Goal: Task Accomplishment & Management: Manage account settings

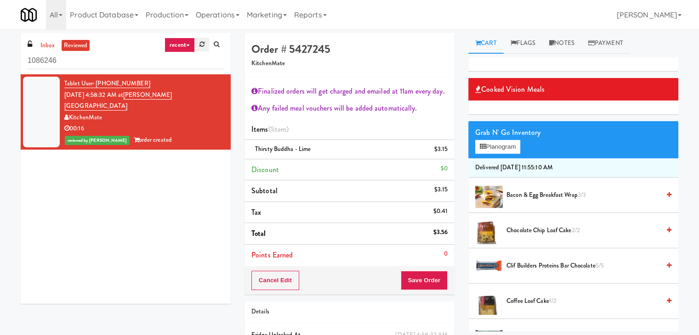
click at [200, 46] on icon at bounding box center [201, 44] width 5 height 6
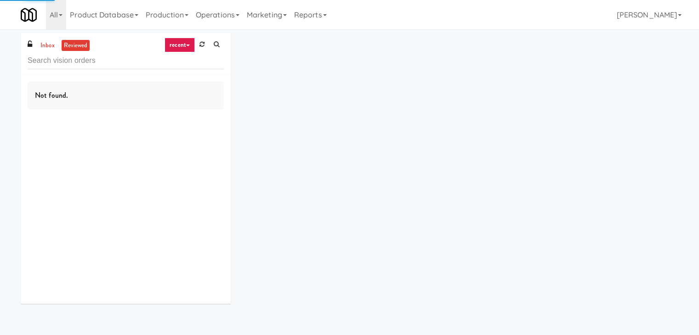
click at [191, 44] on link "recent" at bounding box center [179, 45] width 30 height 15
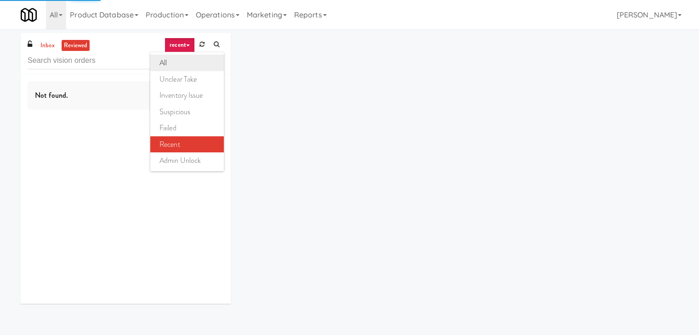
click at [183, 63] on link "all" at bounding box center [187, 63] width 74 height 17
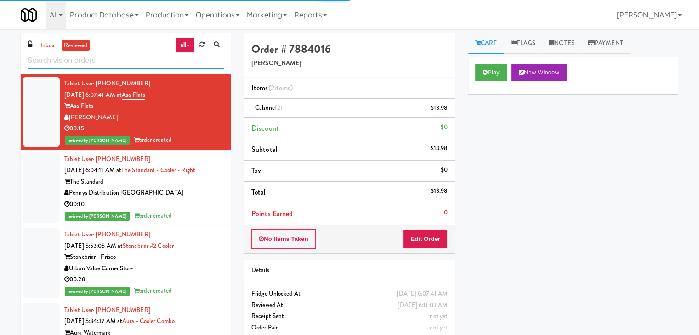
click at [121, 67] on input "text" at bounding box center [126, 60] width 196 height 17
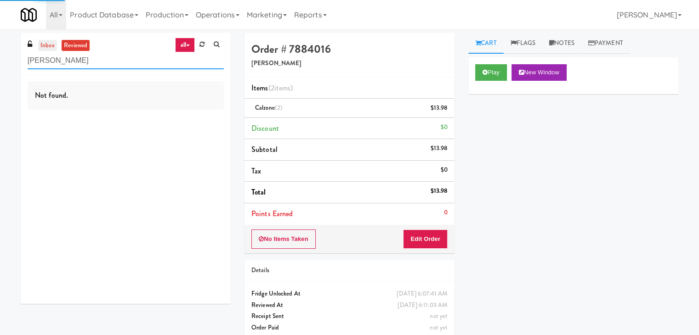
type input "penny"
click at [44, 41] on link "inbox" at bounding box center [47, 45] width 19 height 11
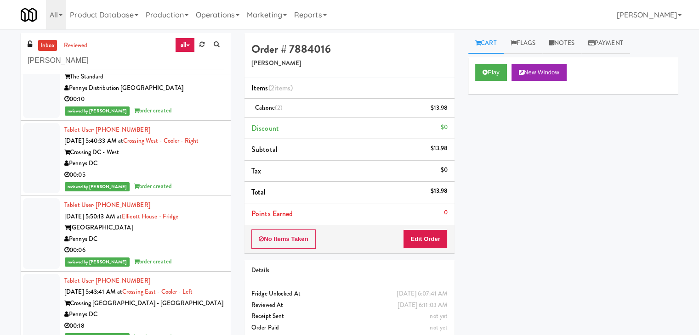
scroll to position [46, 0]
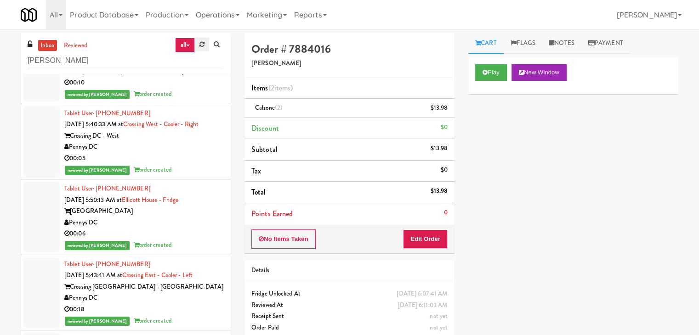
click at [200, 45] on icon at bounding box center [201, 44] width 5 height 6
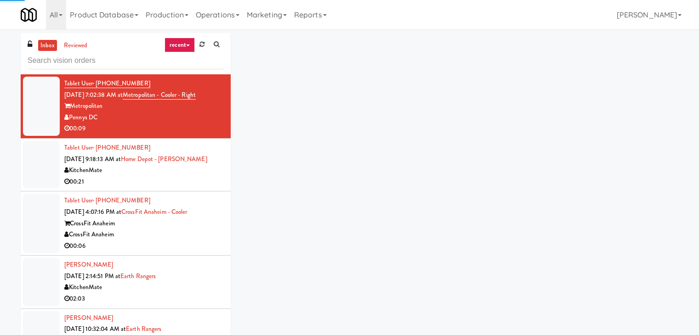
click at [74, 61] on input "text" at bounding box center [126, 60] width 196 height 17
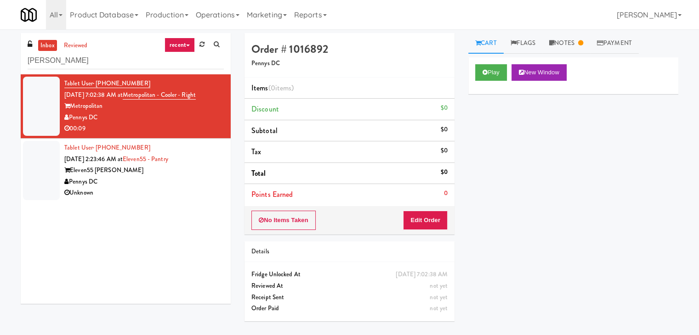
click at [143, 110] on div "Metropolitan" at bounding box center [143, 106] width 159 height 11
click at [144, 176] on div "Pennys DC" at bounding box center [143, 181] width 159 height 11
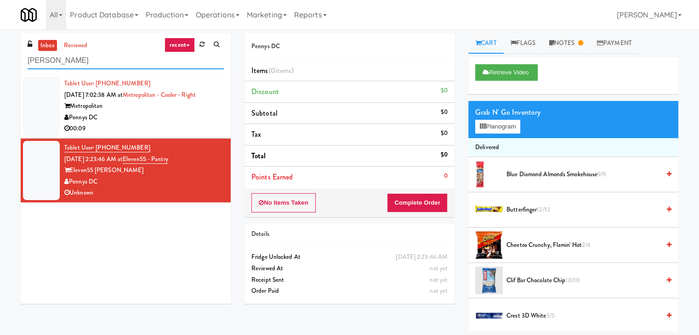
click at [0, 68] on div "inbox reviewed recent all unclear take inventory issue suspicious failed recent…" at bounding box center [349, 182] width 699 height 299
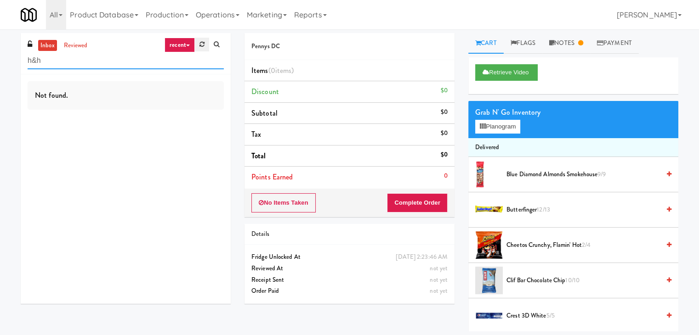
type input "h&h"
click at [204, 44] on icon at bounding box center [201, 44] width 5 height 6
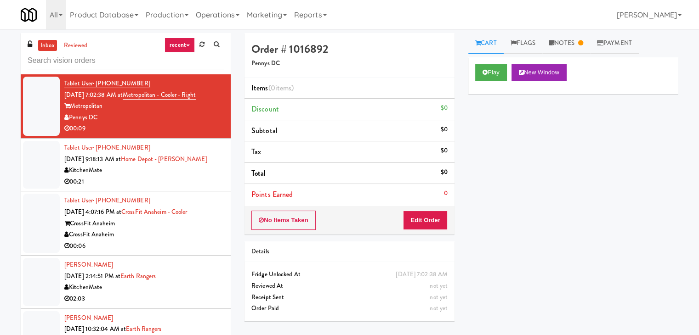
click at [187, 43] on link "recent" at bounding box center [179, 45] width 30 height 15
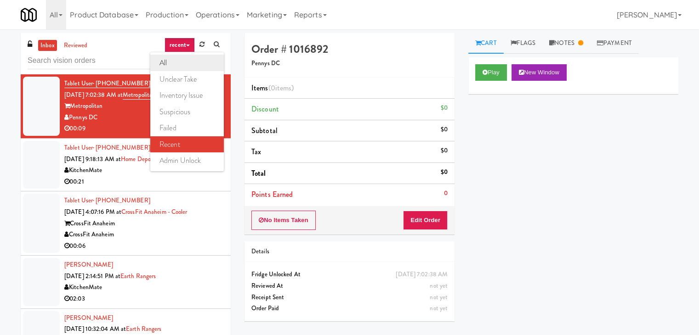
click at [182, 58] on link "all" at bounding box center [187, 63] width 74 height 17
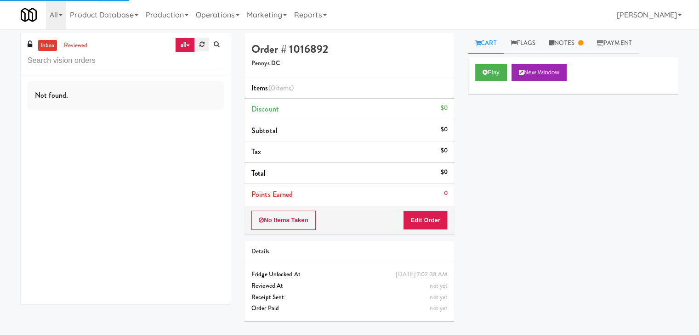
click at [200, 40] on link at bounding box center [202, 45] width 14 height 14
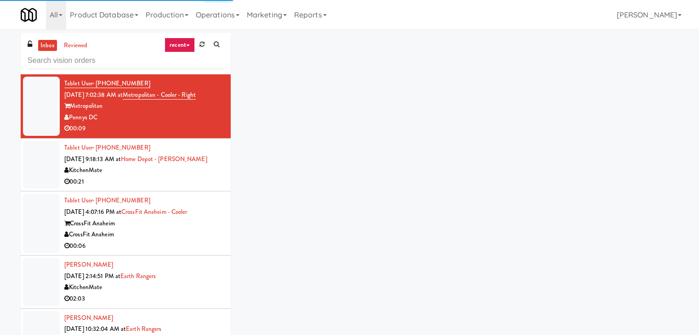
click at [184, 42] on link "recent" at bounding box center [179, 45] width 30 height 15
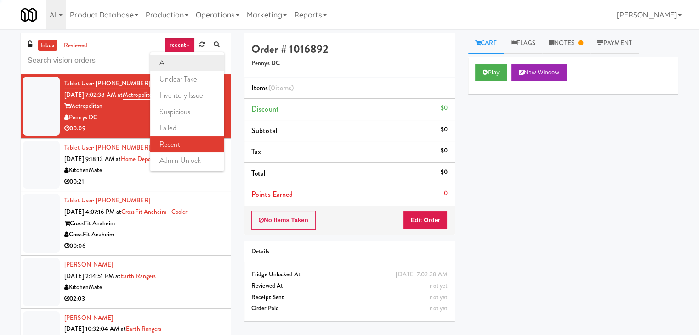
click at [181, 60] on link "all" at bounding box center [187, 63] width 74 height 17
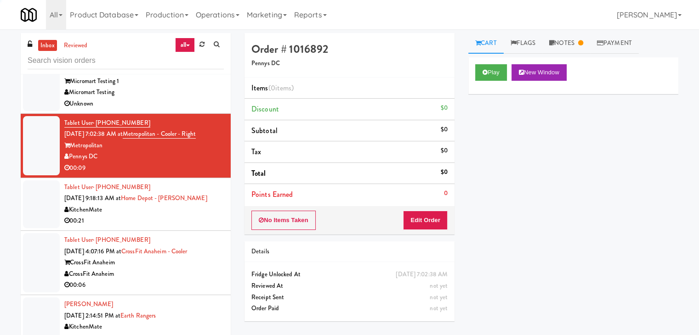
scroll to position [1531, 0]
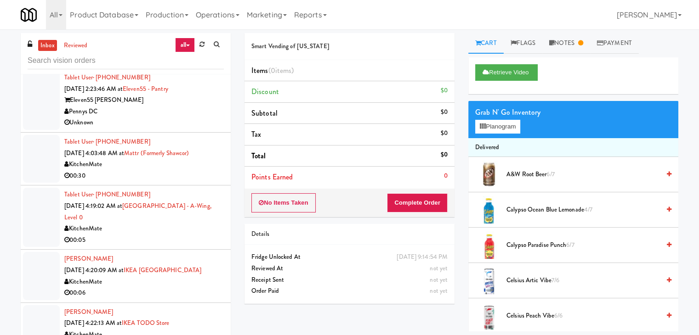
scroll to position [1752, 0]
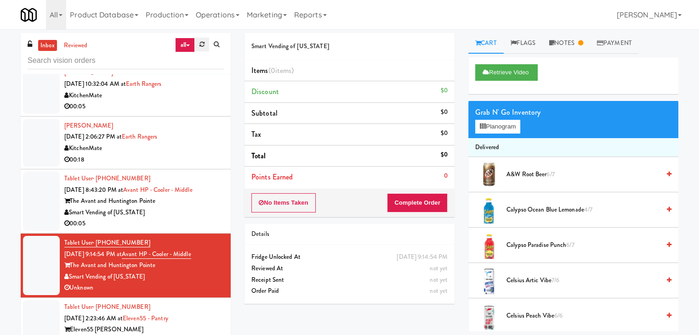
click at [203, 45] on icon at bounding box center [201, 44] width 5 height 6
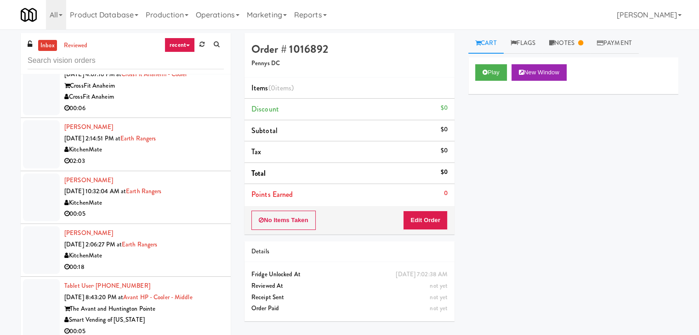
click at [190, 46] on link "recent" at bounding box center [179, 45] width 30 height 15
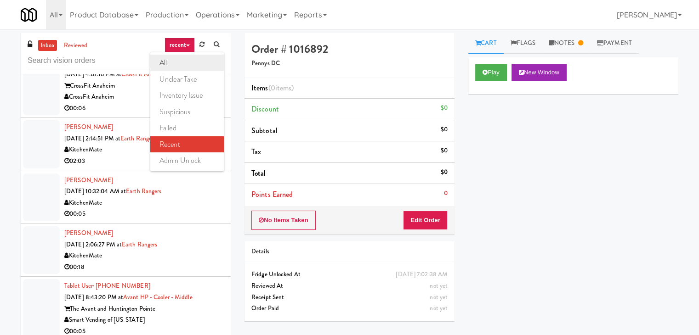
click at [194, 65] on link "all" at bounding box center [187, 63] width 74 height 17
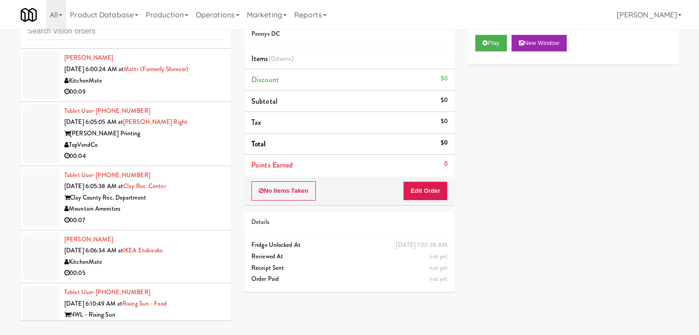
scroll to position [2178, 0]
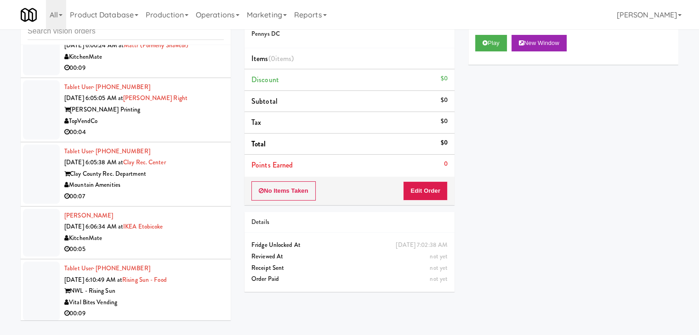
click at [178, 303] on div "Vital Bites Vending" at bounding box center [143, 302] width 159 height 11
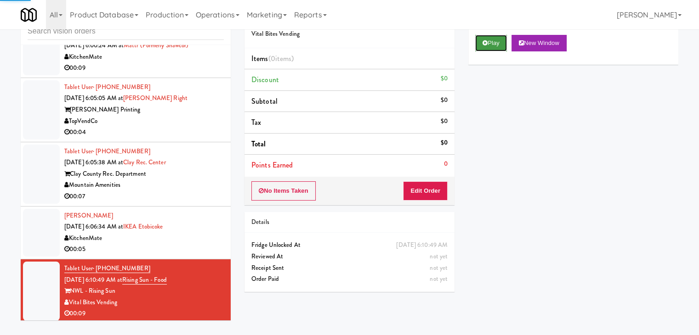
click at [496, 41] on button "Play" at bounding box center [491, 43] width 32 height 17
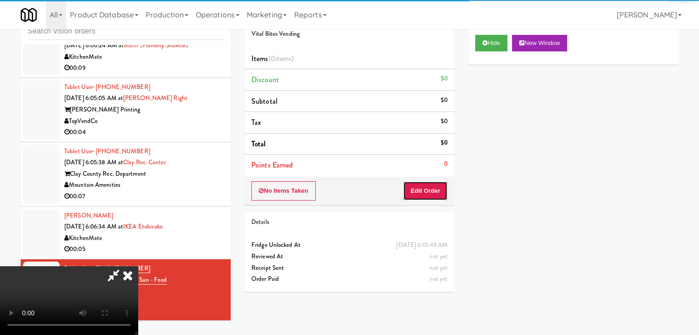
click at [426, 192] on button "Edit Order" at bounding box center [425, 190] width 45 height 19
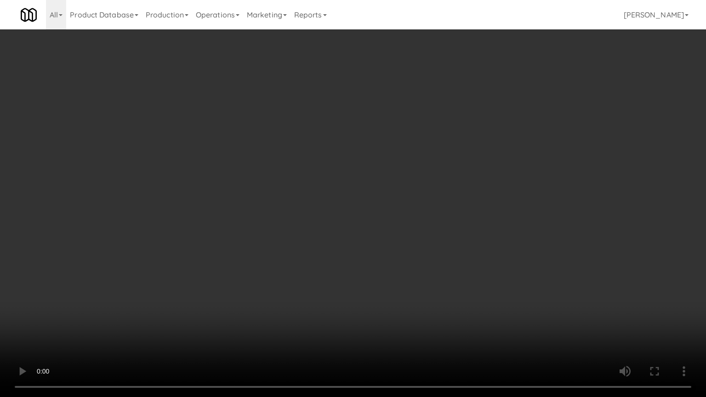
click at [409, 259] on video at bounding box center [353, 198] width 706 height 397
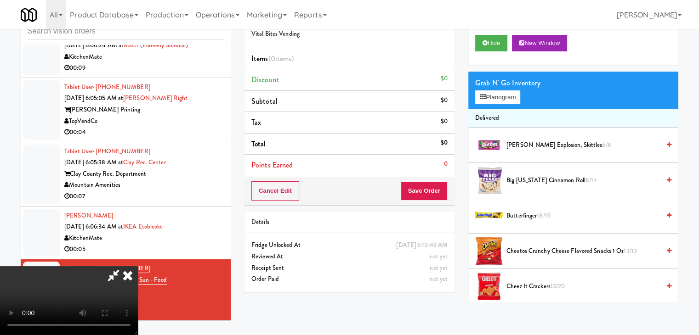
click at [138, 266] on video at bounding box center [69, 300] width 138 height 69
drag, startPoint x: 342, startPoint y: 201, endPoint x: 355, endPoint y: 241, distance: 41.6
click at [138, 266] on video at bounding box center [69, 300] width 138 height 69
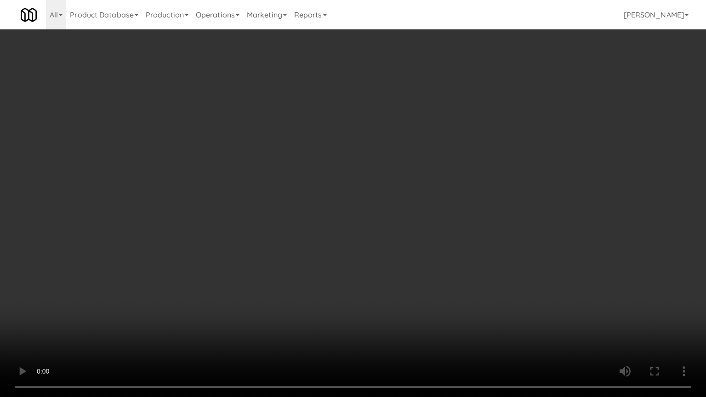
click at [390, 241] on video at bounding box center [353, 198] width 706 height 397
click at [411, 242] on video at bounding box center [353, 198] width 706 height 397
drag, startPoint x: 411, startPoint y: 242, endPoint x: 428, endPoint y: 179, distance: 65.8
click at [417, 232] on video at bounding box center [353, 198] width 706 height 397
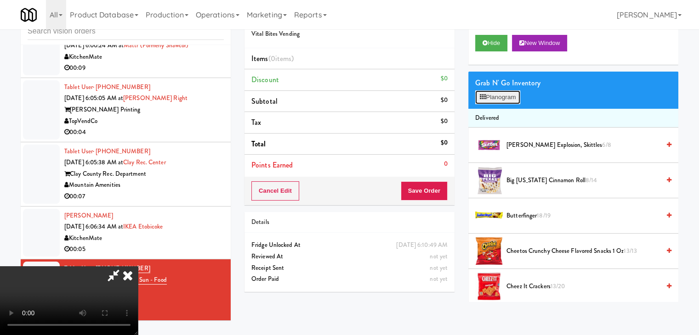
click at [513, 94] on button "Planogram" at bounding box center [497, 98] width 45 height 14
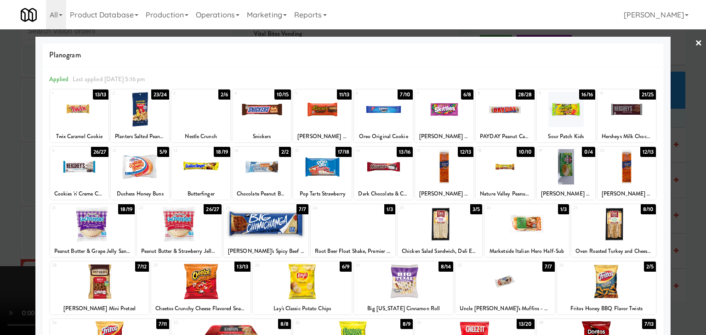
click at [260, 167] on div at bounding box center [261, 166] width 58 height 35
drag, startPoint x: 0, startPoint y: 187, endPoint x: 62, endPoint y: 177, distance: 63.3
click at [16, 182] on div at bounding box center [353, 167] width 706 height 335
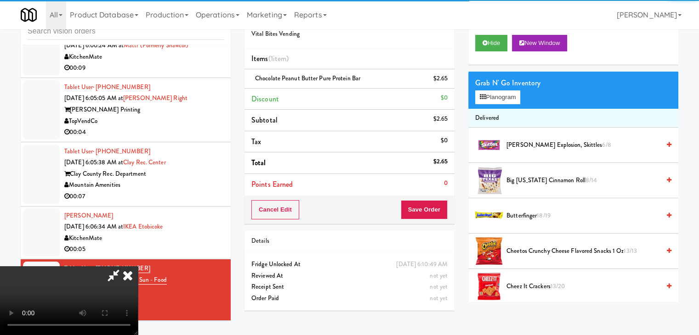
click at [138, 266] on video at bounding box center [69, 300] width 138 height 69
drag, startPoint x: 278, startPoint y: 189, endPoint x: 325, endPoint y: 261, distance: 85.5
click at [138, 266] on video at bounding box center [69, 300] width 138 height 69
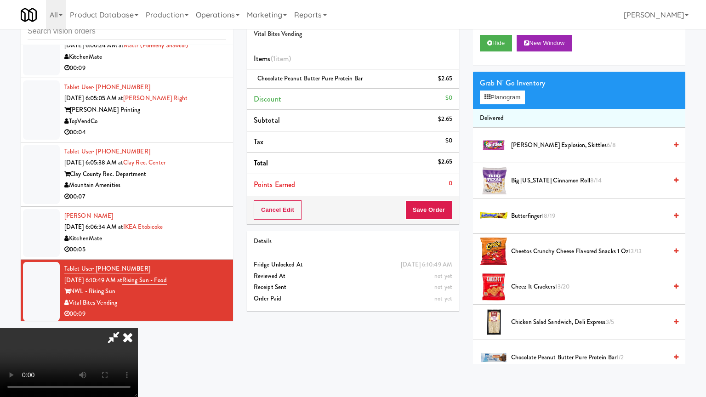
click at [138, 328] on video at bounding box center [69, 362] width 138 height 69
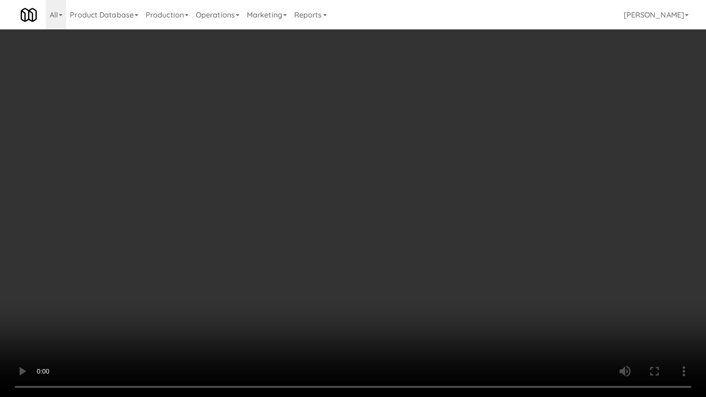
click at [436, 258] on video at bounding box center [353, 198] width 706 height 397
drag, startPoint x: 429, startPoint y: 268, endPoint x: 419, endPoint y: 281, distance: 16.6
click at [425, 273] on video at bounding box center [353, 198] width 706 height 397
click at [420, 276] on video at bounding box center [353, 198] width 706 height 397
click at [422, 275] on video at bounding box center [353, 198] width 706 height 397
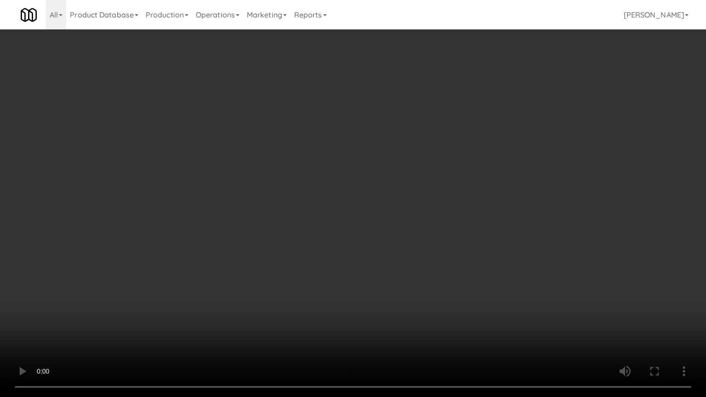
click at [425, 270] on video at bounding box center [353, 198] width 706 height 397
drag, startPoint x: 425, startPoint y: 270, endPoint x: 449, endPoint y: 197, distance: 77.4
click at [425, 266] on video at bounding box center [353, 198] width 706 height 397
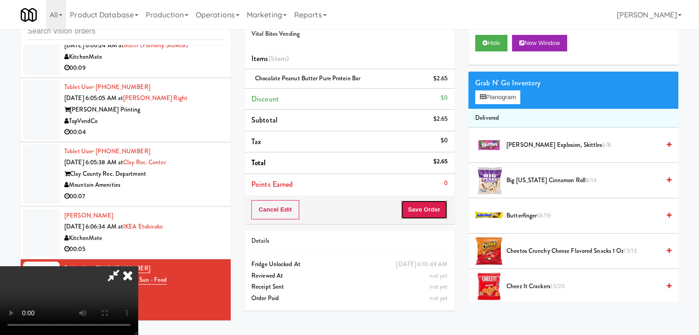
click at [439, 210] on button "Save Order" at bounding box center [424, 209] width 47 height 19
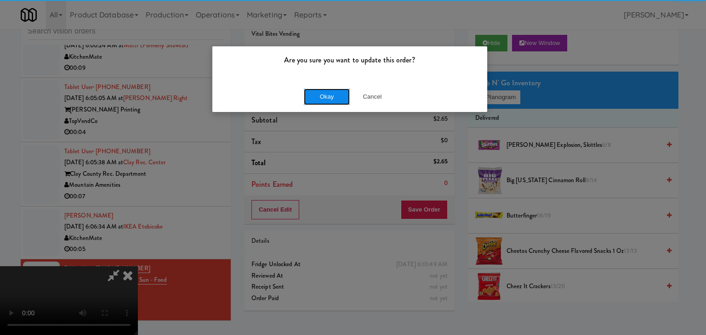
click at [341, 101] on button "Okay" at bounding box center [327, 97] width 46 height 17
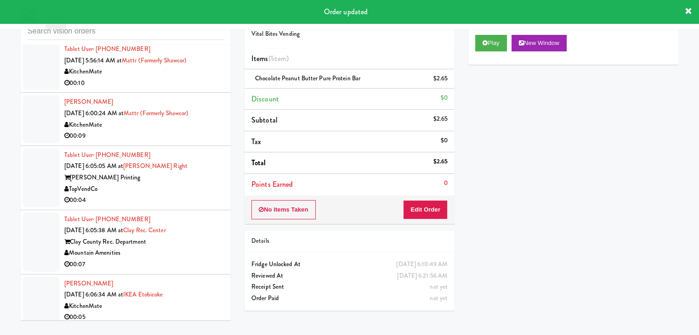
scroll to position [2167, 0]
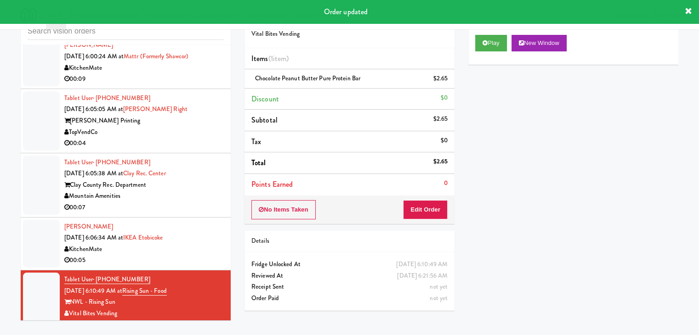
drag, startPoint x: 199, startPoint y: 243, endPoint x: 183, endPoint y: 242, distance: 16.1
click at [199, 244] on div "KitchenMate" at bounding box center [143, 249] width 159 height 11
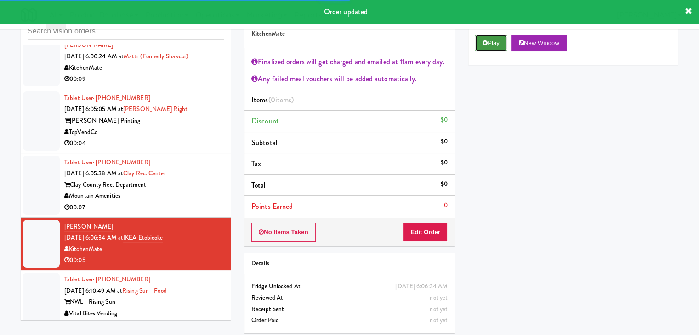
click at [498, 41] on button "Play" at bounding box center [491, 43] width 32 height 17
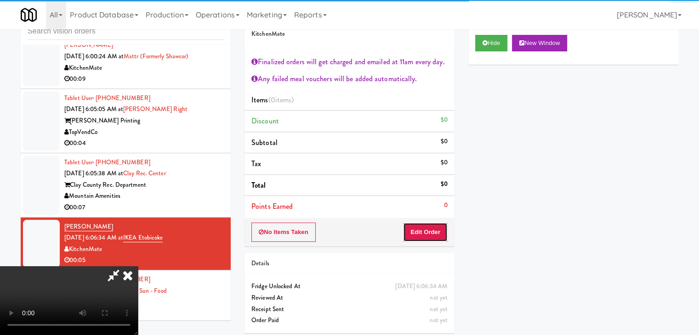
click at [428, 233] on button "Edit Order" at bounding box center [425, 232] width 45 height 19
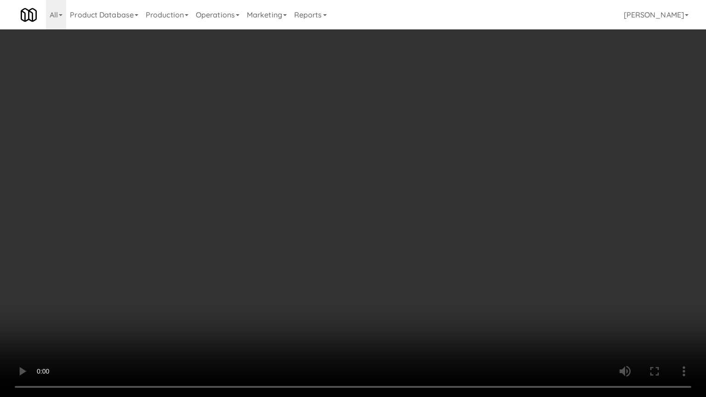
click at [397, 278] on video at bounding box center [353, 198] width 706 height 397
drag, startPoint x: 391, startPoint y: 281, endPoint x: 374, endPoint y: 300, distance: 26.3
click at [390, 284] on video at bounding box center [353, 198] width 706 height 397
click at [377, 295] on video at bounding box center [353, 198] width 706 height 397
drag, startPoint x: 377, startPoint y: 294, endPoint x: 388, endPoint y: 233, distance: 62.0
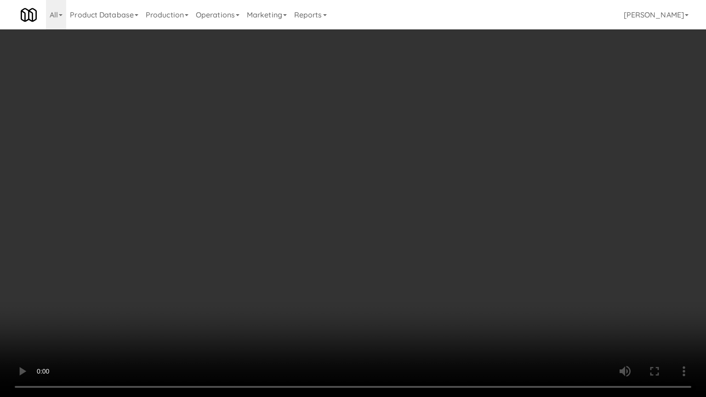
click at [378, 292] on video at bounding box center [353, 198] width 706 height 397
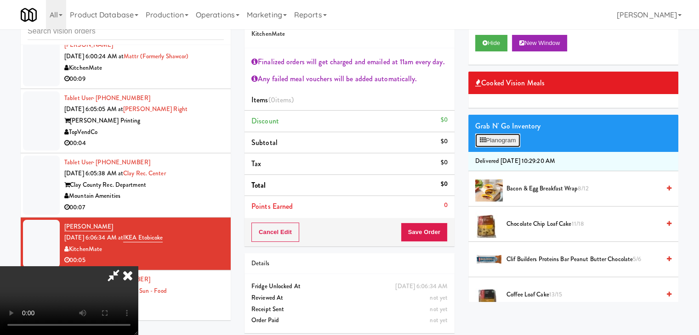
click at [506, 140] on button "Planogram" at bounding box center [497, 141] width 45 height 14
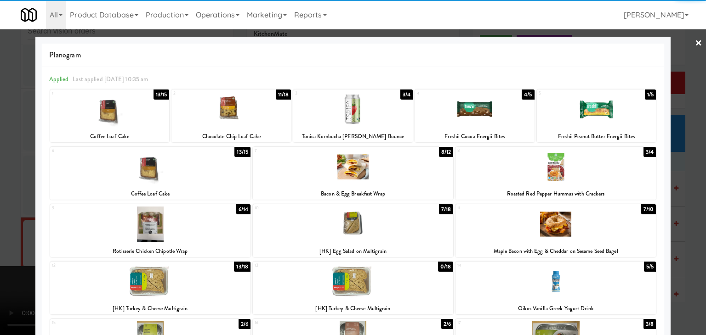
click at [233, 114] on div at bounding box center [230, 109] width 119 height 35
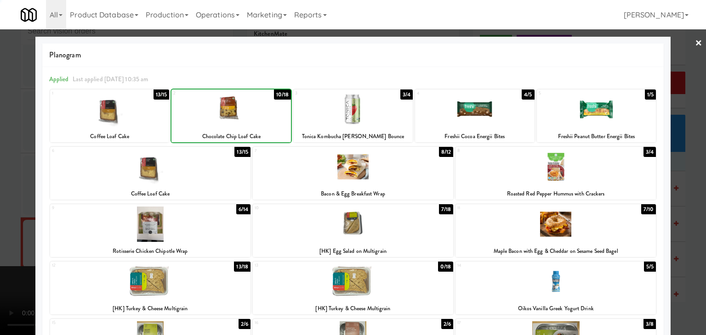
click at [0, 154] on div at bounding box center [353, 167] width 706 height 335
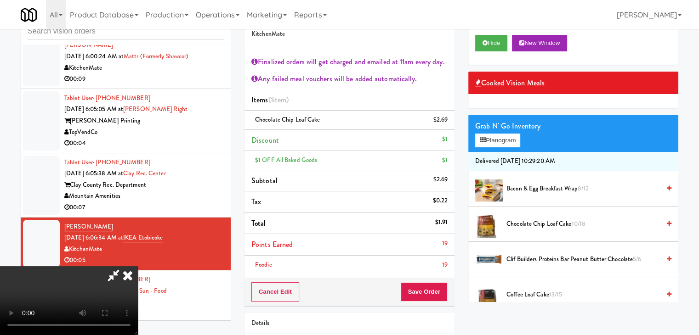
click at [448, 291] on div "Cancel Edit Save Order" at bounding box center [349, 292] width 210 height 28
drag, startPoint x: 446, startPoint y: 291, endPoint x: 437, endPoint y: 291, distance: 8.7
click at [443, 291] on button "Save Order" at bounding box center [424, 292] width 47 height 19
click at [436, 291] on button "Save Order" at bounding box center [424, 292] width 47 height 19
drag, startPoint x: 436, startPoint y: 291, endPoint x: 432, endPoint y: 287, distance: 5.2
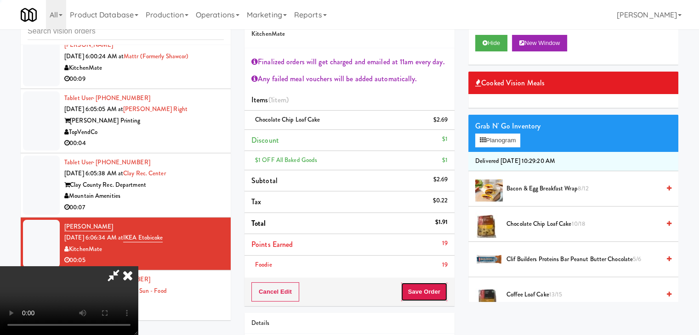
click at [434, 289] on button "Save Order" at bounding box center [424, 292] width 47 height 19
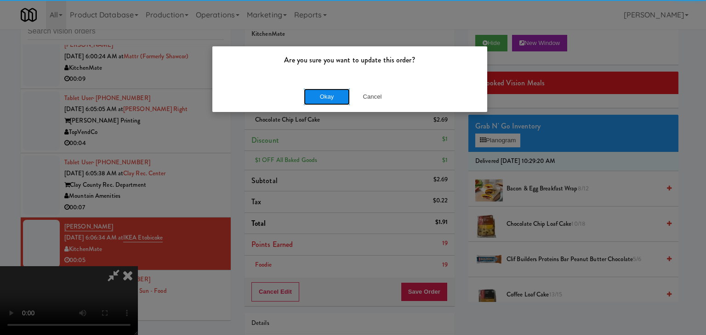
click at [317, 95] on button "Okay" at bounding box center [327, 97] width 46 height 17
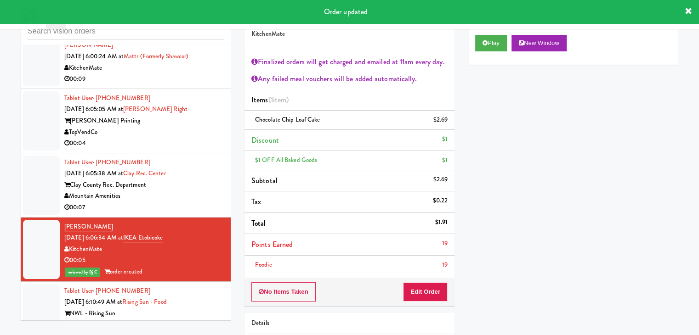
click at [159, 196] on div "Mountain Amenities" at bounding box center [143, 196] width 159 height 11
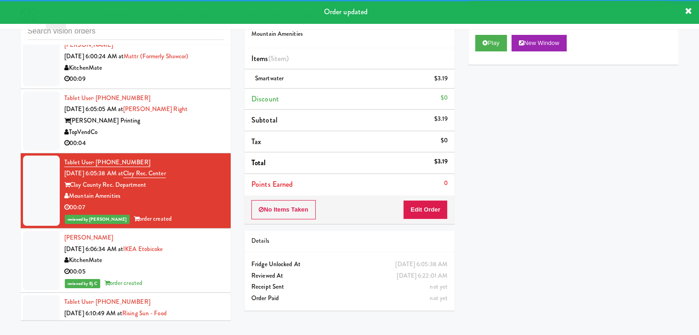
click at [191, 127] on div "TopVendCo" at bounding box center [143, 132] width 159 height 11
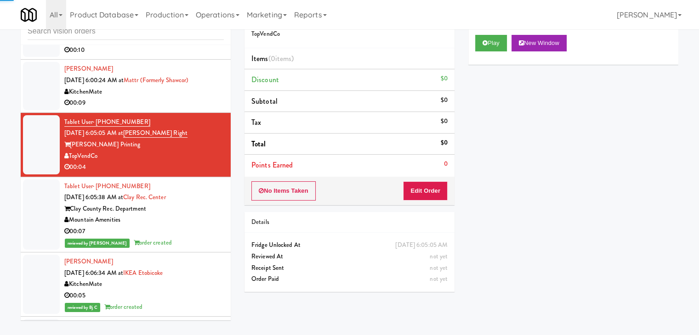
scroll to position [2121, 0]
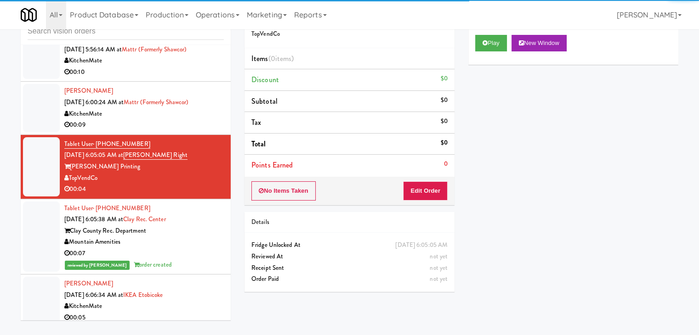
click at [504, 34] on div "Play New Window" at bounding box center [573, 46] width 210 height 37
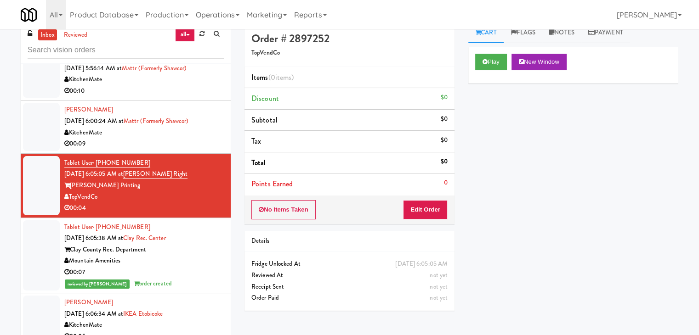
scroll to position [0, 0]
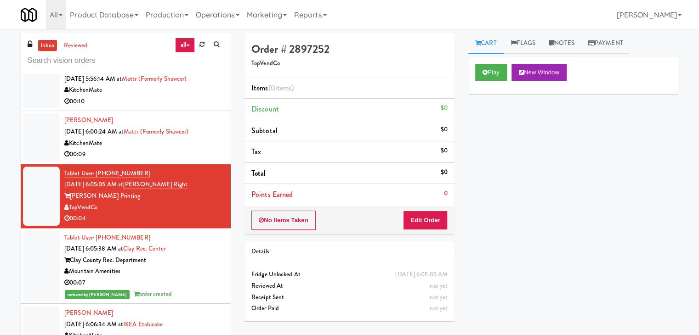
click at [487, 52] on link "Cart" at bounding box center [485, 43] width 35 height 21
click at [493, 73] on button "Play" at bounding box center [491, 72] width 32 height 17
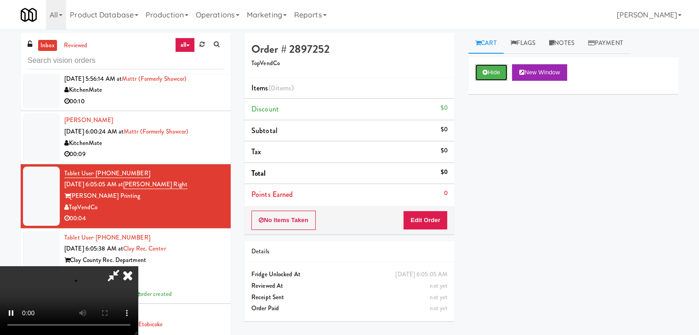
scroll to position [70, 0]
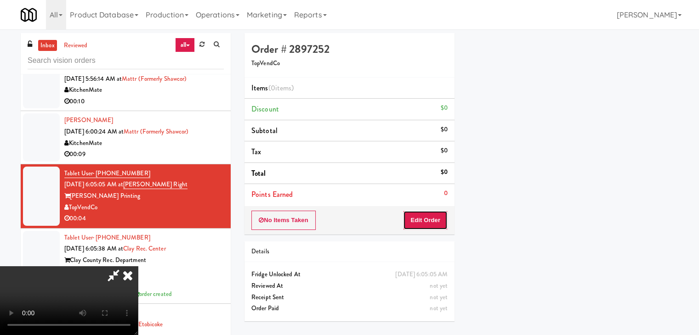
click at [428, 222] on button "Edit Order" at bounding box center [425, 220] width 45 height 19
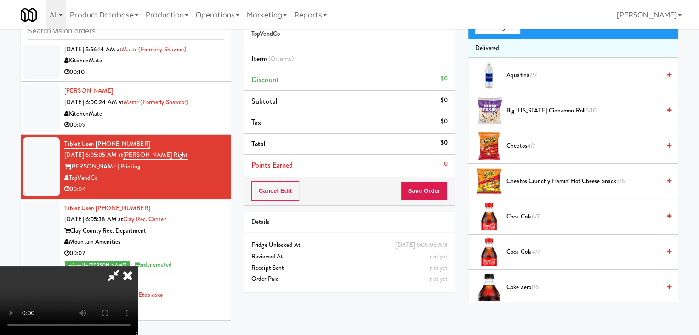
scroll to position [0, 0]
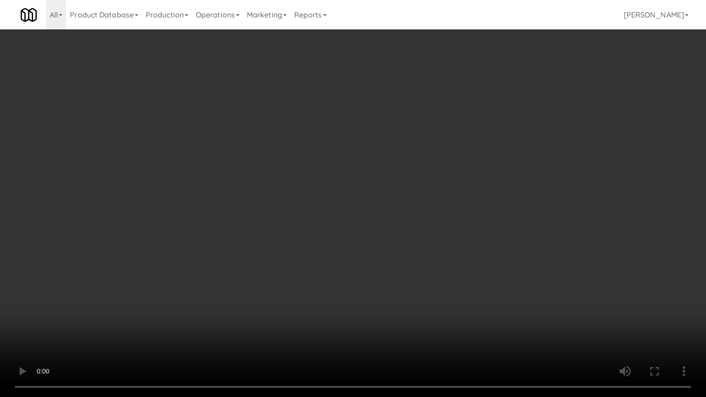
click at [428, 191] on video at bounding box center [353, 198] width 706 height 397
click at [434, 179] on video at bounding box center [353, 198] width 706 height 397
drag, startPoint x: 434, startPoint y: 179, endPoint x: 454, endPoint y: 126, distance: 56.6
click at [434, 178] on video at bounding box center [353, 198] width 706 height 397
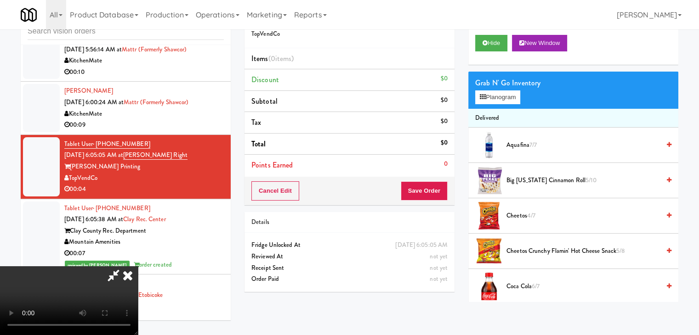
drag, startPoint x: 528, startPoint y: 181, endPoint x: 478, endPoint y: 184, distance: 50.2
click at [528, 181] on span "Big [US_STATE] Cinnamon Roll 5/10" at bounding box center [582, 180] width 153 height 11
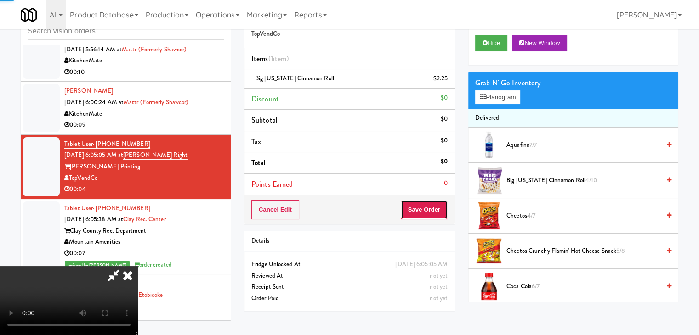
click at [431, 210] on button "Save Order" at bounding box center [424, 209] width 47 height 19
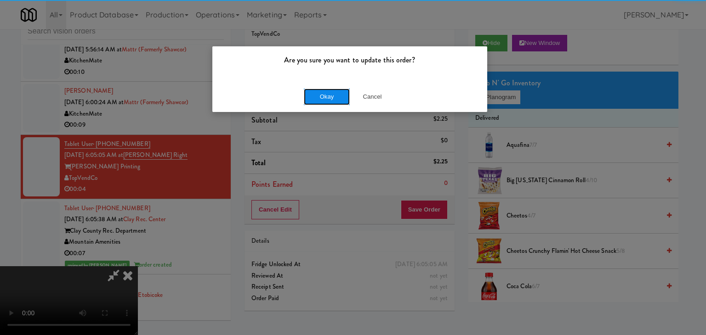
click at [317, 94] on button "Okay" at bounding box center [327, 97] width 46 height 17
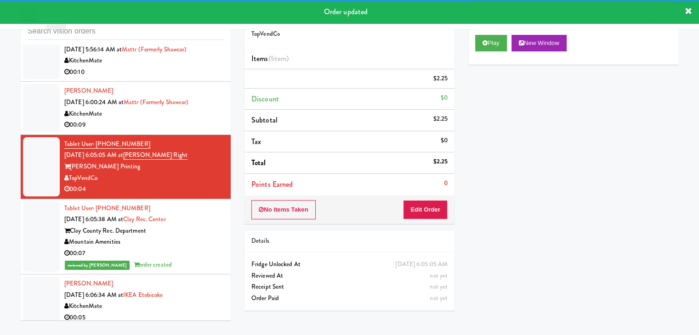
click at [186, 119] on div "00:09" at bounding box center [143, 124] width 159 height 11
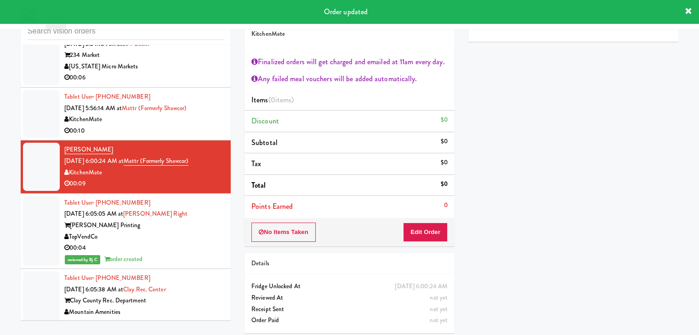
scroll to position [1983, 0]
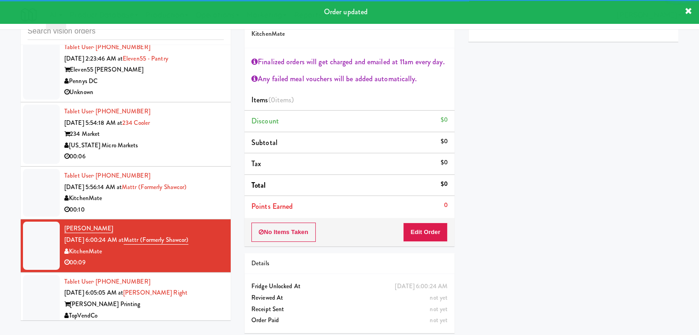
click at [171, 205] on div "00:10" at bounding box center [143, 209] width 159 height 11
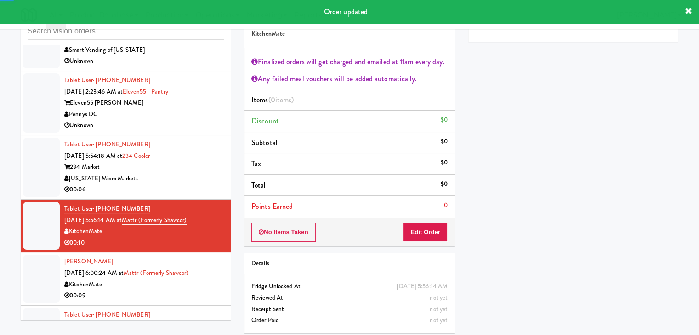
scroll to position [1937, 0]
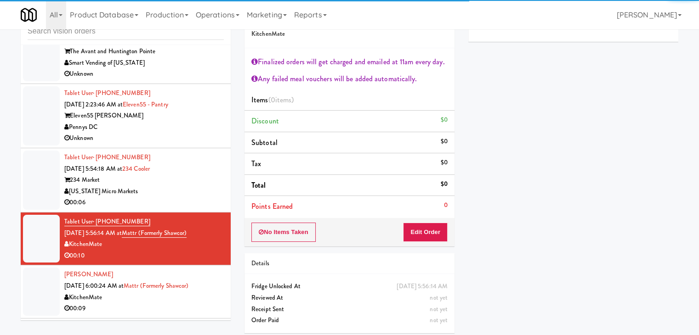
click at [187, 198] on div "00:06" at bounding box center [143, 202] width 159 height 11
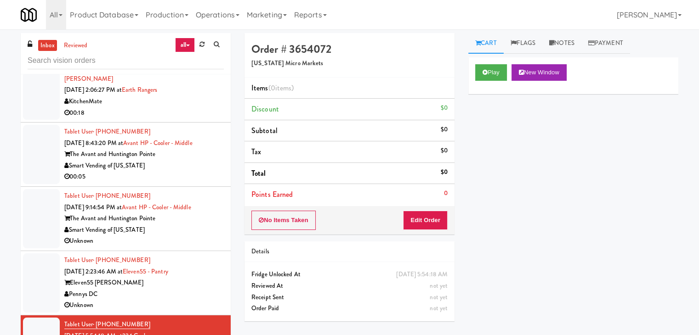
click at [494, 62] on div "Play New Window" at bounding box center [573, 75] width 210 height 37
click at [493, 78] on button "Play" at bounding box center [491, 72] width 32 height 17
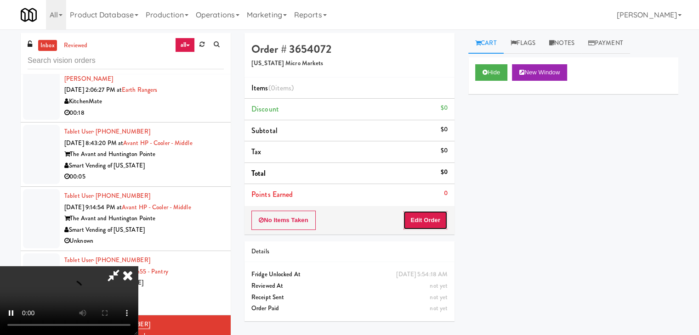
click at [419, 224] on button "Edit Order" at bounding box center [425, 220] width 45 height 19
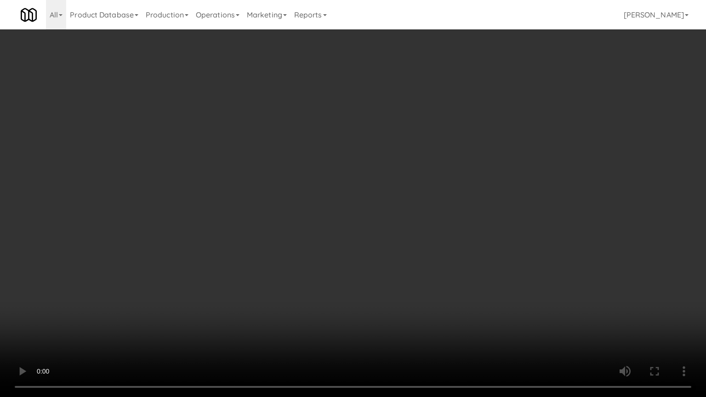
click at [391, 228] on video at bounding box center [353, 198] width 706 height 397
drag, startPoint x: 391, startPoint y: 227, endPoint x: 391, endPoint y: 181, distance: 46.9
click at [391, 223] on video at bounding box center [353, 198] width 706 height 397
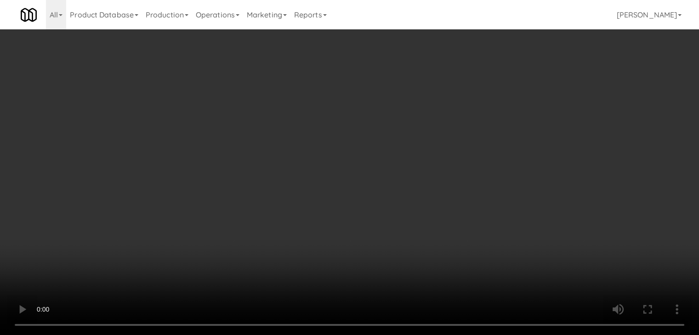
click at [504, 98] on button "Planogram" at bounding box center [497, 98] width 45 height 14
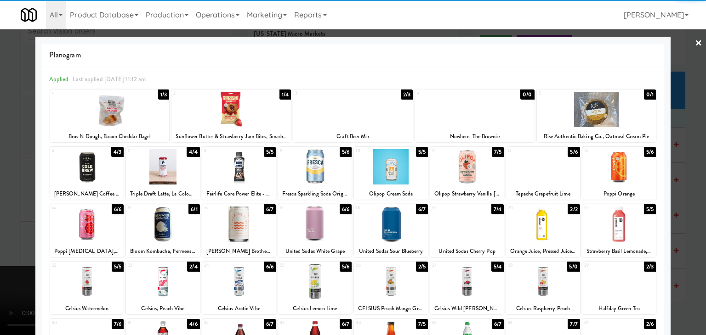
click at [232, 105] on div at bounding box center [230, 109] width 119 height 35
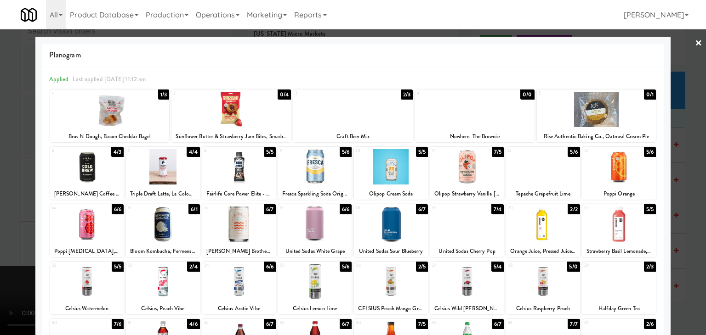
click at [128, 111] on div at bounding box center [109, 109] width 119 height 35
drag, startPoint x: 0, startPoint y: 133, endPoint x: 29, endPoint y: 135, distance: 29.5
click at [5, 134] on div at bounding box center [353, 167] width 706 height 335
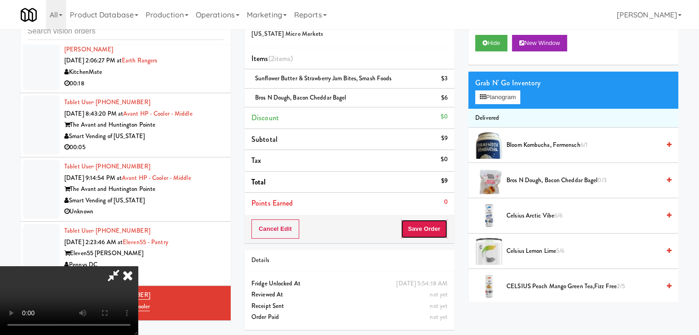
click at [439, 232] on button "Save Order" at bounding box center [424, 229] width 47 height 19
drag, startPoint x: 439, startPoint y: 232, endPoint x: 431, endPoint y: 225, distance: 10.7
click at [439, 232] on button "Save Order" at bounding box center [424, 229] width 47 height 19
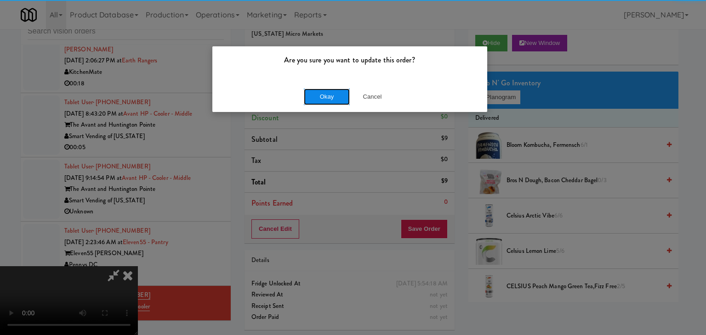
click at [312, 92] on button "Okay" at bounding box center [327, 97] width 46 height 17
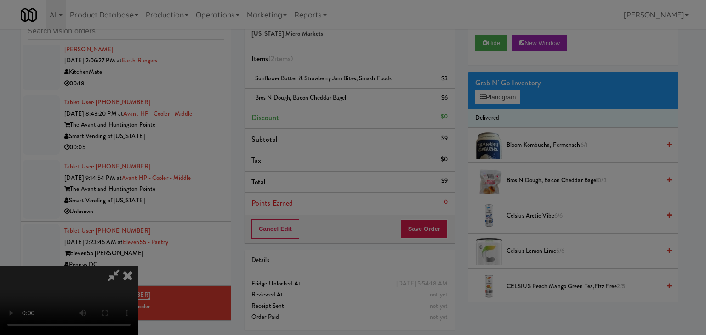
click at [312, 88] on button "Okay" at bounding box center [327, 80] width 46 height 17
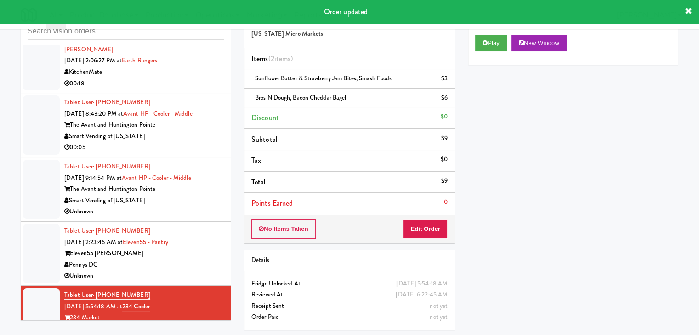
click at [164, 266] on div "Pennys DC" at bounding box center [143, 265] width 159 height 11
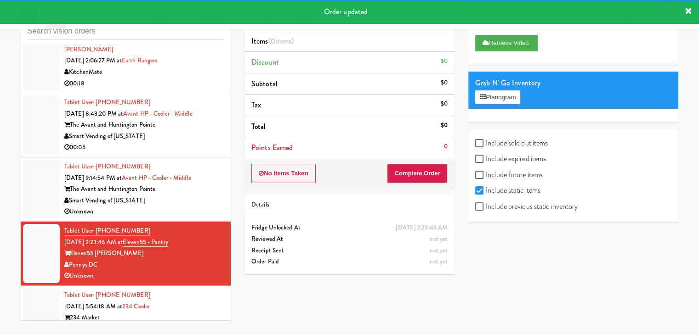
click at [200, 206] on div "Unknown" at bounding box center [143, 211] width 159 height 11
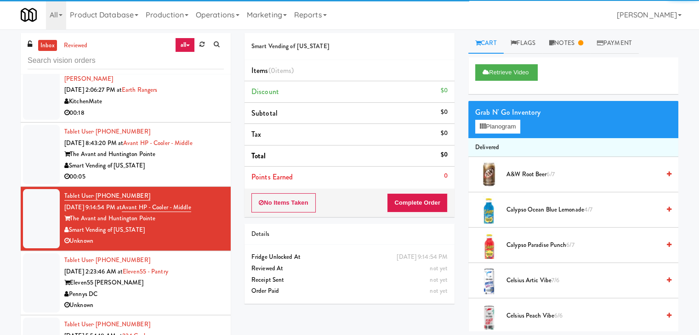
click at [175, 167] on div "Smart Vending of [US_STATE]" at bounding box center [143, 165] width 159 height 11
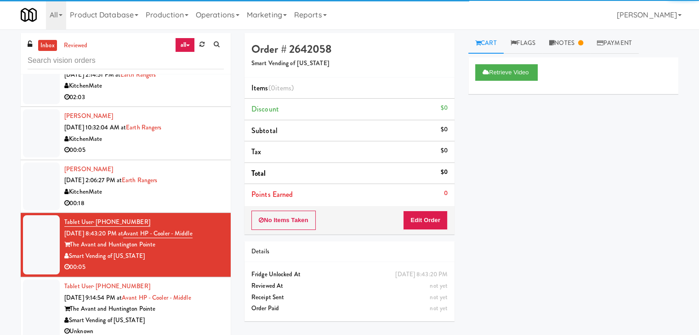
scroll to position [1707, 0]
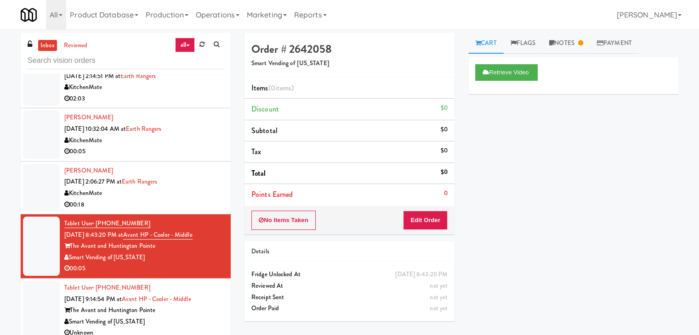
click at [202, 188] on div "KitchenMate" at bounding box center [143, 193] width 159 height 11
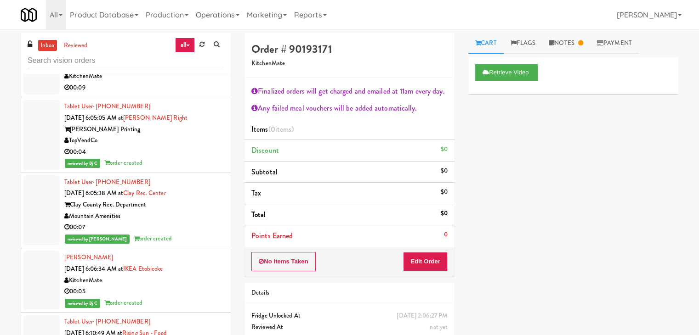
scroll to position [2189, 0]
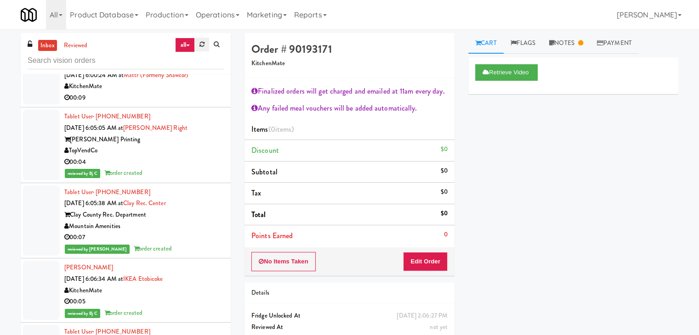
click at [200, 48] on link at bounding box center [202, 45] width 14 height 14
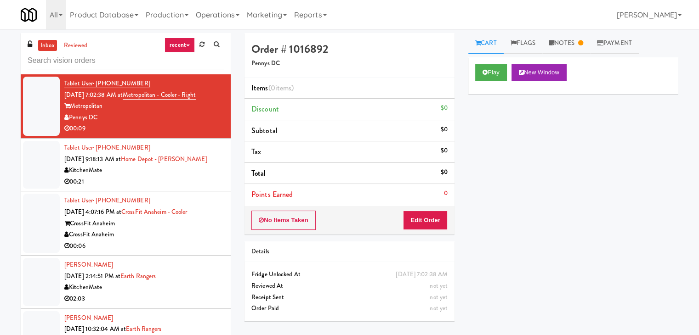
click at [187, 45] on icon at bounding box center [188, 46] width 4 height 2
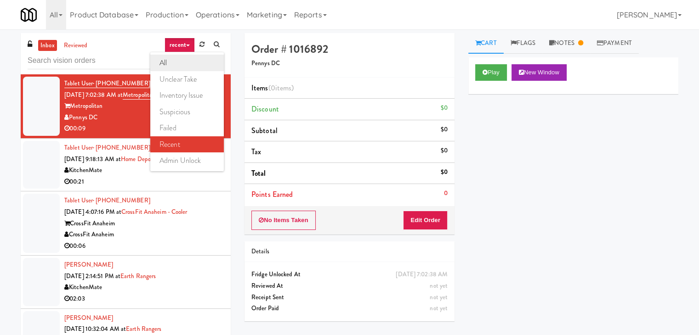
click at [182, 59] on link "all" at bounding box center [187, 63] width 74 height 17
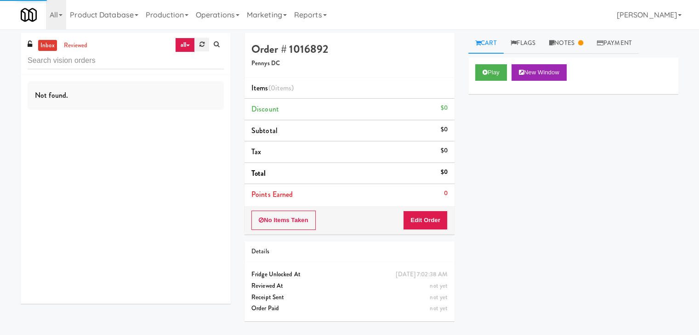
click at [197, 50] on link at bounding box center [202, 45] width 14 height 14
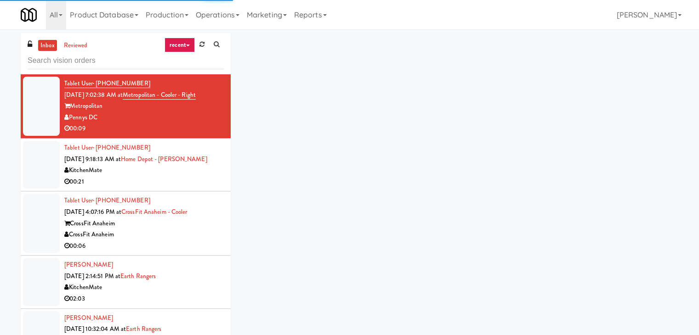
click at [188, 47] on link "recent" at bounding box center [179, 45] width 30 height 15
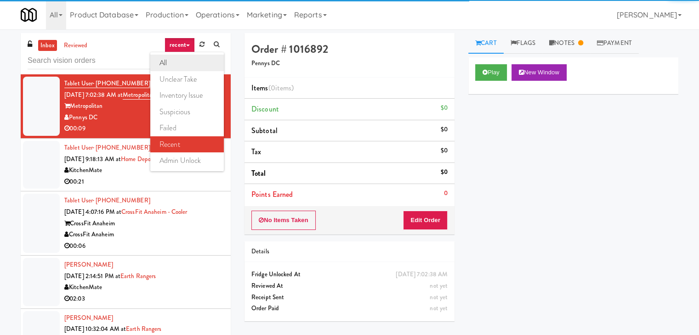
click at [180, 57] on link "all" at bounding box center [187, 63] width 74 height 17
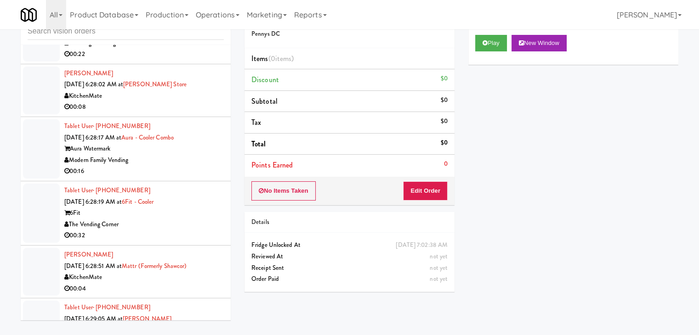
scroll to position [2360, 0]
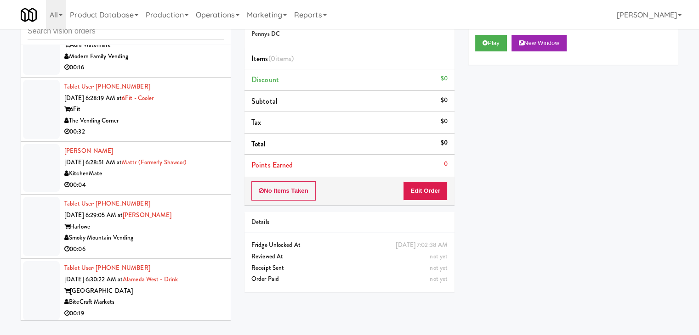
drag, startPoint x: 173, startPoint y: 299, endPoint x: 162, endPoint y: 300, distance: 11.1
click at [172, 299] on div "BiteCraft Markets" at bounding box center [143, 302] width 159 height 11
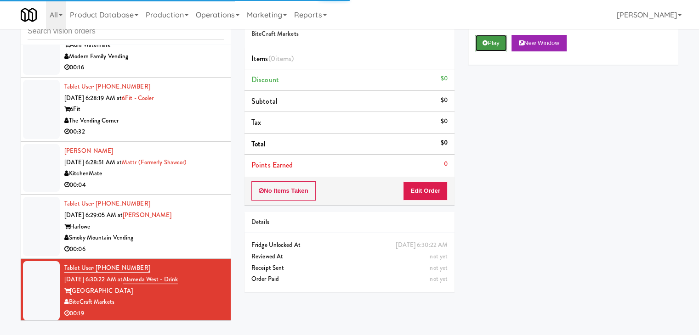
click at [493, 48] on button "Play" at bounding box center [491, 43] width 32 height 17
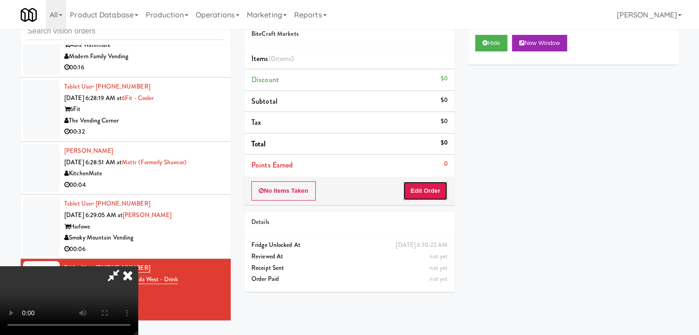
click at [436, 183] on button "Edit Order" at bounding box center [425, 190] width 45 height 19
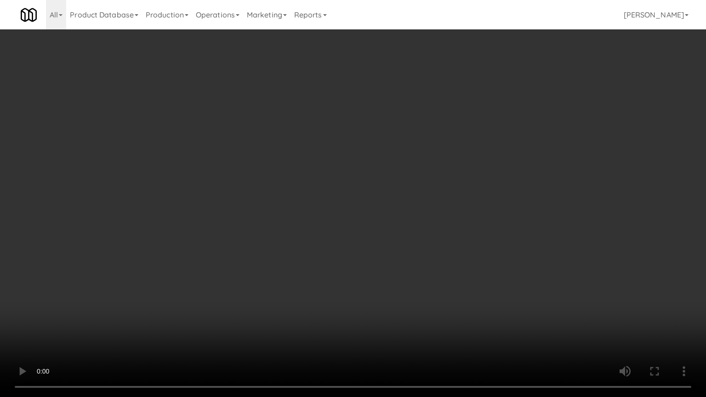
click at [477, 231] on video at bounding box center [353, 198] width 706 height 397
click at [476, 224] on video at bounding box center [353, 198] width 706 height 397
click at [476, 222] on video at bounding box center [353, 198] width 706 height 397
click at [476, 219] on video at bounding box center [353, 198] width 706 height 397
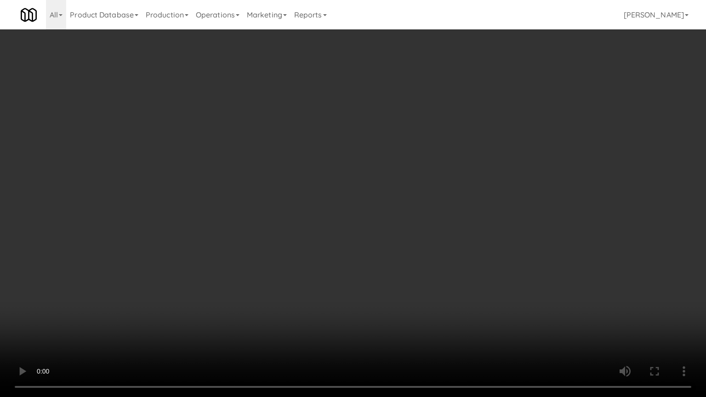
click at [476, 219] on video at bounding box center [353, 198] width 706 height 397
click at [478, 222] on video at bounding box center [353, 198] width 706 height 397
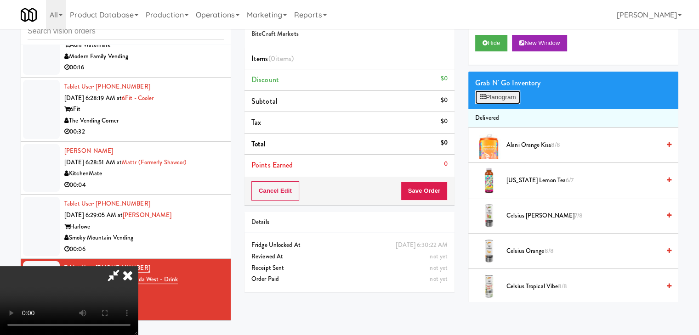
click at [515, 93] on button "Planogram" at bounding box center [497, 98] width 45 height 14
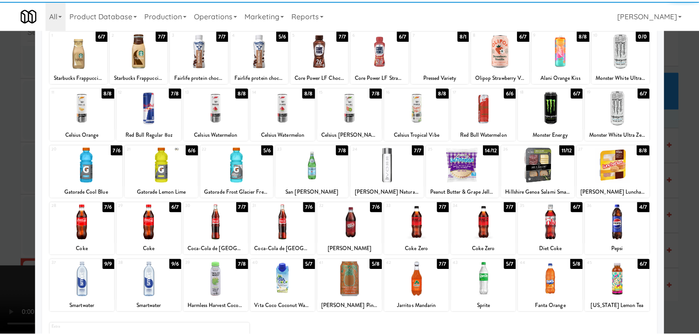
scroll to position [92, 0]
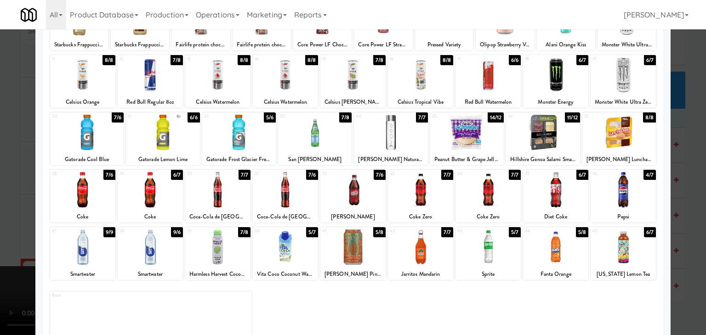
drag, startPoint x: 558, startPoint y: 251, endPoint x: 550, endPoint y: 246, distance: 9.3
click at [558, 250] on div at bounding box center [555, 247] width 65 height 35
click at [321, 128] on div at bounding box center [315, 132] width 74 height 35
drag, startPoint x: 3, startPoint y: 192, endPoint x: 44, endPoint y: 192, distance: 41.4
click at [6, 192] on div at bounding box center [353, 167] width 706 height 335
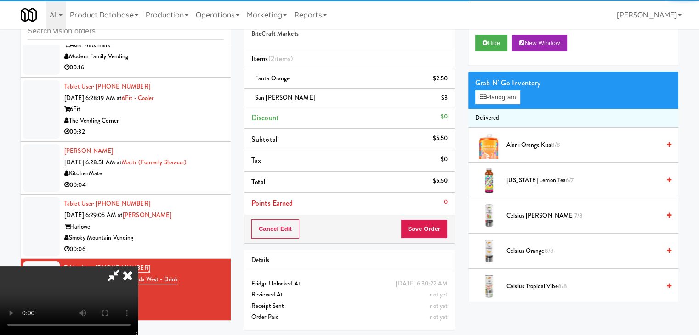
click at [138, 266] on video at bounding box center [69, 300] width 138 height 69
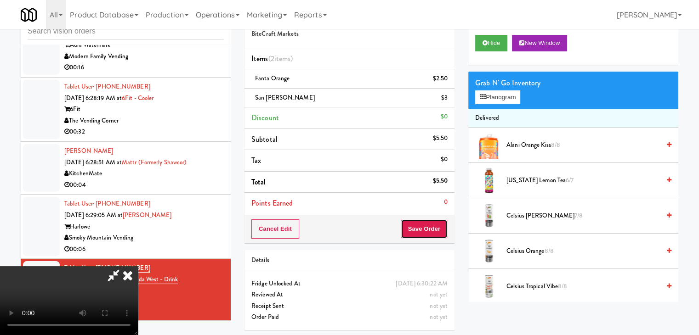
click at [434, 226] on button "Save Order" at bounding box center [424, 229] width 47 height 19
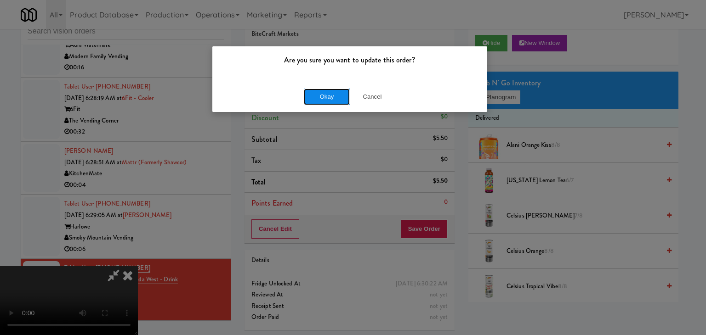
click at [333, 97] on button "Okay" at bounding box center [327, 97] width 46 height 17
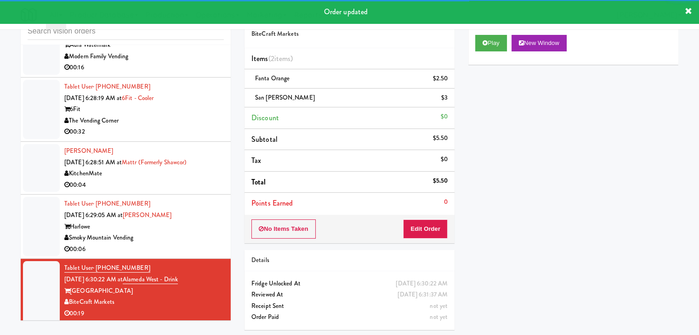
click at [201, 249] on div "00:06" at bounding box center [143, 249] width 159 height 11
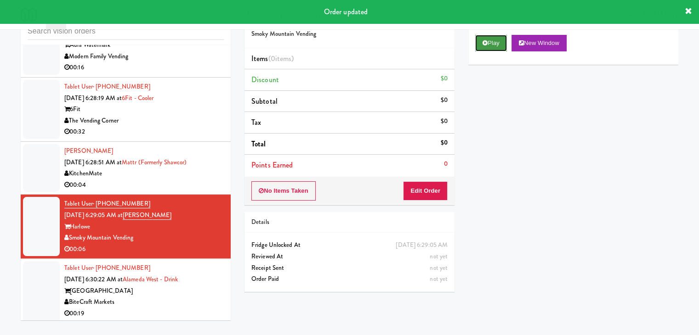
click at [494, 47] on button "Play" at bounding box center [491, 43] width 32 height 17
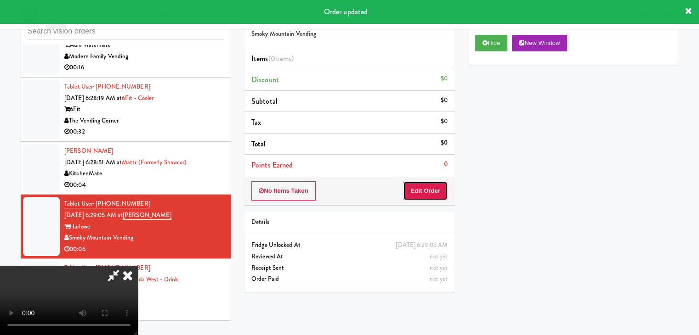
click at [423, 186] on button "Edit Order" at bounding box center [425, 190] width 45 height 19
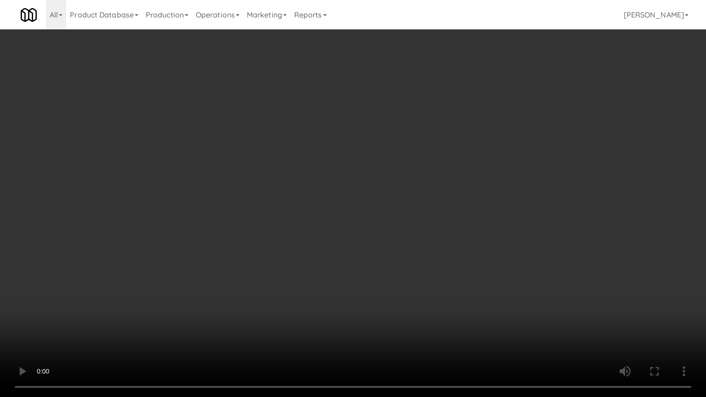
click at [384, 252] on video at bounding box center [353, 198] width 706 height 397
drag, startPoint x: 389, startPoint y: 252, endPoint x: 385, endPoint y: 258, distance: 7.0
click at [389, 255] on video at bounding box center [353, 198] width 706 height 397
click at [397, 226] on video at bounding box center [353, 198] width 706 height 397
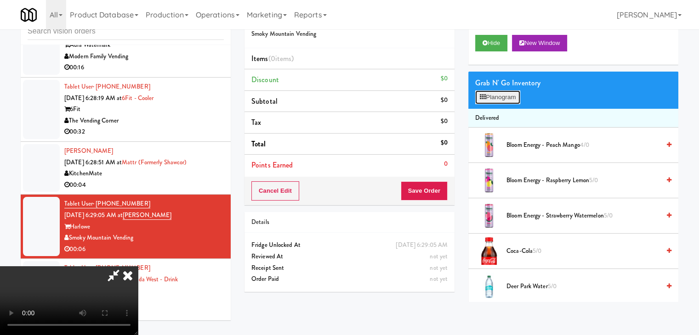
click at [500, 101] on button "Planogram" at bounding box center [497, 98] width 45 height 14
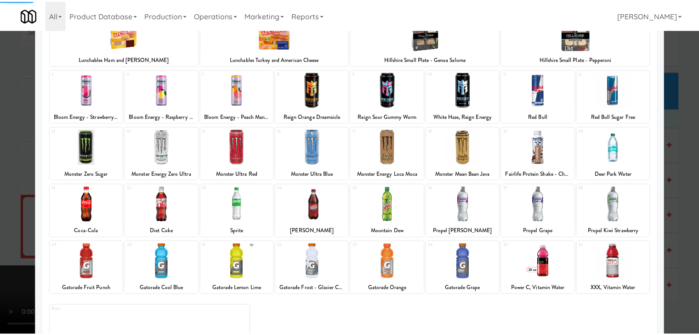
scroll to position [116, 0]
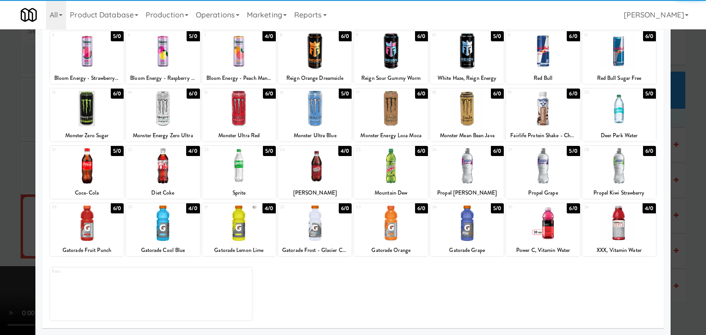
click at [158, 221] on div at bounding box center [163, 223] width 74 height 35
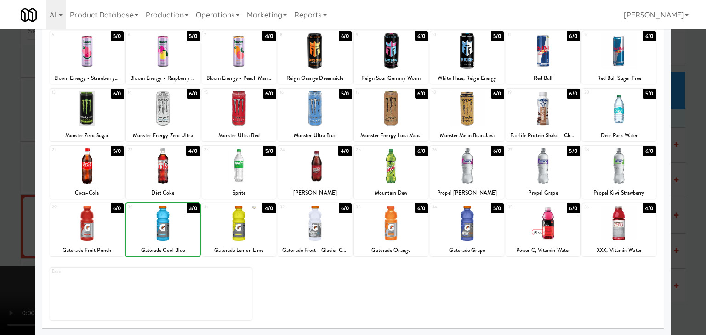
click at [20, 209] on div at bounding box center [353, 167] width 706 height 335
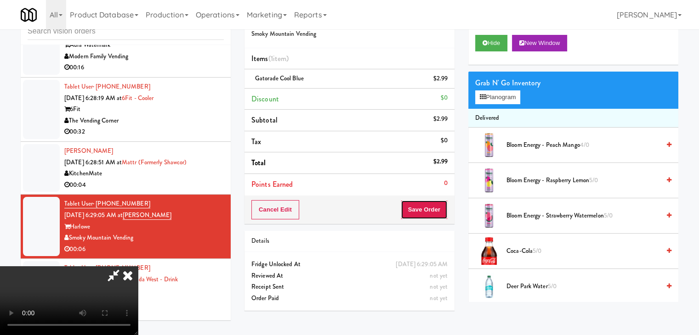
click at [445, 214] on button "Save Order" at bounding box center [424, 209] width 47 height 19
click at [442, 214] on button "Save Order" at bounding box center [424, 209] width 47 height 19
drag, startPoint x: 442, startPoint y: 214, endPoint x: 433, endPoint y: 201, distance: 16.5
click at [435, 204] on button "Save Order" at bounding box center [424, 209] width 47 height 19
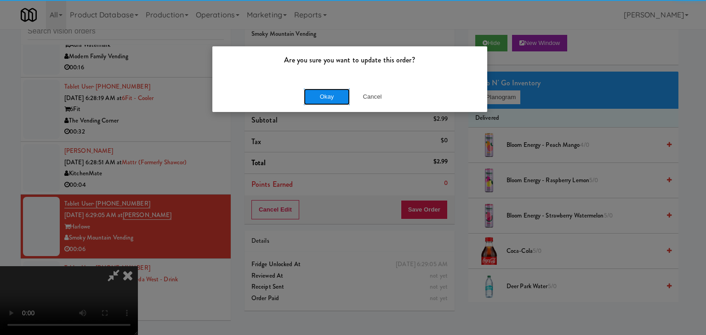
click at [334, 98] on button "Okay" at bounding box center [327, 97] width 46 height 17
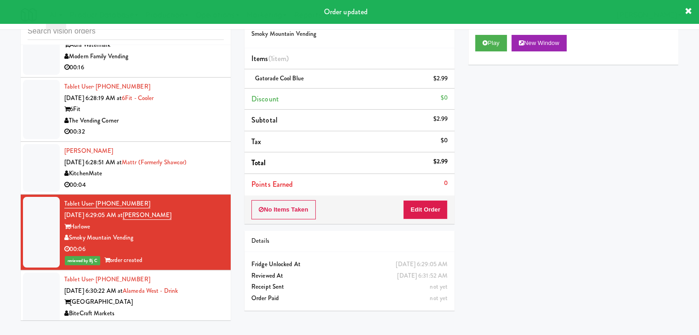
click at [156, 180] on div "00:04" at bounding box center [143, 185] width 159 height 11
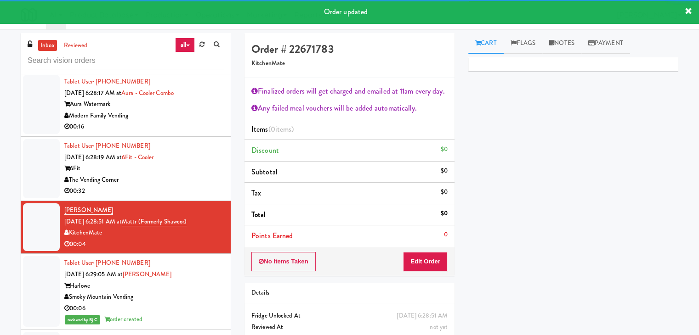
scroll to position [2314, 0]
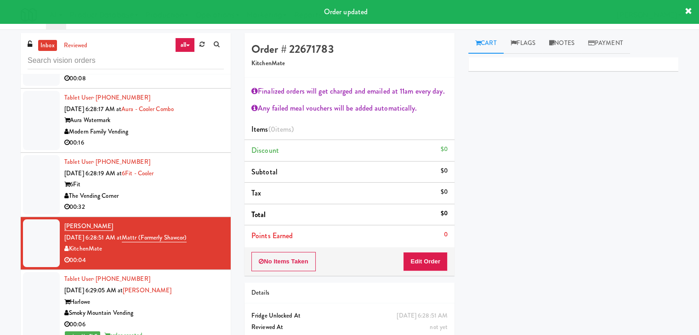
drag, startPoint x: 179, startPoint y: 202, endPoint x: 193, endPoint y: 198, distance: 14.4
click at [180, 202] on div "00:32" at bounding box center [143, 207] width 159 height 11
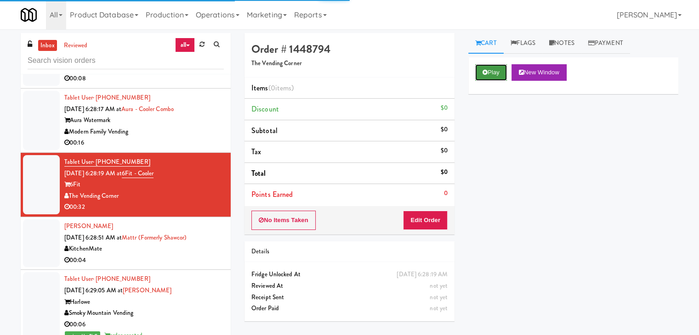
click at [496, 72] on button "Play" at bounding box center [491, 72] width 32 height 17
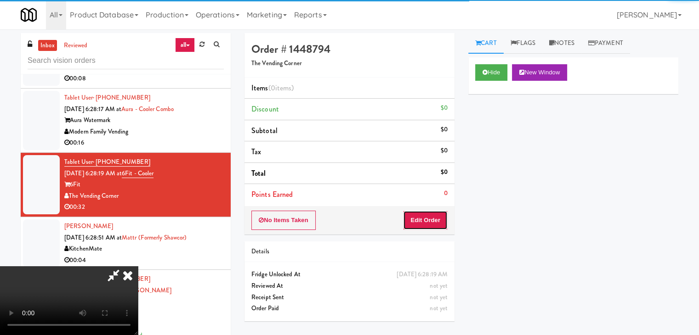
click at [430, 224] on button "Edit Order" at bounding box center [425, 220] width 45 height 19
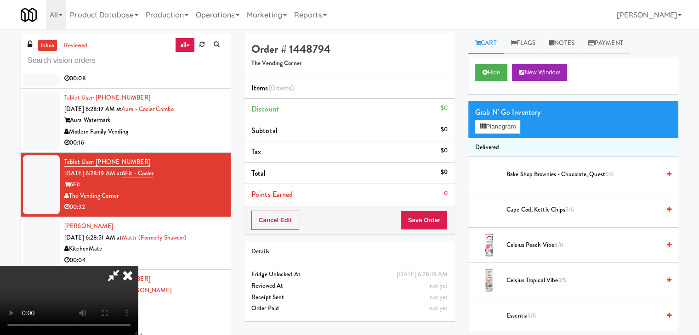
scroll to position [29, 0]
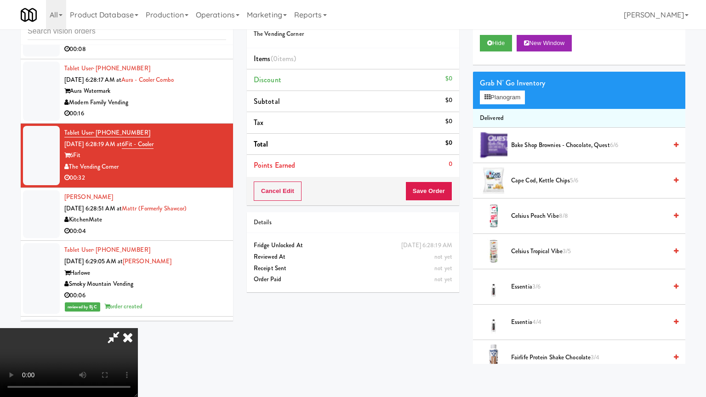
click at [138, 328] on video at bounding box center [69, 362] width 138 height 69
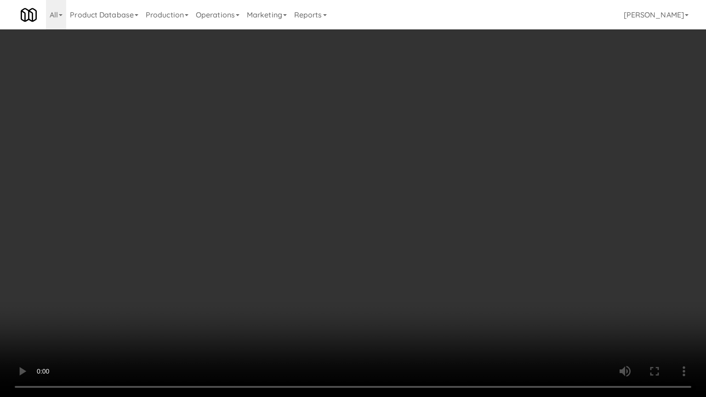
click at [434, 226] on video at bounding box center [353, 198] width 706 height 397
click at [434, 225] on video at bounding box center [353, 198] width 706 height 397
click at [426, 263] on video at bounding box center [353, 198] width 706 height 397
click at [426, 261] on video at bounding box center [353, 198] width 706 height 397
click at [431, 263] on video at bounding box center [353, 198] width 706 height 397
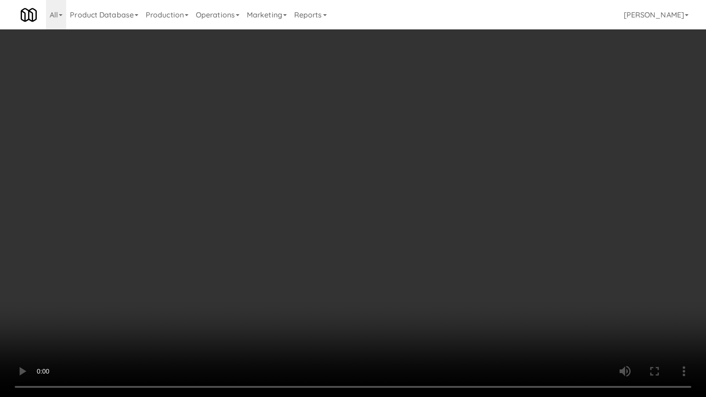
click at [445, 266] on video at bounding box center [353, 198] width 706 height 397
click at [448, 272] on video at bounding box center [353, 198] width 706 height 397
drag, startPoint x: 448, startPoint y: 272, endPoint x: 522, endPoint y: 173, distance: 123.4
click at [472, 249] on video at bounding box center [353, 198] width 706 height 397
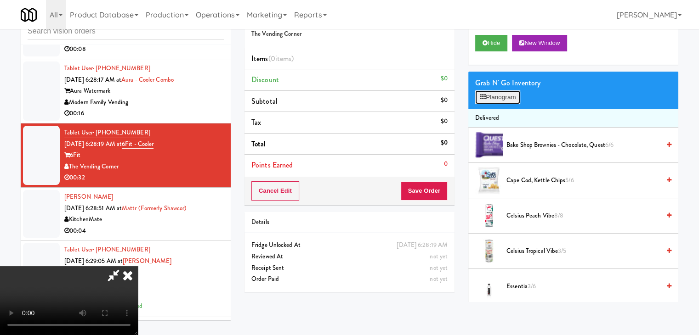
click at [511, 96] on button "Planogram" at bounding box center [497, 98] width 45 height 14
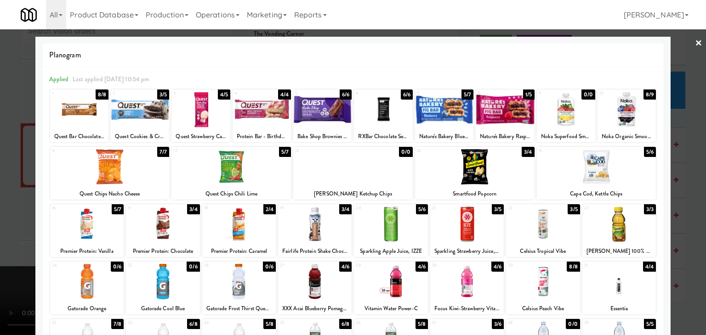
click at [577, 112] on div at bounding box center [566, 109] width 58 height 35
click at [629, 118] on div at bounding box center [626, 109] width 58 height 35
click at [681, 133] on div at bounding box center [353, 167] width 706 height 335
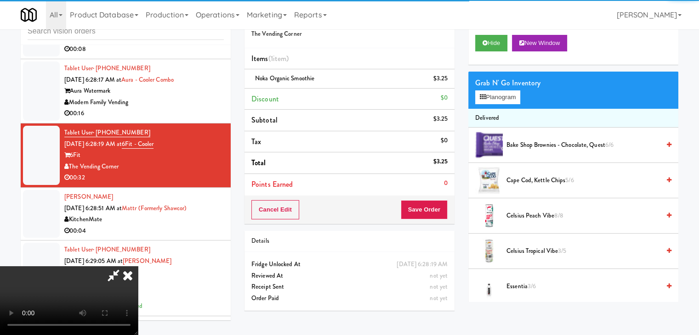
click at [138, 266] on video at bounding box center [69, 300] width 138 height 69
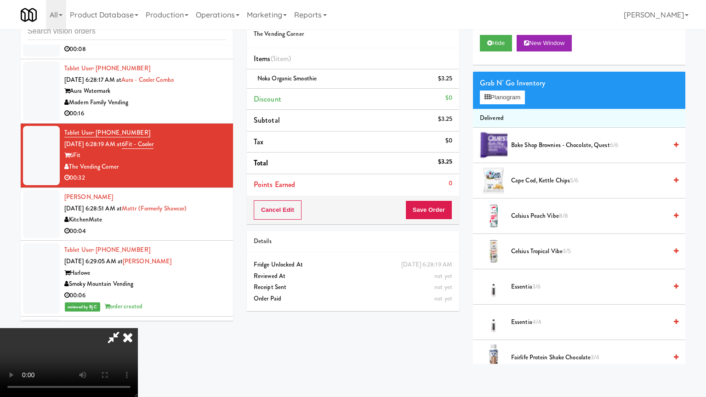
click at [138, 328] on video at bounding box center [69, 362] width 138 height 69
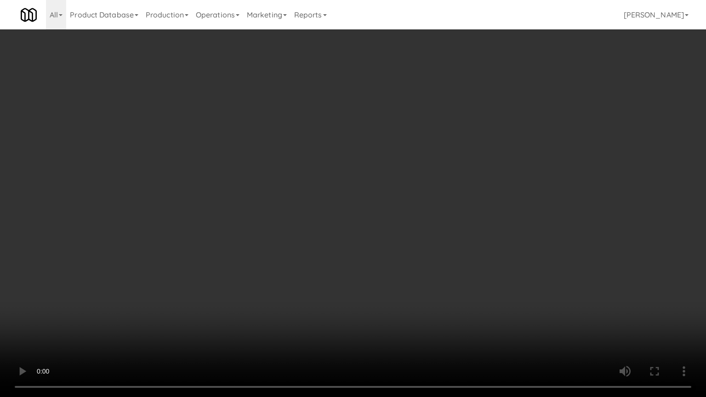
click at [439, 214] on video at bounding box center [353, 198] width 706 height 397
drag, startPoint x: 439, startPoint y: 217, endPoint x: 433, endPoint y: 224, distance: 8.8
click at [438, 218] on video at bounding box center [353, 198] width 706 height 397
click at [434, 216] on video at bounding box center [353, 198] width 706 height 397
click at [404, 217] on video at bounding box center [353, 198] width 706 height 397
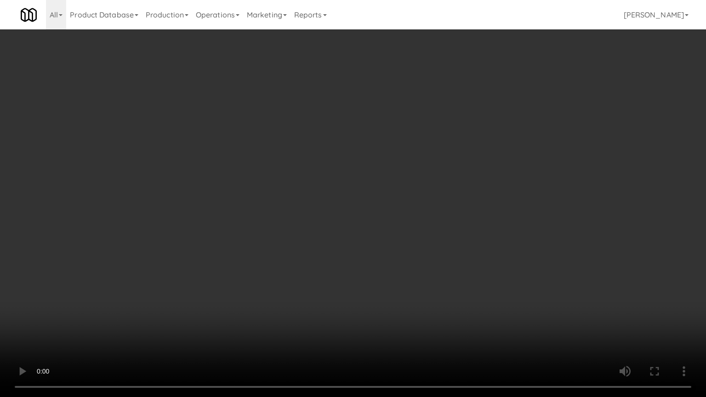
click at [410, 210] on video at bounding box center [353, 198] width 706 height 397
click at [408, 210] on video at bounding box center [353, 198] width 706 height 397
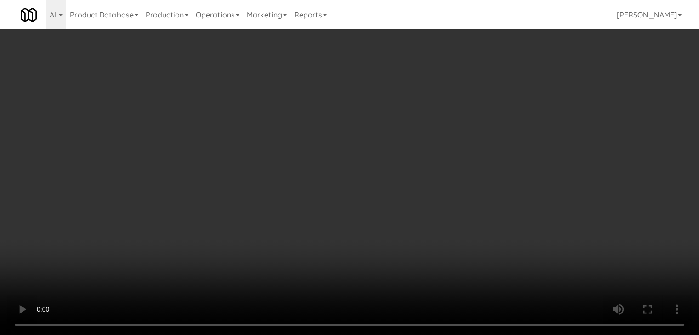
click at [346, 155] on video at bounding box center [349, 167] width 699 height 335
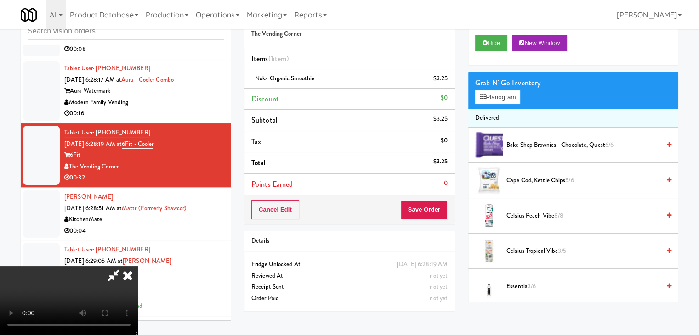
click at [138, 266] on video at bounding box center [69, 300] width 138 height 69
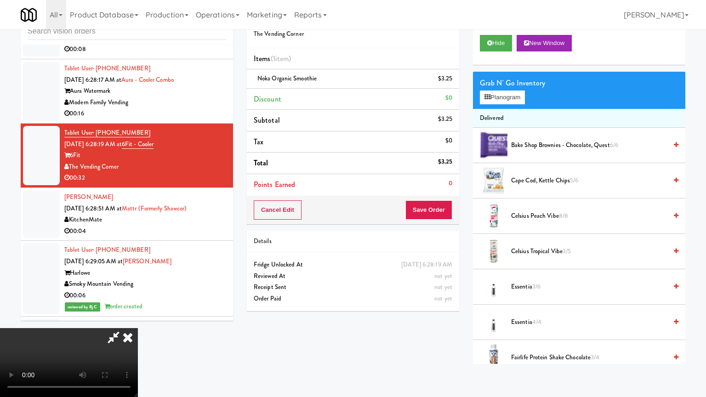
click at [138, 328] on video at bounding box center [69, 362] width 138 height 69
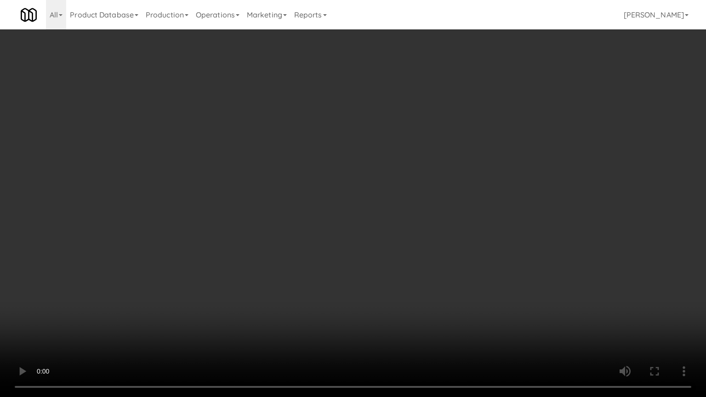
click at [399, 194] on video at bounding box center [353, 198] width 706 height 397
click at [406, 195] on video at bounding box center [353, 198] width 706 height 397
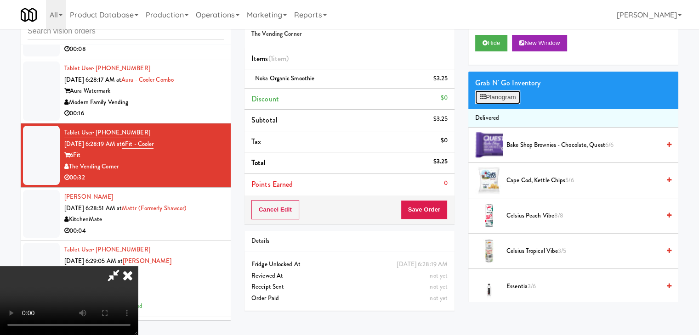
click at [509, 94] on button "Planogram" at bounding box center [497, 98] width 45 height 14
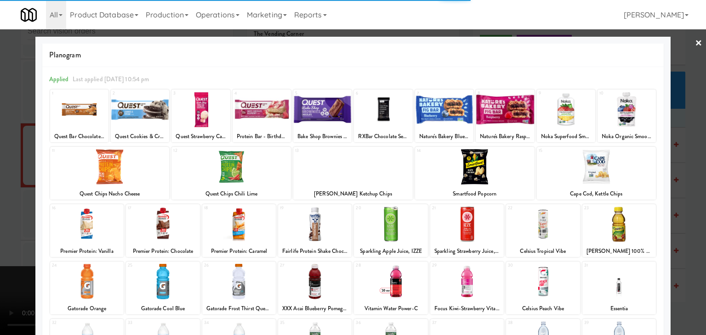
click at [238, 219] on div at bounding box center [239, 224] width 74 height 35
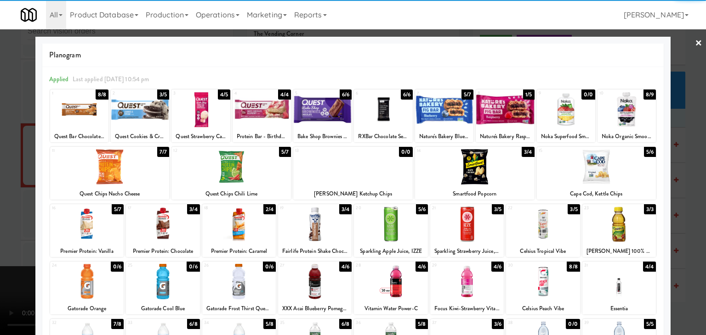
drag, startPoint x: 0, startPoint y: 210, endPoint x: 18, endPoint y: 209, distance: 18.4
click at [2, 209] on div at bounding box center [353, 167] width 706 height 335
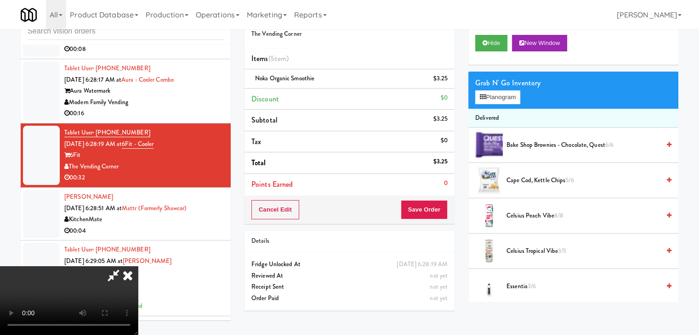
click at [138, 266] on video at bounding box center [69, 300] width 138 height 69
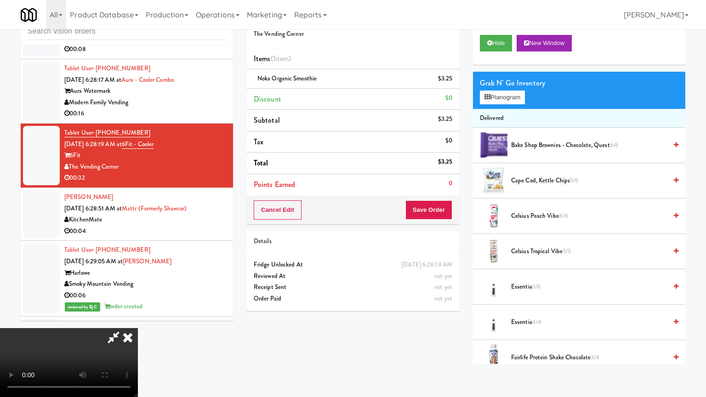
click at [138, 328] on video at bounding box center [69, 362] width 138 height 69
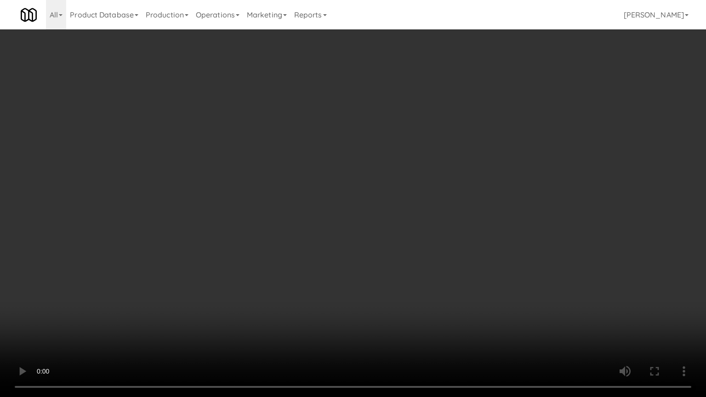
click at [417, 300] on video at bounding box center [353, 198] width 706 height 397
click at [482, 292] on video at bounding box center [353, 198] width 706 height 397
click at [463, 264] on video at bounding box center [353, 198] width 706 height 397
click at [459, 265] on video at bounding box center [353, 198] width 706 height 397
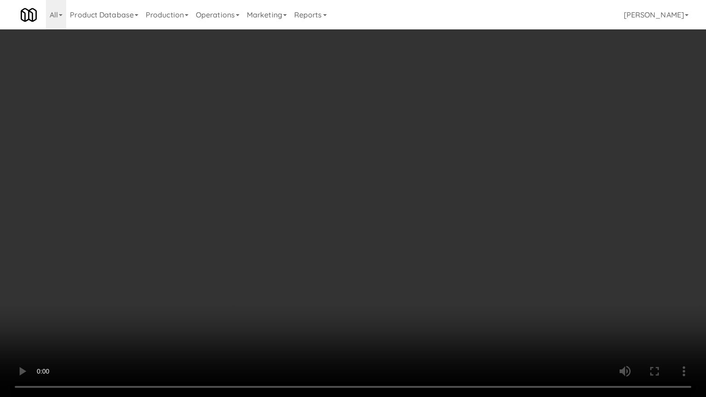
click at [459, 265] on video at bounding box center [353, 198] width 706 height 397
click at [454, 264] on video at bounding box center [353, 198] width 706 height 397
drag, startPoint x: 454, startPoint y: 264, endPoint x: 492, endPoint y: 177, distance: 94.8
click at [454, 263] on video at bounding box center [353, 198] width 706 height 397
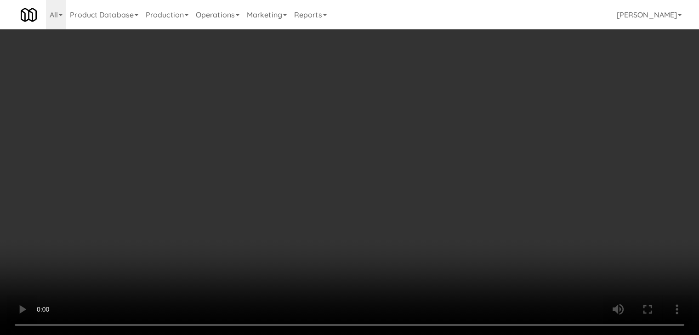
click at [313, 153] on video at bounding box center [349, 167] width 699 height 335
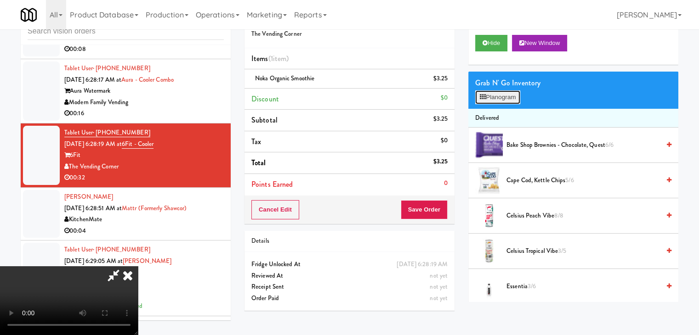
click at [500, 96] on button "Planogram" at bounding box center [497, 98] width 45 height 14
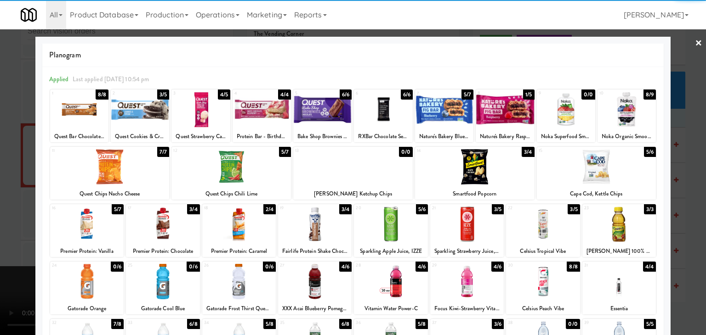
click at [251, 221] on div at bounding box center [239, 224] width 74 height 35
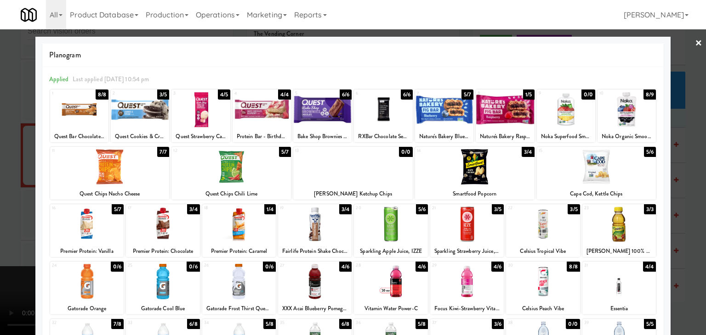
drag, startPoint x: 0, startPoint y: 226, endPoint x: 74, endPoint y: 221, distance: 74.5
click at [0, 225] on div at bounding box center [353, 167] width 706 height 335
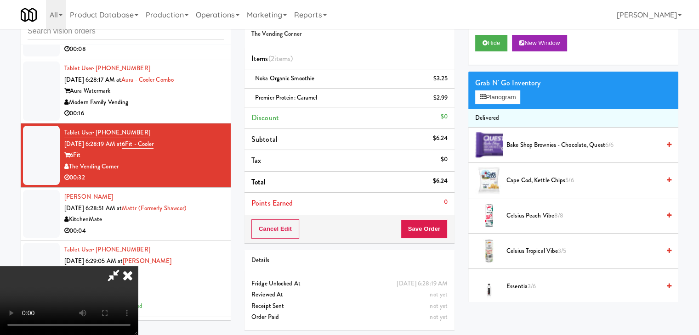
click at [138, 266] on video at bounding box center [69, 300] width 138 height 69
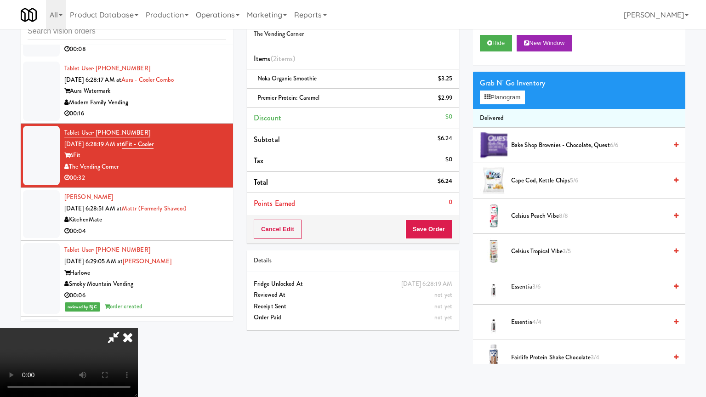
click at [138, 328] on video at bounding box center [69, 362] width 138 height 69
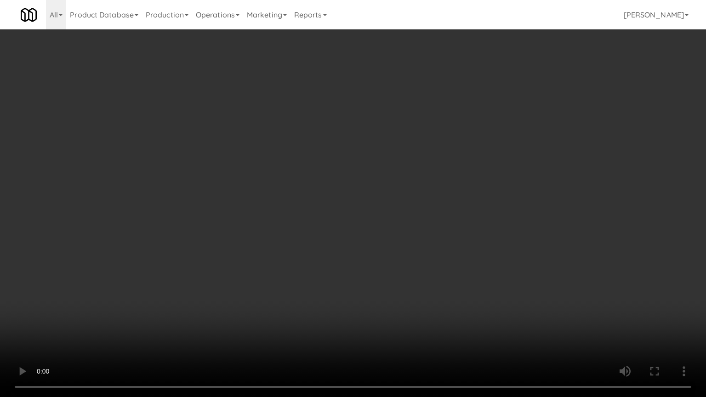
click at [408, 252] on video at bounding box center [353, 198] width 706 height 397
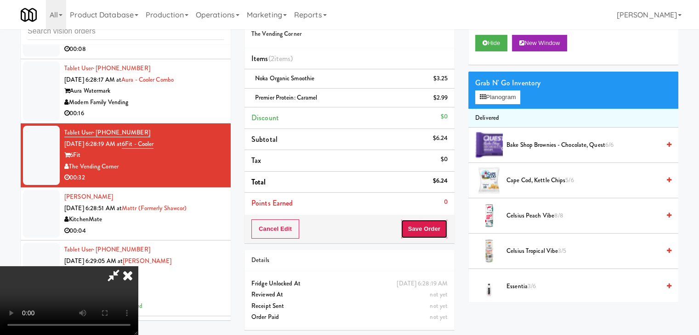
click at [439, 234] on button "Save Order" at bounding box center [424, 229] width 47 height 19
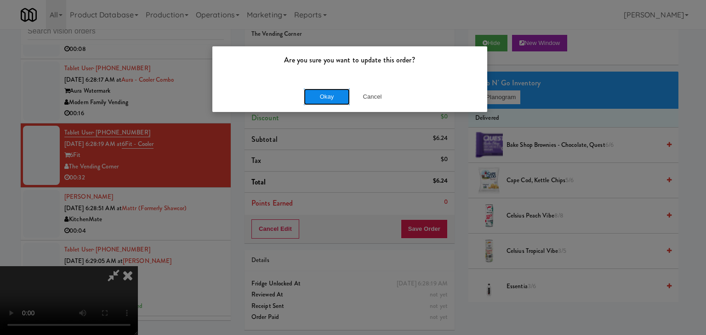
click at [331, 94] on button "Okay" at bounding box center [327, 97] width 46 height 17
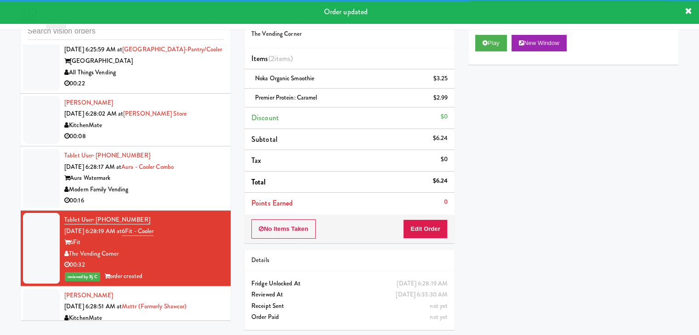
scroll to position [2222, 0]
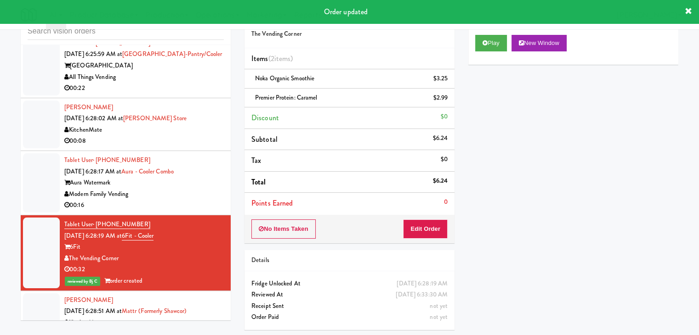
click at [203, 181] on div "Aura Watermark" at bounding box center [143, 182] width 159 height 11
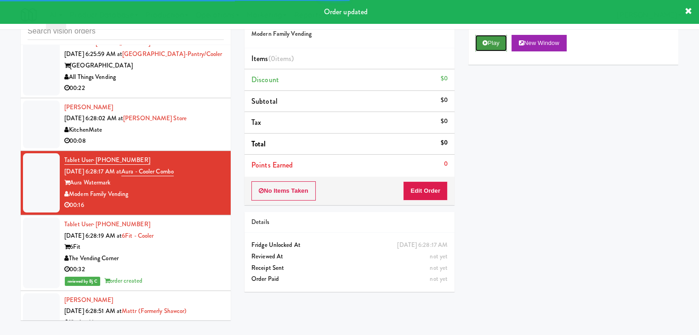
click at [492, 46] on button "Play" at bounding box center [491, 43] width 32 height 17
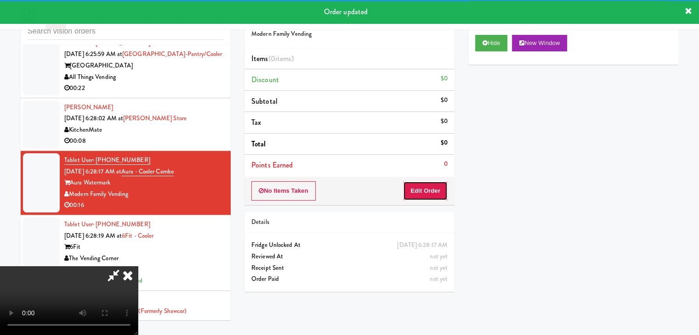
click at [422, 184] on button "Edit Order" at bounding box center [425, 190] width 45 height 19
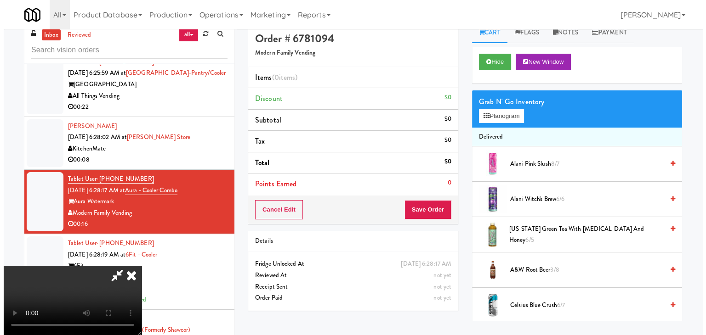
scroll to position [29, 0]
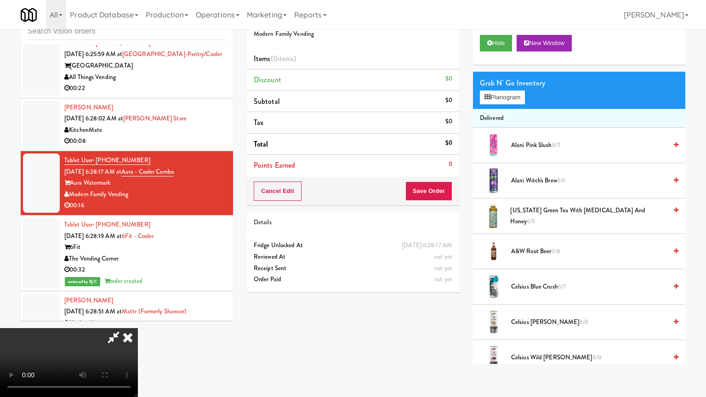
click at [138, 328] on video at bounding box center [69, 362] width 138 height 69
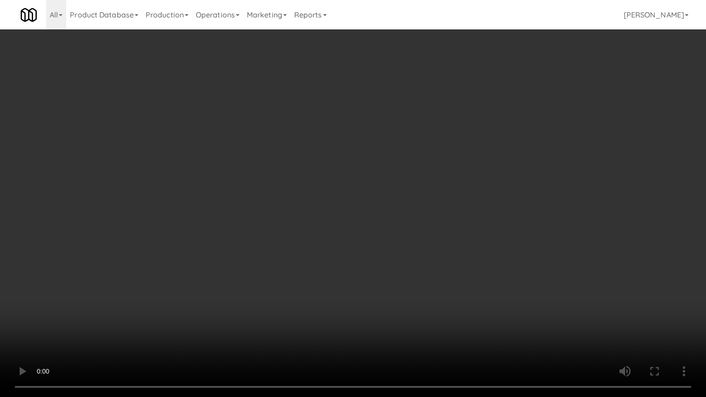
drag, startPoint x: 478, startPoint y: 210, endPoint x: 475, endPoint y: 214, distance: 5.9
click at [478, 211] on video at bounding box center [353, 198] width 706 height 397
click at [429, 203] on video at bounding box center [353, 198] width 706 height 397
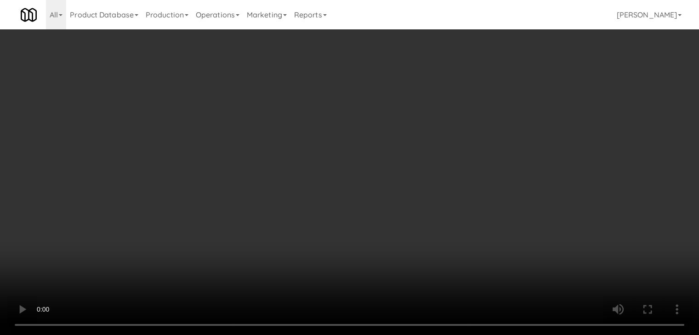
click at [347, 160] on video at bounding box center [349, 167] width 699 height 335
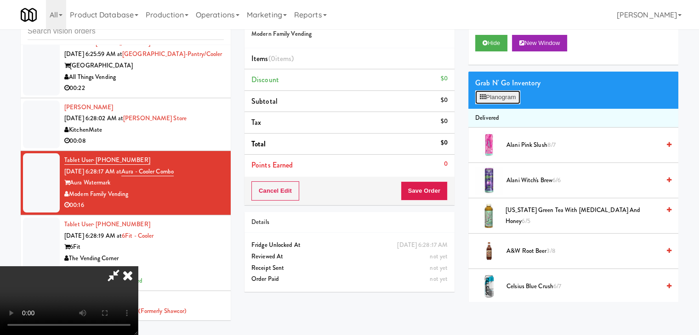
click at [502, 96] on button "Planogram" at bounding box center [497, 98] width 45 height 14
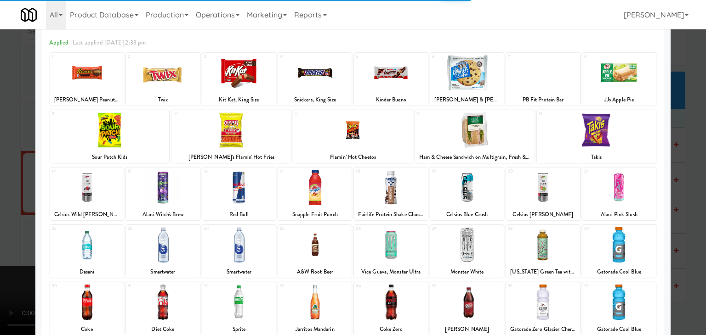
scroll to position [92, 0]
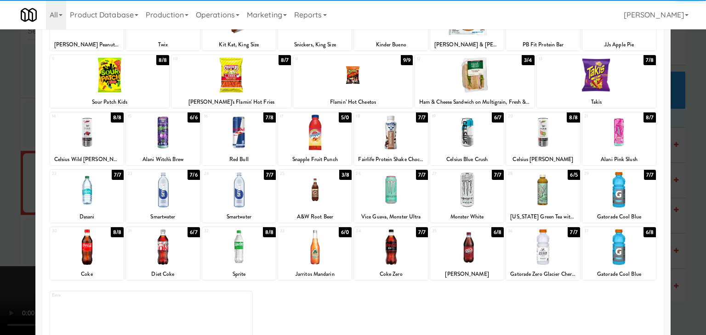
click at [176, 196] on div at bounding box center [163, 189] width 74 height 35
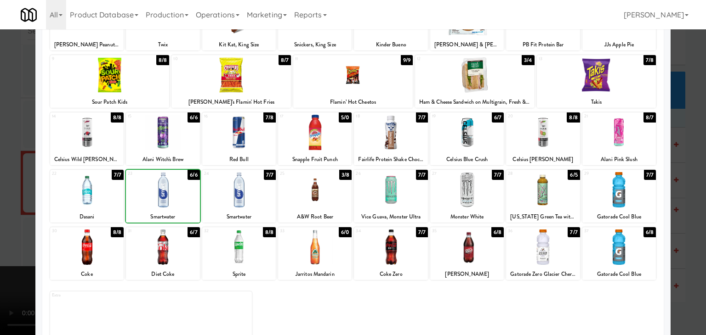
drag, startPoint x: 0, startPoint y: 187, endPoint x: 47, endPoint y: 187, distance: 46.9
click at [8, 186] on div at bounding box center [353, 167] width 706 height 335
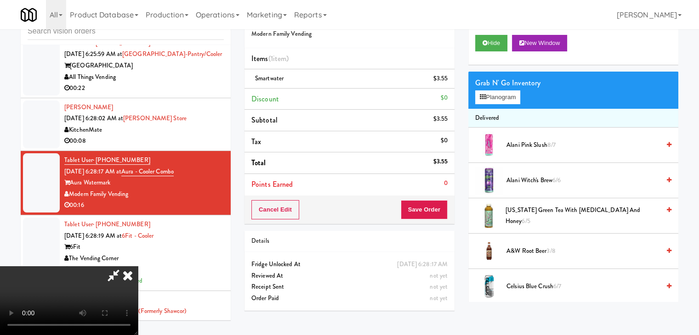
click at [138, 266] on video at bounding box center [69, 300] width 138 height 69
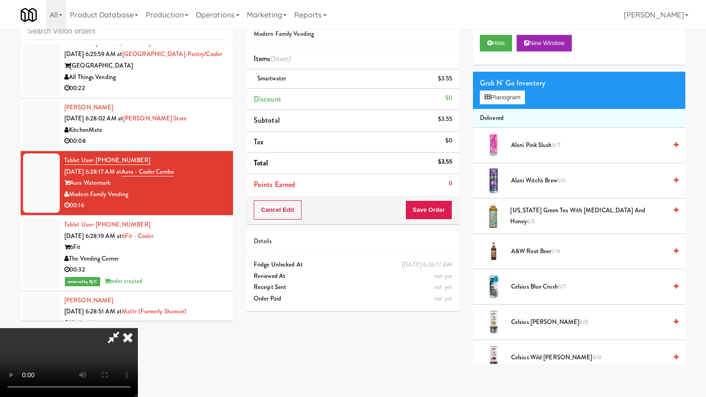
click at [138, 328] on video at bounding box center [69, 362] width 138 height 69
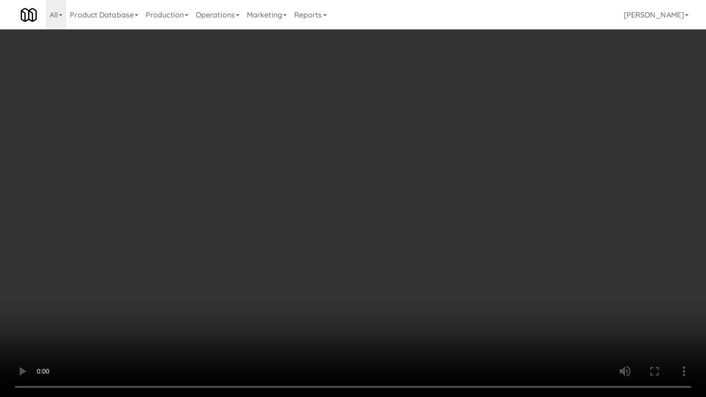
click at [393, 246] on video at bounding box center [353, 198] width 706 height 397
click at [389, 247] on video at bounding box center [353, 198] width 706 height 397
drag, startPoint x: 389, startPoint y: 247, endPoint x: 395, endPoint y: 202, distance: 45.0
click at [389, 246] on video at bounding box center [353, 198] width 706 height 397
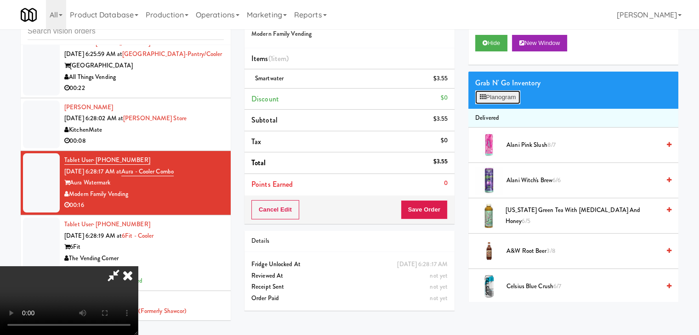
click at [511, 102] on button "Planogram" at bounding box center [497, 98] width 45 height 14
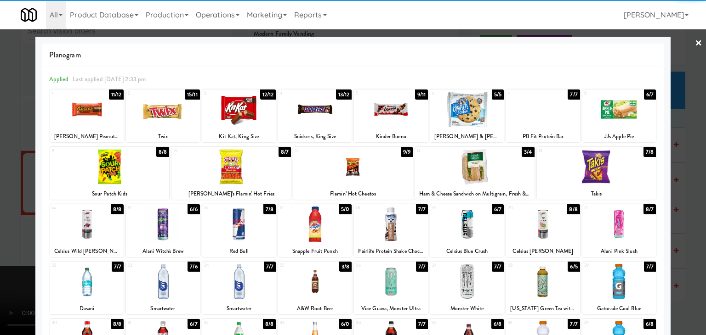
click at [119, 168] on div at bounding box center [109, 166] width 119 height 35
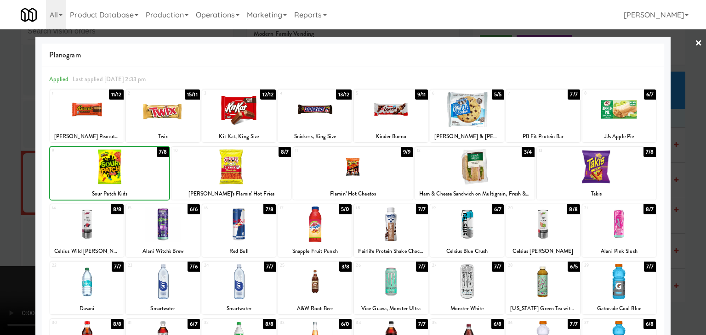
click at [0, 171] on div at bounding box center [353, 167] width 706 height 335
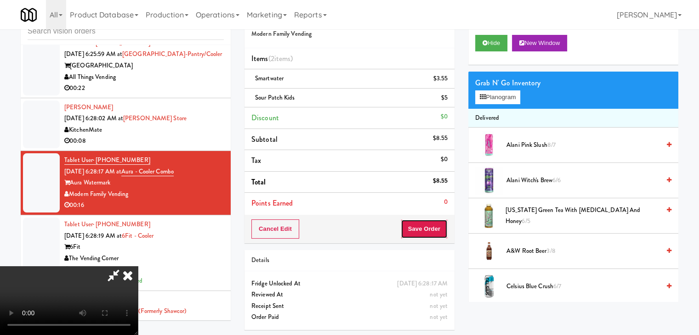
click at [447, 228] on button "Save Order" at bounding box center [424, 229] width 47 height 19
click at [444, 227] on button "Save Order" at bounding box center [424, 229] width 47 height 19
click at [443, 227] on button "Save Order" at bounding box center [424, 229] width 47 height 19
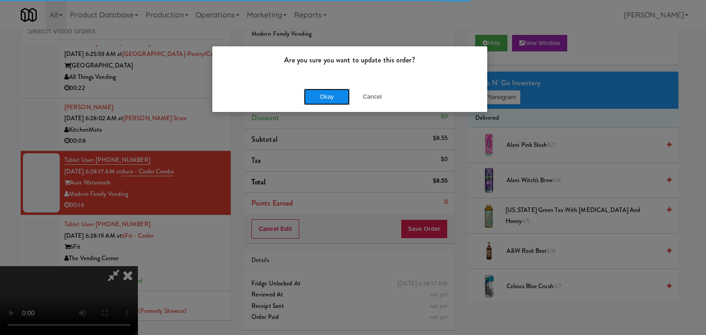
click at [320, 93] on button "Okay" at bounding box center [327, 97] width 46 height 17
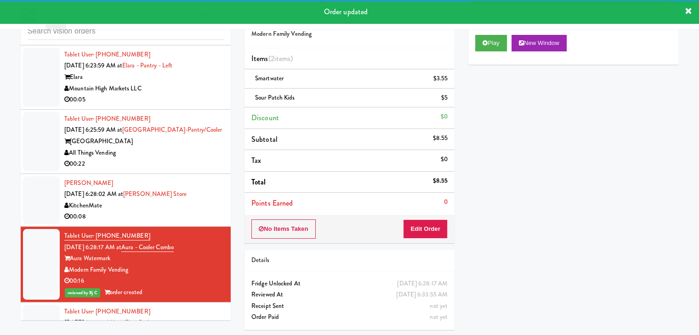
scroll to position [2130, 0]
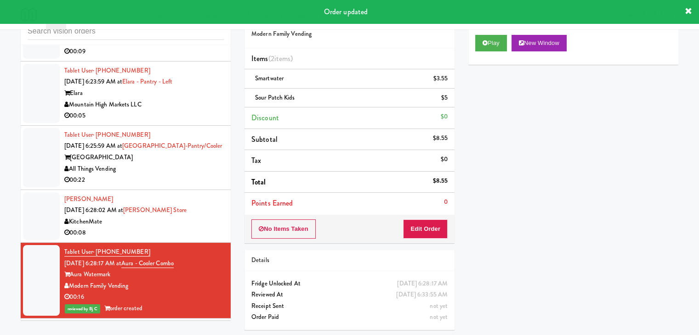
drag, startPoint x: 204, startPoint y: 203, endPoint x: 210, endPoint y: 208, distance: 7.5
click at [205, 204] on div "Odeon [PERSON_NAME] [DATE] 6:28:02 AM at [GEOGRAPHIC_DATA][PERSON_NAME] 00:08" at bounding box center [143, 216] width 159 height 45
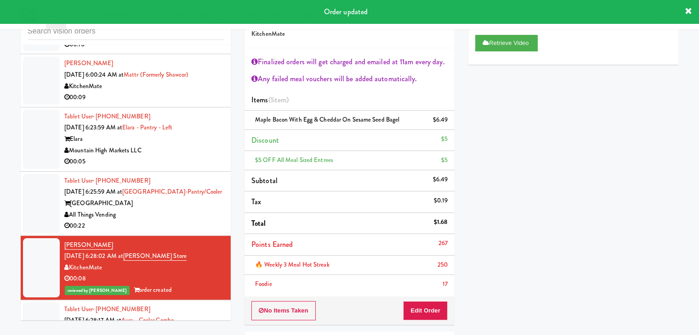
click at [210, 221] on div "00:22" at bounding box center [143, 226] width 159 height 11
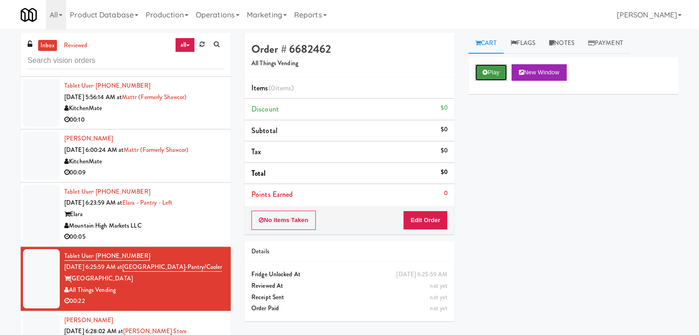
click at [492, 75] on button "Play" at bounding box center [491, 72] width 32 height 17
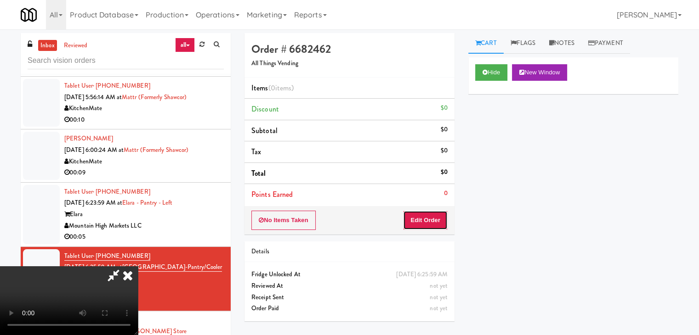
click at [422, 215] on button "Edit Order" at bounding box center [425, 220] width 45 height 19
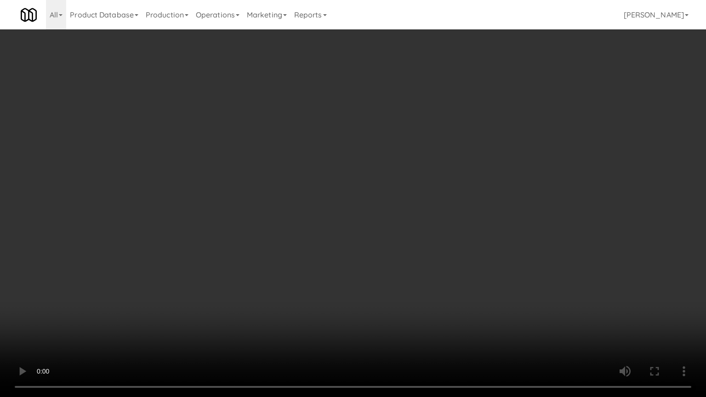
click at [419, 215] on video at bounding box center [353, 198] width 706 height 397
click at [414, 216] on video at bounding box center [353, 198] width 706 height 397
click at [412, 202] on video at bounding box center [353, 198] width 706 height 397
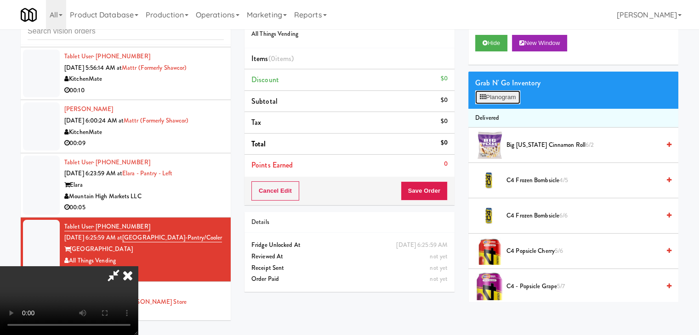
click at [504, 99] on button "Planogram" at bounding box center [497, 98] width 45 height 14
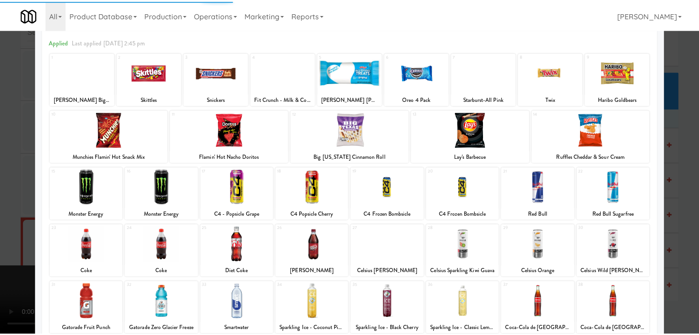
scroll to position [116, 0]
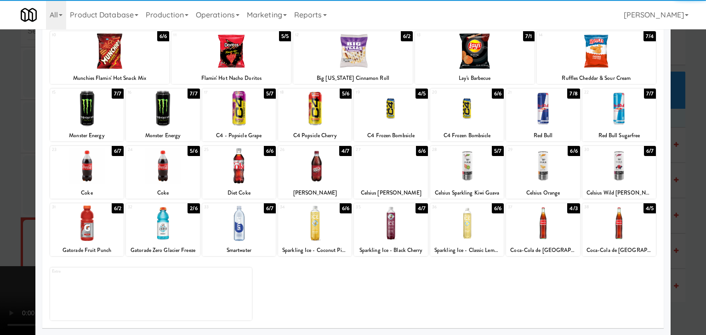
click at [170, 231] on div at bounding box center [163, 223] width 74 height 35
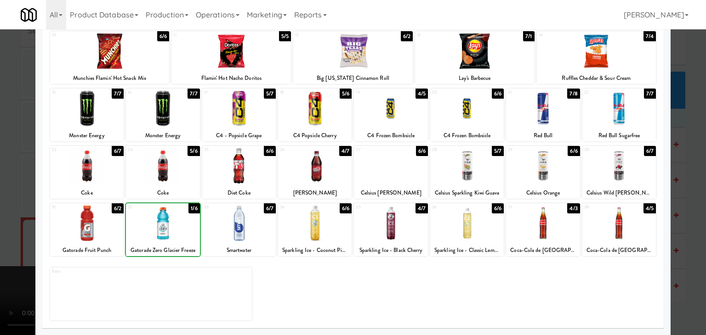
click at [96, 225] on div at bounding box center [87, 223] width 74 height 35
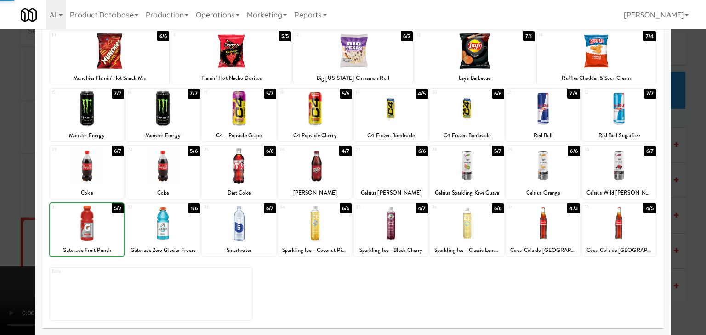
drag, startPoint x: 0, startPoint y: 217, endPoint x: 76, endPoint y: 217, distance: 75.8
click at [7, 217] on div at bounding box center [353, 167] width 706 height 335
click at [138, 266] on video at bounding box center [69, 300] width 138 height 69
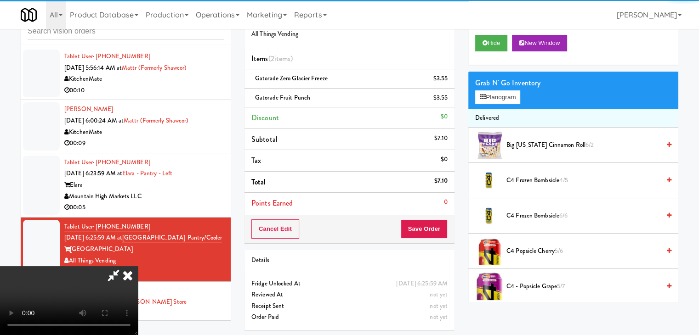
click at [138, 266] on video at bounding box center [69, 300] width 138 height 69
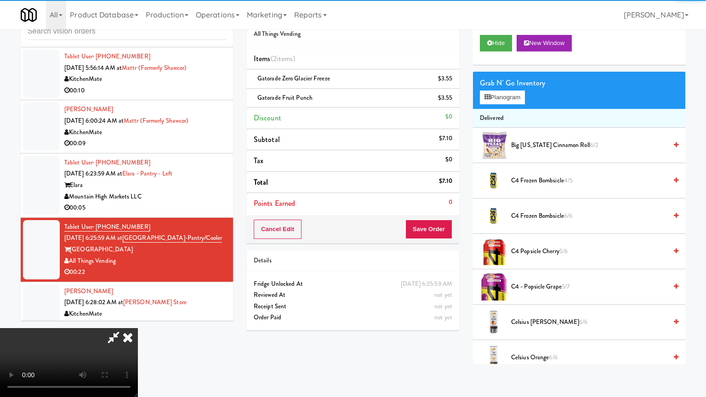
click at [138, 328] on video at bounding box center [69, 362] width 138 height 69
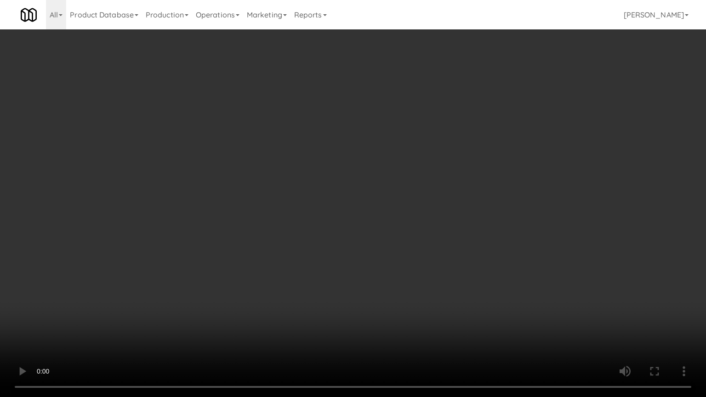
click at [386, 292] on video at bounding box center [353, 198] width 706 height 397
click at [375, 264] on video at bounding box center [353, 198] width 706 height 397
click at [375, 259] on video at bounding box center [353, 198] width 706 height 397
click at [388, 236] on video at bounding box center [353, 198] width 706 height 397
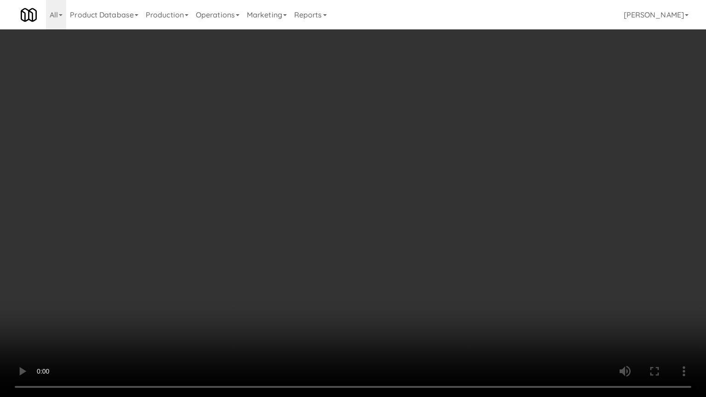
click at [388, 235] on video at bounding box center [353, 198] width 706 height 397
drag, startPoint x: 388, startPoint y: 235, endPoint x: 419, endPoint y: 131, distance: 108.7
click at [388, 232] on video at bounding box center [353, 198] width 706 height 397
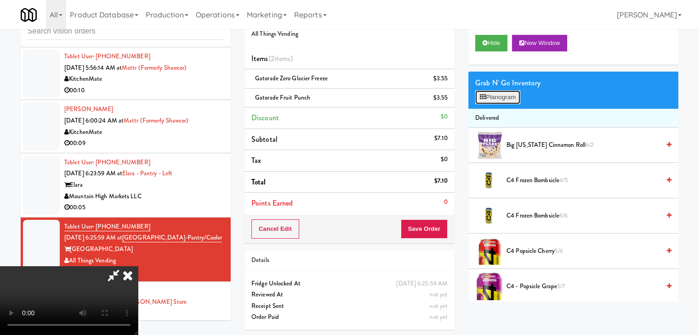
click at [512, 98] on button "Planogram" at bounding box center [497, 98] width 45 height 14
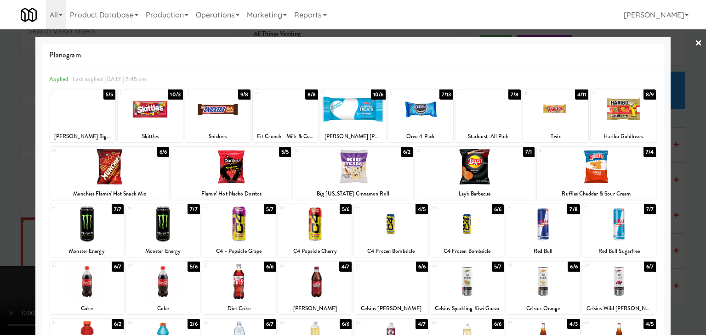
click at [488, 115] on div at bounding box center [487, 109] width 65 height 35
drag, startPoint x: 608, startPoint y: 170, endPoint x: 634, endPoint y: 173, distance: 25.8
click at [609, 170] on div at bounding box center [596, 166] width 119 height 35
click at [674, 178] on div at bounding box center [353, 167] width 706 height 335
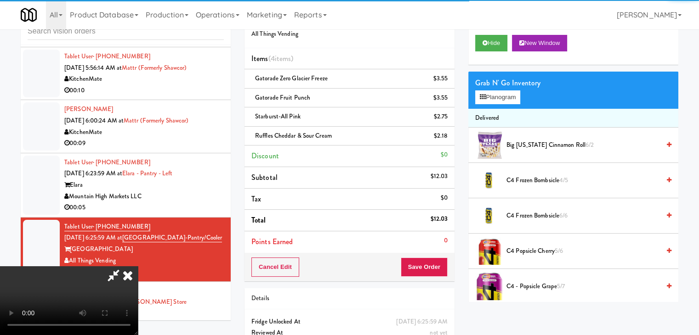
click at [138, 266] on video at bounding box center [69, 300] width 138 height 69
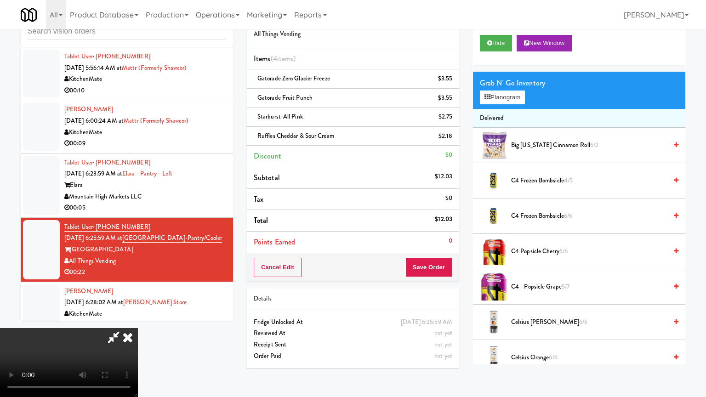
click at [138, 328] on video at bounding box center [69, 362] width 138 height 69
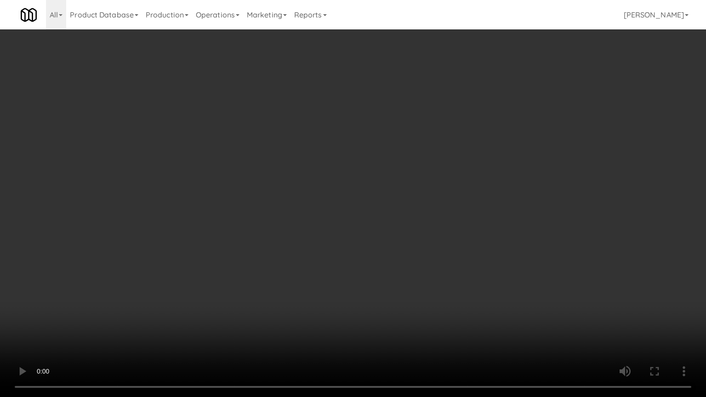
click at [407, 223] on video at bounding box center [353, 198] width 706 height 397
drag, startPoint x: 399, startPoint y: 226, endPoint x: 397, endPoint y: 232, distance: 5.8
click at [398, 228] on video at bounding box center [353, 198] width 706 height 397
click at [397, 230] on video at bounding box center [353, 198] width 706 height 397
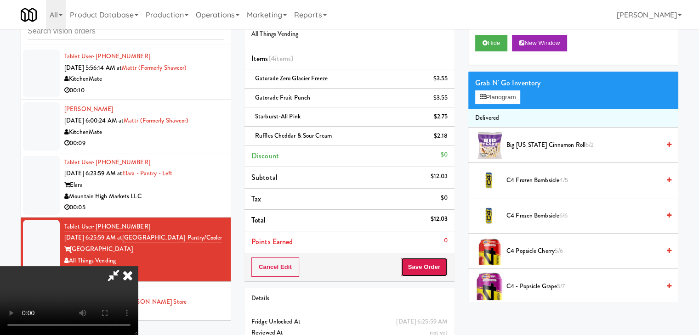
click at [441, 261] on button "Save Order" at bounding box center [424, 267] width 47 height 19
click at [439, 262] on button "Save Order" at bounding box center [424, 267] width 47 height 19
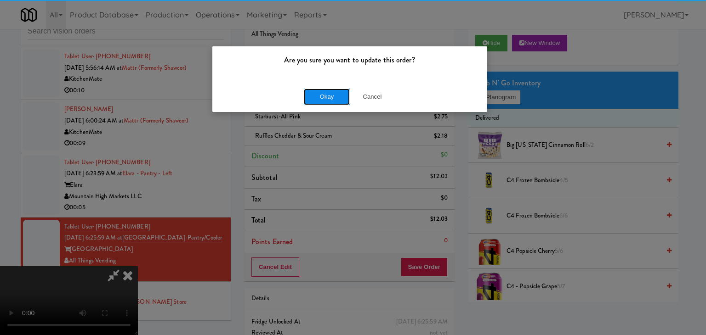
click at [333, 91] on button "Okay" at bounding box center [327, 97] width 46 height 17
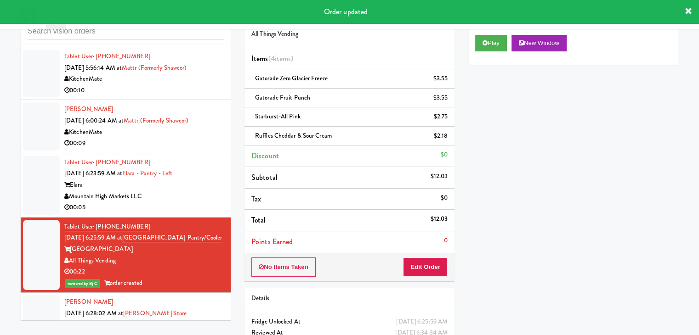
click at [197, 191] on div "Mountain High Markets LLC" at bounding box center [143, 196] width 159 height 11
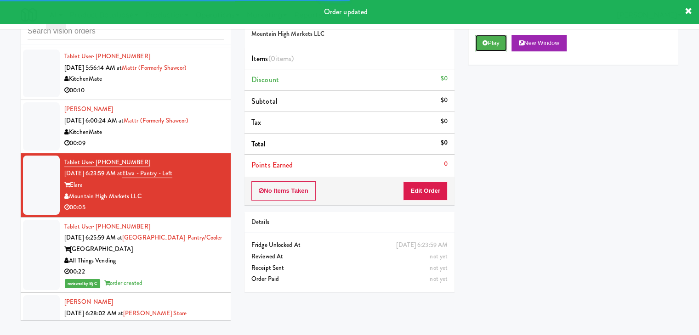
drag, startPoint x: 494, startPoint y: 46, endPoint x: 480, endPoint y: 71, distance: 28.6
click at [494, 46] on button "Play" at bounding box center [491, 43] width 32 height 17
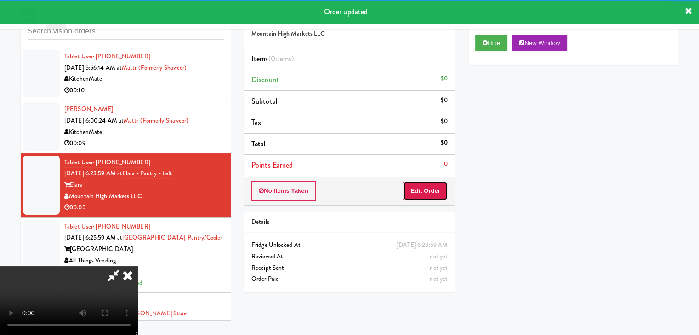
click at [430, 188] on button "Edit Order" at bounding box center [425, 190] width 45 height 19
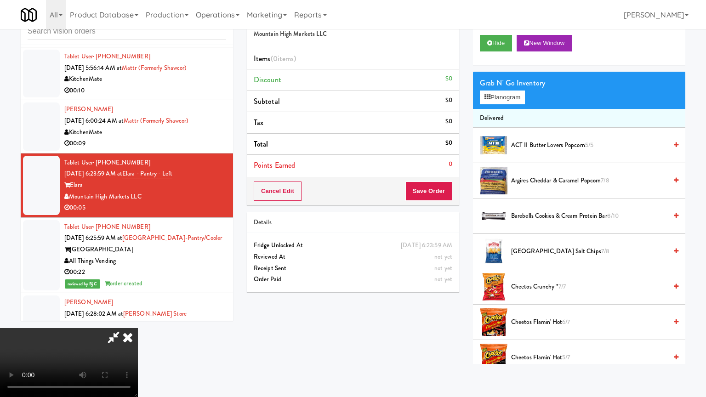
click at [138, 328] on video at bounding box center [69, 362] width 138 height 69
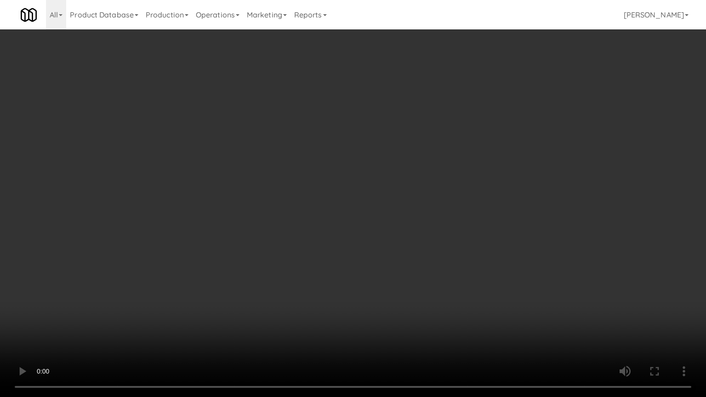
click at [440, 210] on video at bounding box center [353, 198] width 706 height 397
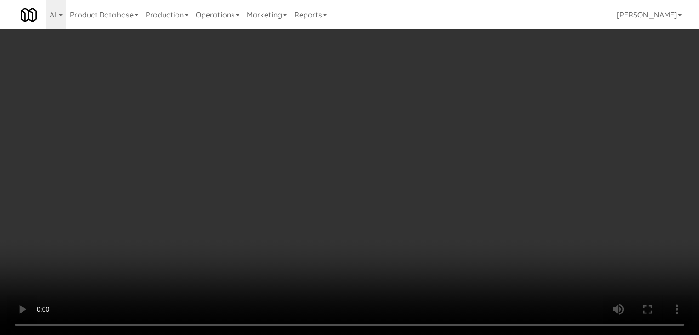
scroll to position [955, 0]
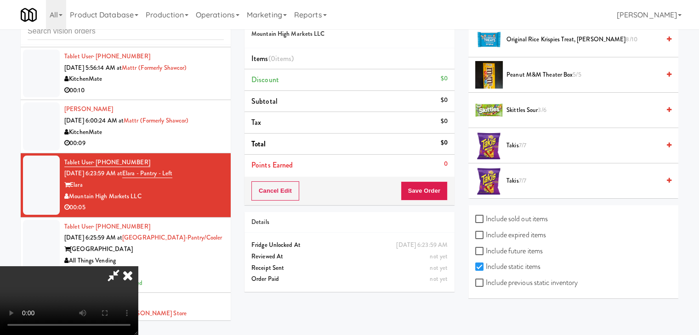
click at [544, 280] on label "Include previous static inventory" at bounding box center [526, 283] width 102 height 14
click at [486, 280] on input "Include previous static inventory" at bounding box center [480, 283] width 11 height 7
checkbox input "true"
click at [138, 266] on video at bounding box center [69, 300] width 138 height 69
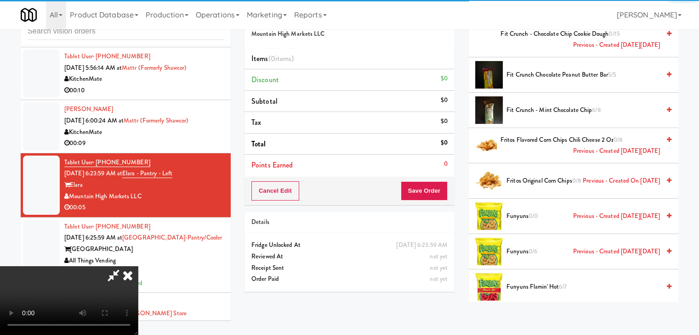
click at [138, 266] on video at bounding box center [69, 300] width 138 height 69
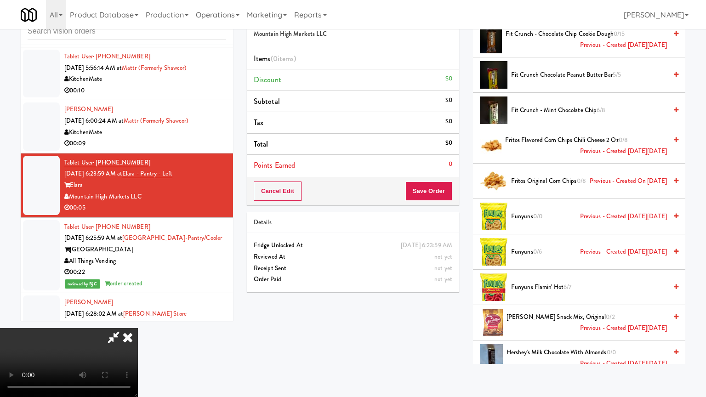
click at [138, 328] on video at bounding box center [69, 362] width 138 height 69
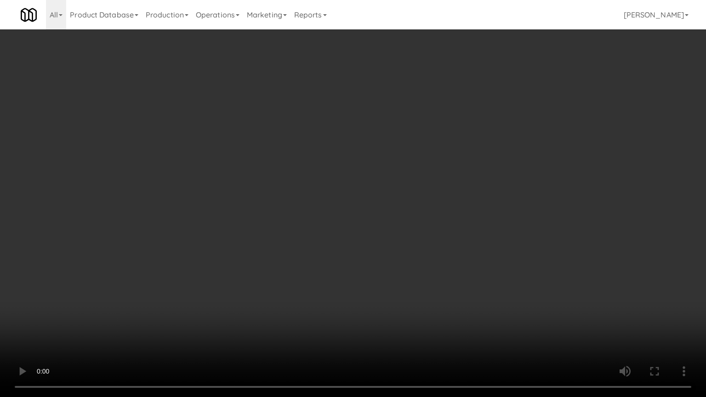
click at [459, 219] on video at bounding box center [353, 198] width 706 height 397
click at [472, 217] on video at bounding box center [353, 198] width 706 height 397
click at [445, 234] on video at bounding box center [353, 198] width 706 height 397
drag, startPoint x: 445, startPoint y: 234, endPoint x: 426, endPoint y: 189, distance: 48.2
click at [444, 233] on video at bounding box center [353, 198] width 706 height 397
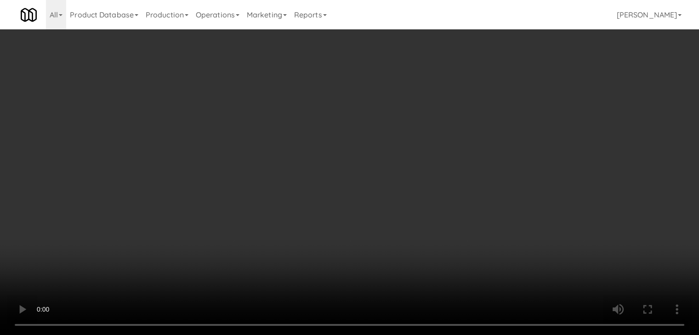
click at [383, 182] on video at bounding box center [349, 167] width 699 height 335
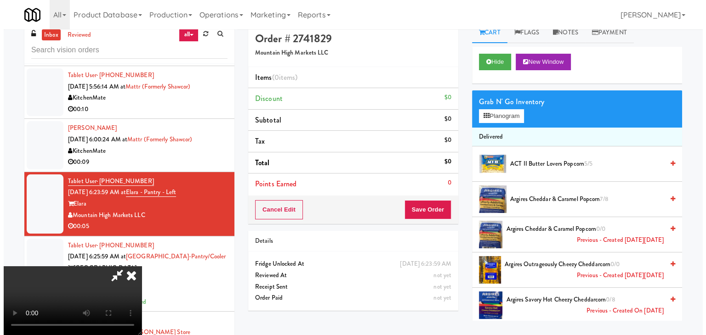
scroll to position [0, 0]
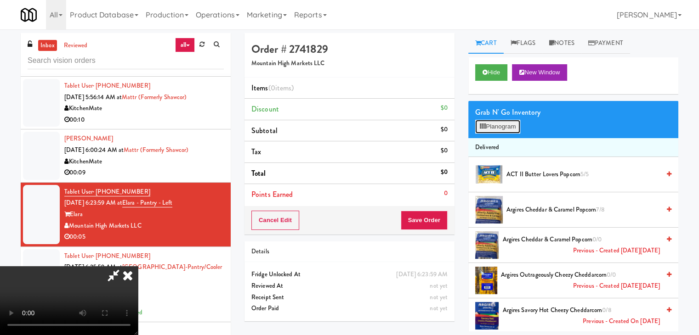
click at [514, 126] on button "Planogram" at bounding box center [497, 127] width 45 height 14
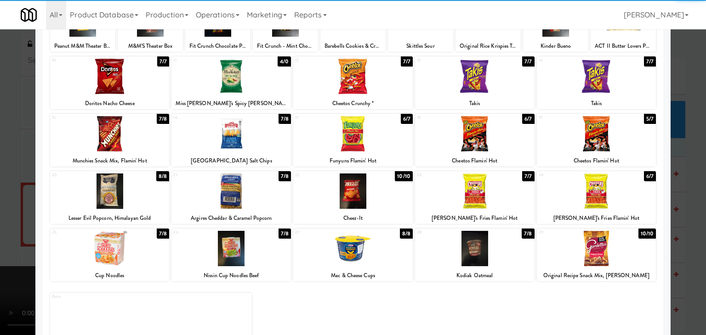
scroll to position [92, 0]
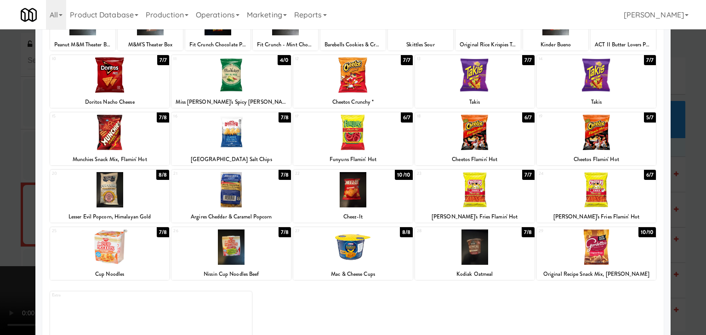
click at [573, 194] on div at bounding box center [596, 189] width 119 height 35
drag, startPoint x: 0, startPoint y: 192, endPoint x: 97, endPoint y: 189, distance: 97.0
click at [2, 191] on div at bounding box center [353, 167] width 706 height 335
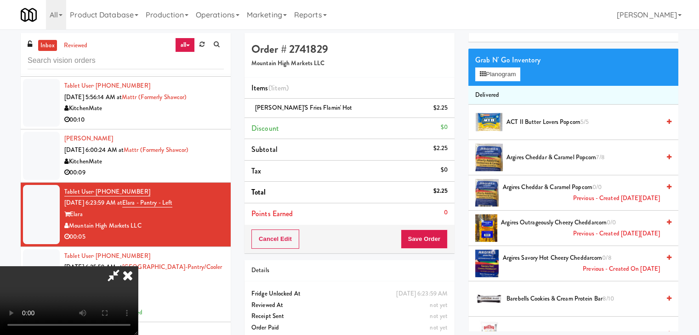
scroll to position [92, 0]
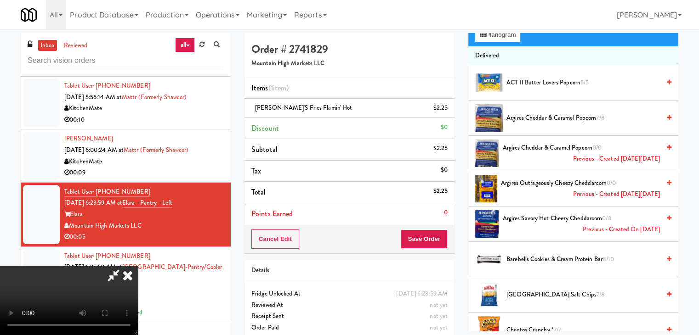
click at [534, 188] on span "Argires Outrageously Cheezy Cheddarcorn 0/0 Previous - Created [DATE][DATE]" at bounding box center [580, 189] width 159 height 23
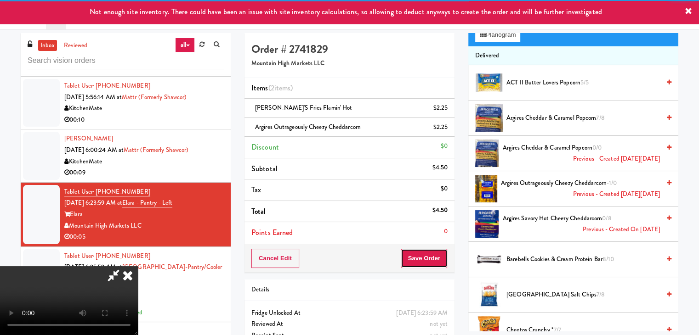
click at [434, 259] on button "Save Order" at bounding box center [424, 258] width 47 height 19
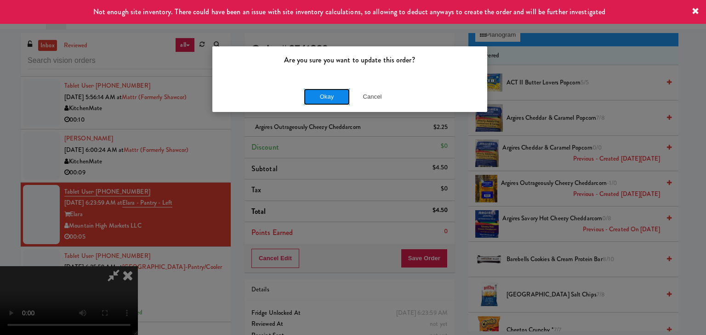
click at [329, 92] on button "Okay" at bounding box center [327, 97] width 46 height 17
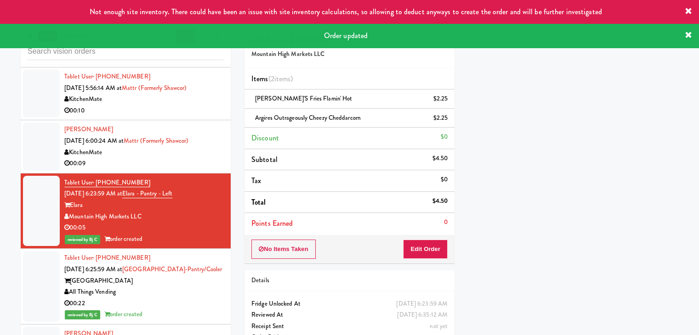
scroll to position [0, 0]
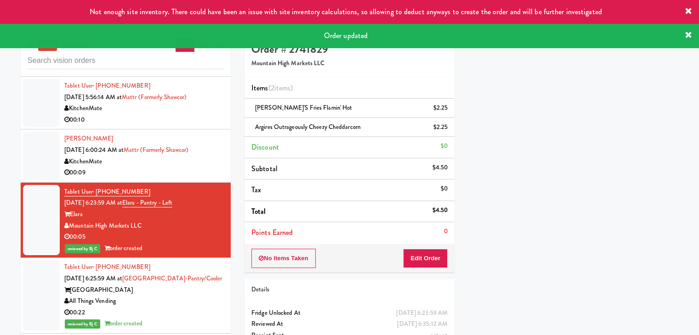
click at [200, 172] on div "00:09" at bounding box center [143, 172] width 159 height 11
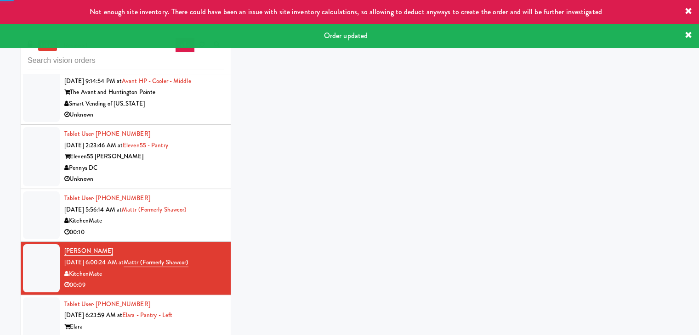
scroll to position [1900, 0]
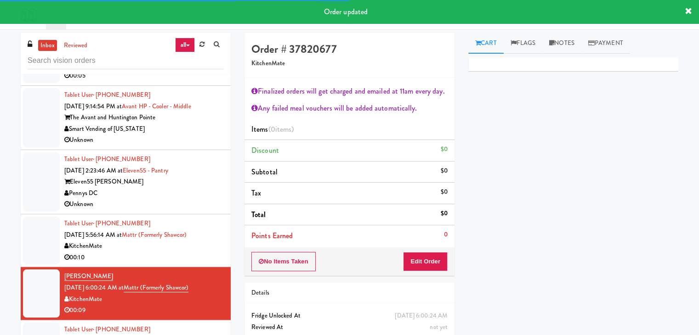
click at [177, 253] on div "00:10" at bounding box center [143, 257] width 159 height 11
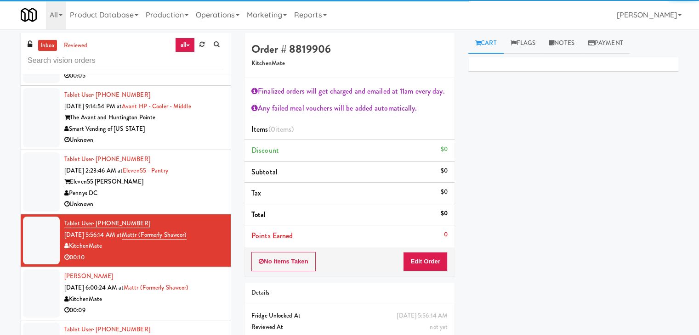
click at [178, 196] on div "Pennys DC" at bounding box center [143, 193] width 159 height 11
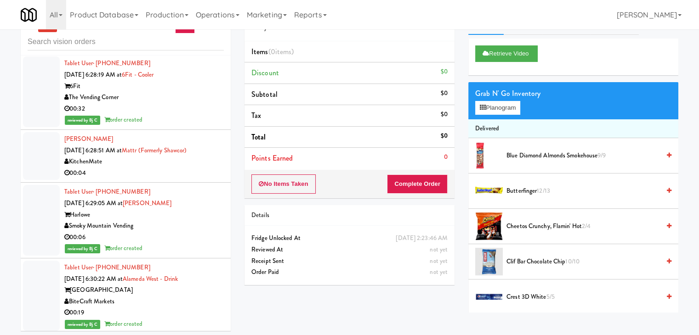
scroll to position [29, 0]
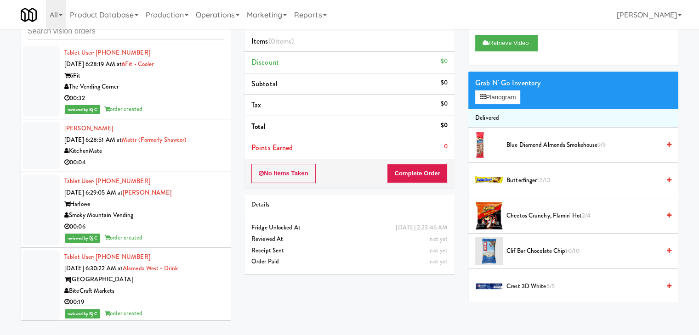
click at [161, 157] on div "00:04" at bounding box center [143, 162] width 159 height 11
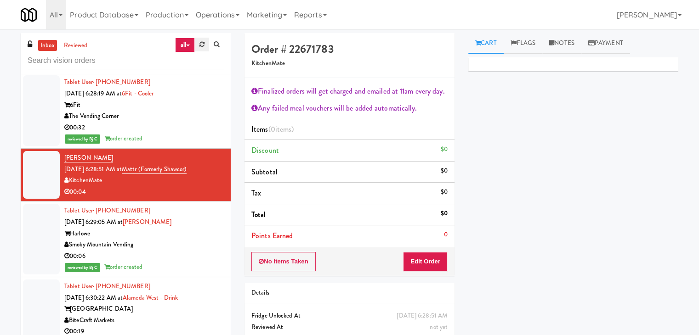
click at [204, 43] on icon at bounding box center [201, 44] width 5 height 6
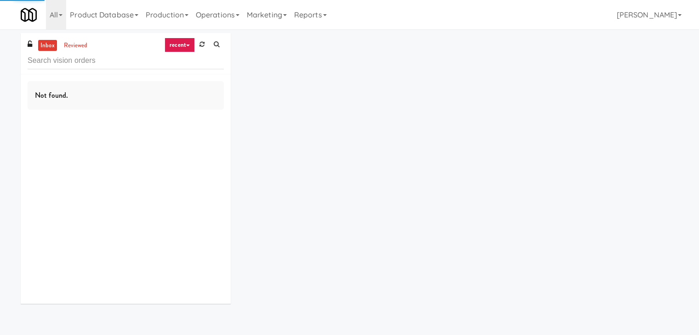
click at [182, 45] on link "recent" at bounding box center [179, 45] width 30 height 15
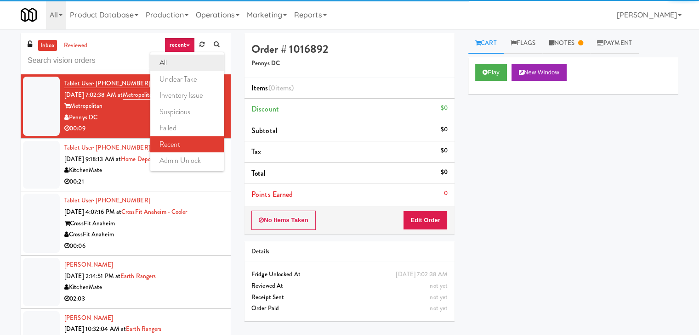
click at [182, 57] on link "all" at bounding box center [187, 63] width 74 height 17
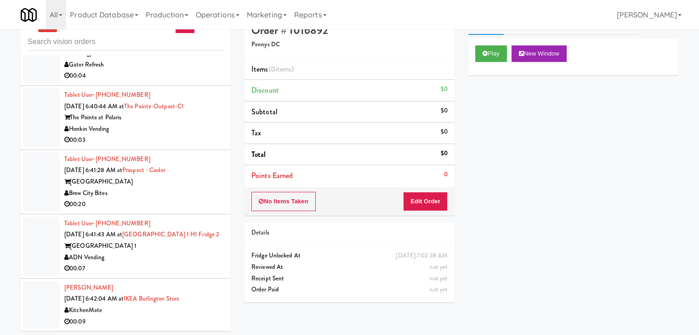
scroll to position [29, 0]
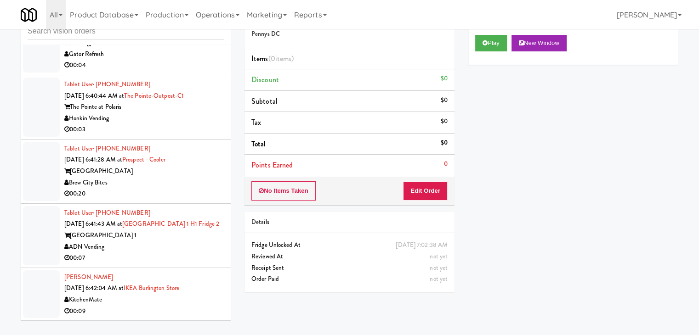
drag, startPoint x: 158, startPoint y: 304, endPoint x: 160, endPoint y: 288, distance: 15.7
click at [158, 304] on div "KitchenMate" at bounding box center [143, 300] width 159 height 11
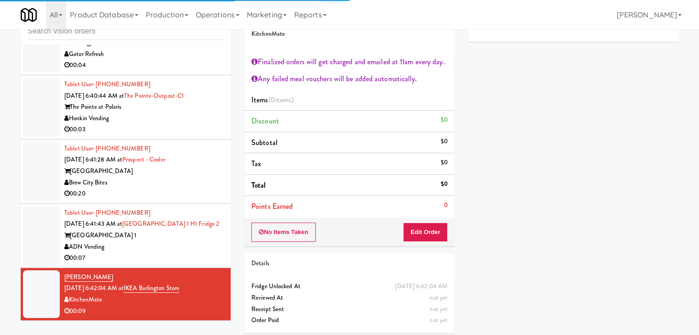
click at [174, 242] on div "ADN Vending" at bounding box center [143, 247] width 159 height 11
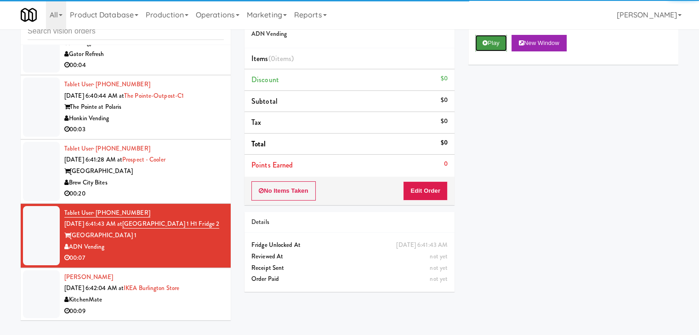
click at [493, 35] on button "Play" at bounding box center [491, 43] width 32 height 17
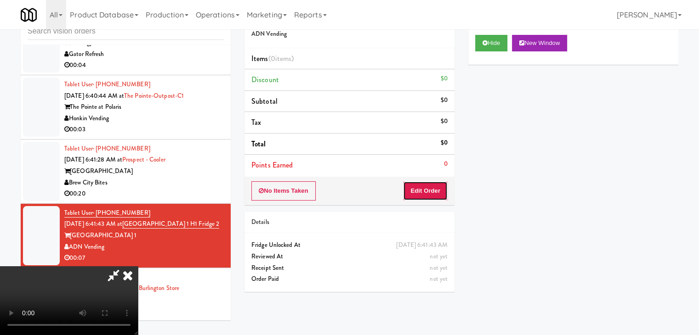
click at [421, 190] on button "Edit Order" at bounding box center [425, 190] width 45 height 19
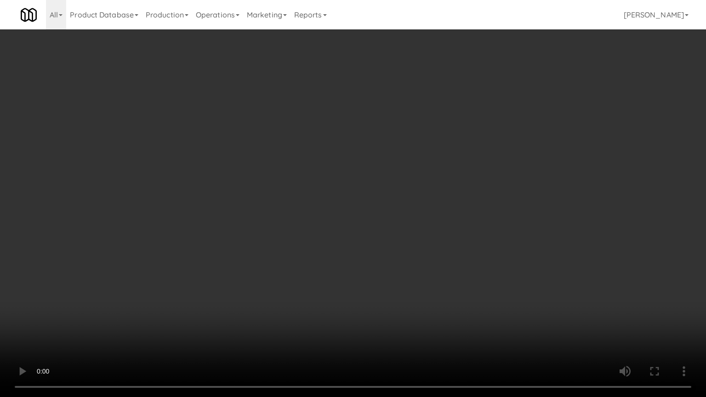
click at [410, 232] on video at bounding box center [353, 198] width 706 height 397
click at [410, 226] on video at bounding box center [353, 198] width 706 height 397
click at [410, 222] on video at bounding box center [353, 198] width 706 height 397
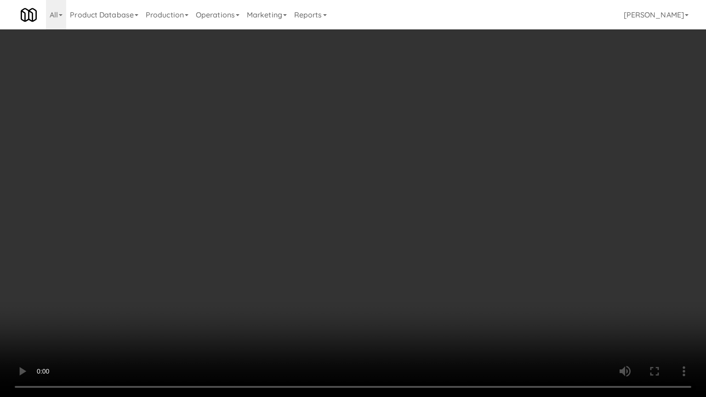
drag, startPoint x: 412, startPoint y: 221, endPoint x: 401, endPoint y: 225, distance: 11.9
click at [412, 221] on video at bounding box center [353, 198] width 706 height 397
click at [406, 216] on video at bounding box center [353, 198] width 706 height 397
click at [405, 218] on video at bounding box center [353, 198] width 706 height 397
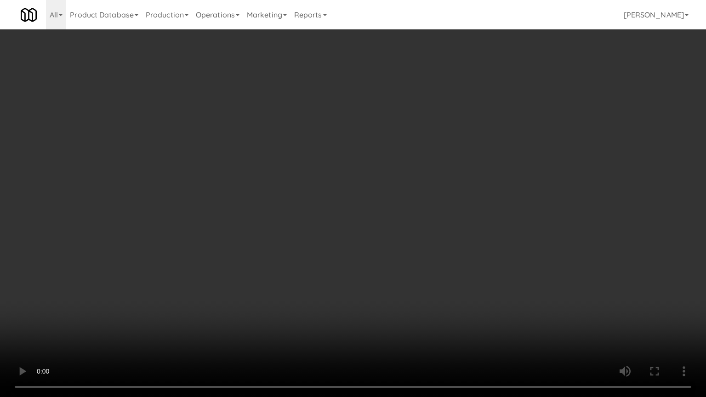
click at [405, 218] on video at bounding box center [353, 198] width 706 height 397
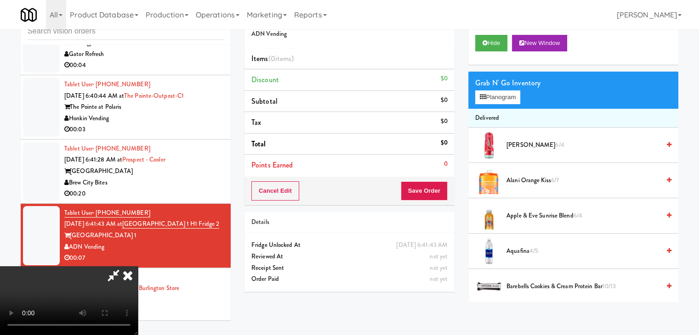
scroll to position [138, 0]
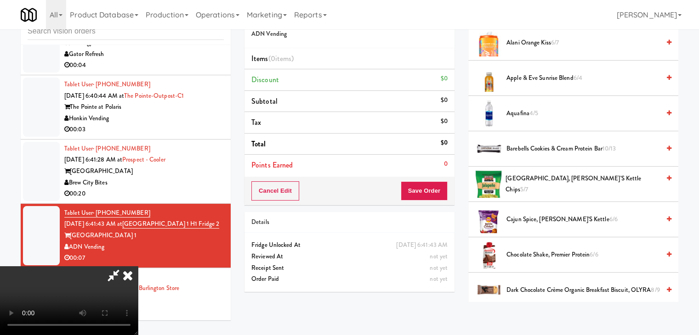
click at [521, 39] on span "Alani Orange Kiss 6/7" at bounding box center [582, 42] width 153 height 11
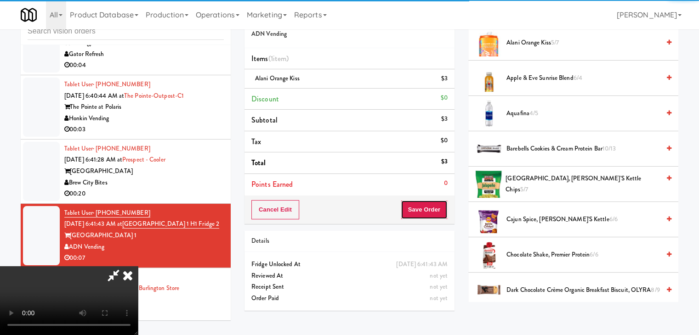
click at [436, 203] on button "Save Order" at bounding box center [424, 209] width 47 height 19
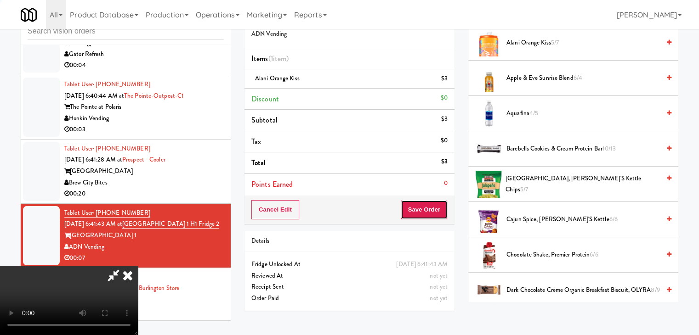
click at [436, 203] on button "Save Order" at bounding box center [424, 209] width 47 height 19
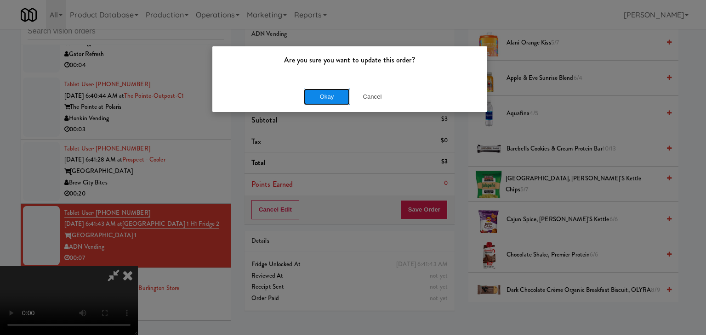
click at [333, 91] on button "Okay" at bounding box center [327, 97] width 46 height 17
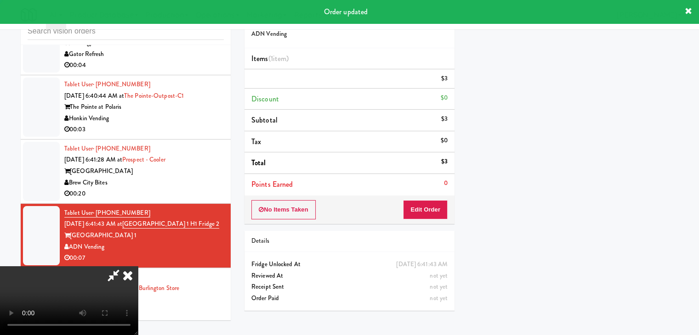
scroll to position [70, 0]
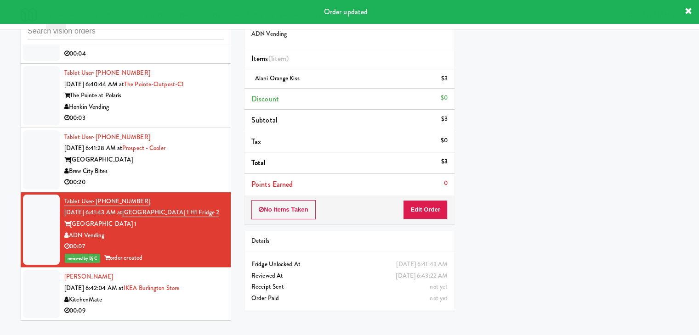
click at [160, 181] on div "00:20" at bounding box center [143, 182] width 159 height 11
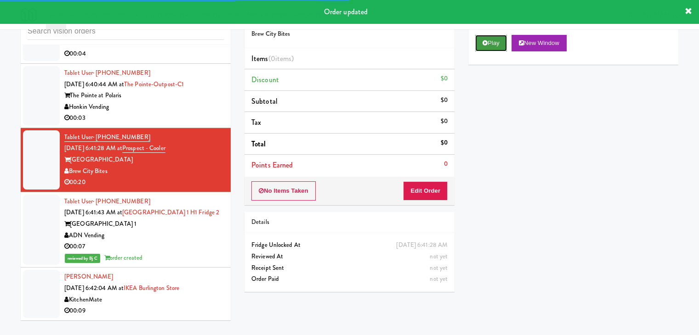
click at [483, 43] on icon at bounding box center [484, 43] width 5 height 6
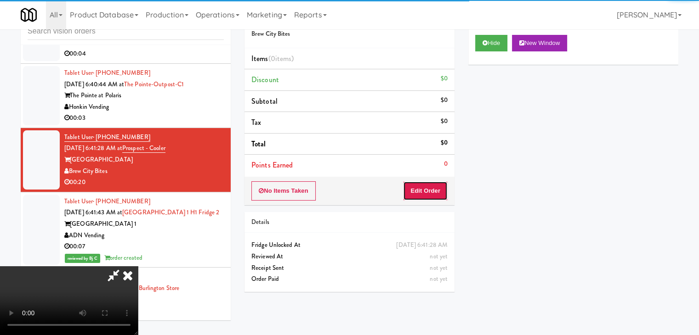
click at [423, 190] on button "Edit Order" at bounding box center [425, 190] width 45 height 19
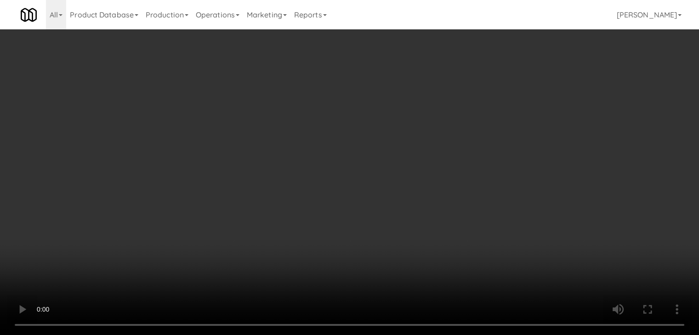
scroll to position [2628, 0]
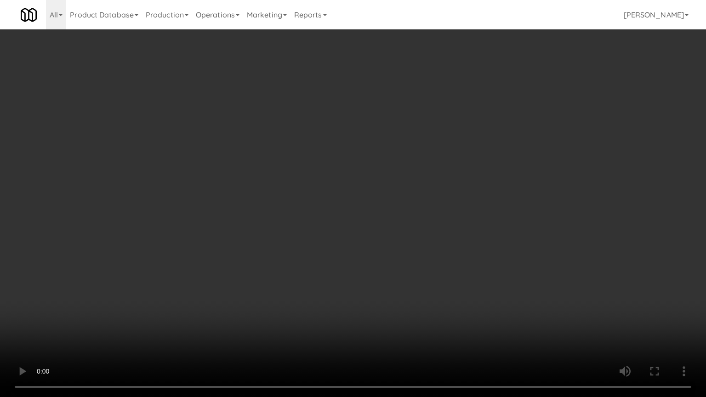
click at [402, 232] on video at bounding box center [353, 198] width 706 height 397
click at [417, 249] on video at bounding box center [353, 198] width 706 height 397
click at [420, 250] on video at bounding box center [353, 198] width 706 height 397
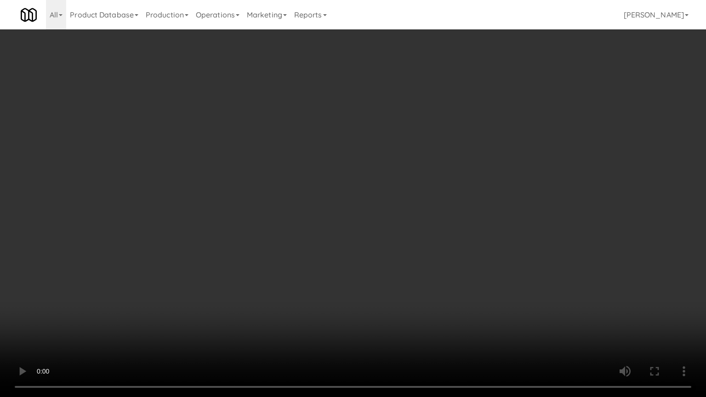
click at [420, 250] on video at bounding box center [353, 198] width 706 height 397
click at [424, 248] on video at bounding box center [353, 198] width 706 height 397
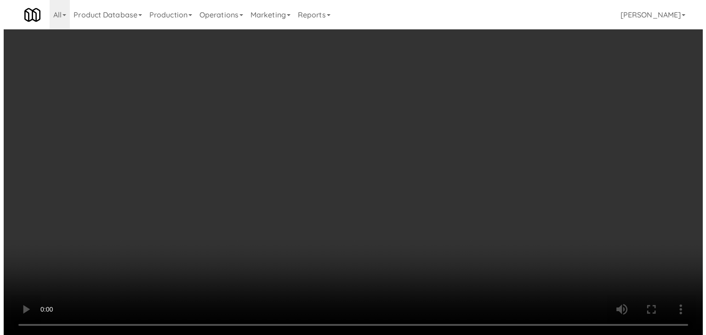
scroll to position [2639, 0]
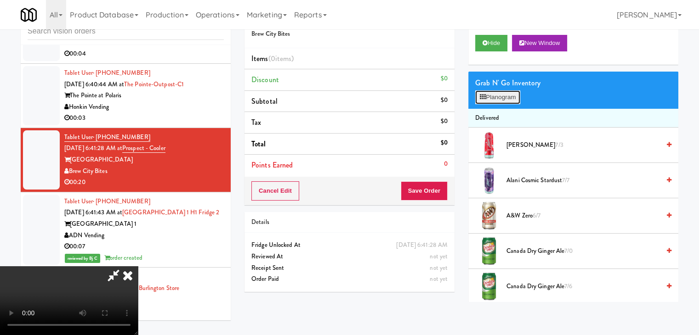
click at [511, 94] on button "Planogram" at bounding box center [497, 98] width 45 height 14
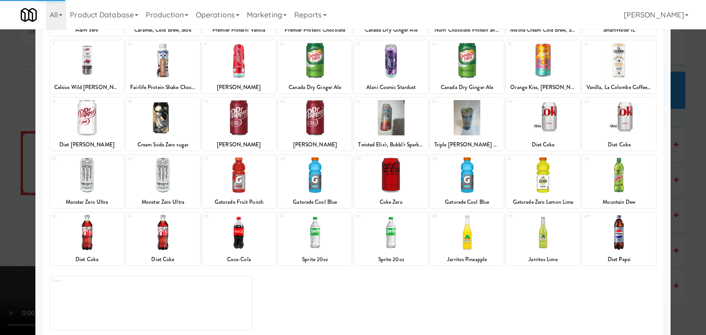
scroll to position [116, 0]
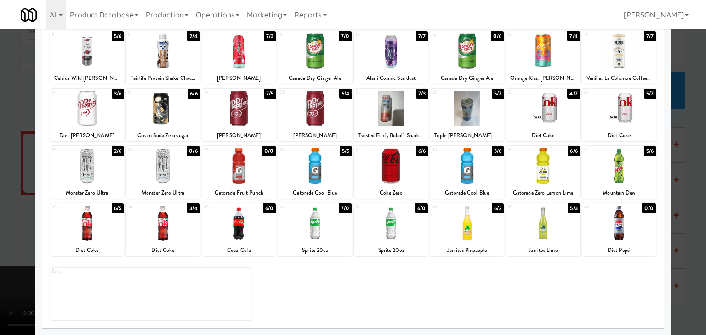
click at [312, 167] on div at bounding box center [315, 165] width 74 height 35
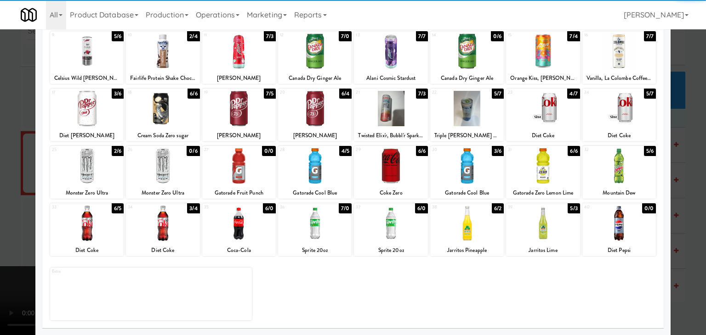
drag, startPoint x: 447, startPoint y: 179, endPoint x: 457, endPoint y: 179, distance: 10.1
click at [451, 179] on div at bounding box center [467, 165] width 74 height 35
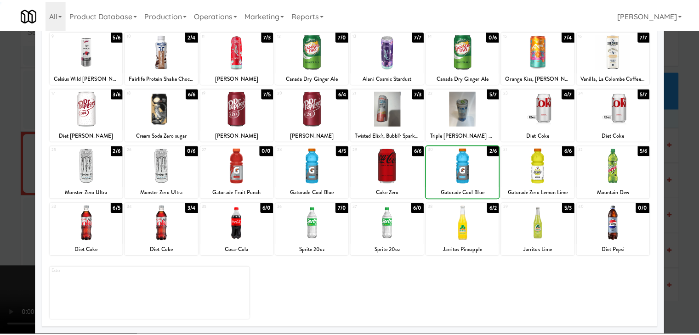
scroll to position [0, 0]
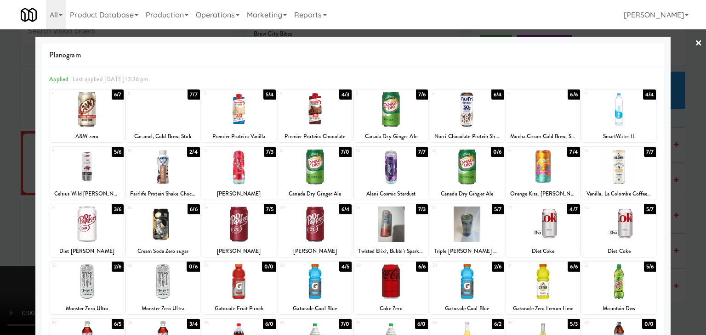
drag, startPoint x: 303, startPoint y: 228, endPoint x: 283, endPoint y: 236, distance: 21.2
click at [300, 229] on div at bounding box center [315, 224] width 74 height 35
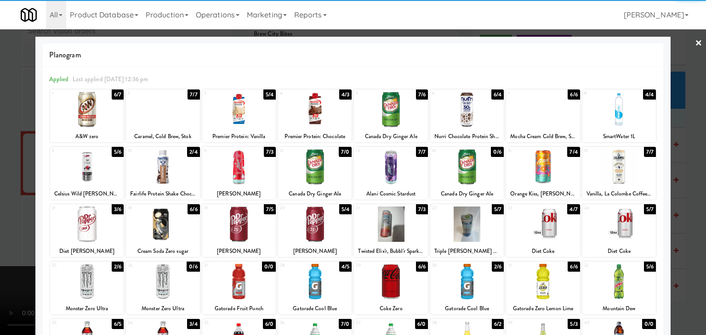
click at [609, 112] on div at bounding box center [619, 109] width 74 height 35
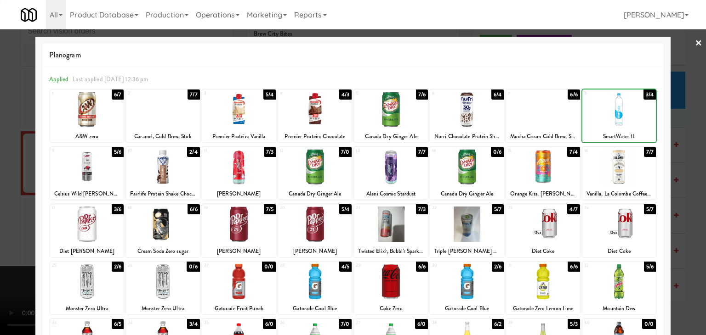
click at [0, 287] on div at bounding box center [353, 167] width 706 height 335
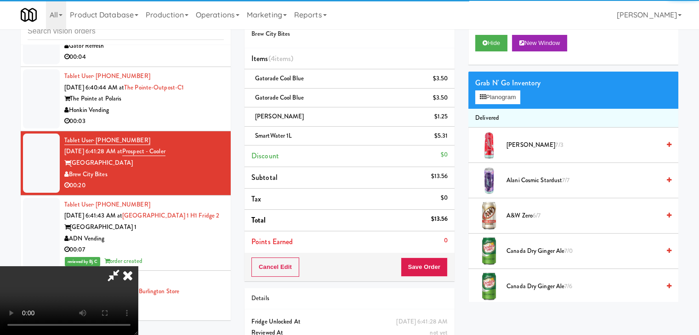
scroll to position [2639, 0]
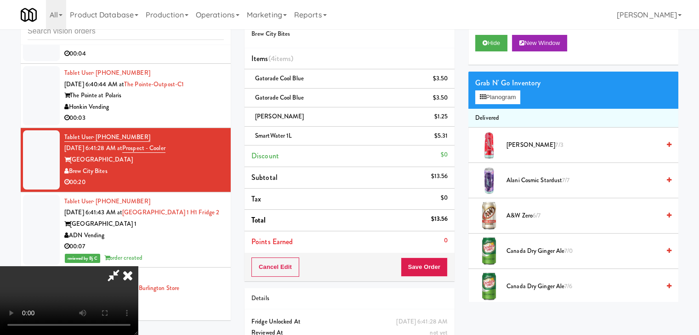
click at [138, 281] on video at bounding box center [69, 300] width 138 height 69
click at [138, 278] on video at bounding box center [69, 300] width 138 height 69
click at [138, 282] on video at bounding box center [69, 300] width 138 height 69
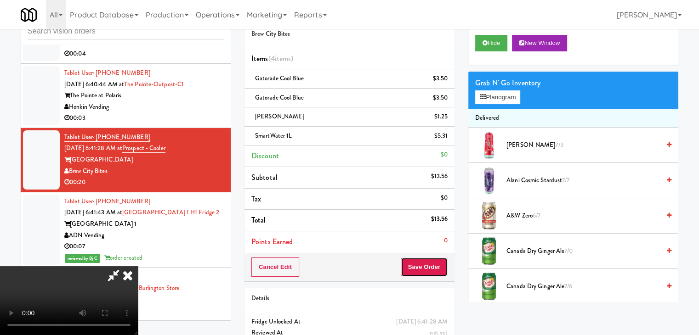
click at [437, 264] on button "Save Order" at bounding box center [424, 267] width 47 height 19
drag, startPoint x: 437, startPoint y: 264, endPoint x: 432, endPoint y: 261, distance: 6.0
click at [437, 263] on button "Save Order" at bounding box center [424, 267] width 47 height 19
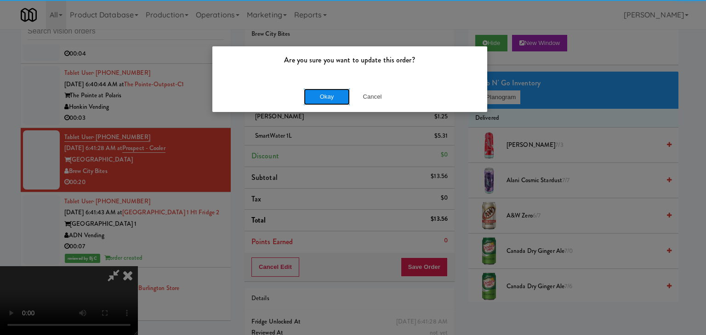
click at [336, 95] on button "Okay" at bounding box center [327, 97] width 46 height 17
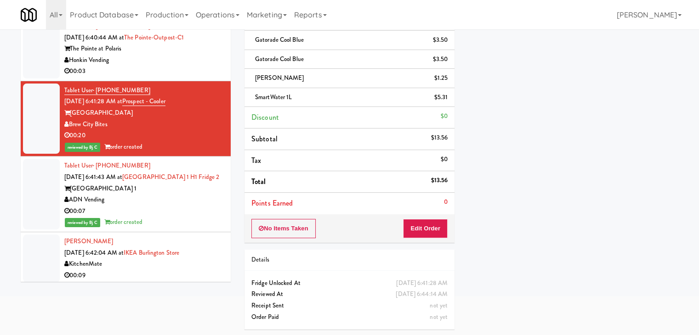
scroll to position [2547, 0]
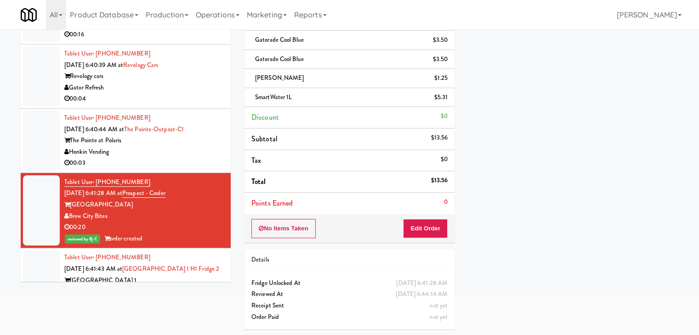
drag, startPoint x: 184, startPoint y: 160, endPoint x: 188, endPoint y: 165, distance: 6.8
click at [184, 158] on div "Honkin Vending" at bounding box center [143, 152] width 159 height 11
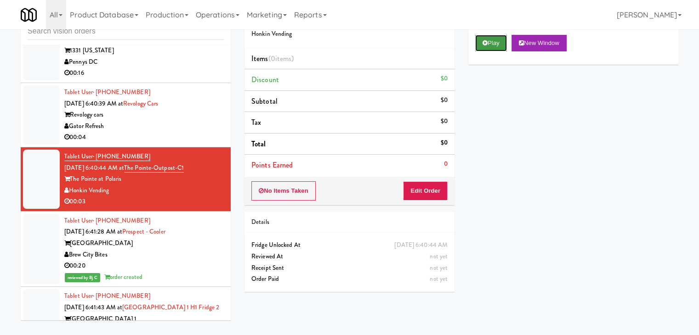
drag, startPoint x: 496, startPoint y: 38, endPoint x: 481, endPoint y: 88, distance: 52.3
click at [495, 38] on button "Play" at bounding box center [491, 43] width 32 height 17
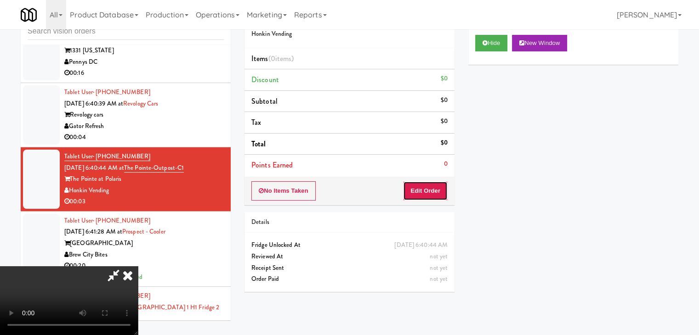
click at [424, 192] on button "Edit Order" at bounding box center [425, 190] width 45 height 19
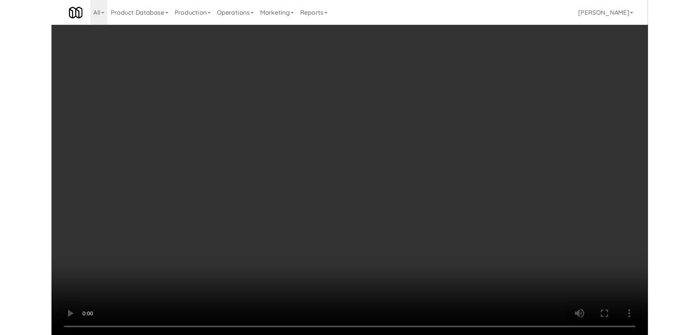
scroll to position [2536, 0]
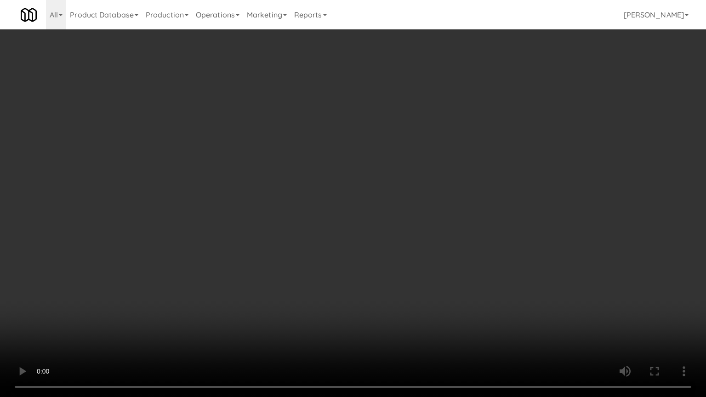
click at [346, 213] on video at bounding box center [353, 198] width 706 height 397
drag, startPoint x: 359, startPoint y: 285, endPoint x: 349, endPoint y: 300, distance: 18.2
click at [360, 285] on video at bounding box center [353, 198] width 706 height 397
click at [361, 293] on video at bounding box center [353, 198] width 706 height 397
click at [363, 292] on video at bounding box center [353, 198] width 706 height 397
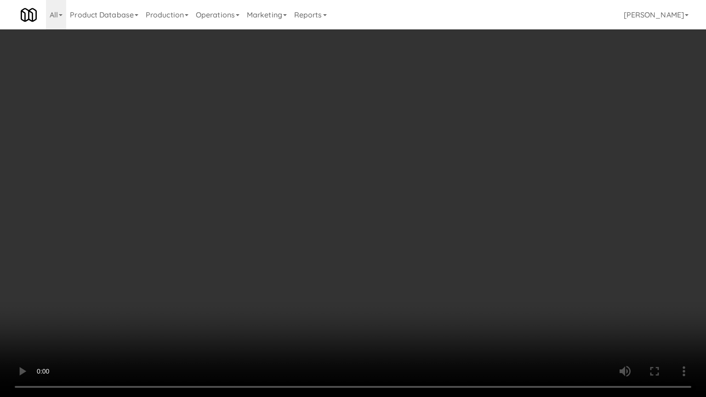
drag, startPoint x: 363, startPoint y: 292, endPoint x: 445, endPoint y: 201, distance: 122.4
click at [364, 291] on video at bounding box center [353, 198] width 706 height 397
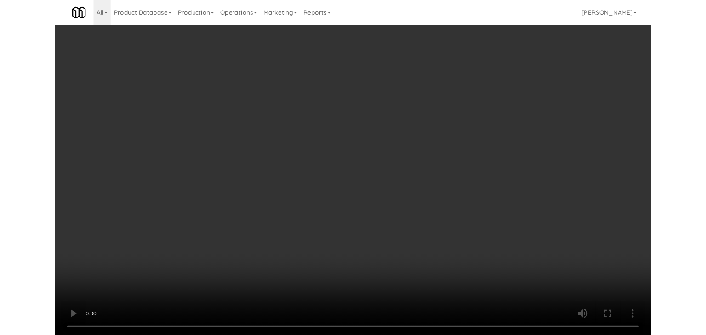
scroll to position [2547, 0]
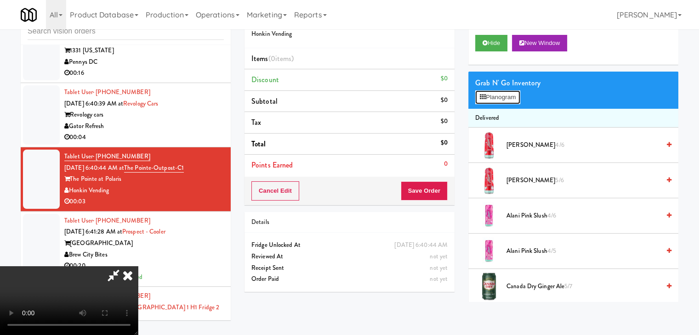
click at [508, 92] on button "Planogram" at bounding box center [497, 98] width 45 height 14
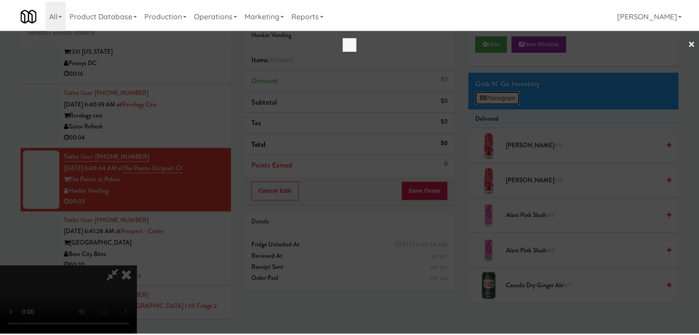
scroll to position [2536, 0]
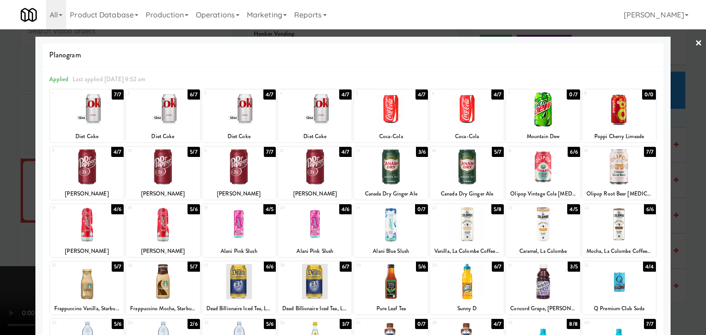
click at [260, 230] on div at bounding box center [239, 224] width 74 height 35
click at [0, 236] on div at bounding box center [353, 167] width 706 height 335
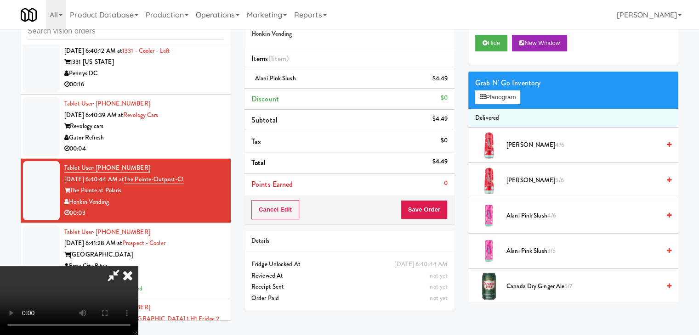
scroll to position [2547, 0]
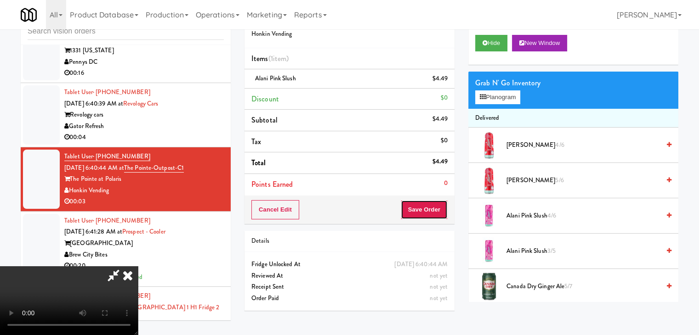
click at [431, 214] on button "Save Order" at bounding box center [424, 209] width 47 height 19
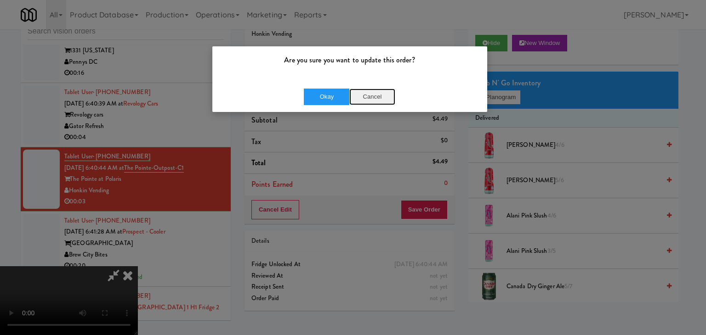
click at [371, 93] on button "Cancel" at bounding box center [372, 97] width 46 height 17
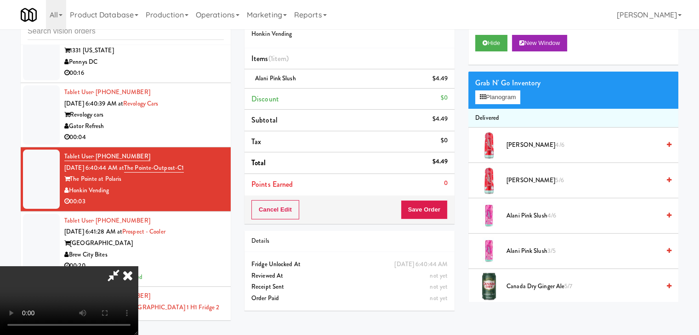
click at [138, 266] on video at bounding box center [69, 300] width 138 height 69
click at [451, 219] on div "Cancel Edit Save Order" at bounding box center [349, 210] width 210 height 28
click at [439, 213] on button "Save Order" at bounding box center [424, 209] width 47 height 19
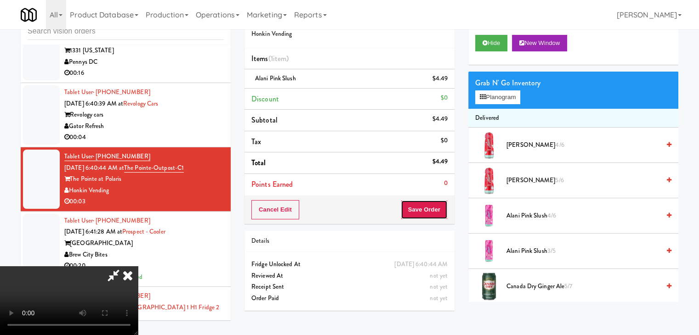
click at [439, 212] on button "Save Order" at bounding box center [424, 209] width 47 height 19
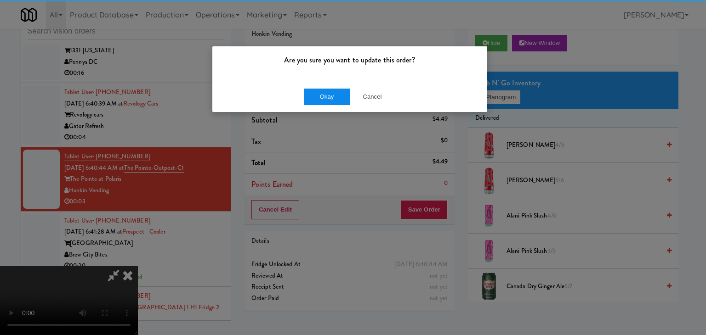
drag, startPoint x: 324, startPoint y: 83, endPoint x: 318, endPoint y: 93, distance: 12.0
click at [321, 87] on div "Okay Cancel" at bounding box center [349, 96] width 275 height 31
click at [318, 93] on button "Okay" at bounding box center [327, 97] width 46 height 17
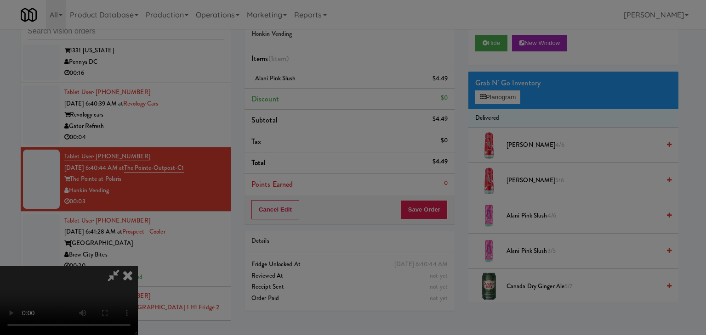
click at [318, 93] on body "Are you sure you want to update this order? Okay Cancel Okay Are you sure you w…" at bounding box center [353, 167] width 706 height 335
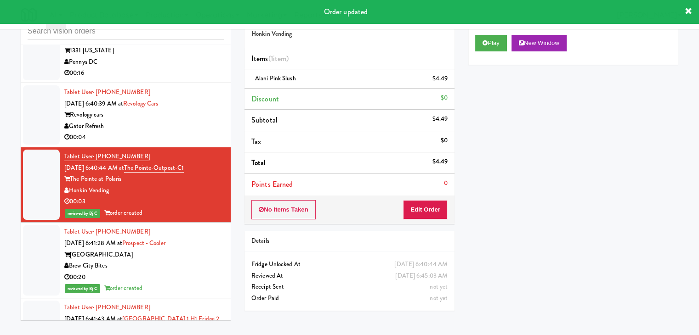
drag, startPoint x: 190, startPoint y: 154, endPoint x: 196, endPoint y: 148, distance: 8.1
click at [193, 147] on li "Tablet User · (386) 898-1991 [DATE] 6:40:39 AM at Revology Cars Revology cars G…" at bounding box center [126, 115] width 210 height 64
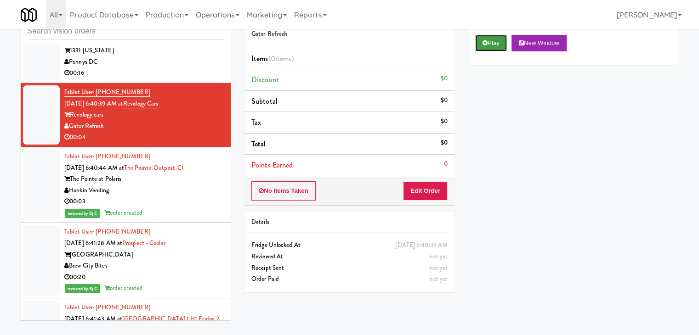
click at [498, 45] on button "Play" at bounding box center [491, 43] width 32 height 17
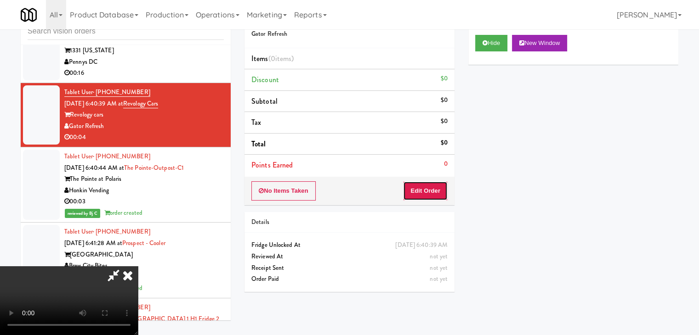
click at [428, 190] on button "Edit Order" at bounding box center [425, 190] width 45 height 19
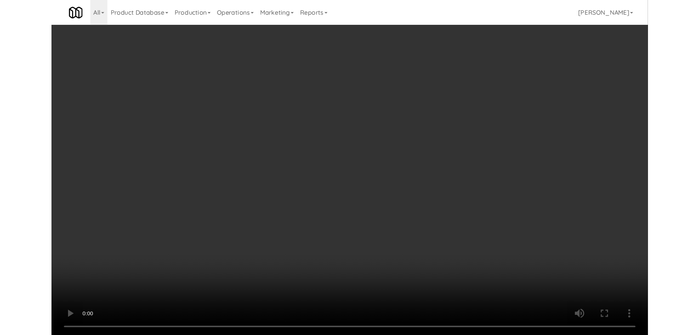
scroll to position [2536, 0]
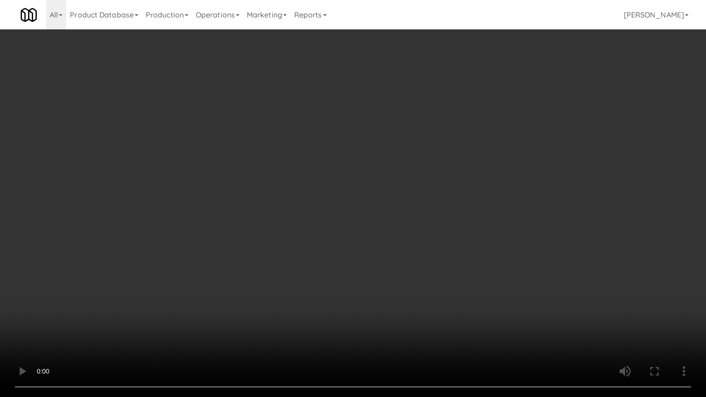
click at [394, 248] on video at bounding box center [353, 198] width 706 height 397
click at [395, 255] on video at bounding box center [353, 198] width 706 height 397
click at [392, 254] on video at bounding box center [353, 198] width 706 height 397
click at [387, 254] on video at bounding box center [353, 198] width 706 height 397
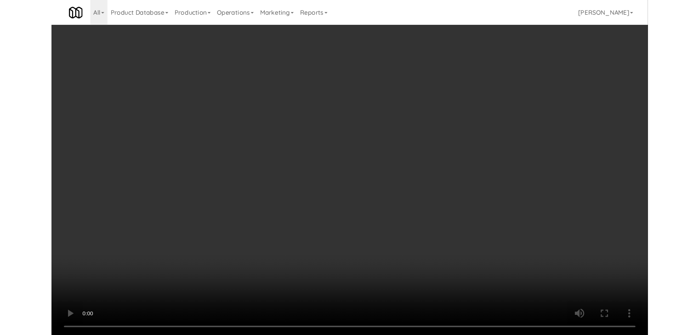
scroll to position [2547, 0]
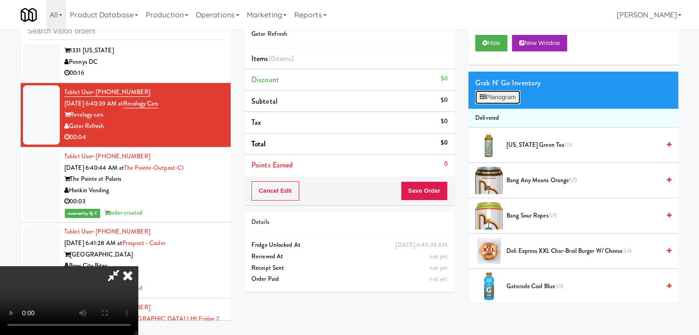
click at [500, 92] on button "Planogram" at bounding box center [497, 98] width 45 height 14
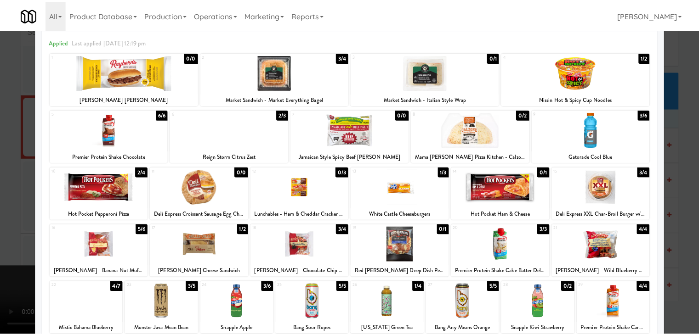
scroll to position [24, 0]
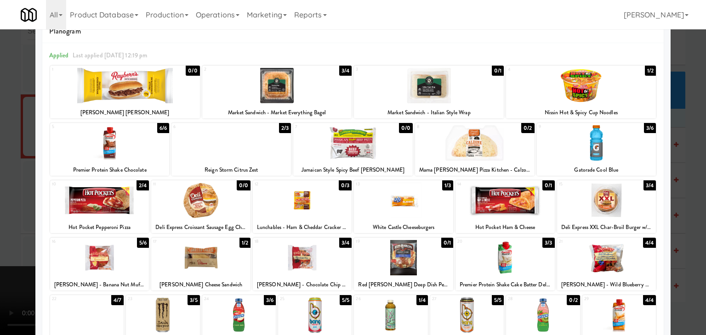
click at [0, 214] on div at bounding box center [353, 167] width 706 height 335
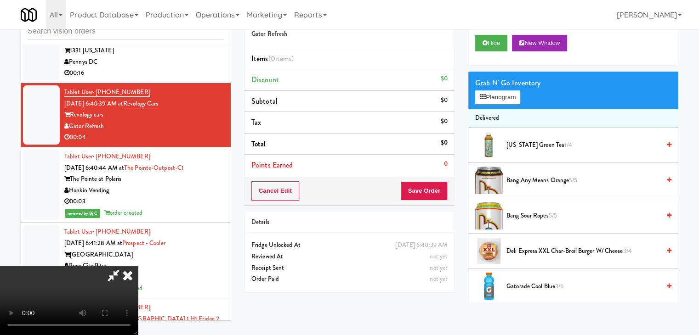
click at [138, 266] on video at bounding box center [69, 300] width 138 height 69
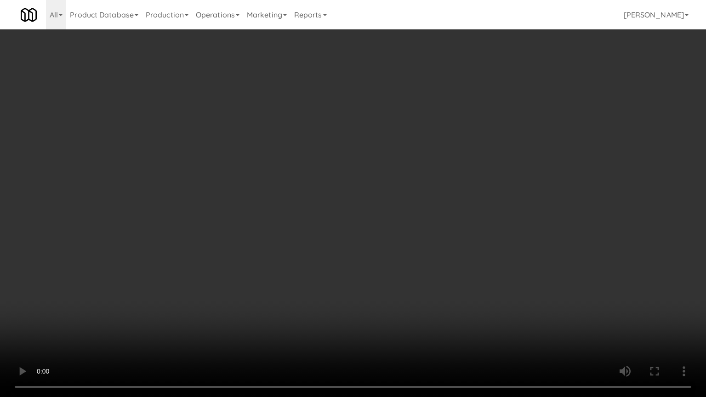
click at [328, 261] on video at bounding box center [353, 198] width 706 height 397
drag, startPoint x: 344, startPoint y: 265, endPoint x: 351, endPoint y: 273, distance: 10.8
click at [346, 265] on video at bounding box center [353, 198] width 706 height 397
click at [353, 272] on video at bounding box center [353, 198] width 706 height 397
click at [455, 241] on video at bounding box center [353, 198] width 706 height 397
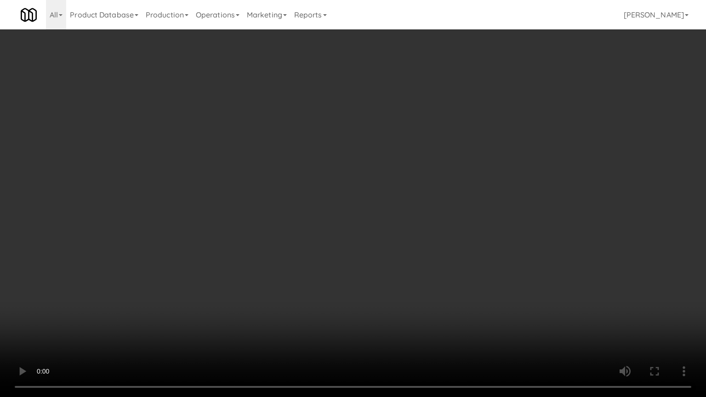
click at [455, 241] on video at bounding box center [353, 198] width 706 height 397
click at [419, 245] on video at bounding box center [353, 198] width 706 height 397
click at [402, 248] on video at bounding box center [353, 198] width 706 height 397
click at [402, 249] on video at bounding box center [353, 198] width 706 height 397
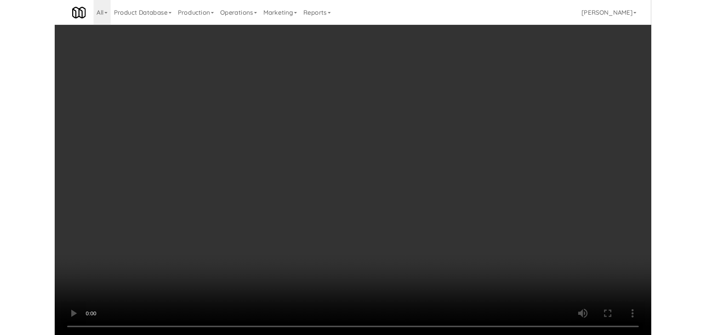
scroll to position [2547, 0]
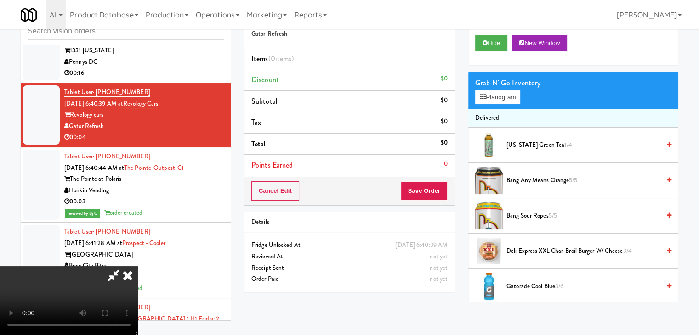
click at [515, 89] on div "Grab N' Go Inventory Planogram" at bounding box center [573, 90] width 210 height 37
click at [509, 94] on button "Planogram" at bounding box center [497, 98] width 45 height 14
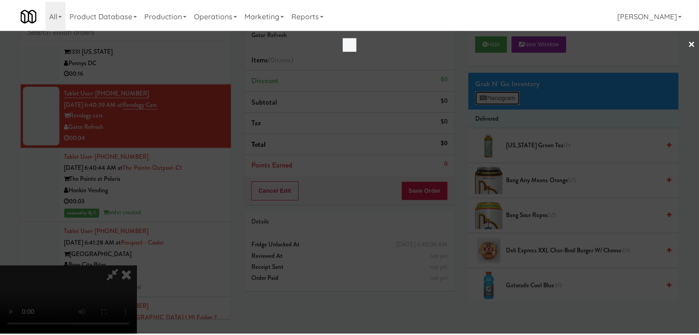
scroll to position [2536, 0]
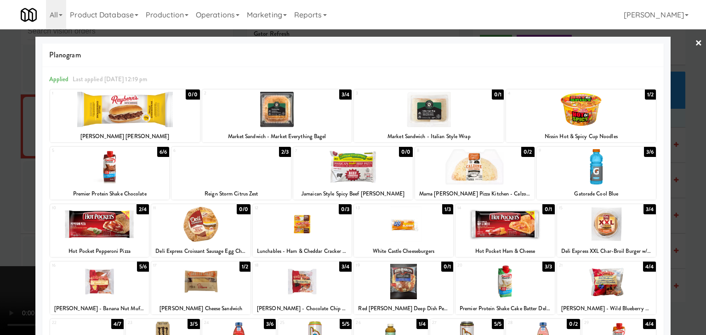
click at [220, 165] on div at bounding box center [230, 166] width 119 height 35
drag, startPoint x: 0, startPoint y: 203, endPoint x: 100, endPoint y: 199, distance: 100.2
click at [1, 203] on div at bounding box center [353, 167] width 706 height 335
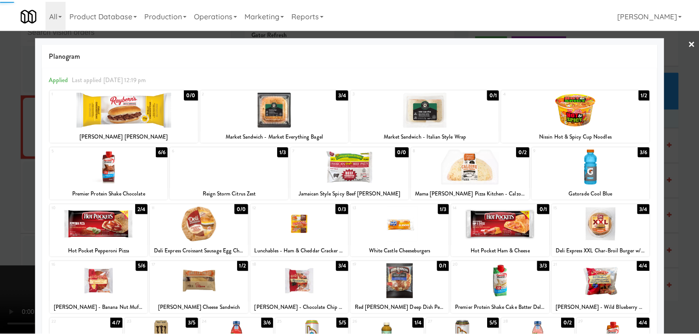
scroll to position [2547, 0]
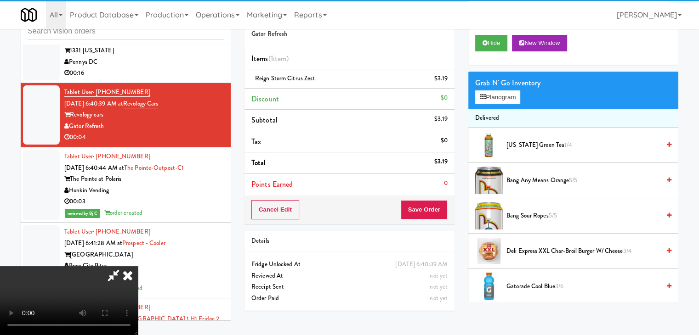
drag, startPoint x: 273, startPoint y: 207, endPoint x: 298, endPoint y: 212, distance: 24.9
click at [138, 266] on video at bounding box center [69, 300] width 138 height 69
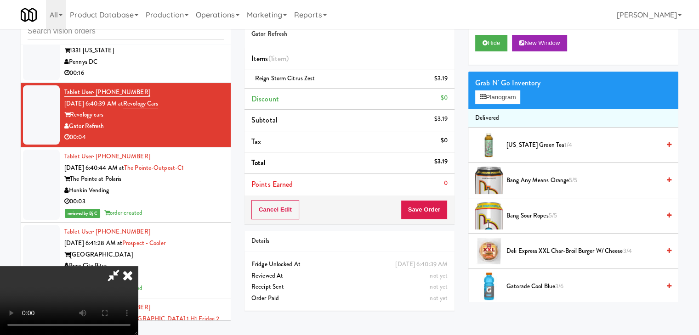
drag, startPoint x: 445, startPoint y: 199, endPoint x: 442, endPoint y: 205, distance: 6.4
click at [444, 203] on div "Cancel Edit Save Order" at bounding box center [349, 210] width 210 height 28
click at [441, 206] on button "Save Order" at bounding box center [424, 209] width 47 height 19
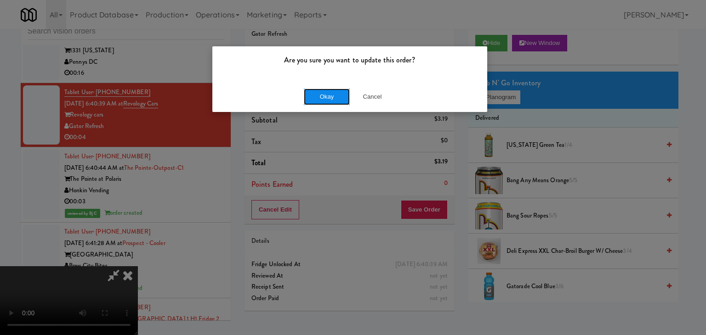
click at [336, 94] on button "Okay" at bounding box center [327, 97] width 46 height 17
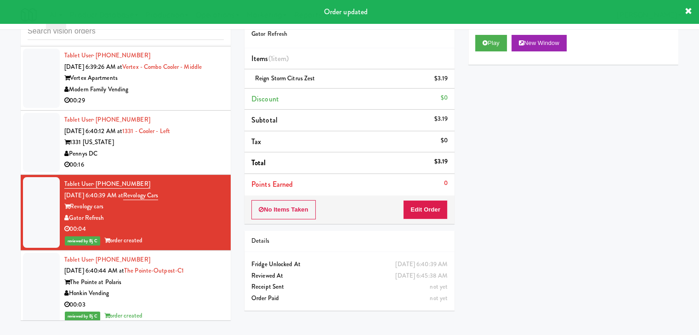
drag, startPoint x: 175, startPoint y: 166, endPoint x: 165, endPoint y: 175, distance: 13.0
click at [176, 166] on div "Tablet User · (334) 332-2444 [DATE] 6:40:12 AM at 1331 - Cooler - Left 1331 [US…" at bounding box center [143, 142] width 159 height 57
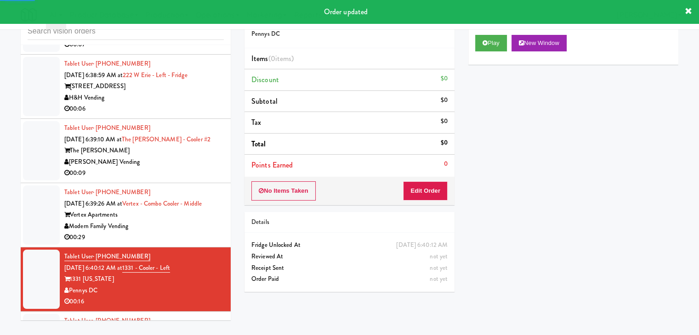
scroll to position [2318, 0]
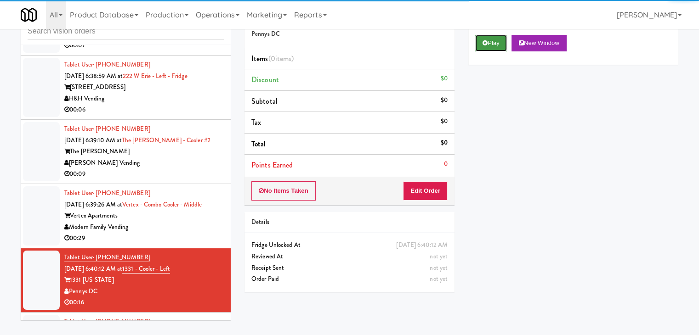
click at [500, 39] on button "Play" at bounding box center [491, 43] width 32 height 17
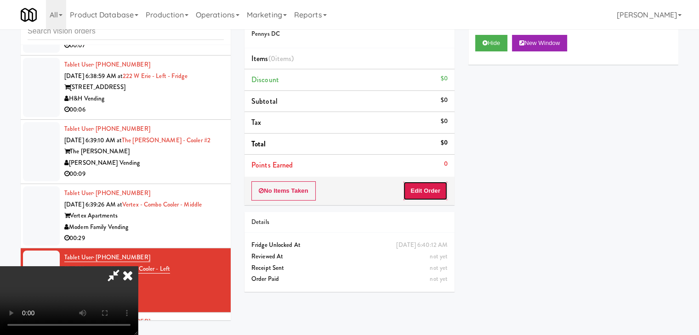
click at [427, 189] on button "Edit Order" at bounding box center [425, 190] width 45 height 19
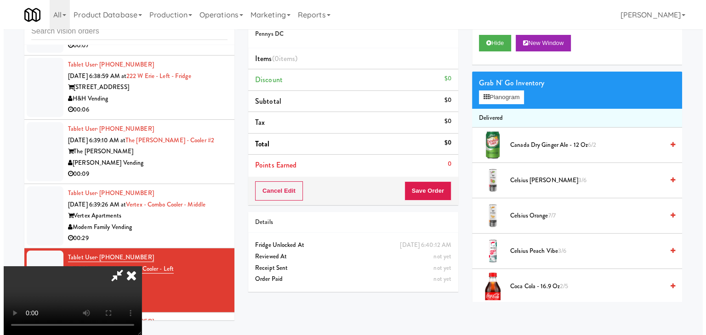
scroll to position [0, 0]
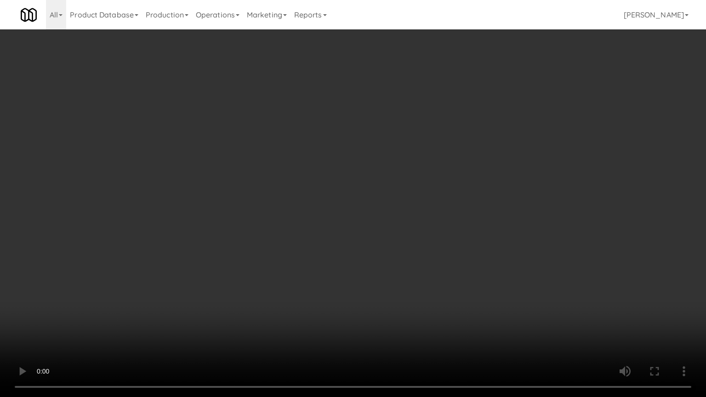
click at [432, 240] on video at bounding box center [353, 198] width 706 height 397
click at [433, 239] on video at bounding box center [353, 198] width 706 height 397
drag, startPoint x: 433, startPoint y: 254, endPoint x: 437, endPoint y: 259, distance: 6.8
click at [434, 257] on video at bounding box center [353, 198] width 706 height 397
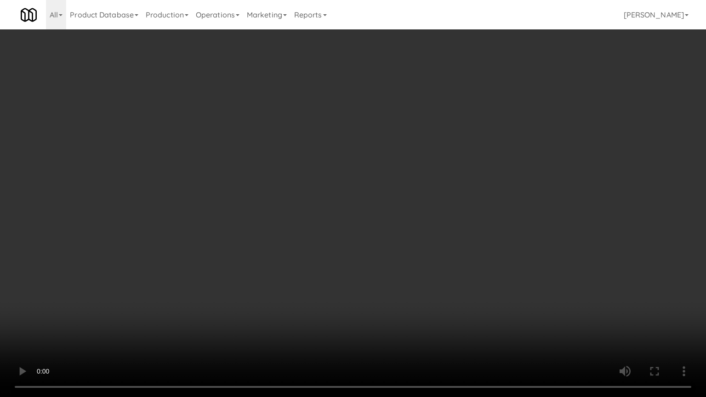
click at [486, 306] on video at bounding box center [353, 198] width 706 height 397
click at [481, 296] on video at bounding box center [353, 198] width 706 height 397
click at [474, 294] on video at bounding box center [353, 198] width 706 height 397
drag, startPoint x: 450, startPoint y: 317, endPoint x: 443, endPoint y: 316, distance: 7.0
click at [450, 316] on video at bounding box center [353, 198] width 706 height 397
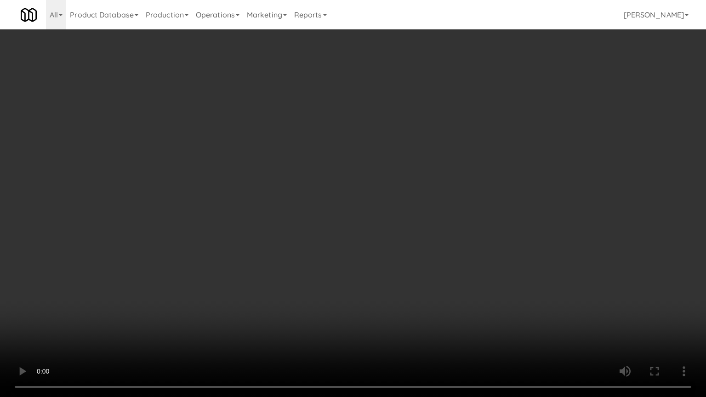
click at [447, 284] on video at bounding box center [353, 198] width 706 height 397
click at [447, 280] on video at bounding box center [353, 198] width 706 height 397
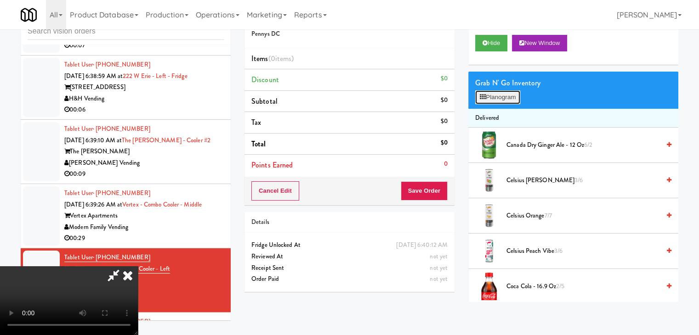
click at [507, 91] on button "Planogram" at bounding box center [497, 98] width 45 height 14
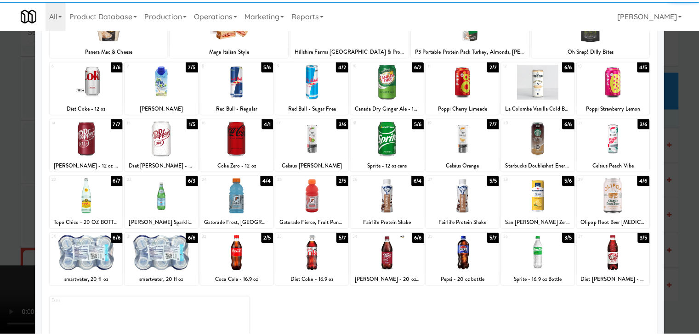
scroll to position [92, 0]
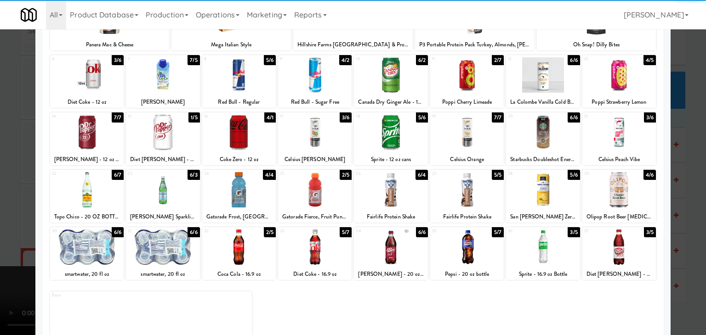
click at [465, 193] on div at bounding box center [467, 189] width 74 height 35
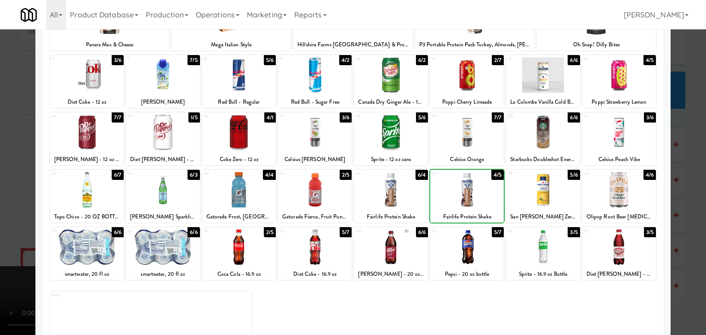
click at [6, 196] on div at bounding box center [353, 167] width 706 height 335
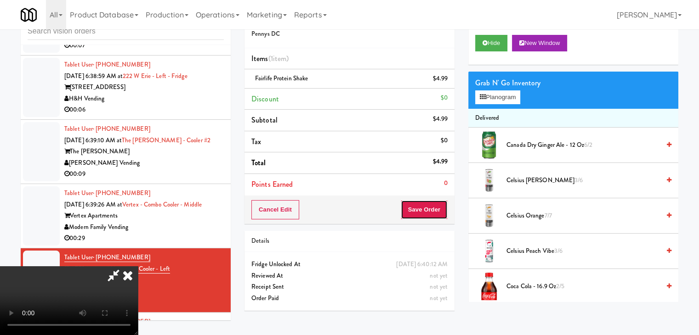
click at [435, 205] on button "Save Order" at bounding box center [424, 209] width 47 height 19
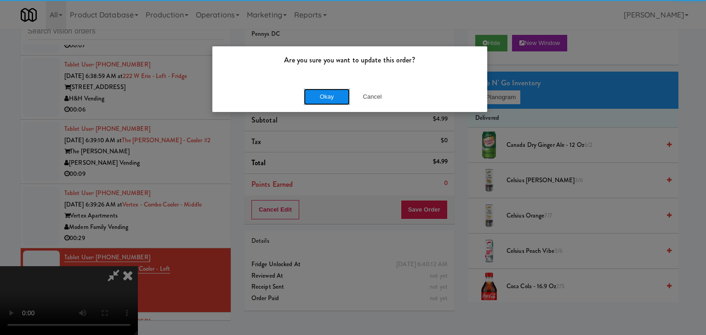
click at [328, 93] on button "Okay" at bounding box center [327, 97] width 46 height 17
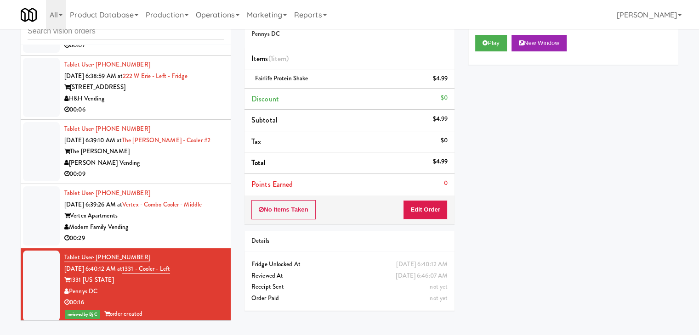
drag, startPoint x: 177, startPoint y: 241, endPoint x: 215, endPoint y: 229, distance: 39.1
click at [177, 241] on div "Tablet User · (623) 216-5322 [DATE] 6:39:26 AM at Vertex - Combo Cooler - Middl…" at bounding box center [143, 216] width 159 height 57
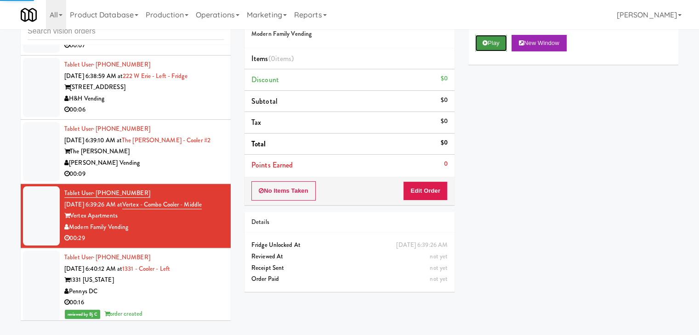
click at [499, 40] on button "Play" at bounding box center [491, 43] width 32 height 17
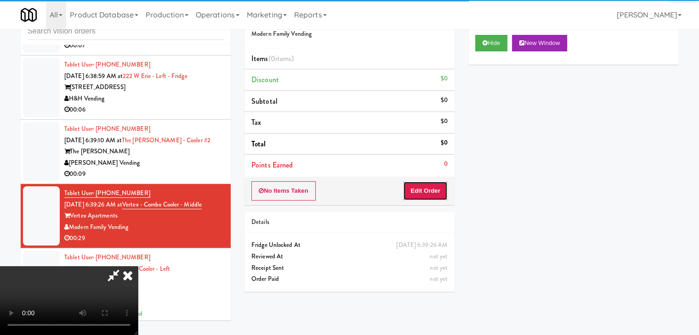
click at [423, 188] on button "Edit Order" at bounding box center [425, 190] width 45 height 19
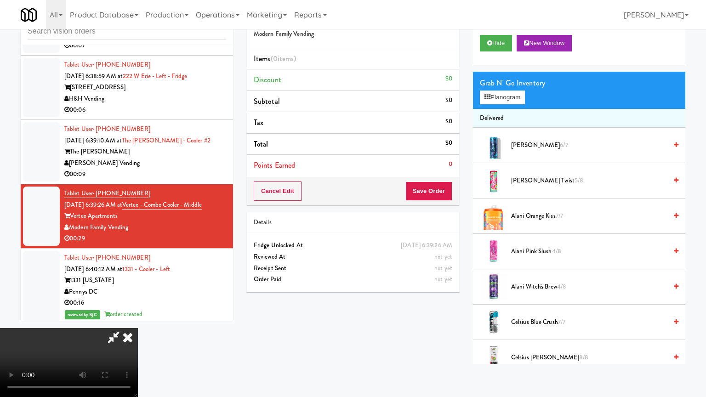
click at [138, 335] on video at bounding box center [69, 362] width 138 height 69
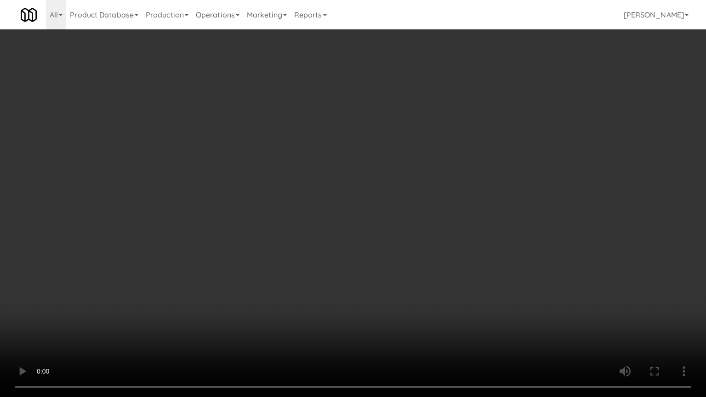
click at [381, 317] on video at bounding box center [353, 198] width 706 height 397
click at [480, 228] on video at bounding box center [353, 198] width 706 height 397
click at [463, 269] on video at bounding box center [353, 198] width 706 height 397
click at [516, 285] on video at bounding box center [353, 198] width 706 height 397
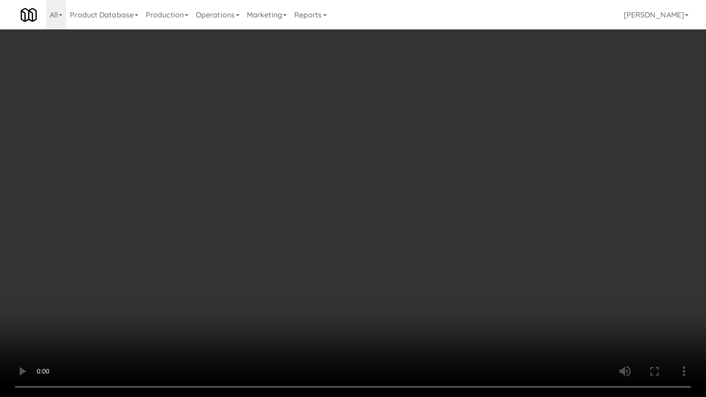
click at [491, 248] on video at bounding box center [353, 198] width 706 height 397
click at [488, 234] on video at bounding box center [353, 198] width 706 height 397
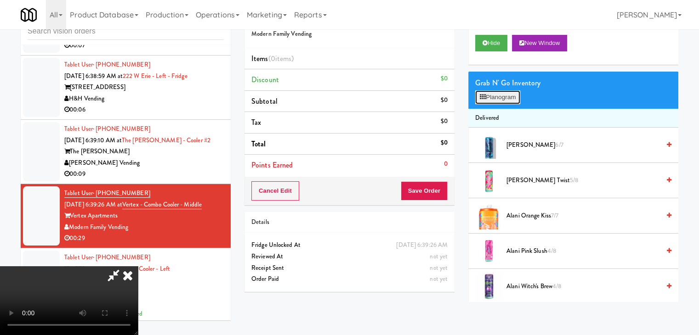
click at [507, 100] on button "Planogram" at bounding box center [497, 98] width 45 height 14
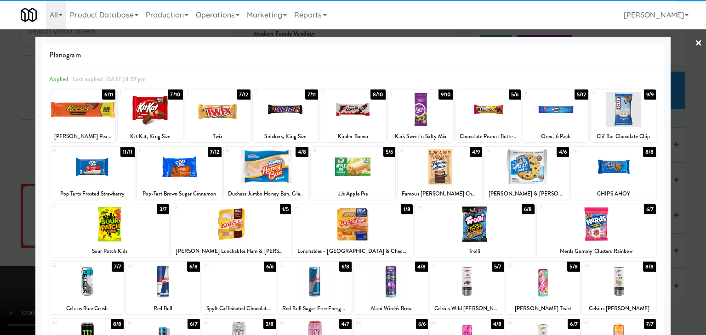
click at [107, 166] on div at bounding box center [92, 166] width 85 height 35
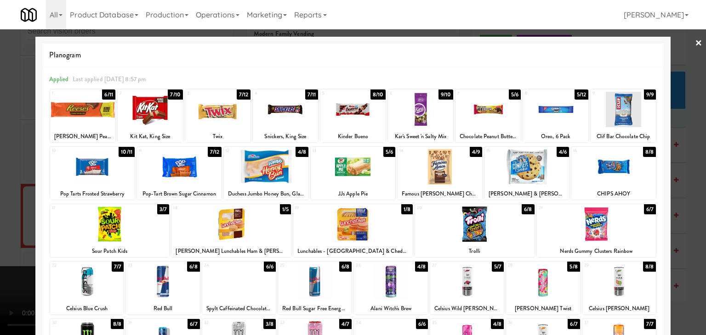
drag, startPoint x: 614, startPoint y: 230, endPoint x: 616, endPoint y: 234, distance: 4.8
click at [615, 230] on div at bounding box center [596, 224] width 119 height 35
drag, startPoint x: 687, startPoint y: 221, endPoint x: 535, endPoint y: 221, distance: 151.6
click at [685, 221] on div at bounding box center [353, 167] width 706 height 335
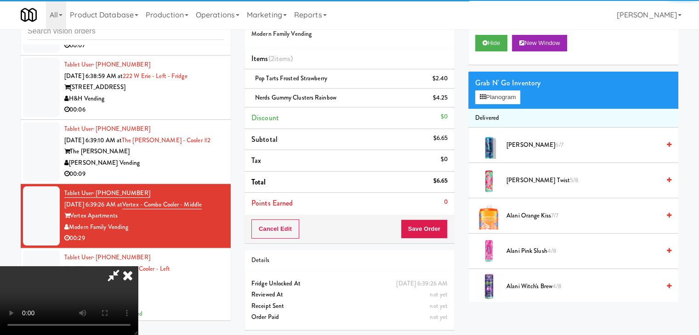
click at [425, 229] on div "Order # 1729419 Modern Family Vending Items (2 items ) Pop Tarts Frosted Strawb…" at bounding box center [461, 171] width 434 height 334
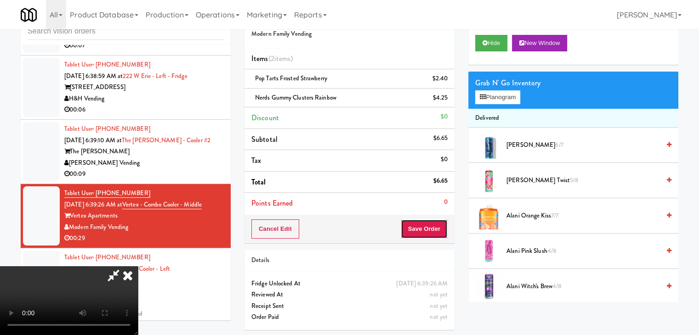
click at [438, 229] on button "Save Order" at bounding box center [424, 229] width 47 height 19
drag, startPoint x: 438, startPoint y: 229, endPoint x: 432, endPoint y: 214, distance: 16.7
click at [438, 227] on button "Save Order" at bounding box center [424, 229] width 47 height 19
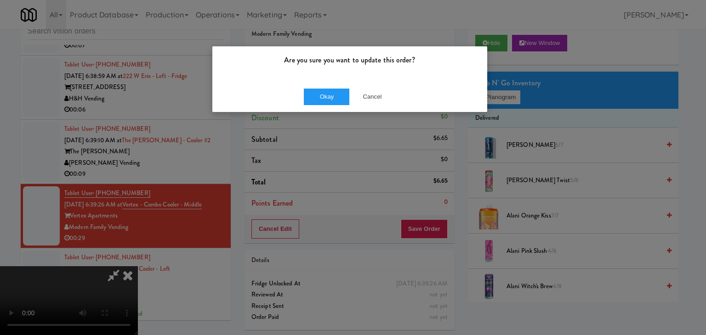
click at [325, 105] on div "Okay Cancel" at bounding box center [349, 96] width 275 height 31
click at [329, 97] on button "Okay" at bounding box center [327, 97] width 46 height 17
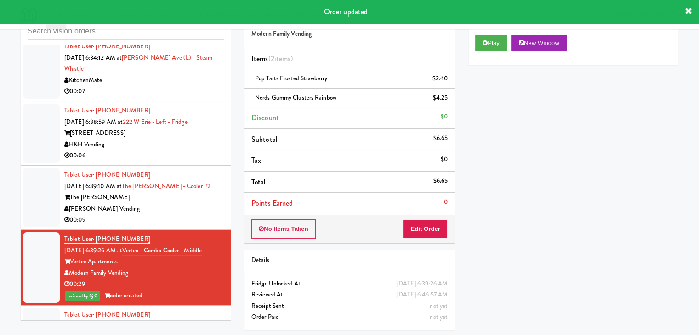
click at [189, 195] on div "The [PERSON_NAME]" at bounding box center [143, 197] width 159 height 11
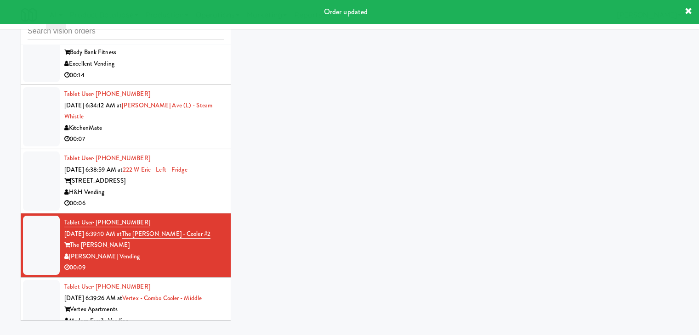
scroll to position [2134, 0]
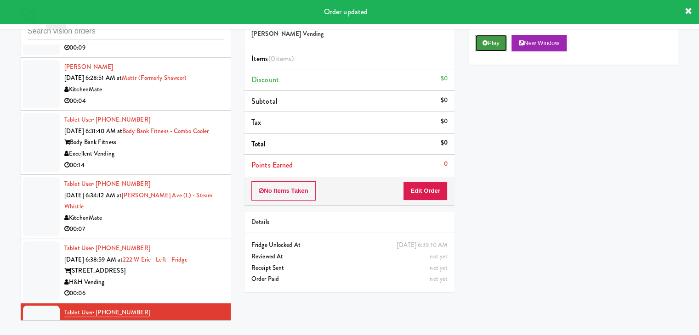
click at [494, 42] on button "Play" at bounding box center [491, 43] width 32 height 17
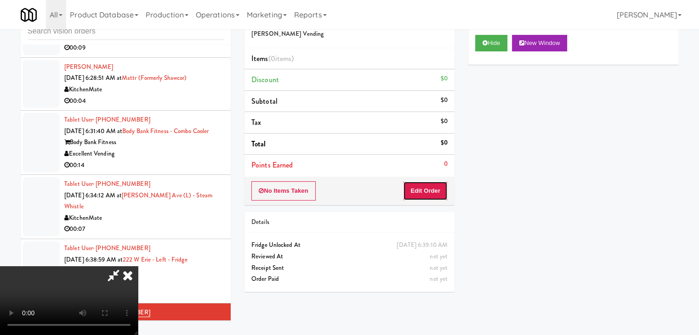
click at [427, 192] on button "Edit Order" at bounding box center [425, 190] width 45 height 19
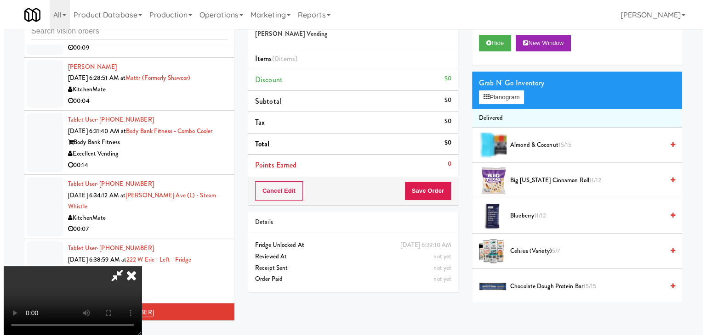
scroll to position [0, 0]
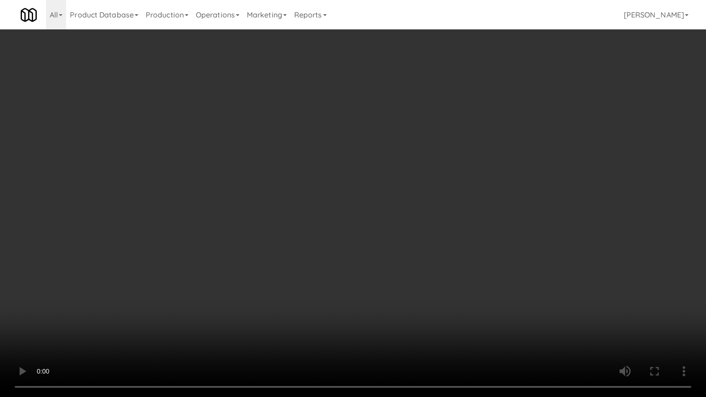
click at [372, 285] on video at bounding box center [353, 198] width 706 height 397
click at [383, 281] on video at bounding box center [353, 198] width 706 height 397
click at [384, 274] on video at bounding box center [353, 198] width 706 height 397
click at [382, 273] on video at bounding box center [353, 198] width 706 height 397
drag, startPoint x: 382, startPoint y: 273, endPoint x: 414, endPoint y: 187, distance: 92.4
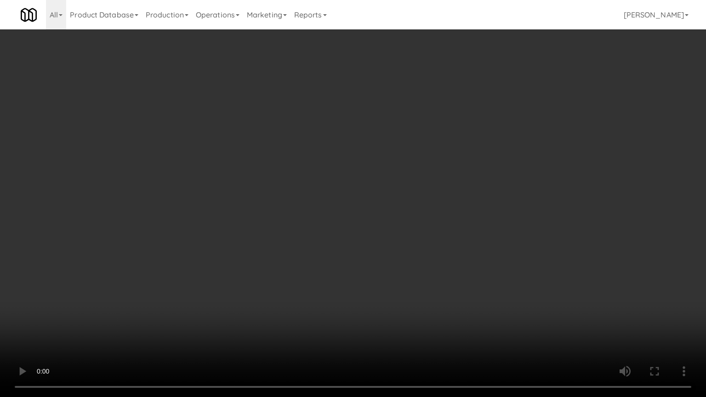
click at [382, 272] on video at bounding box center [353, 198] width 706 height 397
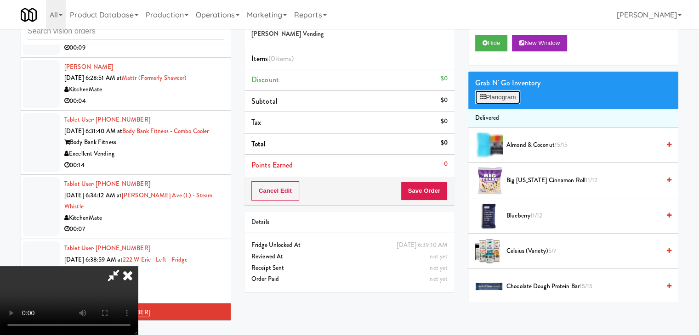
click at [497, 93] on button "Planogram" at bounding box center [497, 98] width 45 height 14
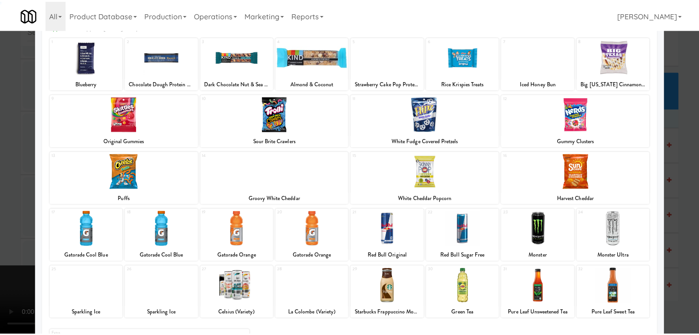
scroll to position [92, 0]
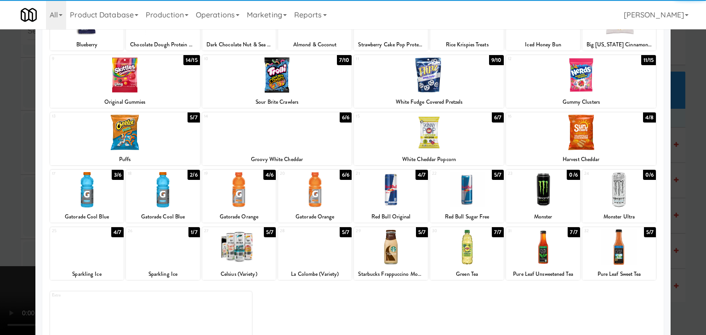
click at [165, 252] on div at bounding box center [163, 247] width 74 height 35
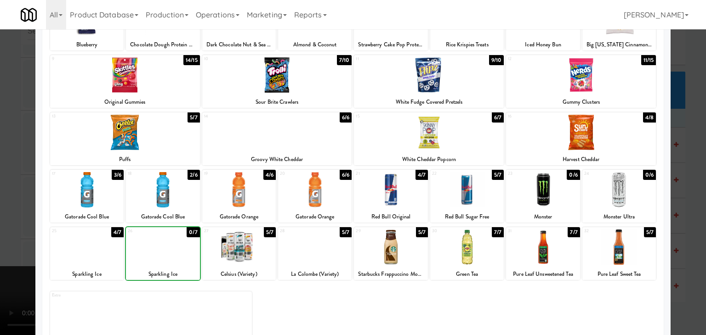
click at [98, 192] on div at bounding box center [87, 189] width 74 height 35
drag, startPoint x: 0, startPoint y: 196, endPoint x: 143, endPoint y: 200, distance: 143.4
click at [2, 196] on div at bounding box center [353, 167] width 706 height 335
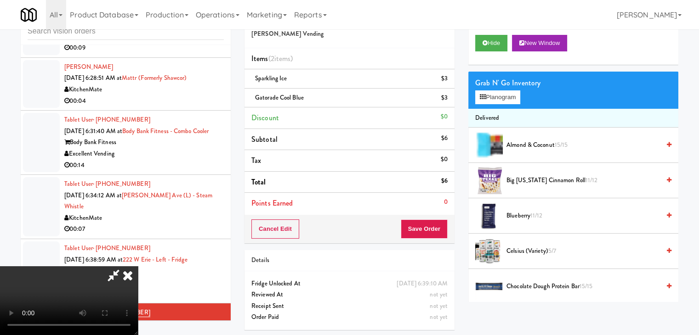
click at [138, 266] on video at bounding box center [69, 300] width 138 height 69
click at [509, 100] on button "Planogram" at bounding box center [497, 98] width 45 height 14
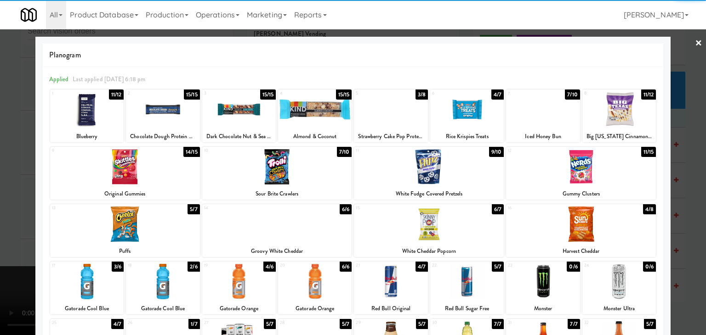
click at [533, 111] on div at bounding box center [543, 109] width 74 height 35
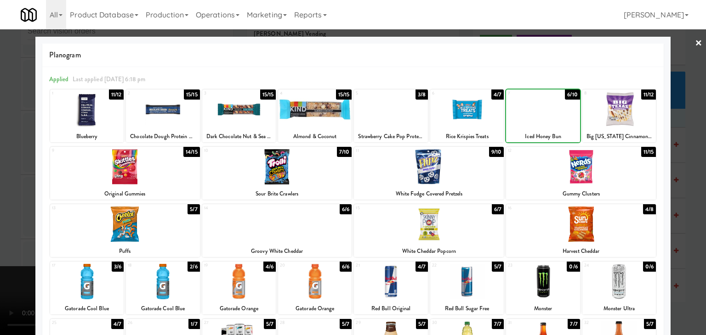
drag, startPoint x: 0, startPoint y: 140, endPoint x: 7, endPoint y: 139, distance: 7.5
click at [0, 140] on div at bounding box center [353, 167] width 706 height 335
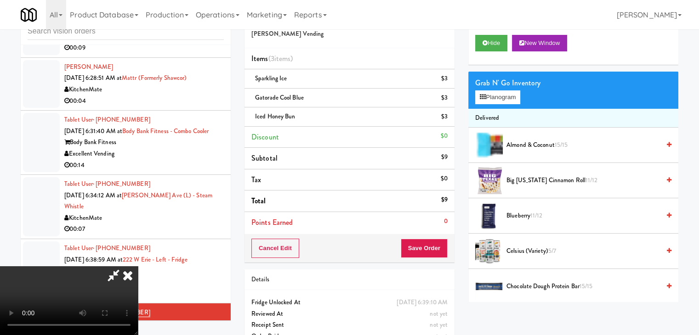
click at [433, 237] on div "Cancel Edit Save Order" at bounding box center [349, 248] width 210 height 28
click at [434, 239] on button "Save Order" at bounding box center [424, 248] width 47 height 19
click at [434, 243] on button "Save Order" at bounding box center [424, 248] width 47 height 19
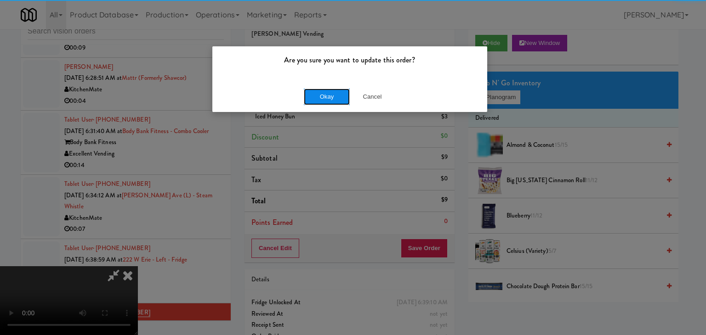
click at [338, 93] on button "Okay" at bounding box center [327, 97] width 46 height 17
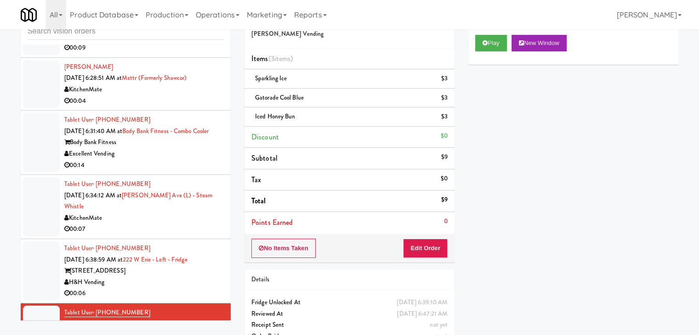
click at [175, 282] on div "H&H Vending" at bounding box center [143, 282] width 159 height 11
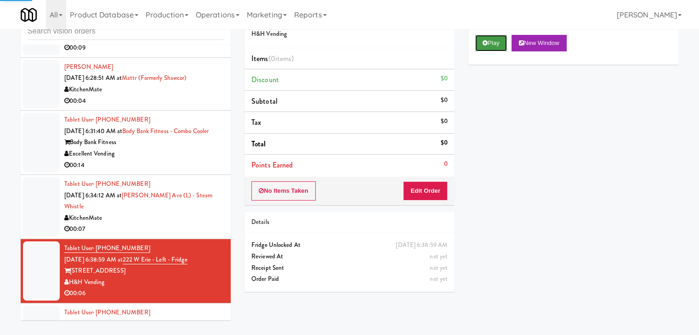
click at [502, 41] on button "Play" at bounding box center [491, 43] width 32 height 17
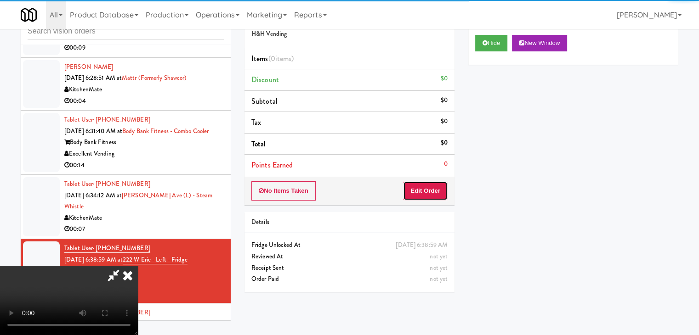
click at [440, 190] on button "Edit Order" at bounding box center [425, 190] width 45 height 19
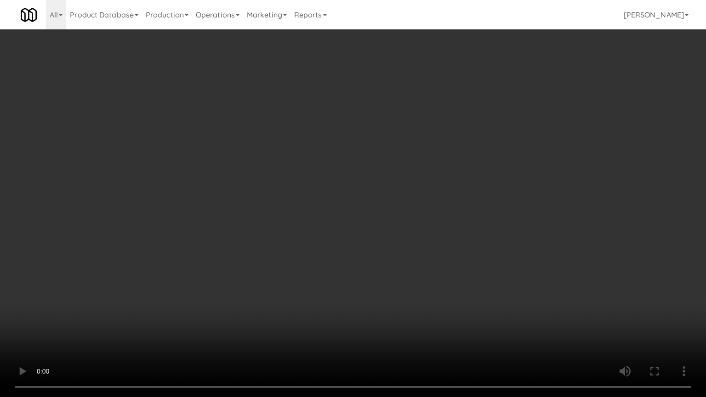
click at [408, 232] on video at bounding box center [353, 198] width 706 height 397
click at [411, 233] on video at bounding box center [353, 198] width 706 height 397
drag, startPoint x: 411, startPoint y: 233, endPoint x: 442, endPoint y: 144, distance: 94.7
click at [412, 226] on video at bounding box center [353, 198] width 706 height 397
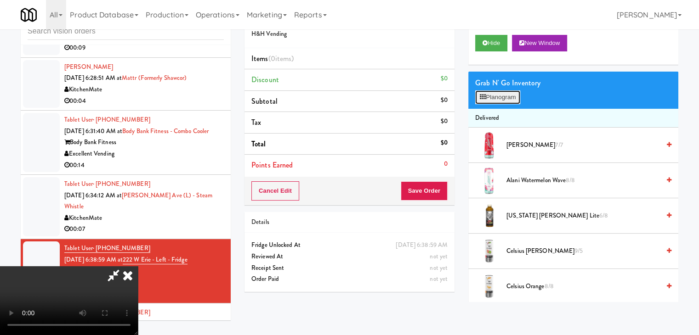
click at [501, 94] on button "Planogram" at bounding box center [497, 98] width 45 height 14
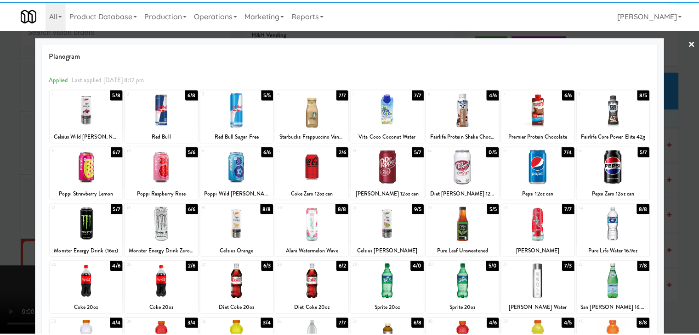
scroll to position [92, 0]
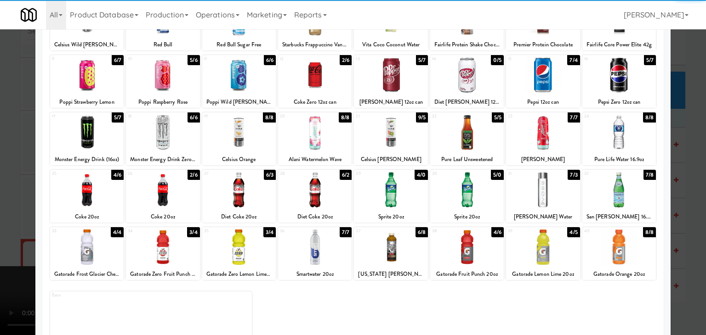
click at [402, 142] on div at bounding box center [391, 132] width 74 height 35
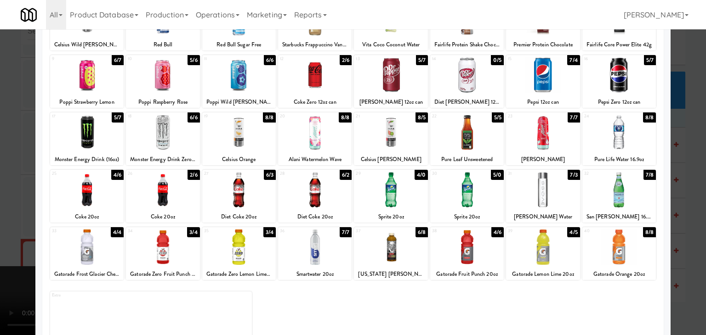
drag, startPoint x: 4, startPoint y: 175, endPoint x: 110, endPoint y: 177, distance: 106.6
click at [5, 175] on div at bounding box center [353, 167] width 706 height 335
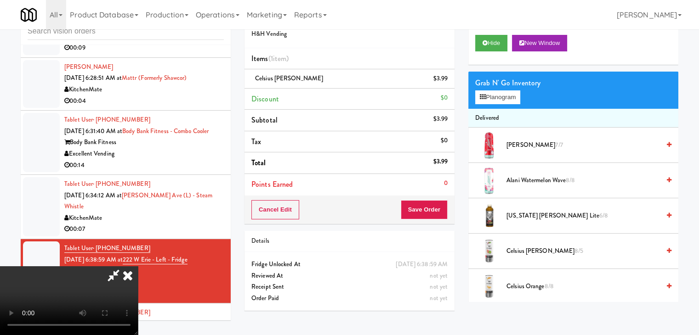
click at [449, 215] on div "Cancel Edit Save Order" at bounding box center [349, 210] width 210 height 28
click at [446, 213] on button "Save Order" at bounding box center [424, 209] width 47 height 19
click at [444, 212] on button "Save Order" at bounding box center [424, 209] width 47 height 19
click at [443, 211] on button "Save Order" at bounding box center [424, 209] width 47 height 19
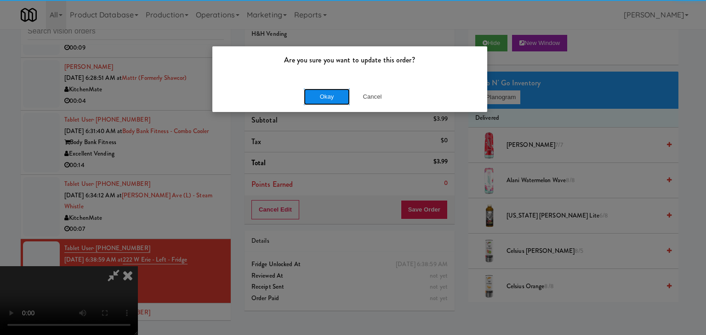
click at [319, 95] on button "Okay" at bounding box center [327, 97] width 46 height 17
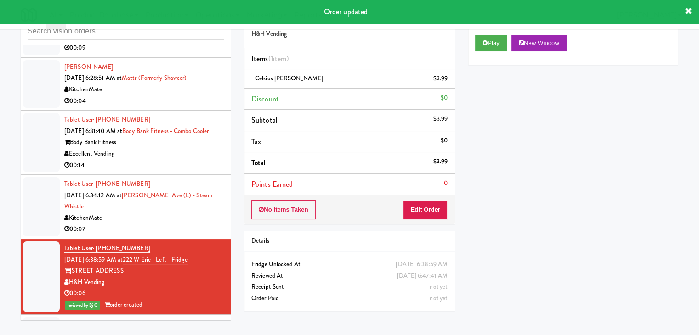
click at [197, 231] on div "00:07" at bounding box center [143, 229] width 159 height 11
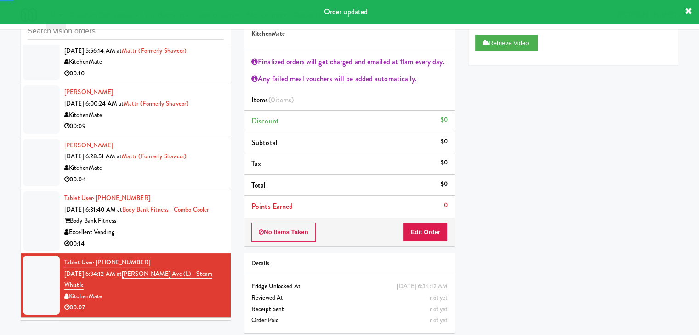
scroll to position [2042, 0]
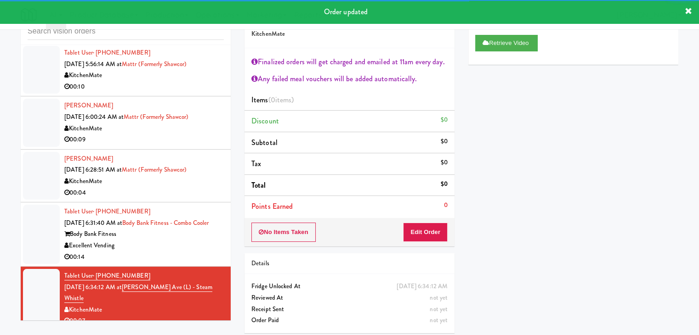
click at [195, 240] on div "Body Bank Fitness" at bounding box center [143, 234] width 159 height 11
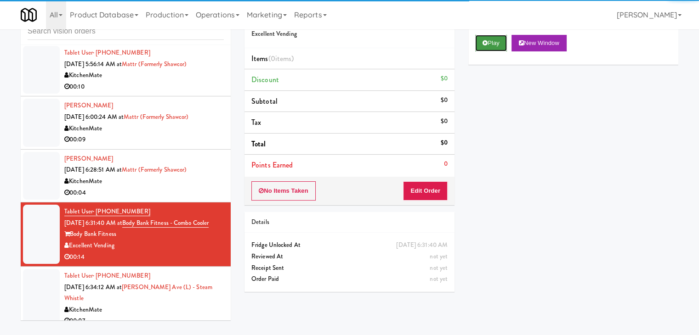
click at [498, 40] on button "Play" at bounding box center [491, 43] width 32 height 17
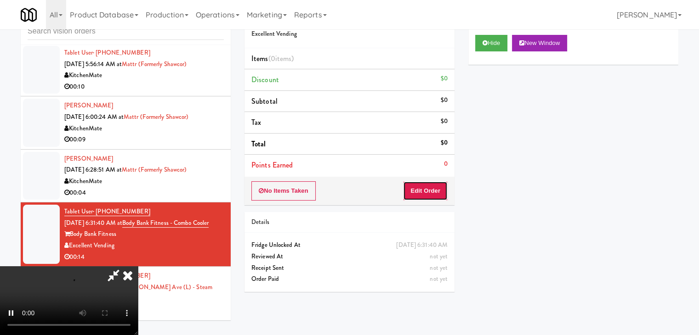
click at [417, 192] on button "Edit Order" at bounding box center [425, 190] width 45 height 19
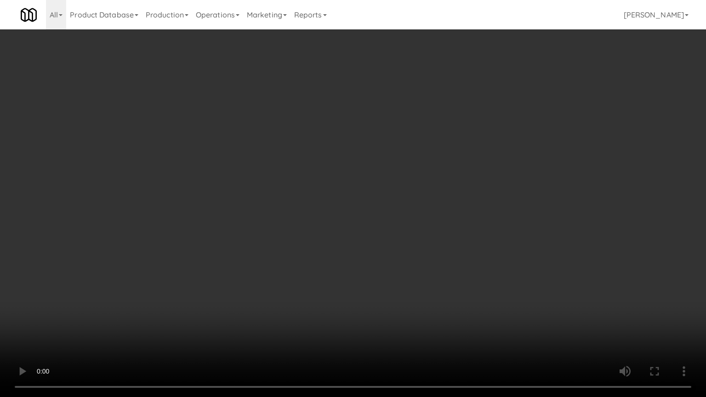
click at [396, 326] on video at bounding box center [353, 198] width 706 height 397
click at [398, 317] on video at bounding box center [353, 198] width 706 height 397
click at [398, 304] on video at bounding box center [353, 198] width 706 height 397
click at [398, 302] on video at bounding box center [353, 198] width 706 height 397
click at [401, 295] on video at bounding box center [353, 198] width 706 height 397
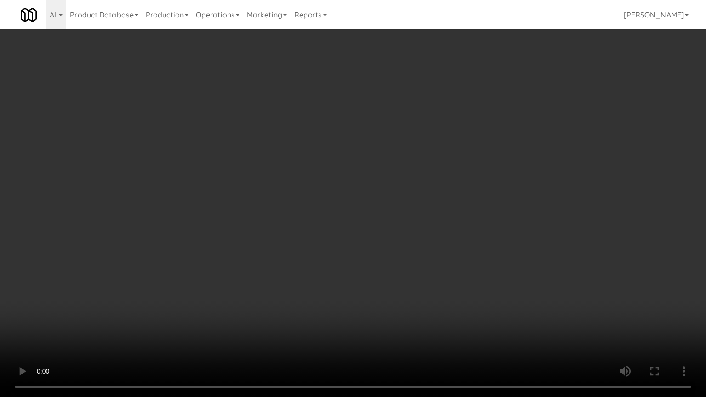
click at [402, 291] on video at bounding box center [353, 198] width 706 height 397
click at [402, 285] on video at bounding box center [353, 198] width 706 height 397
drag, startPoint x: 403, startPoint y: 283, endPoint x: 402, endPoint y: 214, distance: 68.9
click at [403, 278] on video at bounding box center [353, 198] width 706 height 397
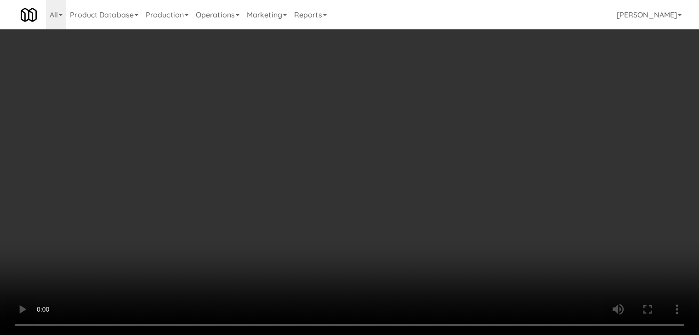
drag, startPoint x: 355, startPoint y: 195, endPoint x: 431, endPoint y: 134, distance: 97.4
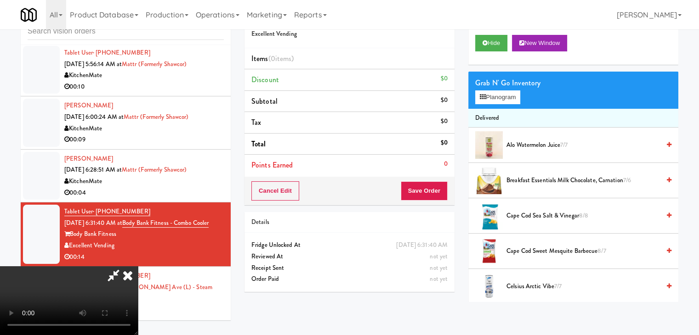
click at [138, 266] on video at bounding box center [69, 300] width 138 height 69
click at [481, 96] on icon at bounding box center [483, 97] width 6 height 6
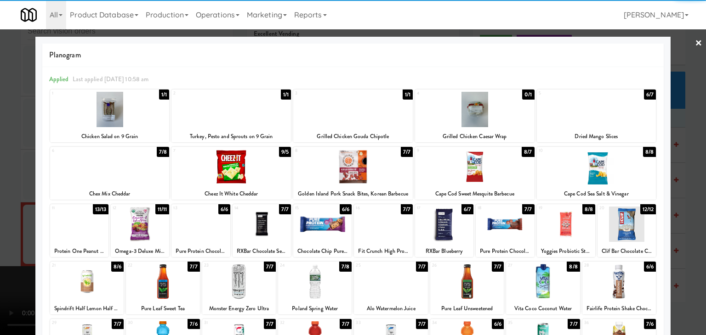
click at [612, 272] on div at bounding box center [619, 281] width 74 height 35
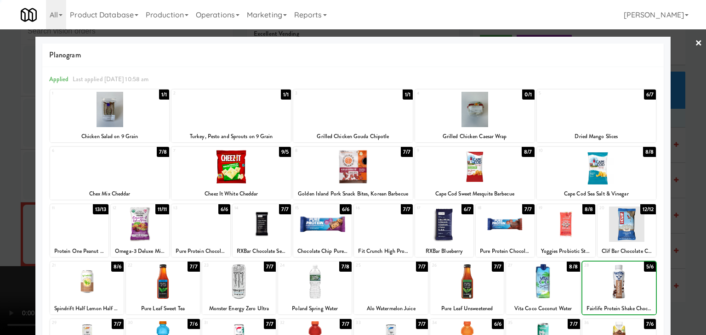
click at [691, 269] on div at bounding box center [353, 167] width 706 height 335
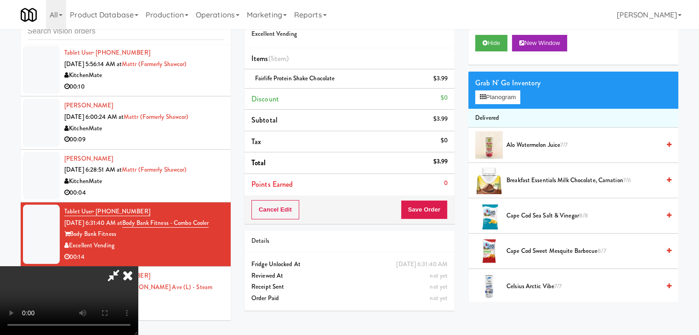
click at [138, 266] on video at bounding box center [69, 300] width 138 height 69
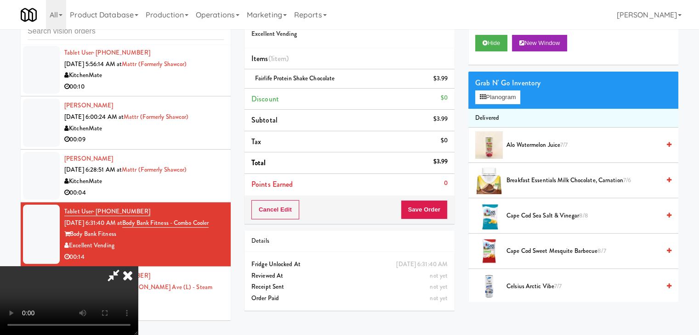
click at [138, 266] on video at bounding box center [69, 300] width 138 height 69
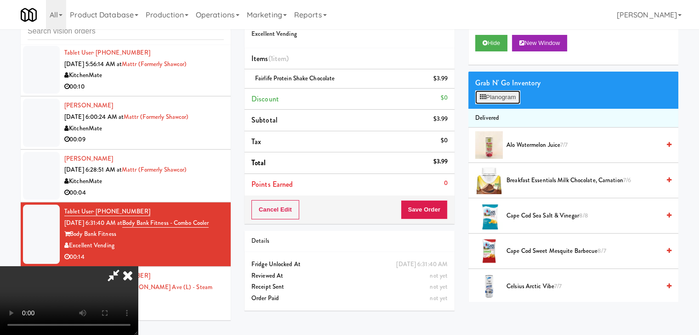
click at [494, 98] on button "Planogram" at bounding box center [497, 98] width 45 height 14
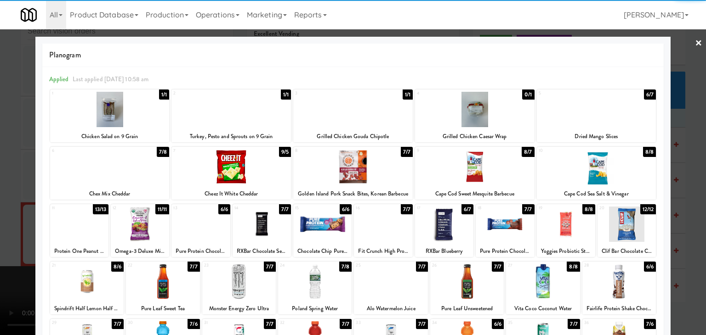
drag, startPoint x: 441, startPoint y: 231, endPoint x: 421, endPoint y: 231, distance: 20.2
click at [440, 231] on div at bounding box center [444, 224] width 58 height 35
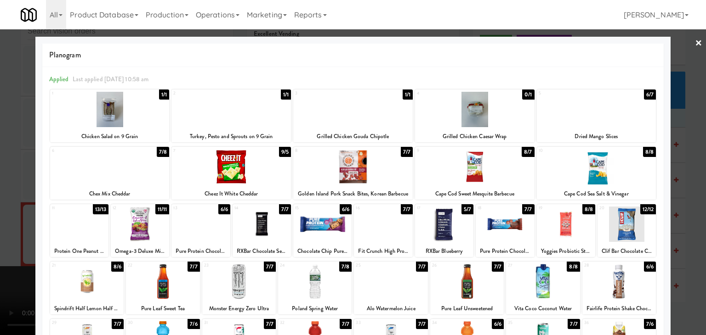
click at [0, 270] on div at bounding box center [353, 167] width 706 height 335
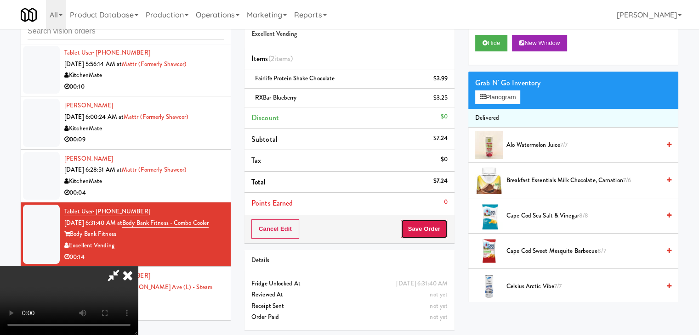
click at [437, 230] on button "Save Order" at bounding box center [424, 229] width 47 height 19
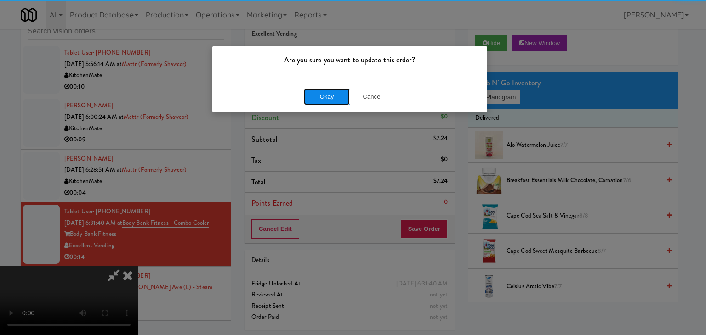
click at [333, 93] on button "Okay" at bounding box center [327, 97] width 46 height 17
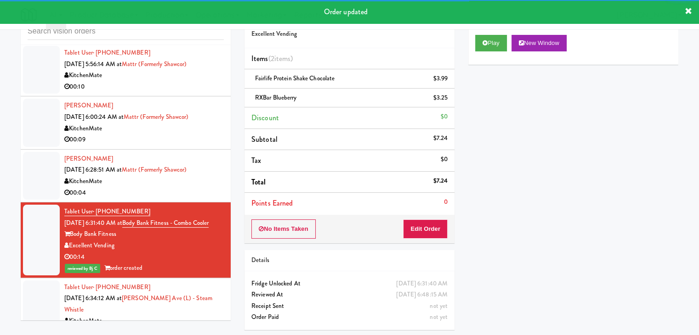
drag, startPoint x: 160, startPoint y: 192, endPoint x: 176, endPoint y: 195, distance: 16.4
click at [162, 193] on div "00:04" at bounding box center [143, 192] width 159 height 11
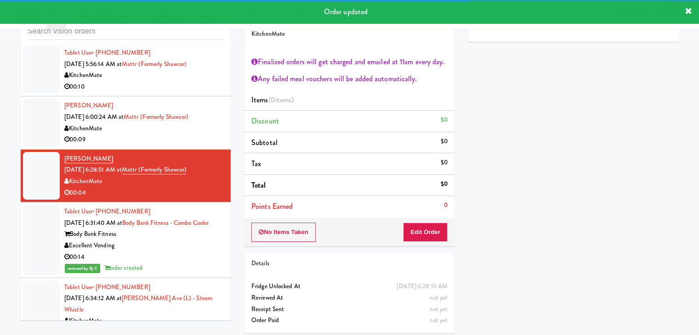
click at [147, 154] on div "[PERSON_NAME] [DATE] 6:28:51 AM at Mattr (formerly Shawcor) KitchenMate 00:04" at bounding box center [143, 175] width 159 height 45
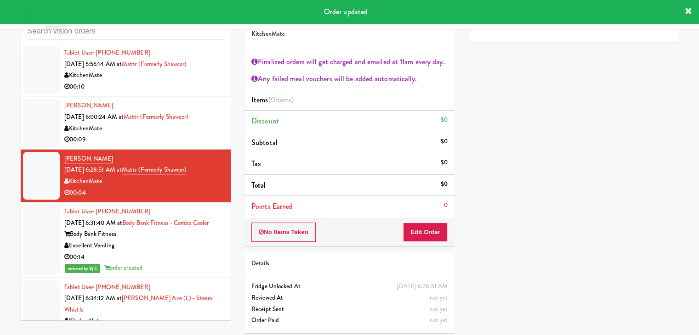
click at [166, 139] on div "00:09" at bounding box center [143, 139] width 159 height 11
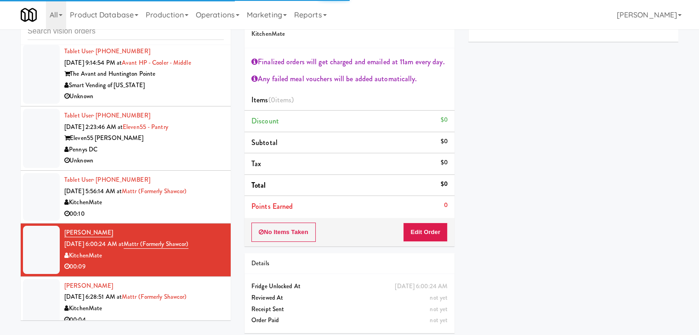
scroll to position [1904, 0]
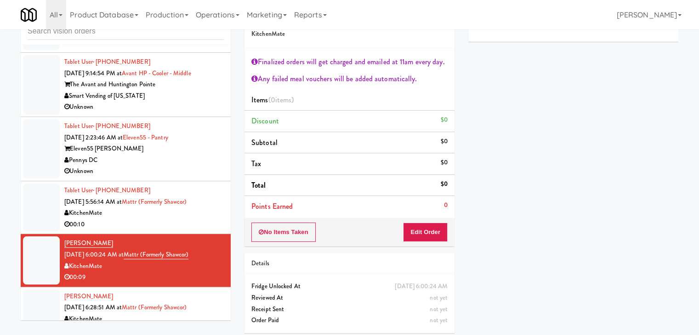
click at [137, 221] on div "00:10" at bounding box center [143, 224] width 159 height 11
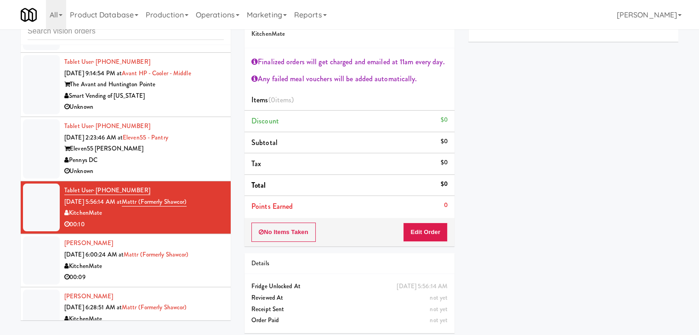
click at [176, 161] on div "Pennys DC" at bounding box center [143, 160] width 159 height 11
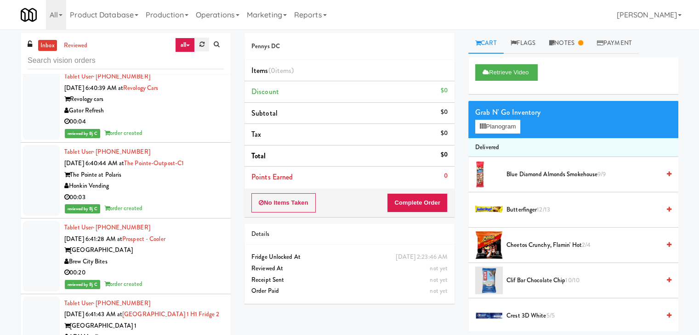
click at [203, 46] on icon at bounding box center [201, 44] width 5 height 6
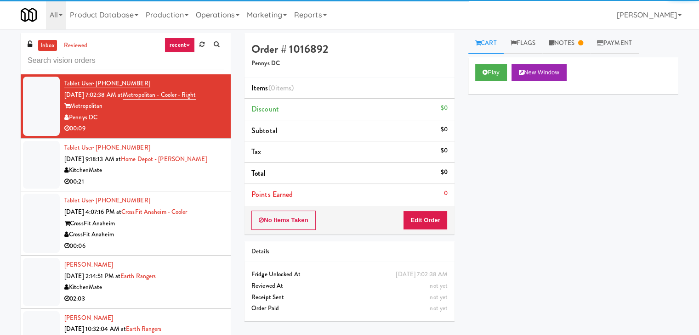
click at [189, 45] on icon at bounding box center [188, 46] width 4 height 2
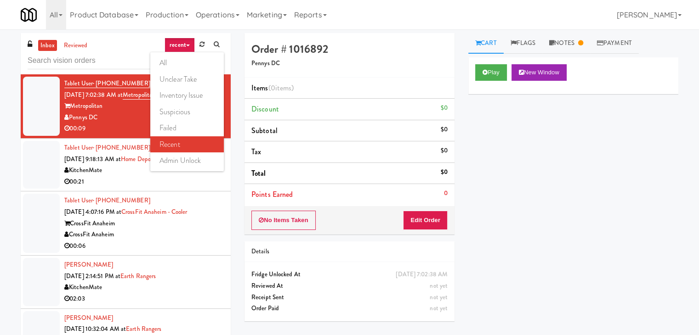
click at [184, 58] on link "all" at bounding box center [187, 63] width 74 height 17
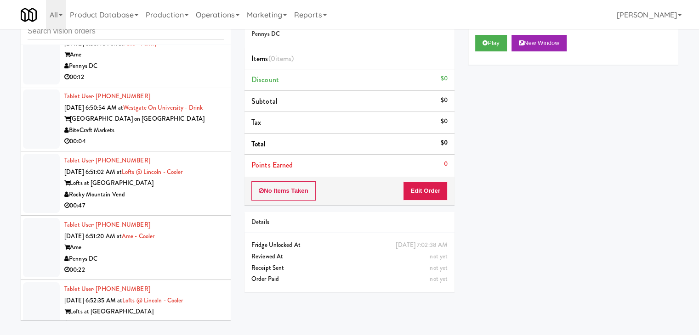
scroll to position [2840, 0]
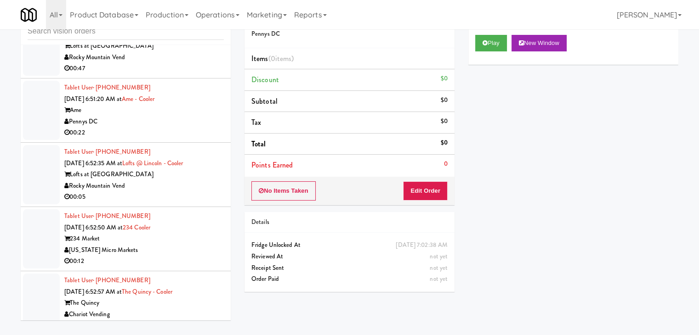
click at [163, 309] on div "Chariot Vending" at bounding box center [143, 314] width 159 height 11
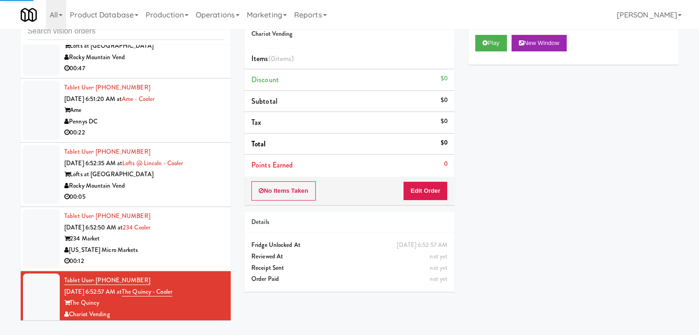
click at [495, 34] on div "Play New Window" at bounding box center [573, 46] width 210 height 37
click at [493, 37] on button "Play" at bounding box center [491, 43] width 32 height 17
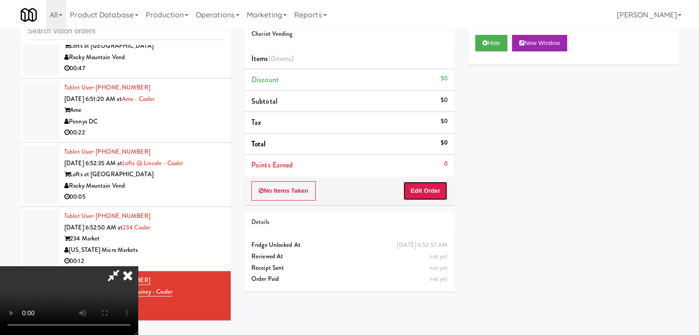
click at [430, 194] on button "Edit Order" at bounding box center [425, 190] width 45 height 19
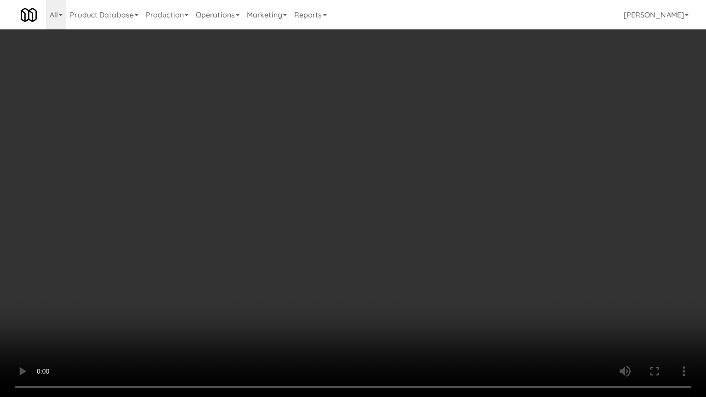
click at [402, 231] on video at bounding box center [353, 198] width 706 height 397
click at [406, 227] on video at bounding box center [353, 198] width 706 height 397
click at [395, 230] on video at bounding box center [353, 198] width 706 height 397
click at [403, 220] on video at bounding box center [353, 198] width 706 height 397
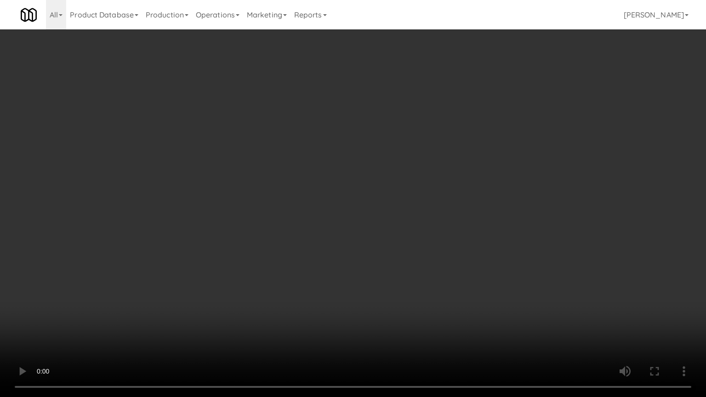
drag, startPoint x: 403, startPoint y: 217, endPoint x: 456, endPoint y: 100, distance: 128.5
click at [409, 200] on video at bounding box center [353, 198] width 706 height 397
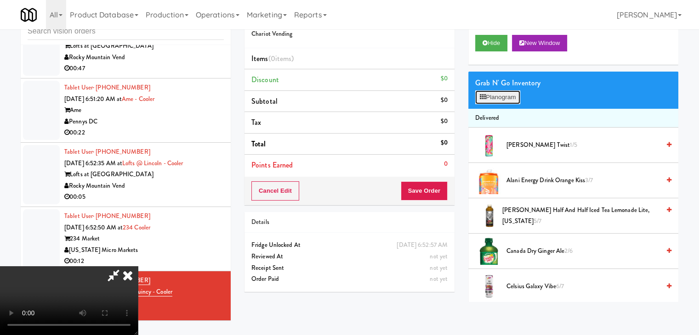
click at [497, 100] on button "Planogram" at bounding box center [497, 98] width 45 height 14
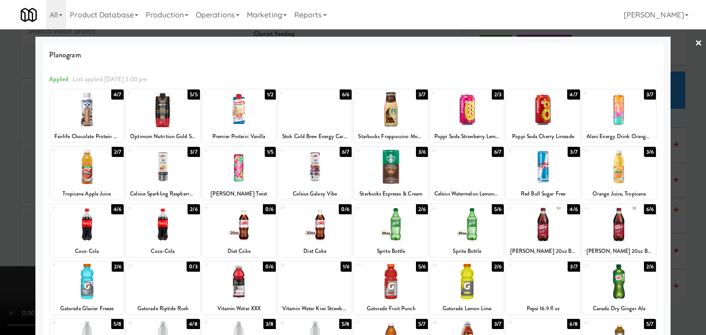
click at [248, 100] on div at bounding box center [239, 109] width 74 height 35
click at [7, 175] on div at bounding box center [353, 167] width 706 height 335
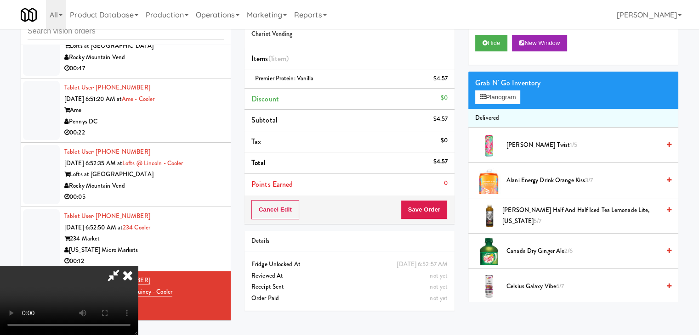
click at [138, 266] on video at bounding box center [69, 300] width 138 height 69
click at [433, 209] on button "Save Order" at bounding box center [424, 209] width 47 height 19
drag, startPoint x: 433, startPoint y: 209, endPoint x: 393, endPoint y: 173, distance: 53.4
click at [433, 205] on button "Save Order" at bounding box center [424, 209] width 47 height 19
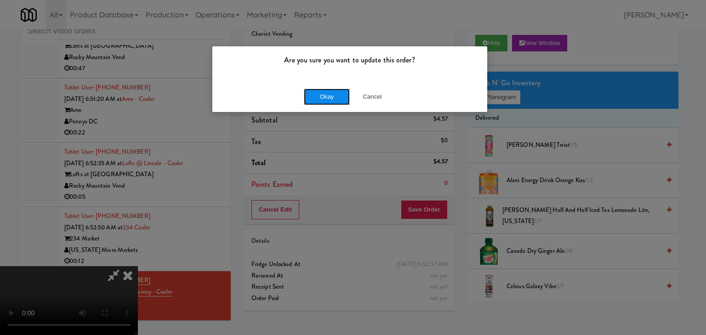
click at [328, 99] on button "Okay" at bounding box center [327, 97] width 46 height 17
click at [328, 99] on div "Okay Cancel" at bounding box center [349, 96] width 275 height 31
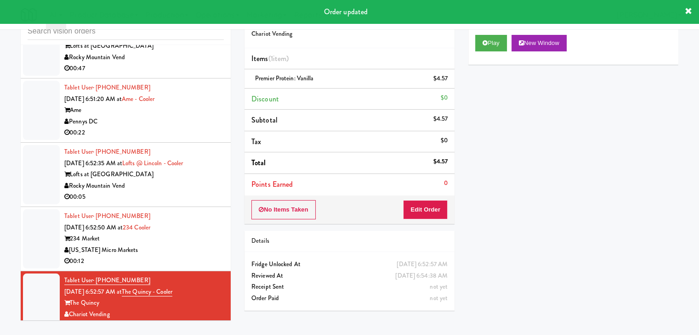
click at [196, 216] on div "Tablet User · (248) 943-1249 [DATE] 6:52:50 AM at 234 Cooler 234 Market [US_STA…" at bounding box center [143, 239] width 159 height 57
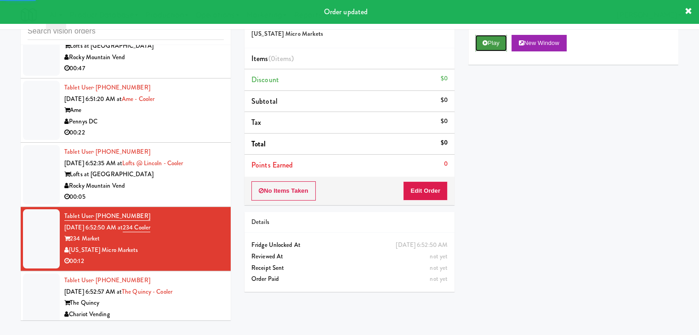
click at [485, 48] on button "Play" at bounding box center [491, 43] width 32 height 17
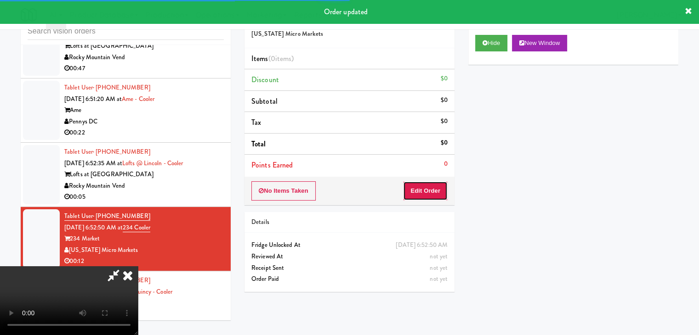
click at [428, 191] on button "Edit Order" at bounding box center [425, 190] width 45 height 19
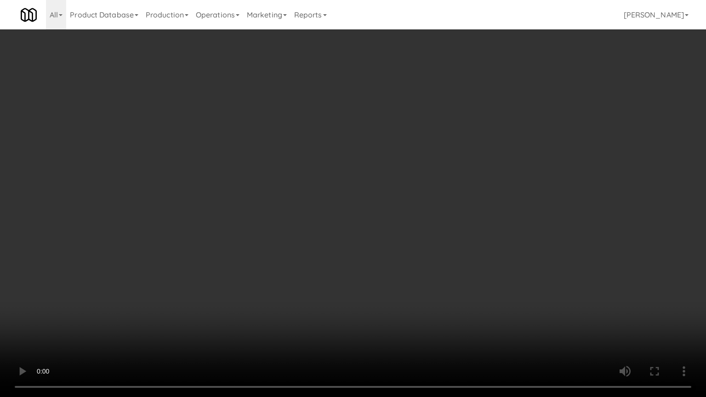
click at [397, 225] on video at bounding box center [353, 198] width 706 height 397
click at [393, 222] on video at bounding box center [353, 198] width 706 height 397
click at [397, 219] on video at bounding box center [353, 198] width 706 height 397
click at [399, 216] on video at bounding box center [353, 198] width 706 height 397
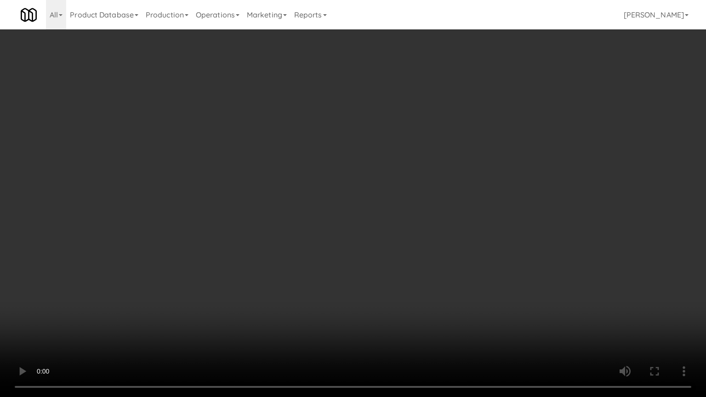
click at [387, 185] on video at bounding box center [353, 198] width 706 height 397
click at [385, 189] on video at bounding box center [353, 198] width 706 height 397
click at [362, 194] on video at bounding box center [353, 198] width 706 height 397
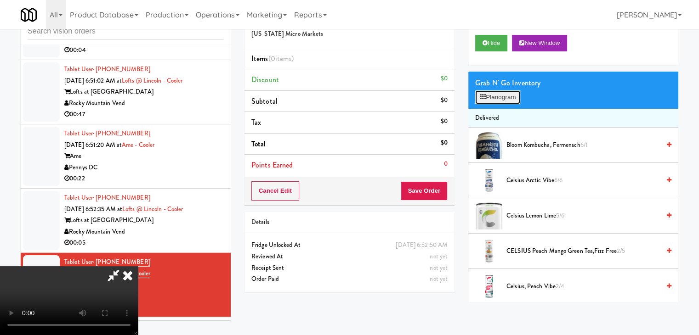
click at [504, 97] on button "Planogram" at bounding box center [497, 98] width 45 height 14
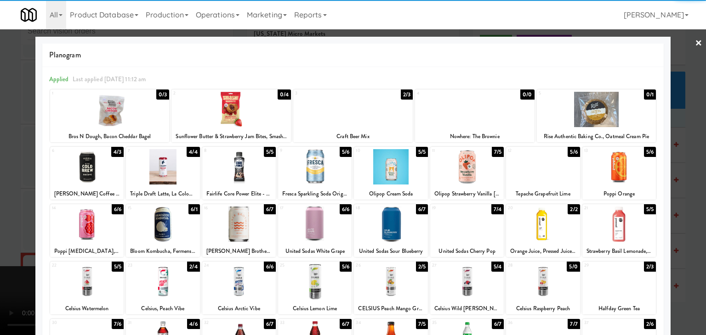
click at [239, 168] on div at bounding box center [239, 166] width 74 height 35
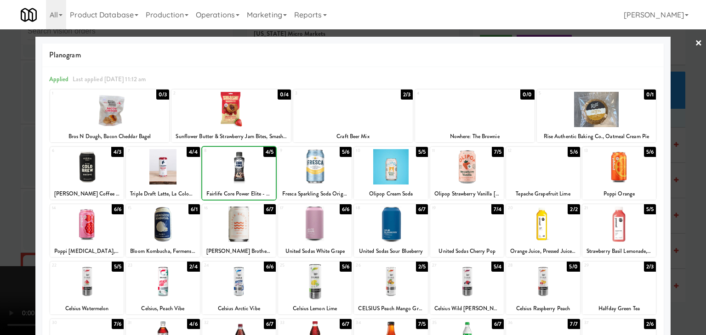
drag, startPoint x: 0, startPoint y: 210, endPoint x: 31, endPoint y: 209, distance: 31.3
click at [4, 209] on div at bounding box center [353, 167] width 706 height 335
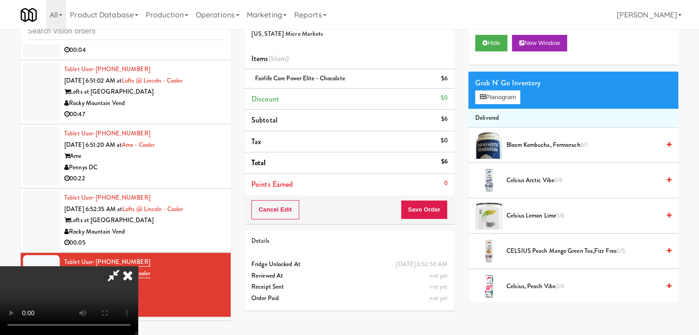
drag, startPoint x: 195, startPoint y: 223, endPoint x: 200, endPoint y: 223, distance: 4.6
click at [138, 266] on video at bounding box center [69, 300] width 138 height 69
drag, startPoint x: 422, startPoint y: 215, endPoint x: 428, endPoint y: 214, distance: 6.1
click at [425, 215] on button "Save Order" at bounding box center [424, 209] width 47 height 19
click at [430, 213] on button "Save Order" at bounding box center [424, 209] width 47 height 19
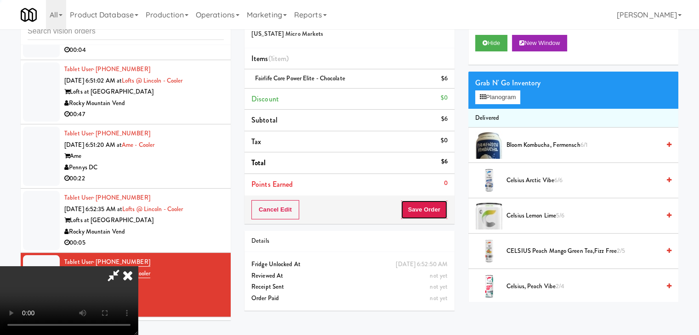
click at [430, 211] on button "Save Order" at bounding box center [424, 209] width 47 height 19
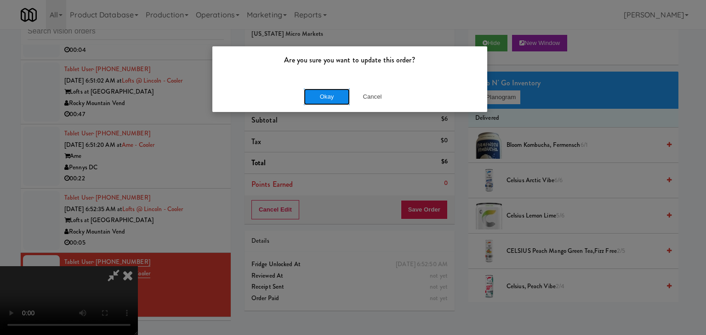
click at [331, 96] on button "Okay" at bounding box center [327, 97] width 46 height 17
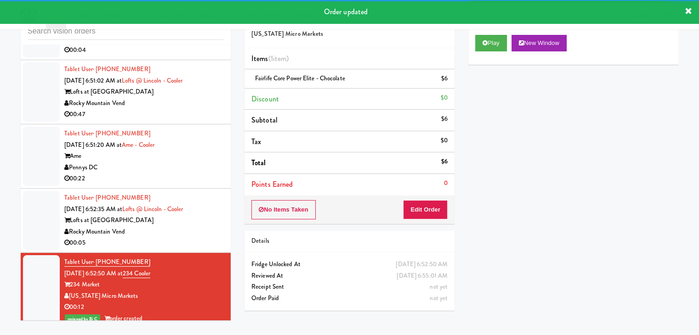
click at [175, 238] on div "00:05" at bounding box center [143, 243] width 159 height 11
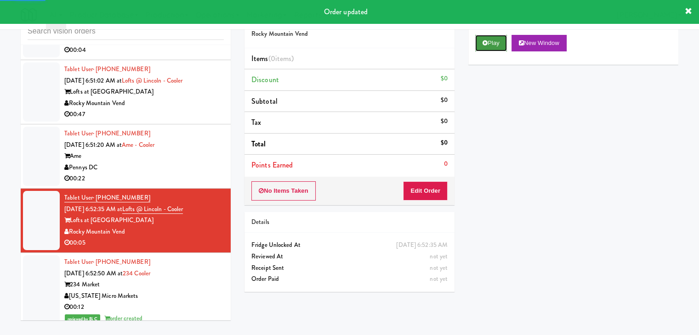
click at [497, 42] on button "Play" at bounding box center [491, 43] width 32 height 17
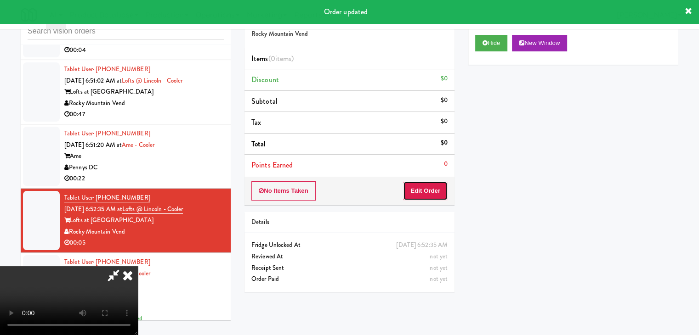
click at [418, 186] on button "Edit Order" at bounding box center [425, 190] width 45 height 19
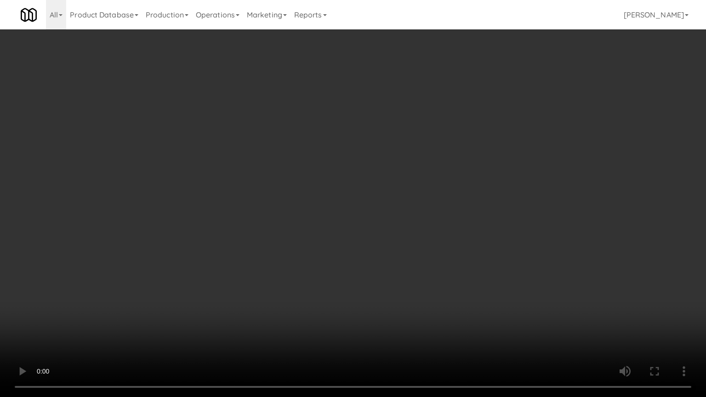
click at [418, 227] on video at bounding box center [353, 198] width 706 height 397
click at [419, 227] on video at bounding box center [353, 198] width 706 height 397
click at [422, 226] on video at bounding box center [353, 198] width 706 height 397
click at [416, 233] on video at bounding box center [353, 198] width 706 height 397
click at [424, 233] on video at bounding box center [353, 198] width 706 height 397
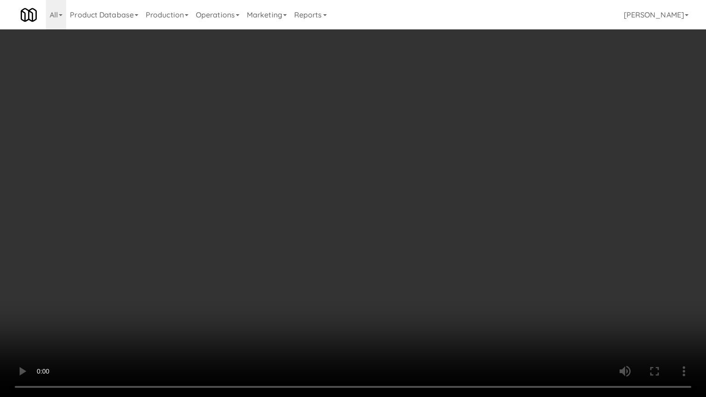
drag, startPoint x: 424, startPoint y: 233, endPoint x: 459, endPoint y: 156, distance: 84.3
click at [424, 232] on video at bounding box center [353, 198] width 706 height 397
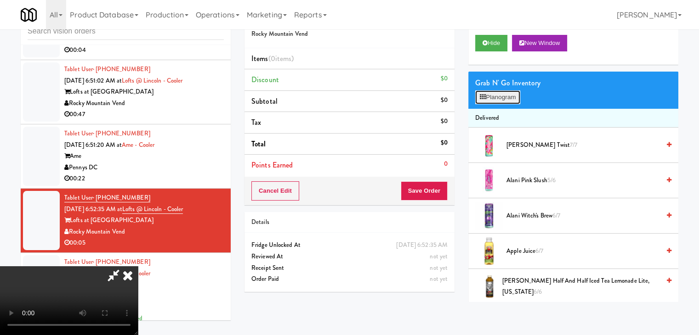
click at [507, 91] on button "Planogram" at bounding box center [497, 98] width 45 height 14
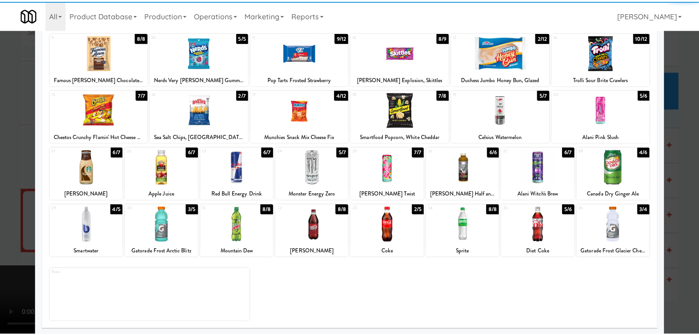
scroll to position [116, 0]
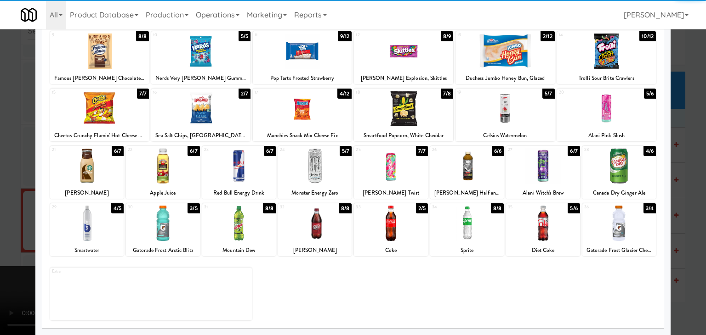
click at [175, 227] on div at bounding box center [163, 223] width 74 height 35
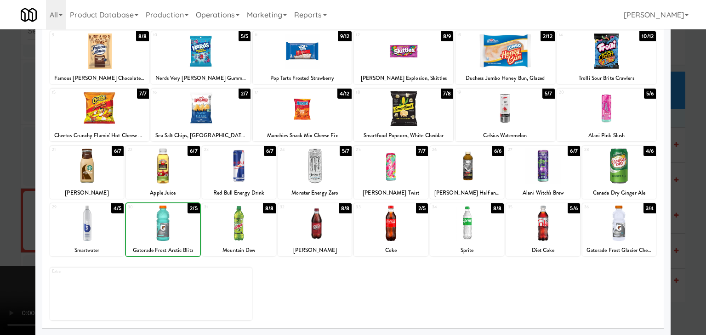
click at [0, 235] on div at bounding box center [353, 167] width 706 height 335
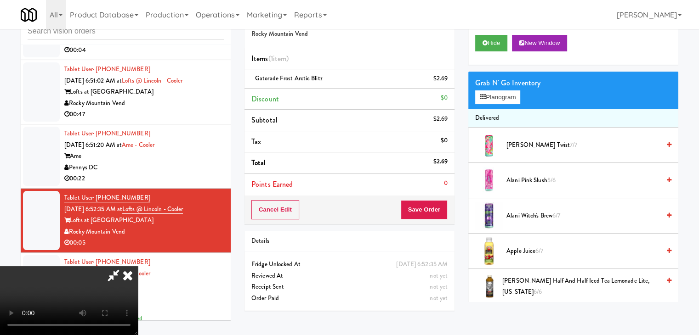
click at [138, 266] on video at bounding box center [69, 300] width 138 height 69
click at [434, 212] on button "Save Order" at bounding box center [424, 209] width 47 height 19
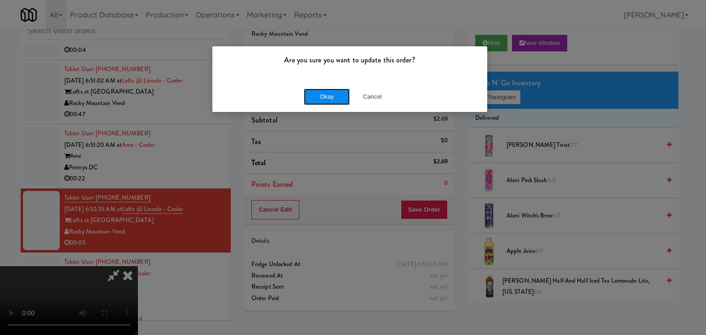
click at [324, 102] on button "Okay" at bounding box center [327, 97] width 46 height 17
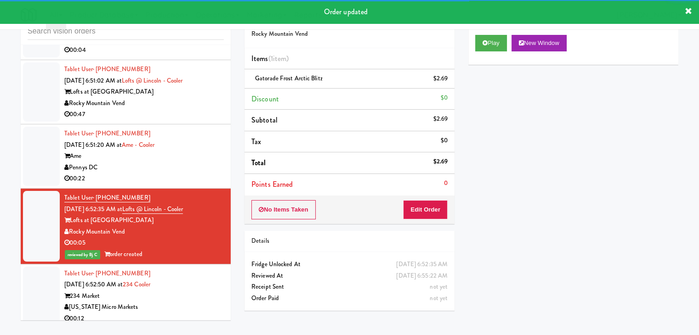
click at [188, 173] on div "00:22" at bounding box center [143, 178] width 159 height 11
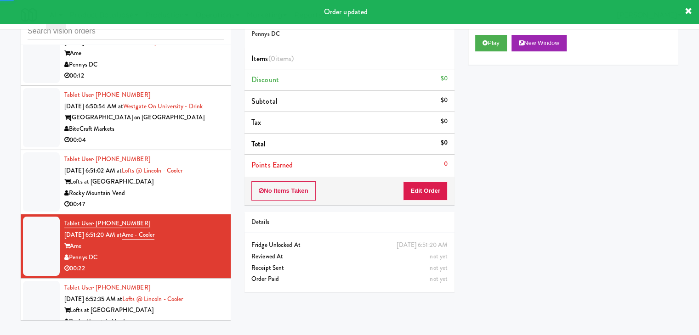
scroll to position [2702, 0]
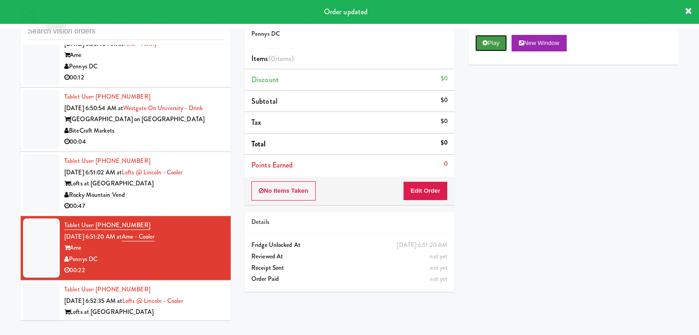
click at [499, 43] on button "Play" at bounding box center [491, 43] width 32 height 17
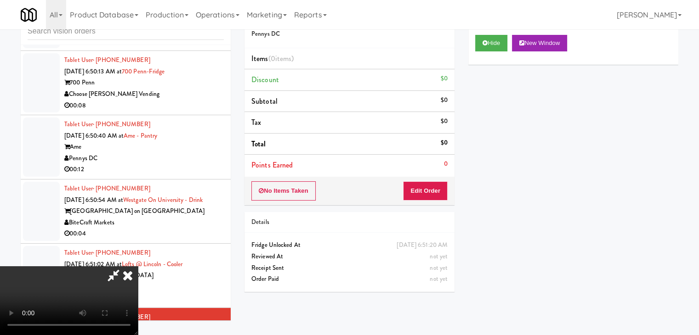
scroll to position [0, 0]
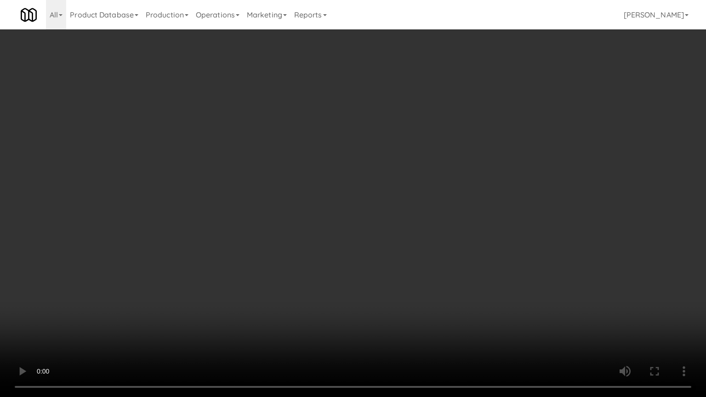
click at [371, 252] on video at bounding box center [353, 198] width 706 height 397
click at [371, 254] on video at bounding box center [353, 198] width 706 height 397
click at [370, 254] on video at bounding box center [353, 198] width 706 height 397
click at [370, 255] on video at bounding box center [353, 198] width 706 height 397
click at [366, 248] on video at bounding box center [353, 198] width 706 height 397
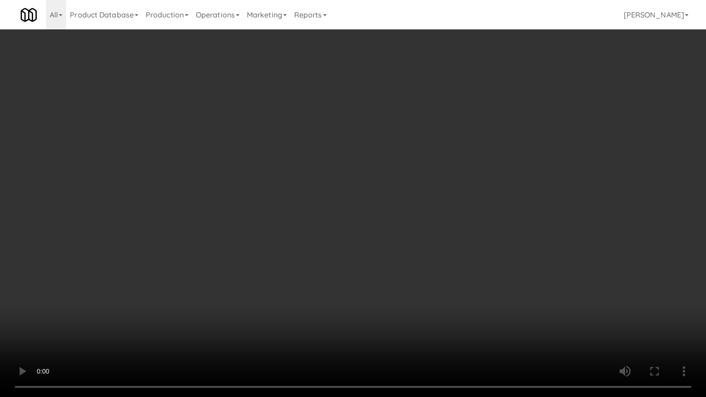
click at [366, 248] on video at bounding box center [353, 198] width 706 height 397
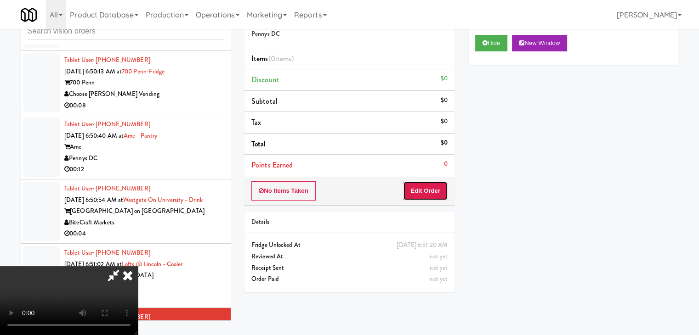
click at [441, 189] on button "Edit Order" at bounding box center [425, 190] width 45 height 19
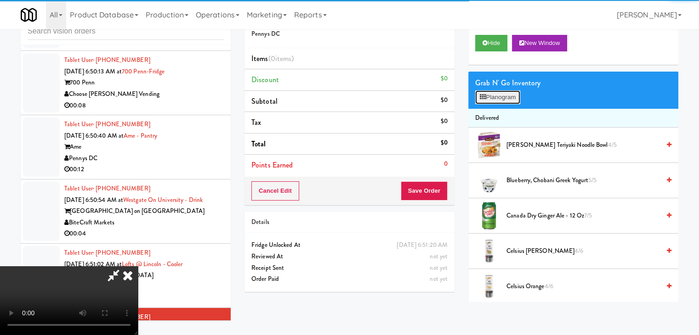
click at [500, 98] on button "Planogram" at bounding box center [497, 98] width 45 height 14
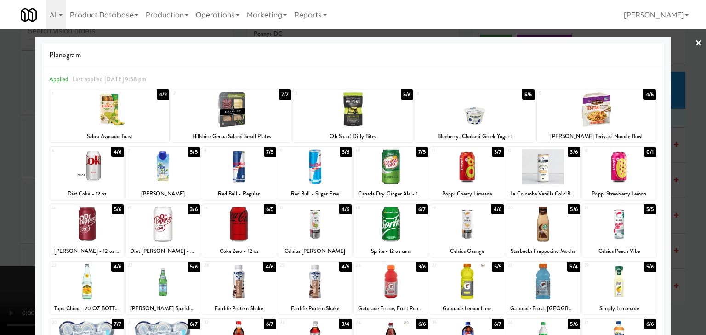
click at [316, 170] on div at bounding box center [315, 166] width 74 height 35
click at [12, 183] on div at bounding box center [353, 167] width 706 height 335
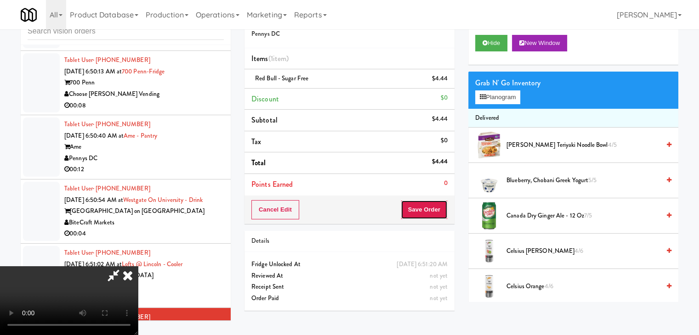
click at [436, 207] on button "Save Order" at bounding box center [424, 209] width 47 height 19
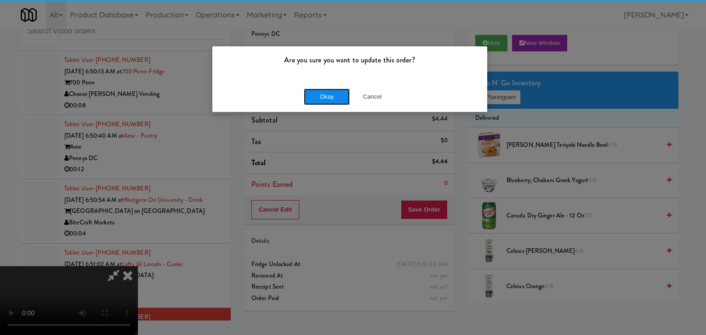
click at [320, 97] on button "Okay" at bounding box center [327, 97] width 46 height 17
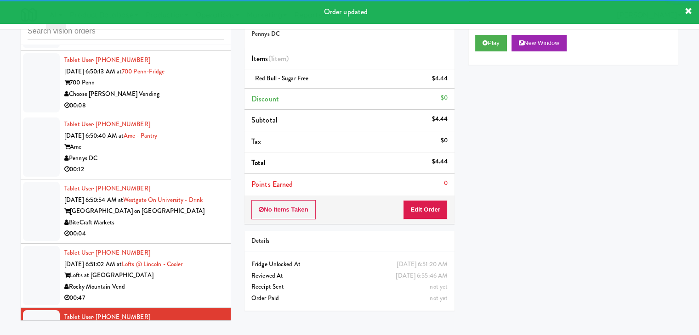
click at [191, 282] on div "Rocky Mountain Vend" at bounding box center [143, 287] width 159 height 11
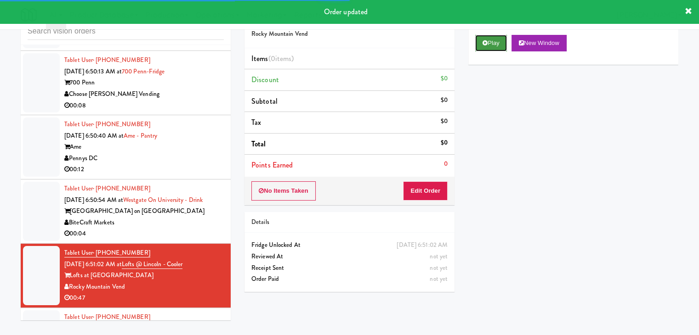
click at [502, 38] on button "Play" at bounding box center [491, 43] width 32 height 17
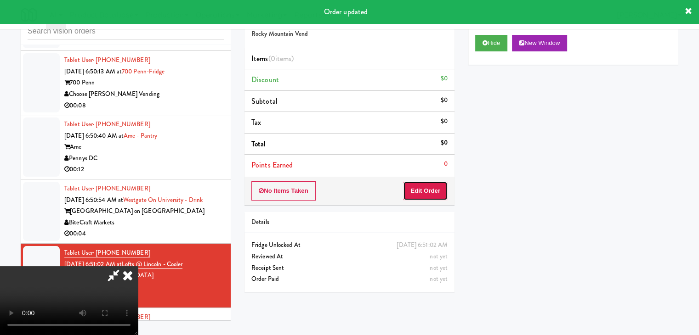
click at [428, 188] on button "Edit Order" at bounding box center [425, 190] width 45 height 19
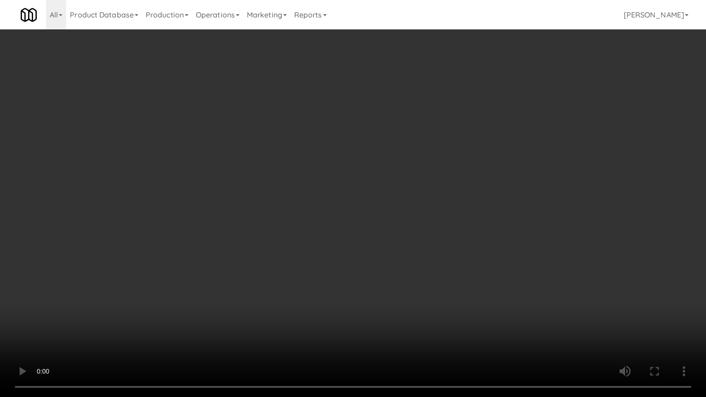
click at [436, 267] on video at bounding box center [353, 198] width 706 height 397
click at [436, 265] on video at bounding box center [353, 198] width 706 height 397
click at [440, 263] on video at bounding box center [353, 198] width 706 height 397
click at [441, 263] on video at bounding box center [353, 198] width 706 height 397
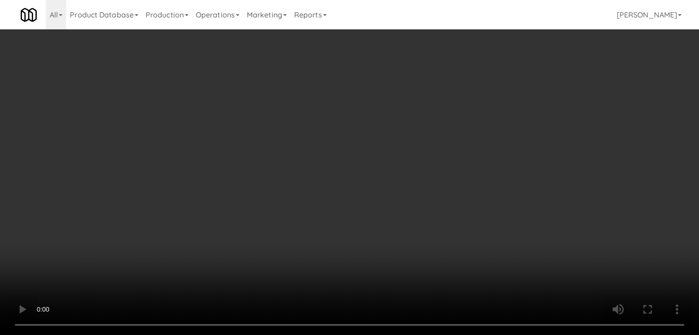
drag, startPoint x: 347, startPoint y: 198, endPoint x: 351, endPoint y: 192, distance: 7.5
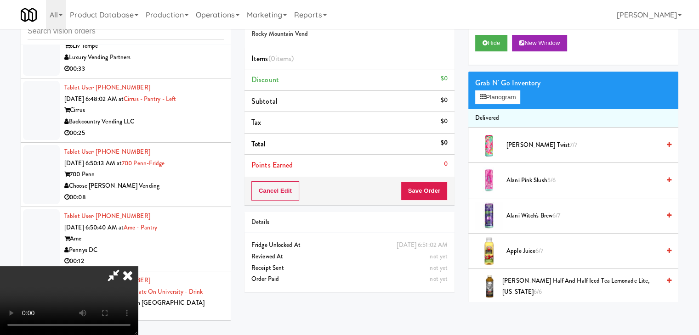
click at [138, 266] on video at bounding box center [69, 300] width 138 height 69
click at [505, 98] on button "Planogram" at bounding box center [497, 98] width 45 height 14
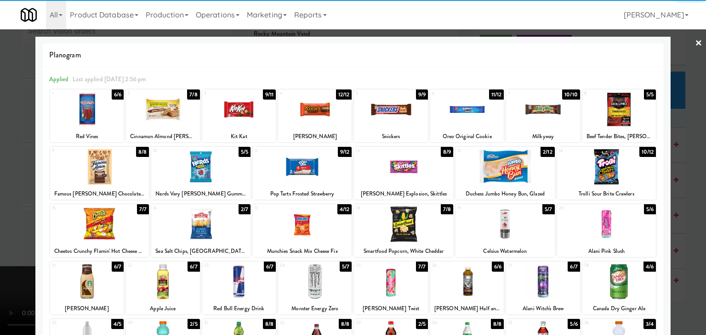
click at [221, 170] on div at bounding box center [200, 166] width 99 height 35
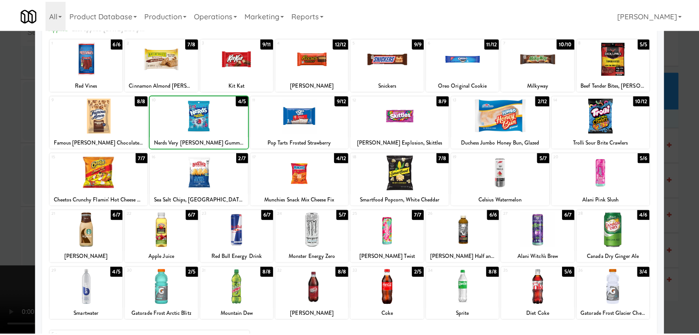
scroll to position [116, 0]
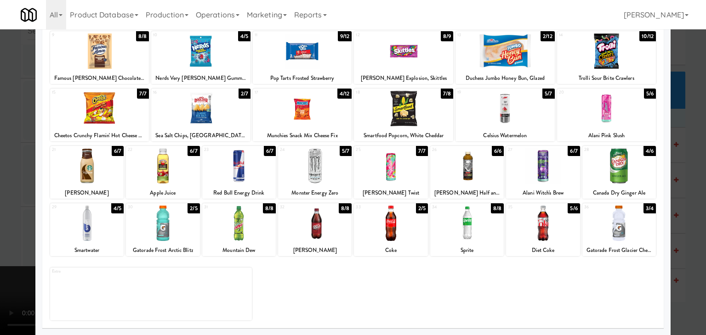
click at [112, 243] on div "29 4/5 Smartwater" at bounding box center [87, 230] width 74 height 53
click at [175, 233] on div at bounding box center [163, 223] width 74 height 35
drag, startPoint x: 0, startPoint y: 221, endPoint x: 56, endPoint y: 221, distance: 56.1
click at [7, 221] on div at bounding box center [353, 167] width 706 height 335
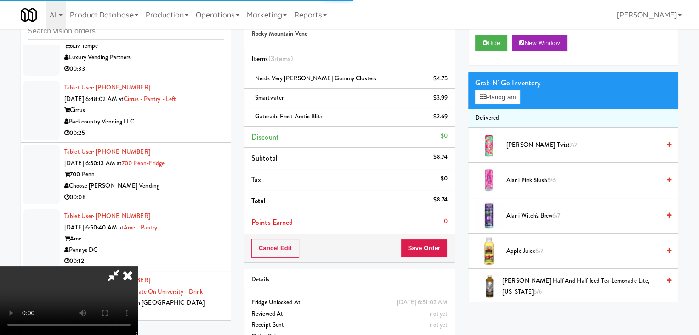
scroll to position [129, 0]
click at [138, 266] on video at bounding box center [69, 300] width 138 height 69
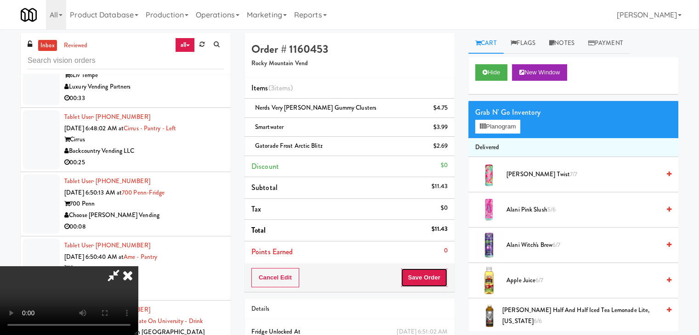
click at [433, 275] on button "Save Order" at bounding box center [424, 277] width 47 height 19
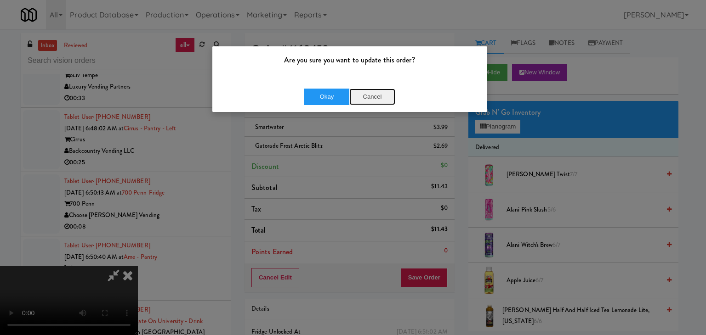
click at [378, 96] on button "Cancel" at bounding box center [372, 97] width 46 height 17
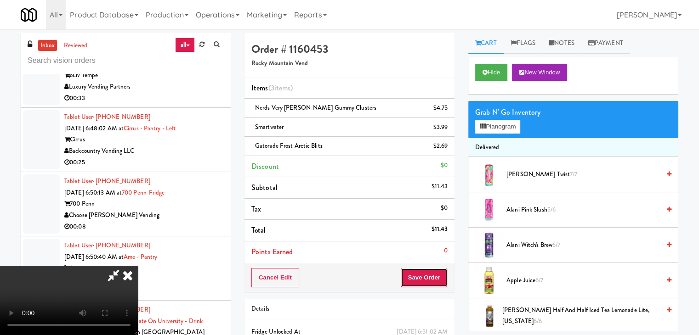
click at [436, 280] on button "Save Order" at bounding box center [424, 277] width 47 height 19
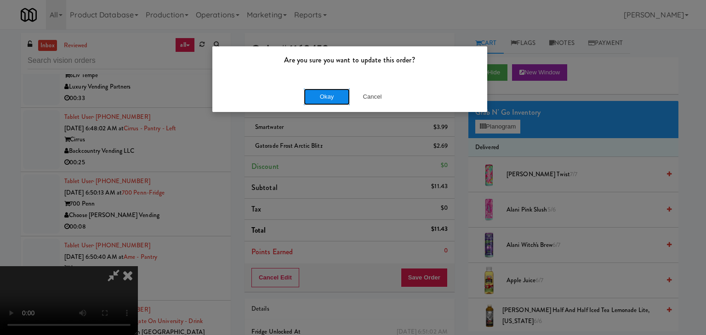
click at [330, 96] on button "Okay" at bounding box center [327, 97] width 46 height 17
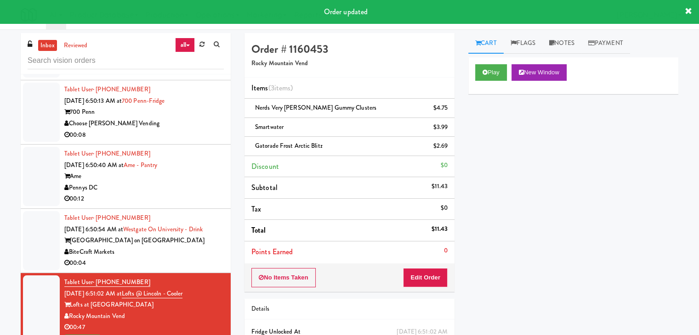
click at [201, 258] on div "00:04" at bounding box center [143, 263] width 159 height 11
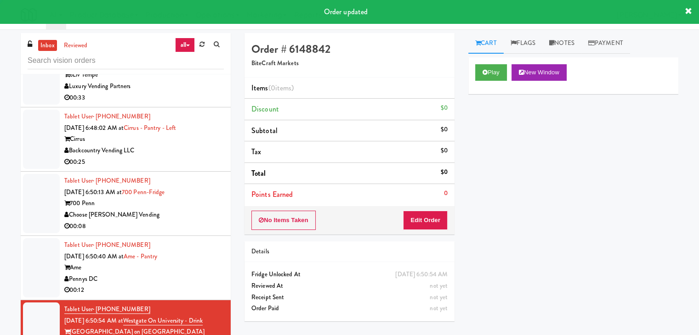
scroll to position [2518, 0]
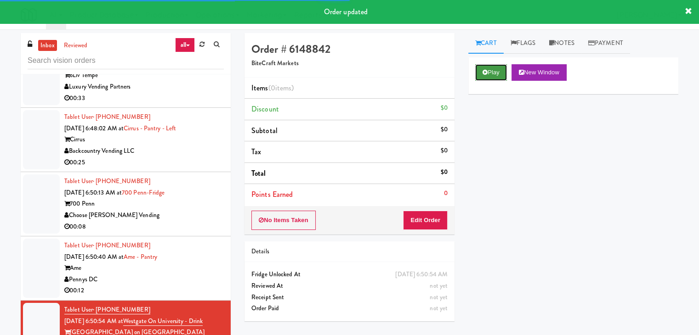
click at [492, 73] on button "Play" at bounding box center [491, 72] width 32 height 17
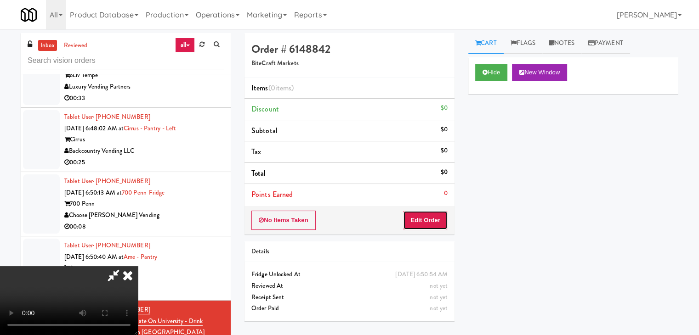
click at [421, 223] on button "Edit Order" at bounding box center [425, 220] width 45 height 19
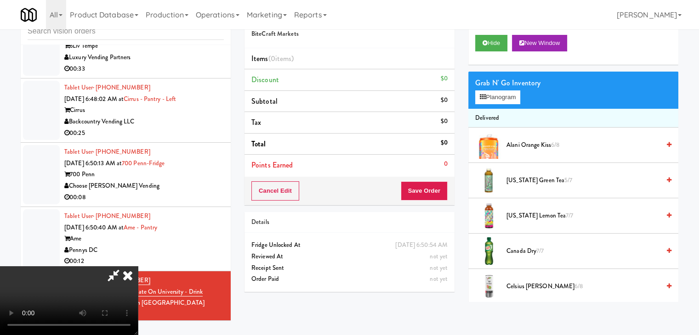
scroll to position [0, 0]
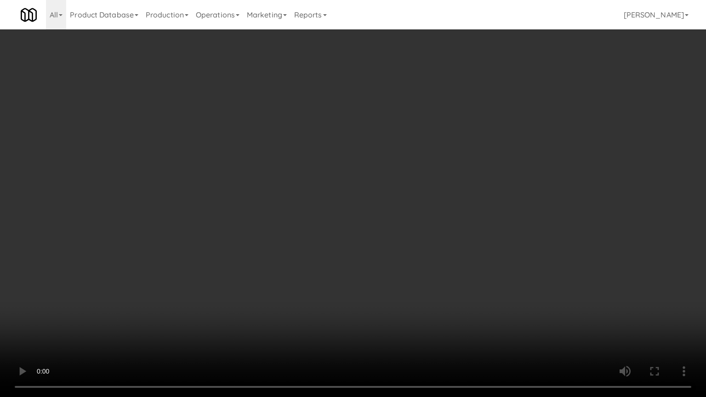
click at [406, 235] on video at bounding box center [353, 198] width 706 height 397
drag, startPoint x: 407, startPoint y: 235, endPoint x: 467, endPoint y: 186, distance: 77.4
click at [407, 235] on video at bounding box center [353, 198] width 706 height 397
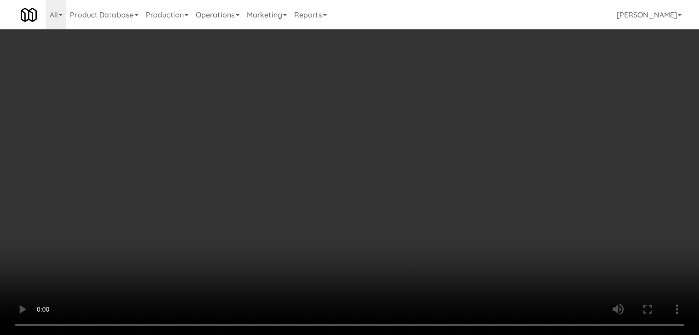
click at [334, 179] on video at bounding box center [349, 167] width 699 height 335
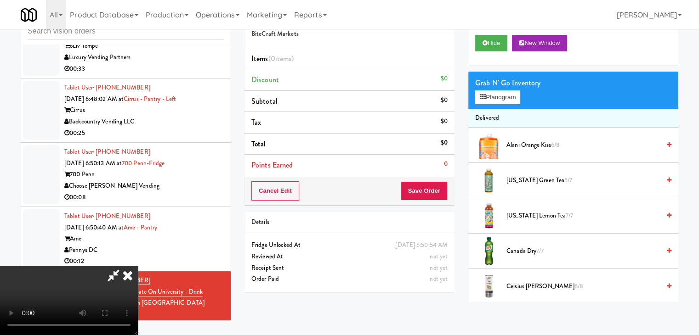
click at [138, 266] on video at bounding box center [69, 300] width 138 height 69
click at [510, 92] on button "Planogram" at bounding box center [497, 98] width 45 height 14
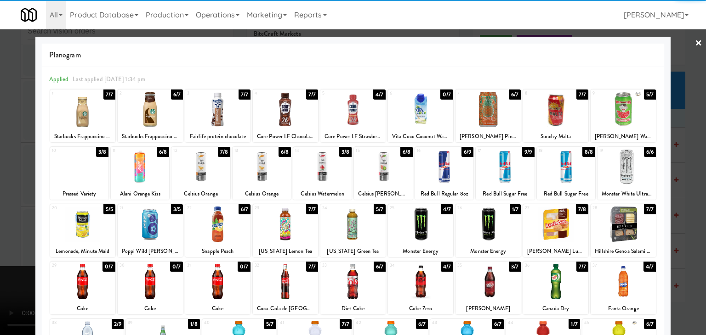
click at [482, 224] on div at bounding box center [487, 224] width 65 height 35
drag, startPoint x: 2, startPoint y: 219, endPoint x: 57, endPoint y: 215, distance: 54.8
click at [7, 218] on div at bounding box center [353, 167] width 706 height 335
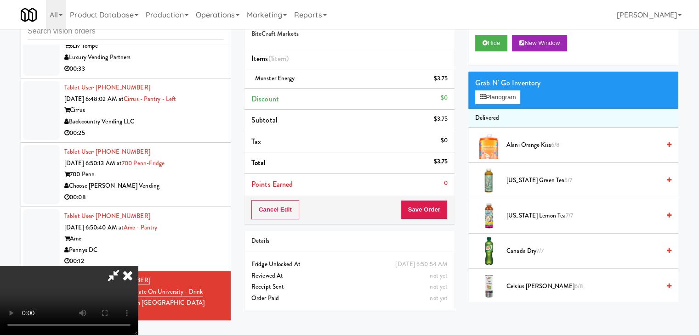
click at [432, 221] on div "Cancel Edit Save Order" at bounding box center [349, 210] width 210 height 28
click at [444, 208] on button "Save Order" at bounding box center [424, 209] width 47 height 19
click at [442, 208] on button "Save Order" at bounding box center [424, 209] width 47 height 19
drag, startPoint x: 442, startPoint y: 208, endPoint x: 439, endPoint y: 203, distance: 6.6
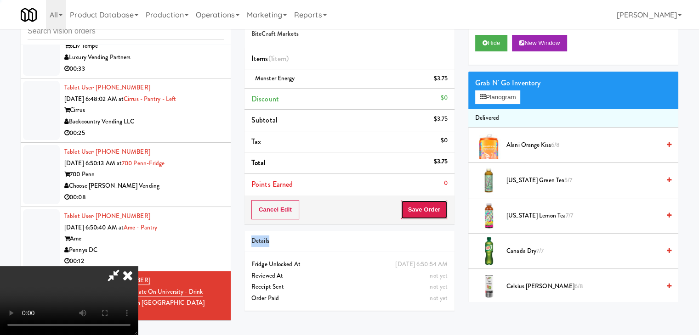
click at [441, 206] on button "Save Order" at bounding box center [424, 209] width 47 height 19
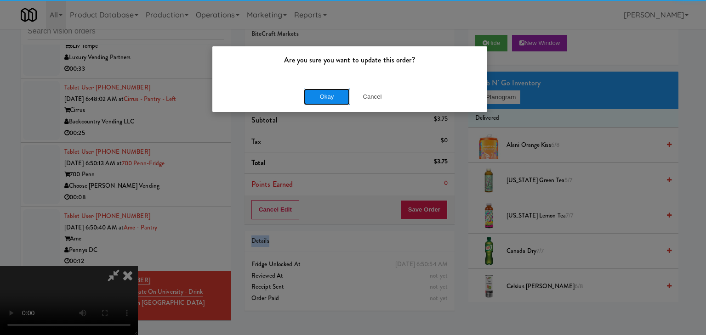
click at [316, 96] on button "Okay" at bounding box center [327, 97] width 46 height 17
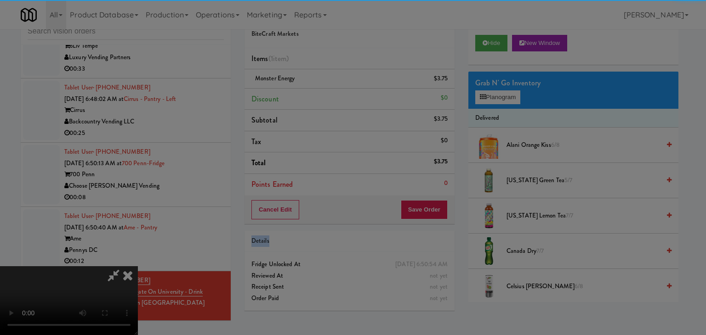
click at [316, 95] on div "Okay Cancel" at bounding box center [349, 79] width 275 height 31
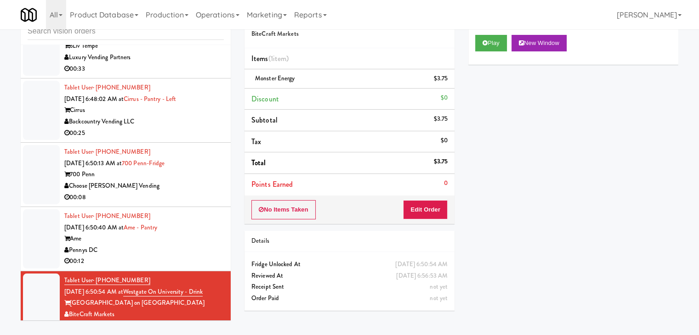
click at [193, 233] on div "Ame" at bounding box center [143, 238] width 159 height 11
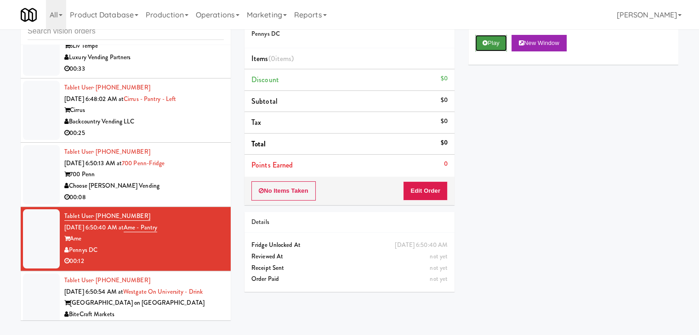
click at [488, 42] on button "Play" at bounding box center [491, 43] width 32 height 17
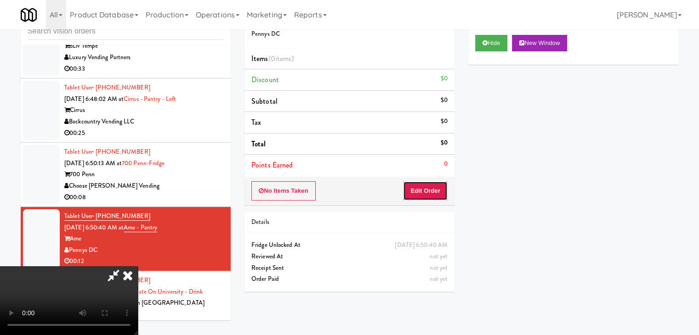
click at [435, 185] on button "Edit Order" at bounding box center [425, 190] width 45 height 19
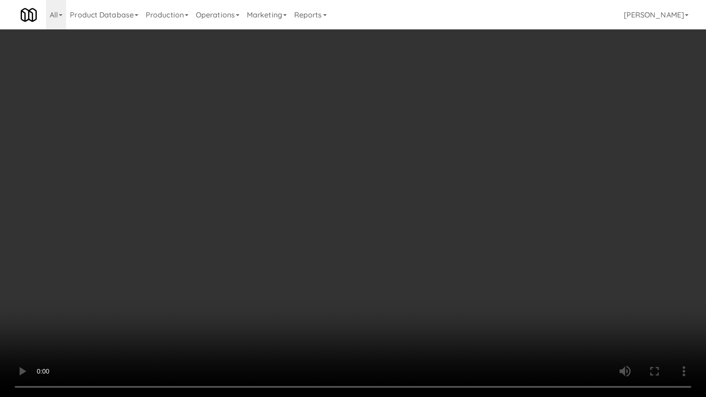
click at [361, 290] on video at bounding box center [353, 198] width 706 height 397
click at [379, 286] on video at bounding box center [353, 198] width 706 height 397
click at [442, 262] on video at bounding box center [353, 198] width 706 height 397
click at [441, 265] on video at bounding box center [353, 198] width 706 height 397
click at [439, 266] on video at bounding box center [353, 198] width 706 height 397
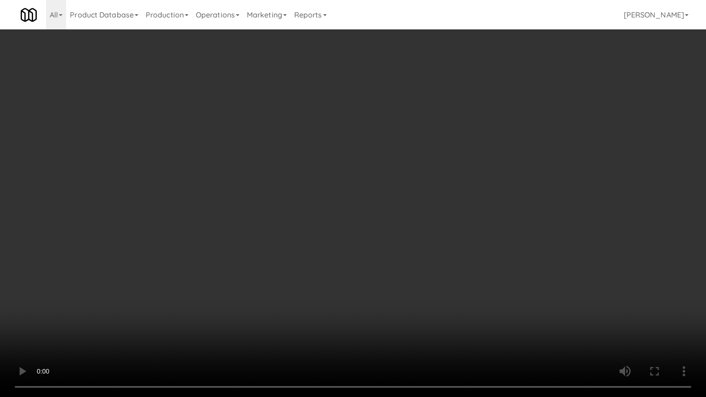
click at [440, 265] on video at bounding box center [353, 198] width 706 height 397
drag, startPoint x: 440, startPoint y: 265, endPoint x: 469, endPoint y: 193, distance: 76.7
click at [440, 264] on video at bounding box center [353, 198] width 706 height 397
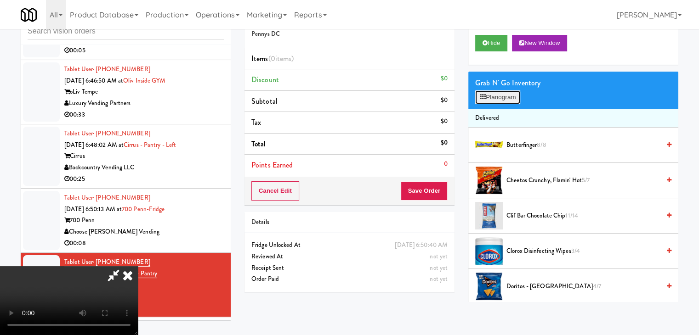
click at [505, 96] on button "Planogram" at bounding box center [497, 98] width 45 height 14
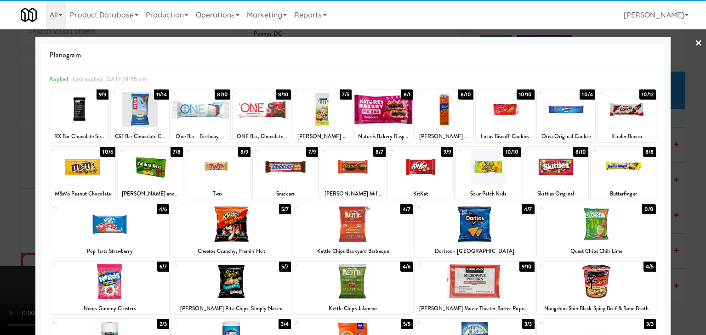
click at [257, 111] on div at bounding box center [261, 109] width 58 height 35
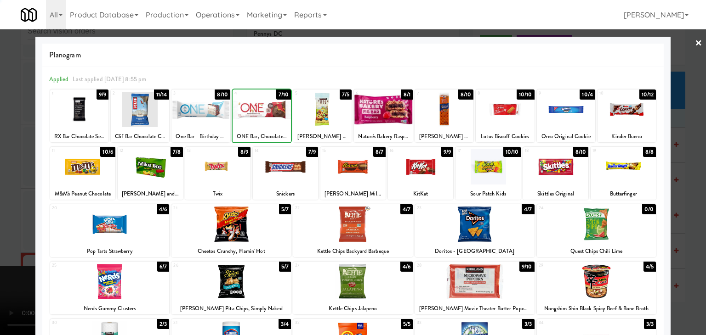
click at [0, 129] on div at bounding box center [353, 167] width 706 height 335
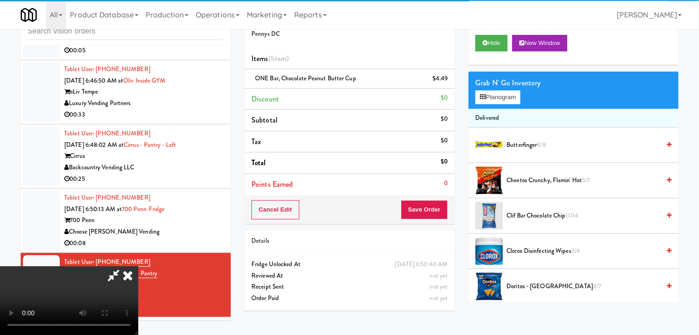
click at [138, 266] on video at bounding box center [69, 300] width 138 height 69
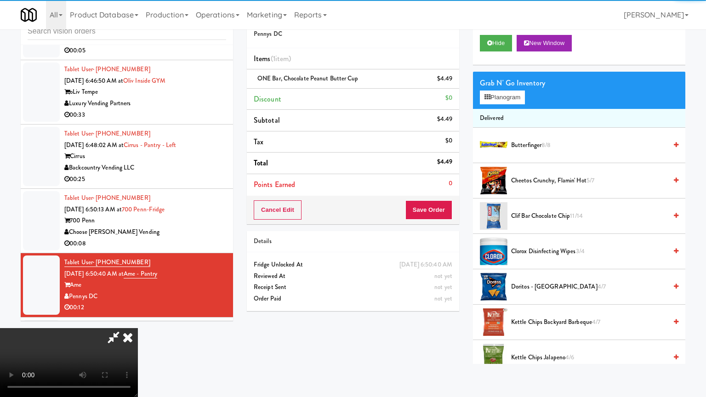
click at [138, 328] on video at bounding box center [69, 362] width 138 height 69
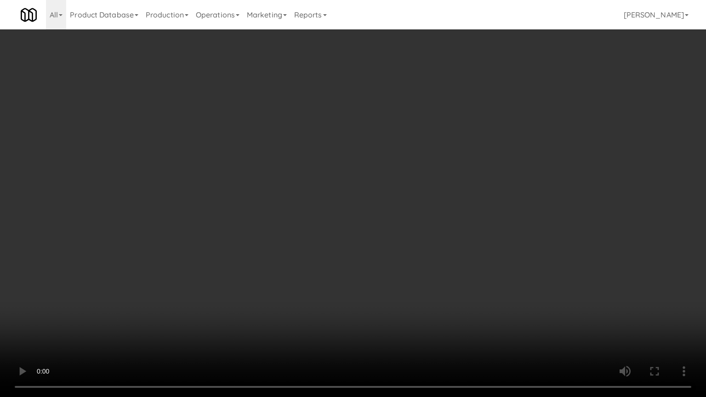
click at [417, 210] on video at bounding box center [353, 198] width 706 height 397
drag, startPoint x: 417, startPoint y: 210, endPoint x: 411, endPoint y: 215, distance: 8.4
click at [417, 210] on video at bounding box center [353, 198] width 706 height 397
click at [406, 216] on video at bounding box center [353, 198] width 706 height 397
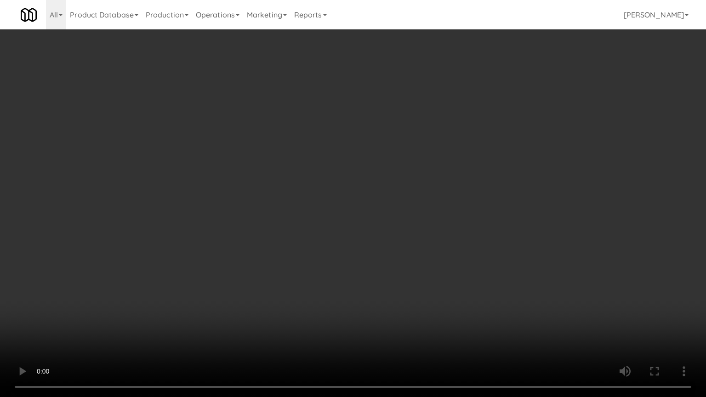
click at [404, 216] on video at bounding box center [353, 198] width 706 height 397
click at [401, 219] on video at bounding box center [353, 198] width 706 height 397
click at [395, 221] on video at bounding box center [353, 198] width 706 height 397
click at [380, 221] on video at bounding box center [353, 198] width 706 height 397
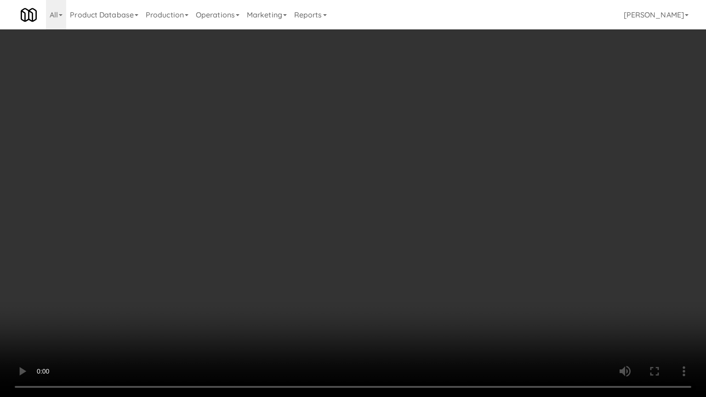
click at [380, 221] on video at bounding box center [353, 198] width 706 height 397
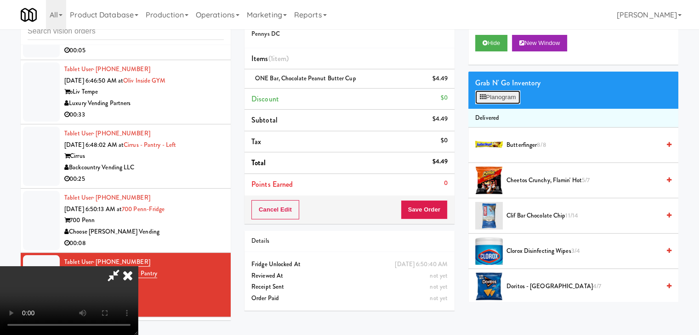
click at [507, 98] on button "Planogram" at bounding box center [497, 98] width 45 height 14
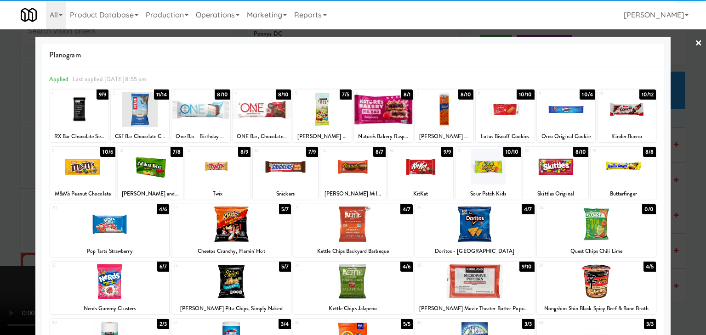
click at [601, 231] on div at bounding box center [596, 224] width 119 height 35
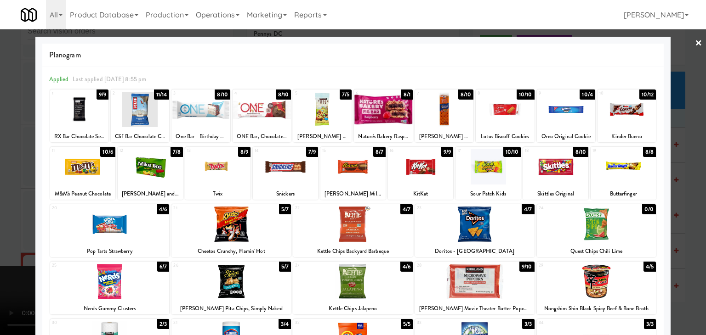
drag, startPoint x: 663, startPoint y: 223, endPoint x: 681, endPoint y: 226, distance: 18.1
click at [672, 225] on div "× Planogram Applied Last applied [DATE] 8:55 pm 1 9/9 RX Bar Chocolate Sea Salt…" at bounding box center [353, 167] width 706 height 335
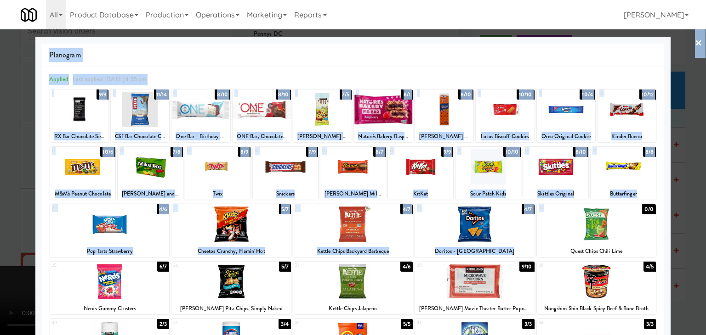
click at [683, 226] on div at bounding box center [353, 167] width 706 height 335
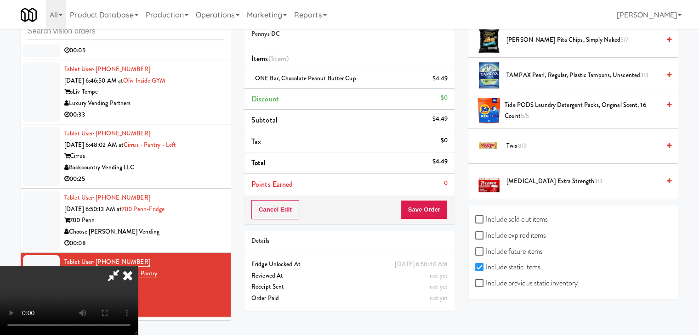
click at [567, 280] on label "Include previous static inventory" at bounding box center [526, 284] width 102 height 14
click at [486, 280] on input "Include previous static inventory" at bounding box center [480, 283] width 11 height 7
checkbox input "true"
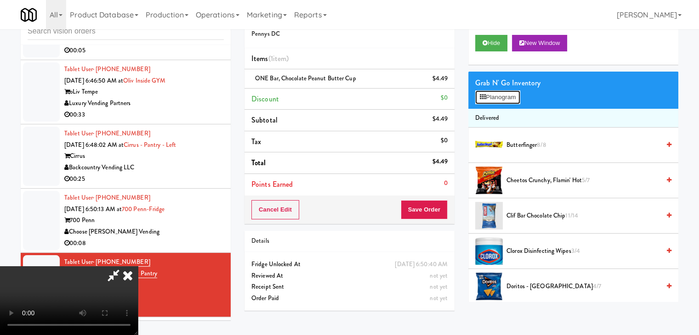
click at [511, 101] on button "Planogram" at bounding box center [497, 98] width 45 height 14
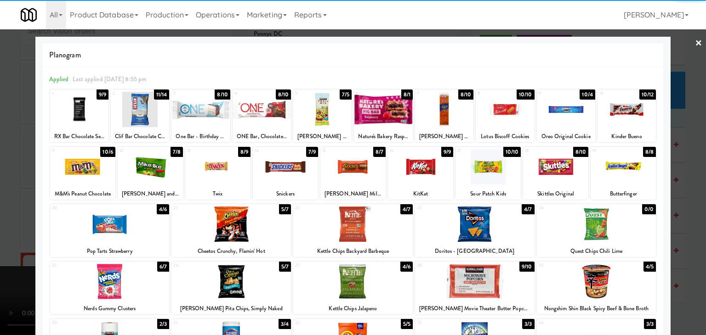
click at [619, 229] on div at bounding box center [596, 224] width 119 height 35
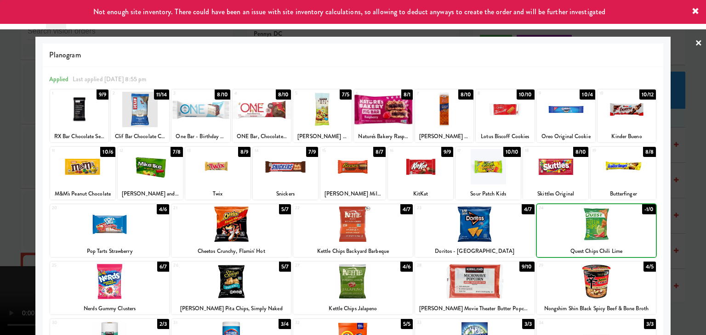
drag, startPoint x: 692, startPoint y: 221, endPoint x: 635, endPoint y: 221, distance: 56.5
click at [692, 221] on div at bounding box center [353, 167] width 706 height 335
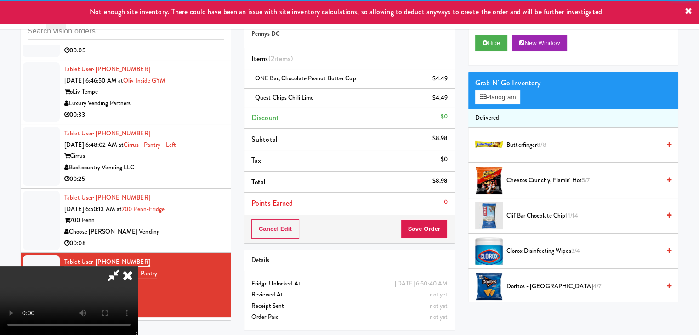
click at [138, 266] on video at bounding box center [69, 300] width 138 height 69
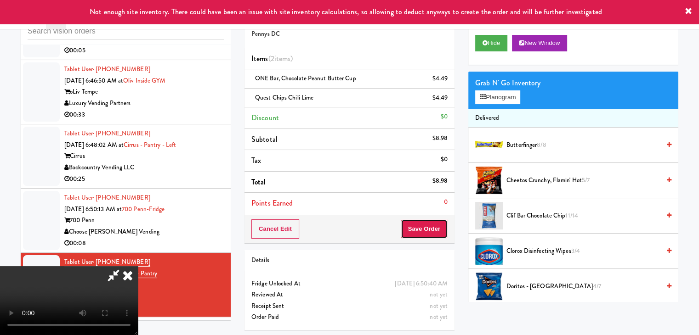
click at [430, 229] on button "Save Order" at bounding box center [424, 229] width 47 height 19
drag, startPoint x: 430, startPoint y: 229, endPoint x: 434, endPoint y: 221, distance: 9.1
click at [430, 228] on button "Save Order" at bounding box center [424, 229] width 47 height 19
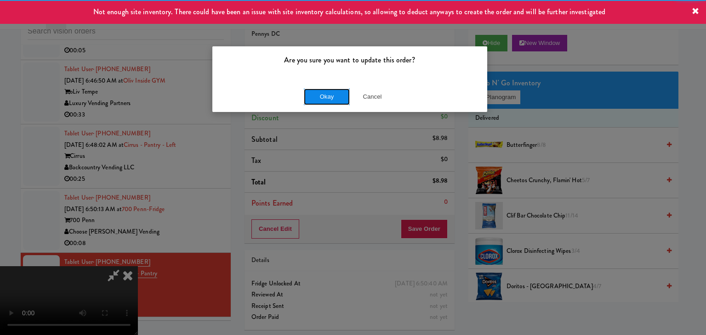
click at [327, 91] on button "Okay" at bounding box center [327, 97] width 46 height 17
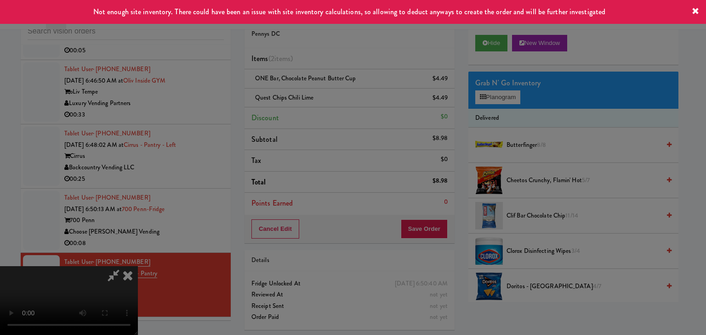
click at [327, 88] on button "Okay" at bounding box center [327, 80] width 46 height 17
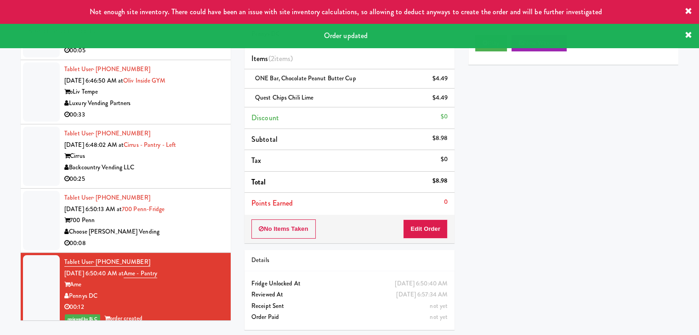
click at [201, 227] on div "Choose [PERSON_NAME] Vending" at bounding box center [143, 232] width 159 height 11
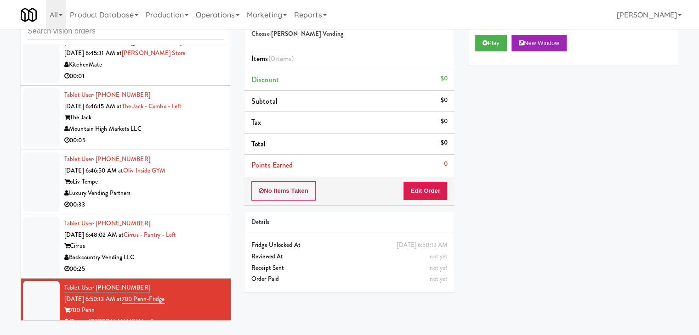
scroll to position [2380, 0]
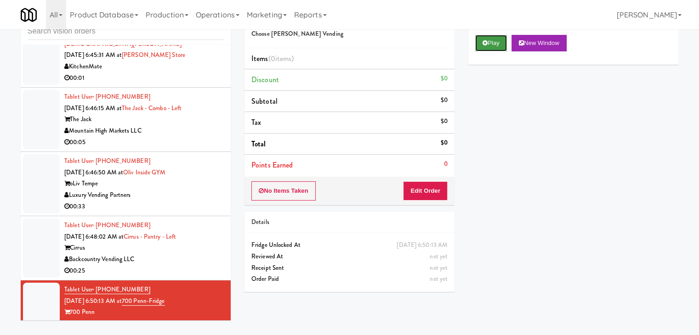
click at [492, 48] on button "Play" at bounding box center [491, 43] width 32 height 17
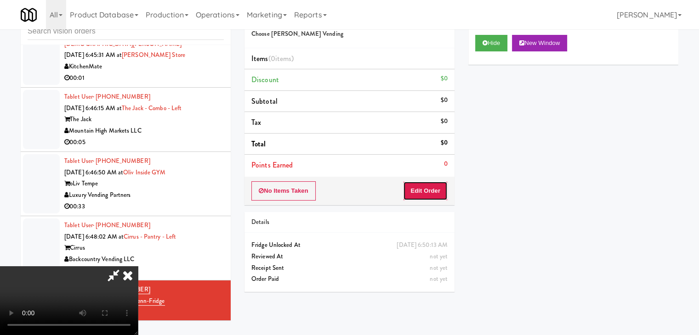
click at [419, 192] on button "Edit Order" at bounding box center [425, 190] width 45 height 19
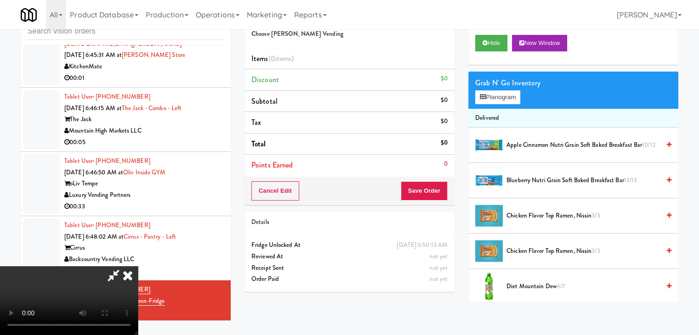
scroll to position [0, 0]
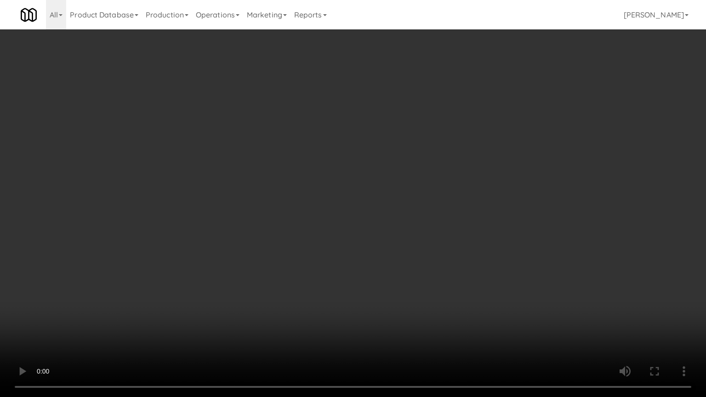
click at [411, 245] on video at bounding box center [353, 198] width 706 height 397
click at [408, 250] on video at bounding box center [353, 198] width 706 height 397
click at [402, 261] on video at bounding box center [353, 198] width 706 height 397
drag, startPoint x: 399, startPoint y: 261, endPoint x: 394, endPoint y: 260, distance: 5.1
click at [398, 260] on video at bounding box center [353, 198] width 706 height 397
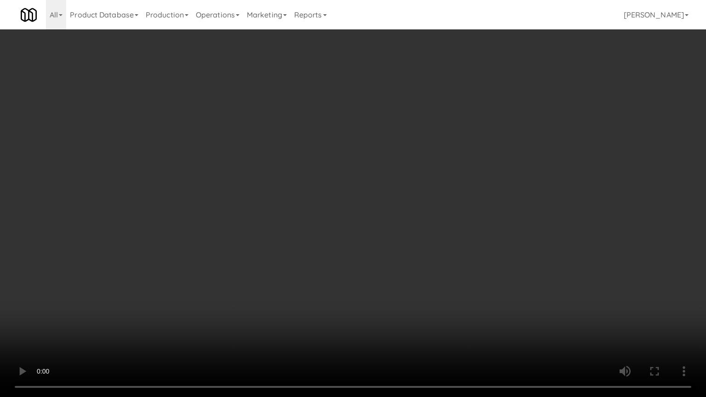
click at [395, 258] on video at bounding box center [353, 198] width 706 height 397
click at [391, 259] on video at bounding box center [353, 198] width 706 height 397
click at [381, 258] on video at bounding box center [353, 198] width 706 height 397
click at [380, 256] on video at bounding box center [353, 198] width 706 height 397
click at [380, 247] on video at bounding box center [353, 198] width 706 height 397
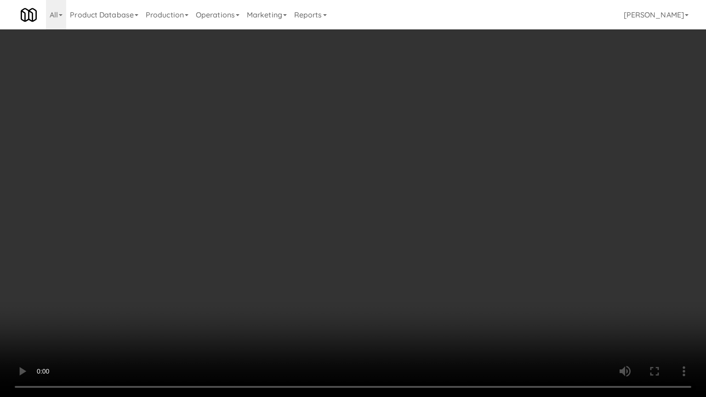
click at [381, 247] on video at bounding box center [353, 198] width 706 height 397
click at [383, 245] on video at bounding box center [353, 198] width 706 height 397
click at [382, 245] on video at bounding box center [353, 198] width 706 height 397
click at [380, 238] on video at bounding box center [353, 198] width 706 height 397
click at [380, 237] on video at bounding box center [353, 198] width 706 height 397
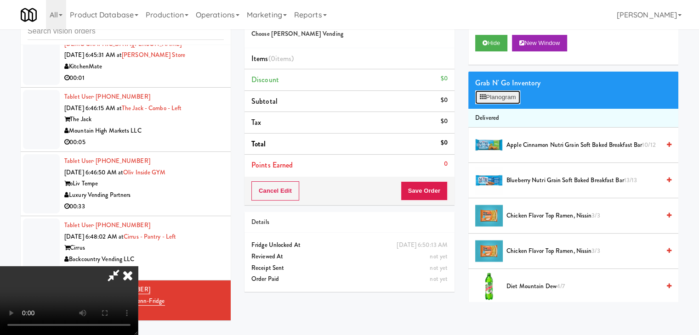
click at [503, 91] on button "Planogram" at bounding box center [497, 98] width 45 height 14
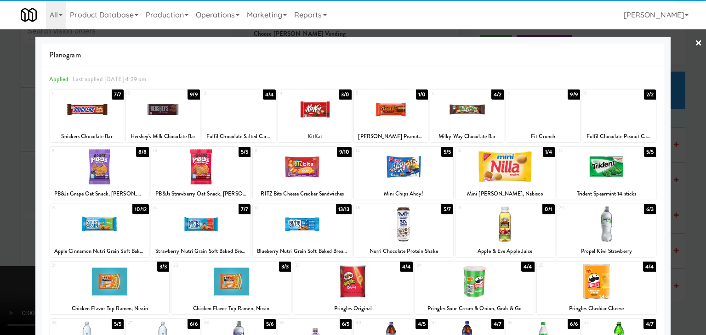
click at [618, 173] on div at bounding box center [606, 166] width 99 height 35
click at [678, 187] on div at bounding box center [353, 167] width 706 height 335
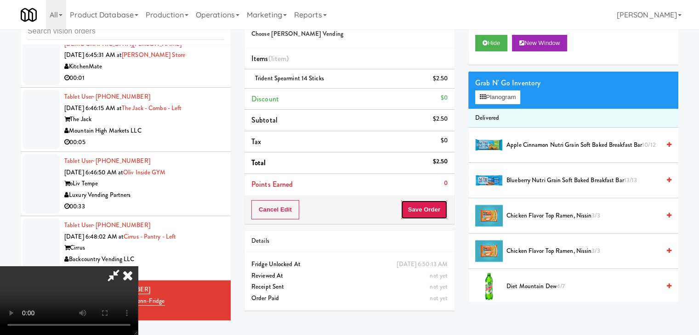
click at [433, 211] on button "Save Order" at bounding box center [424, 209] width 47 height 19
click at [433, 210] on button "Save Order" at bounding box center [424, 209] width 47 height 19
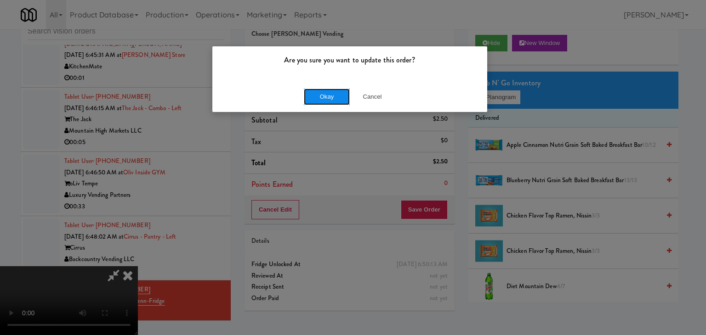
click at [327, 89] on button "Okay" at bounding box center [327, 97] width 46 height 17
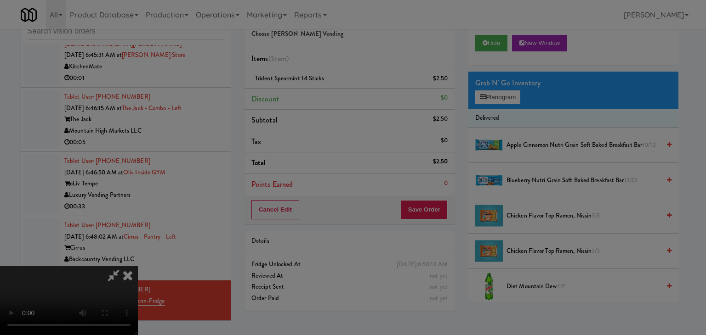
click at [327, 94] on body "Are you sure you want to update this order? Okay Cancel Okay Are you sure you w…" at bounding box center [353, 167] width 706 height 335
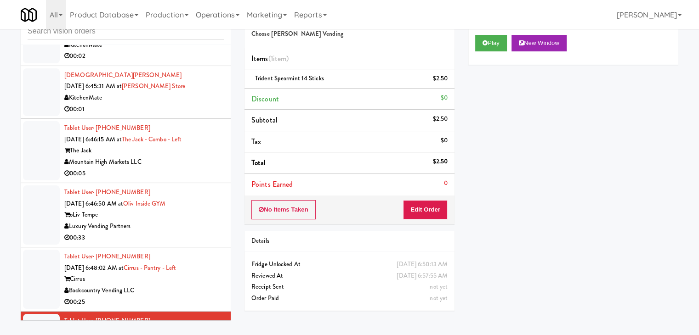
scroll to position [2334, 0]
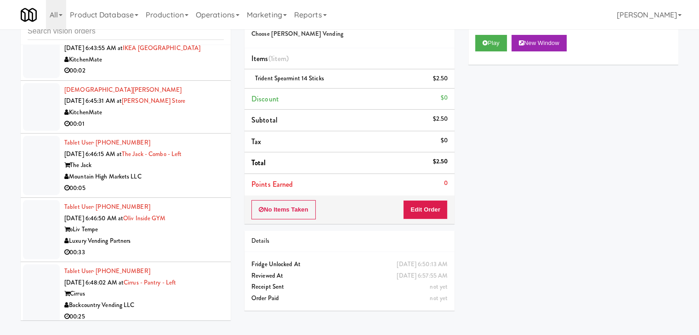
drag, startPoint x: 189, startPoint y: 283, endPoint x: 197, endPoint y: 288, distance: 8.7
click at [189, 289] on div "Cirrus" at bounding box center [143, 294] width 159 height 11
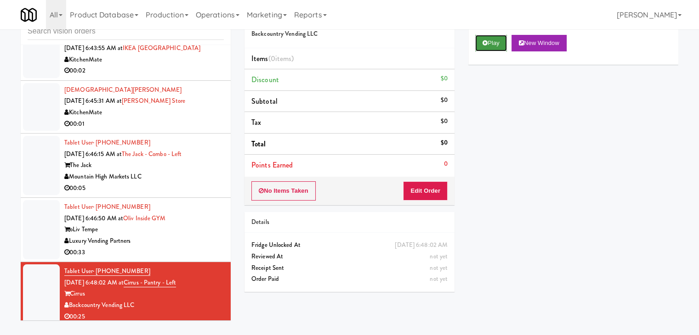
click at [490, 46] on button "Play" at bounding box center [491, 43] width 32 height 17
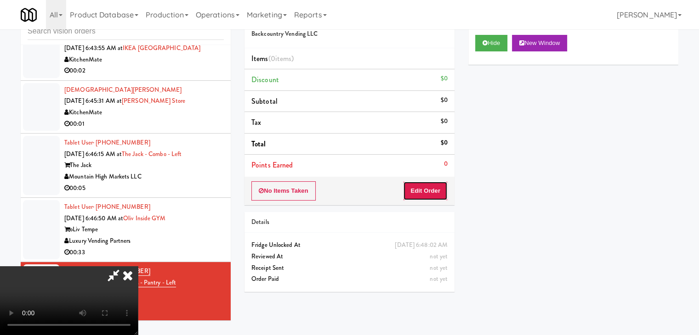
click at [427, 192] on button "Edit Order" at bounding box center [425, 190] width 45 height 19
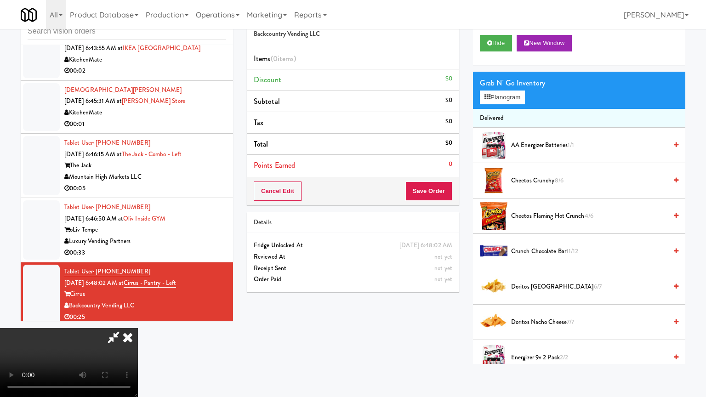
click at [138, 328] on video at bounding box center [69, 362] width 138 height 69
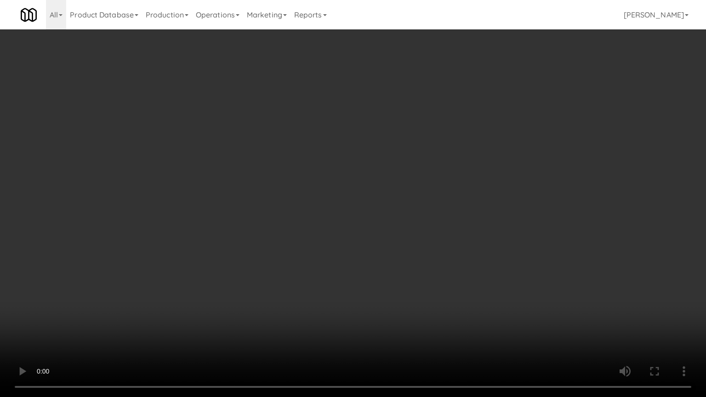
click at [432, 242] on video at bounding box center [353, 198] width 706 height 397
drag, startPoint x: 432, startPoint y: 242, endPoint x: 469, endPoint y: 138, distance: 110.2
click at [432, 240] on video at bounding box center [353, 198] width 706 height 397
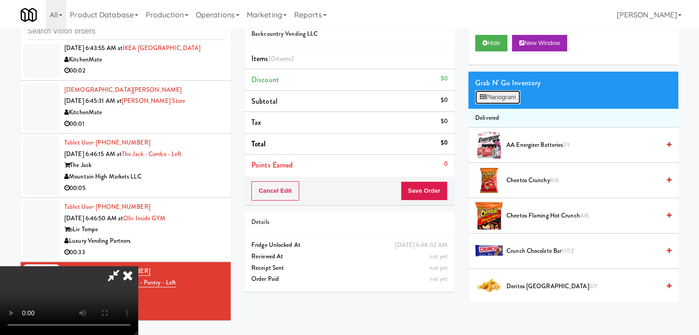
click at [500, 98] on button "Planogram" at bounding box center [497, 98] width 45 height 14
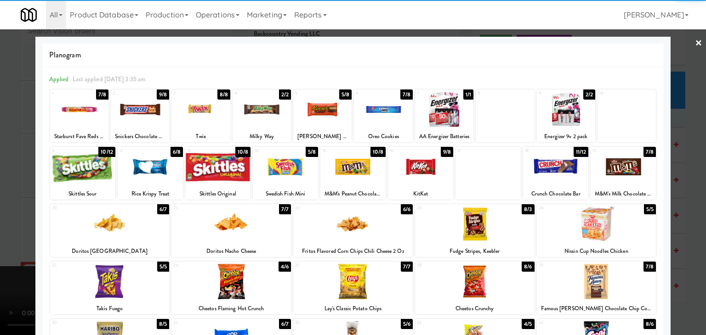
click at [485, 276] on div at bounding box center [474, 281] width 119 height 35
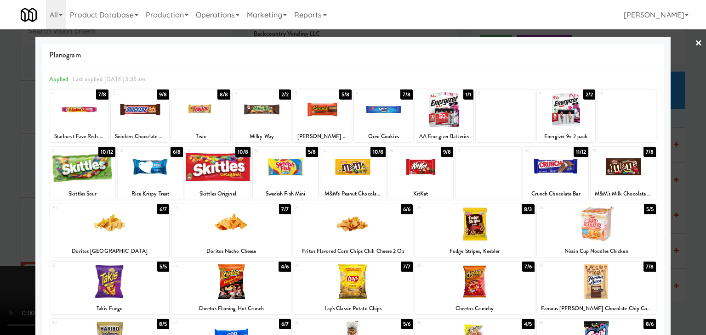
drag, startPoint x: 0, startPoint y: 238, endPoint x: 21, endPoint y: 234, distance: 21.4
click at [0, 237] on div at bounding box center [353, 167] width 706 height 335
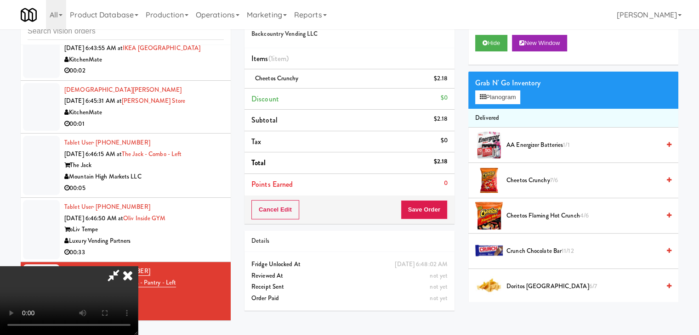
click at [138, 266] on video at bounding box center [69, 300] width 138 height 69
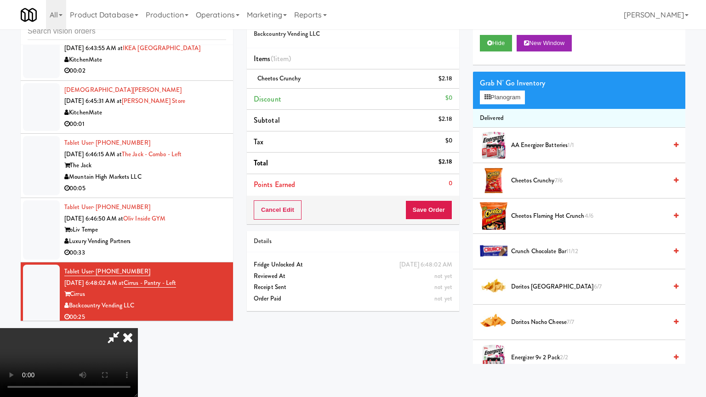
drag, startPoint x: 443, startPoint y: 276, endPoint x: 448, endPoint y: 274, distance: 5.2
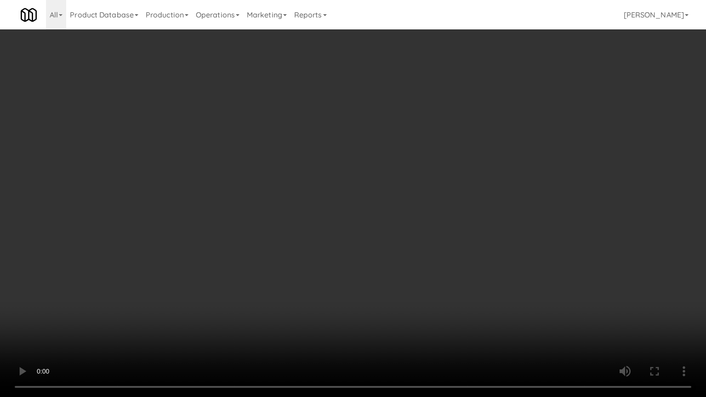
click at [444, 275] on video at bounding box center [353, 198] width 706 height 397
click at [459, 256] on video at bounding box center [353, 198] width 706 height 397
drag, startPoint x: 459, startPoint y: 256, endPoint x: 457, endPoint y: 263, distance: 7.1
click at [458, 259] on video at bounding box center [353, 198] width 706 height 397
click at [465, 262] on video at bounding box center [353, 198] width 706 height 397
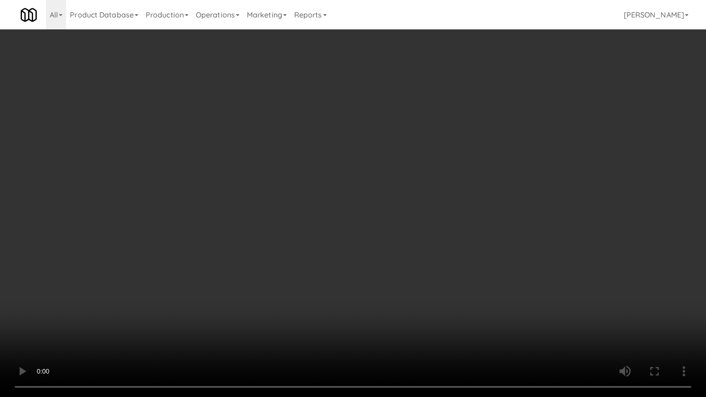
click at [466, 263] on video at bounding box center [353, 198] width 706 height 397
drag, startPoint x: 466, startPoint y: 263, endPoint x: 472, endPoint y: 187, distance: 75.6
click at [465, 262] on video at bounding box center [353, 198] width 706 height 397
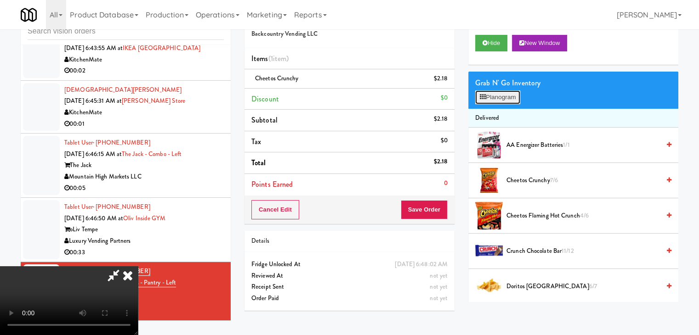
click at [504, 101] on button "Planogram" at bounding box center [497, 98] width 45 height 14
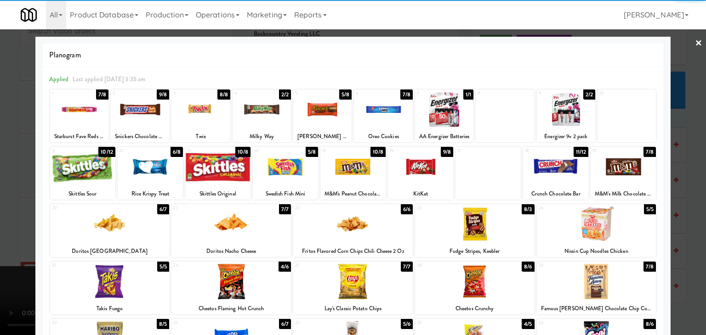
drag, startPoint x: 475, startPoint y: 279, endPoint x: 215, endPoint y: 254, distance: 260.8
click at [474, 278] on div at bounding box center [474, 281] width 119 height 35
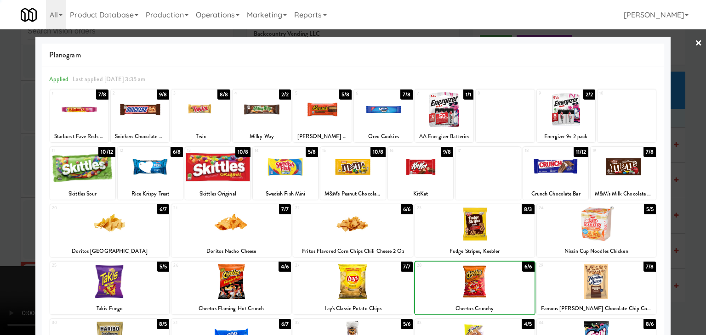
drag, startPoint x: 0, startPoint y: 224, endPoint x: 44, endPoint y: 223, distance: 44.1
click at [4, 224] on div at bounding box center [353, 167] width 706 height 335
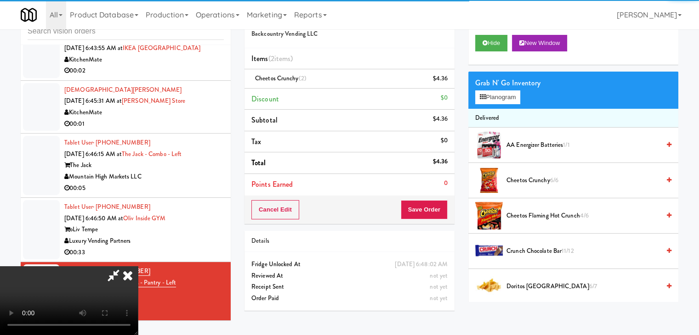
click at [138, 266] on video at bounding box center [69, 300] width 138 height 69
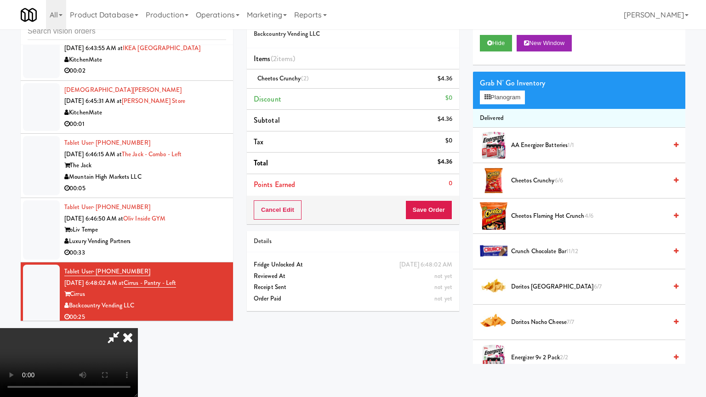
click at [138, 328] on video at bounding box center [69, 362] width 138 height 69
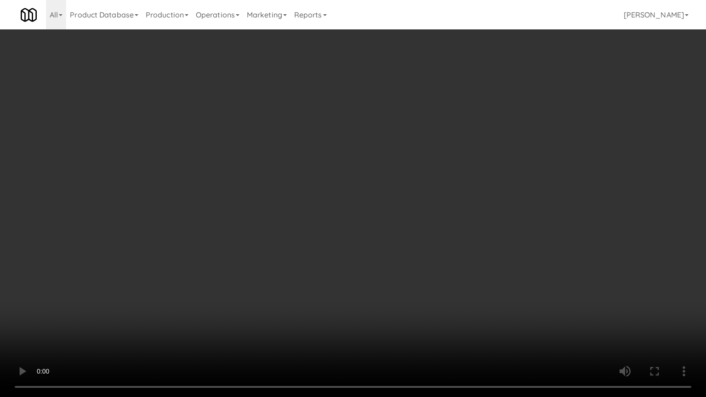
click at [436, 227] on video at bounding box center [353, 198] width 706 height 397
drag, startPoint x: 436, startPoint y: 227, endPoint x: 442, endPoint y: 228, distance: 5.2
click at [437, 227] on video at bounding box center [353, 198] width 706 height 397
click at [448, 219] on video at bounding box center [353, 198] width 706 height 397
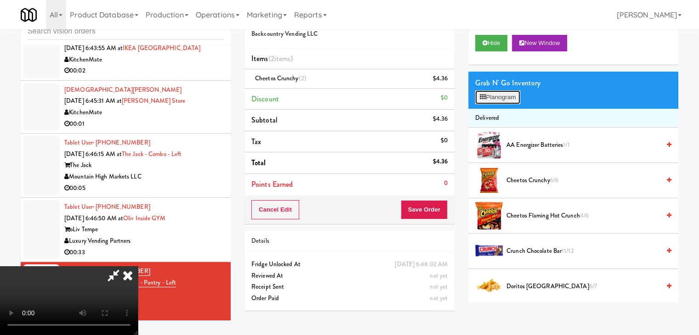
click at [518, 96] on button "Planogram" at bounding box center [497, 98] width 45 height 14
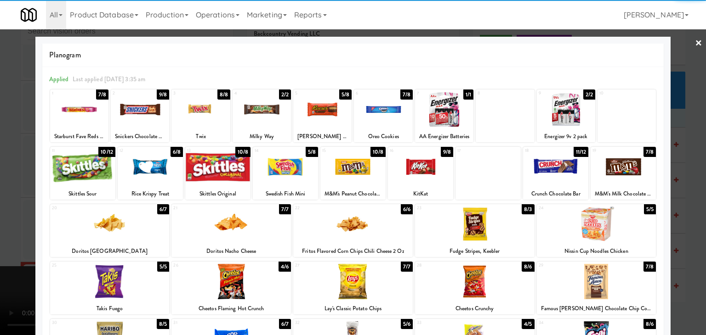
click at [125, 227] on div at bounding box center [109, 224] width 119 height 35
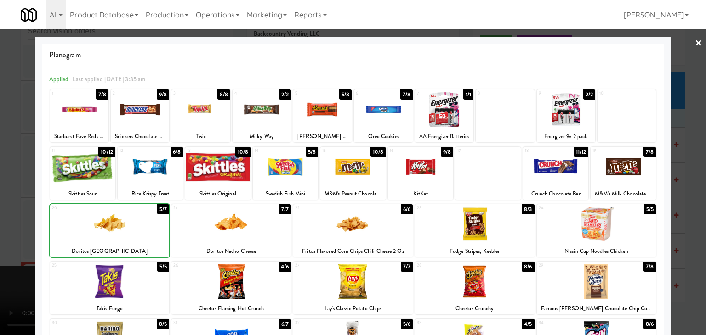
click at [4, 220] on div at bounding box center [353, 167] width 706 height 335
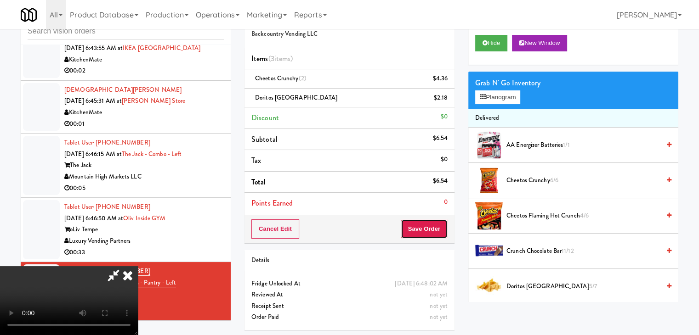
click at [438, 227] on button "Save Order" at bounding box center [424, 229] width 47 height 19
drag, startPoint x: 438, startPoint y: 227, endPoint x: 379, endPoint y: 172, distance: 81.3
click at [437, 227] on button "Save Order" at bounding box center [424, 229] width 47 height 19
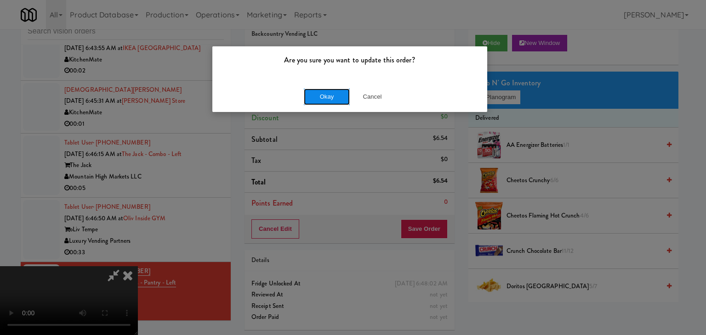
click at [331, 92] on button "Okay" at bounding box center [327, 97] width 46 height 17
click at [331, 91] on button "Okay" at bounding box center [327, 97] width 46 height 17
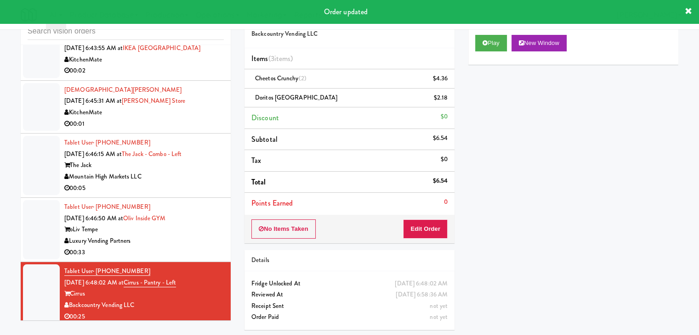
click at [186, 232] on div "Tablet User · (623) 281-9744 [DATE] 6:46:50 AM at Oliv Inside GYM oLiv Tempe Lu…" at bounding box center [143, 230] width 159 height 57
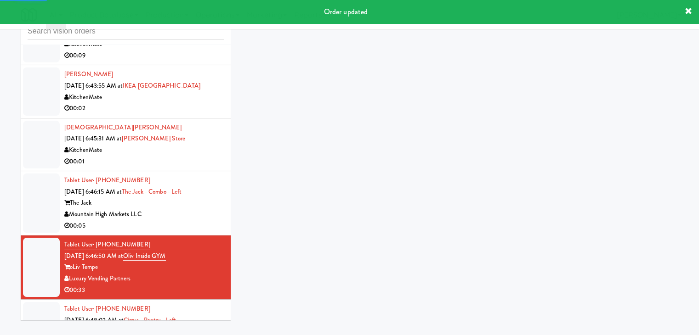
scroll to position [2242, 0]
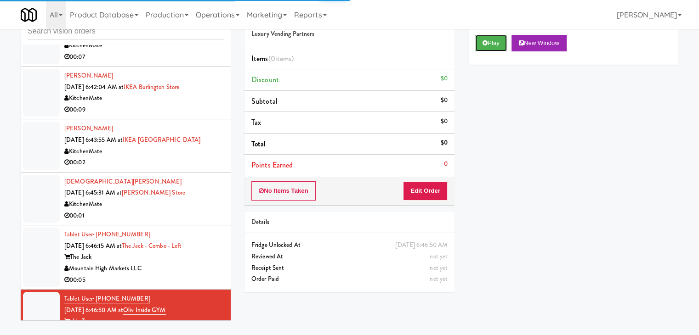
click at [486, 40] on icon at bounding box center [484, 43] width 5 height 6
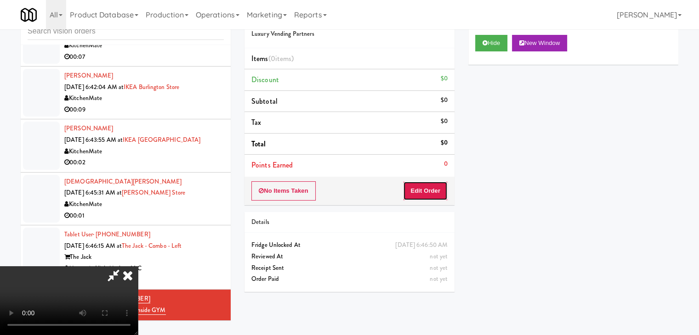
click at [434, 188] on button "Edit Order" at bounding box center [425, 190] width 45 height 19
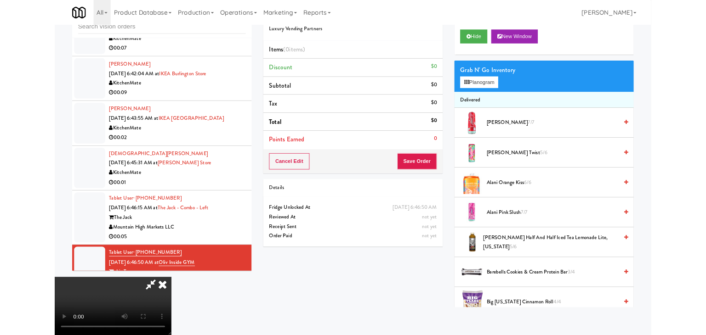
scroll to position [0, 0]
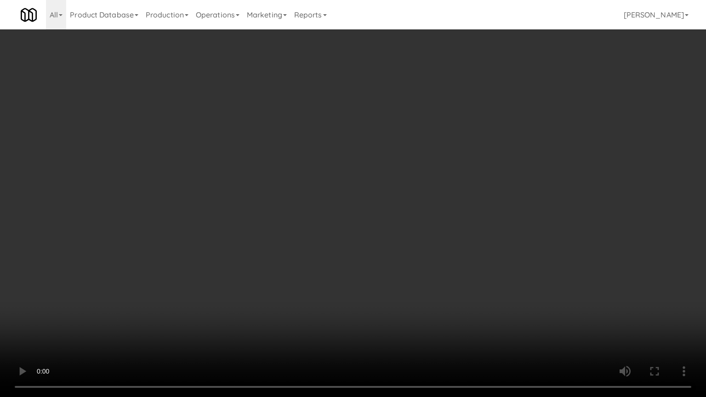
click at [453, 165] on video at bounding box center [353, 198] width 706 height 397
click at [454, 167] on video at bounding box center [353, 198] width 706 height 397
click at [448, 172] on video at bounding box center [353, 198] width 706 height 397
drag, startPoint x: 453, startPoint y: 172, endPoint x: 448, endPoint y: 176, distance: 6.2
click at [453, 172] on video at bounding box center [353, 198] width 706 height 397
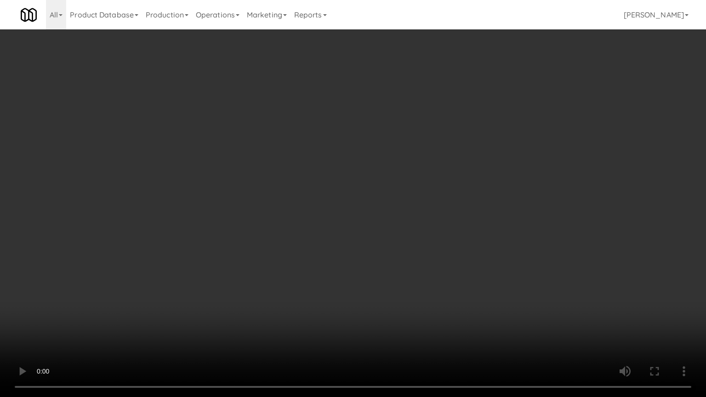
click at [452, 170] on video at bounding box center [353, 198] width 706 height 397
click at [453, 170] on video at bounding box center [353, 198] width 706 height 397
click at [425, 163] on video at bounding box center [353, 198] width 706 height 397
click at [421, 160] on video at bounding box center [353, 198] width 706 height 397
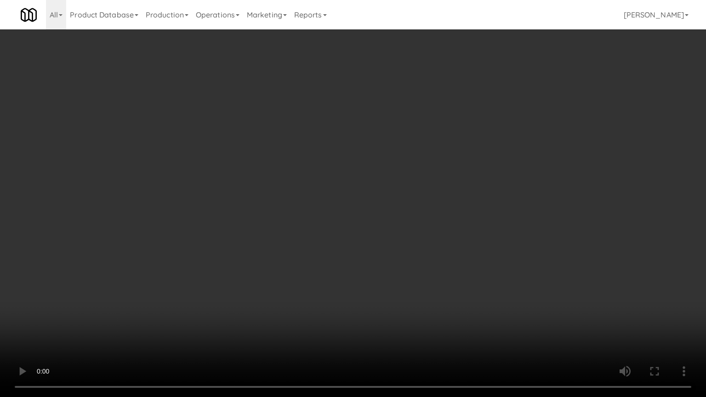
click at [415, 160] on video at bounding box center [353, 198] width 706 height 397
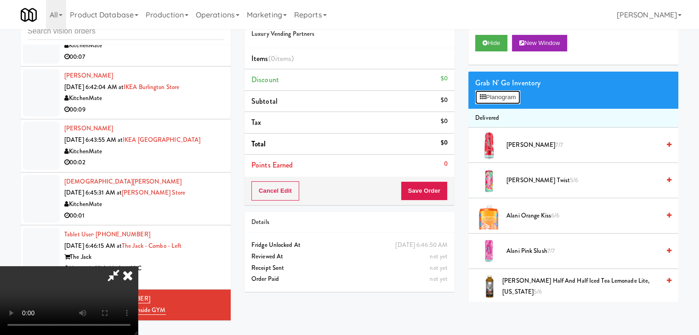
click at [504, 97] on button "Planogram" at bounding box center [497, 98] width 45 height 14
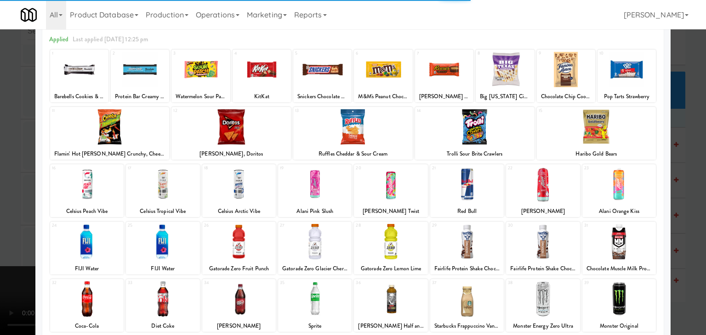
scroll to position [92, 0]
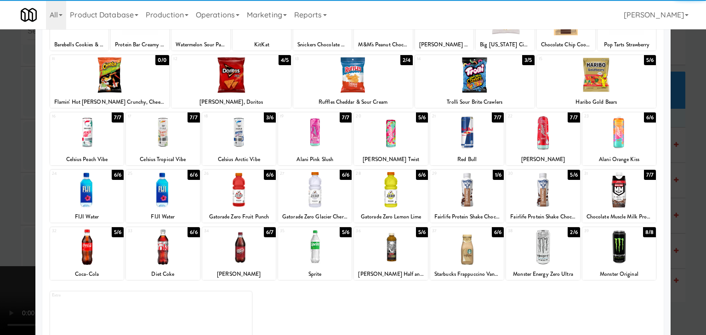
click at [532, 186] on div at bounding box center [543, 189] width 74 height 35
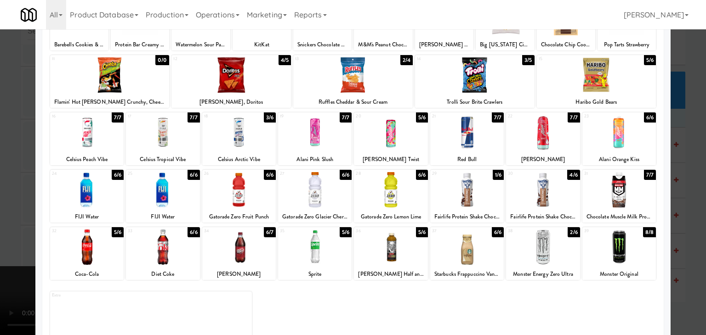
click at [403, 193] on div at bounding box center [391, 189] width 74 height 35
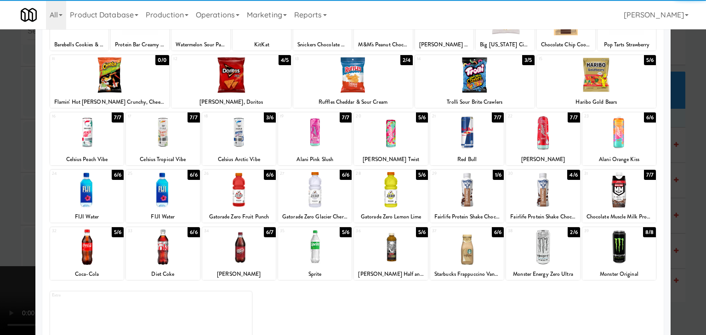
drag, startPoint x: 0, startPoint y: 187, endPoint x: 31, endPoint y: 186, distance: 30.8
click at [0, 187] on div at bounding box center [353, 167] width 706 height 335
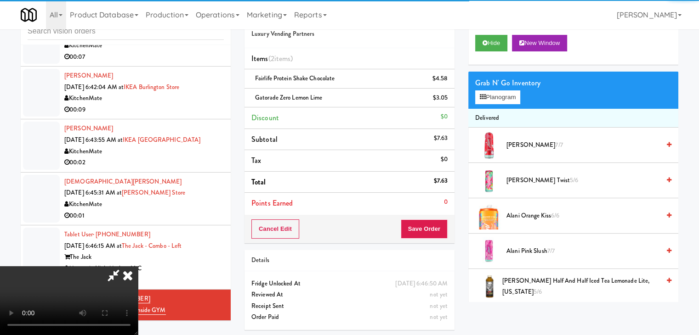
click at [138, 266] on video at bounding box center [69, 300] width 138 height 69
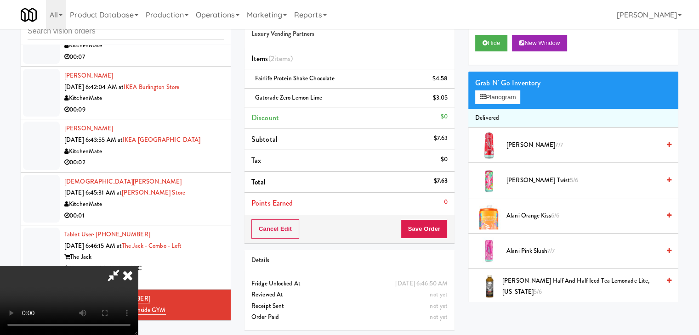
click at [138, 266] on video at bounding box center [69, 300] width 138 height 69
click at [496, 94] on button "Planogram" at bounding box center [497, 98] width 45 height 14
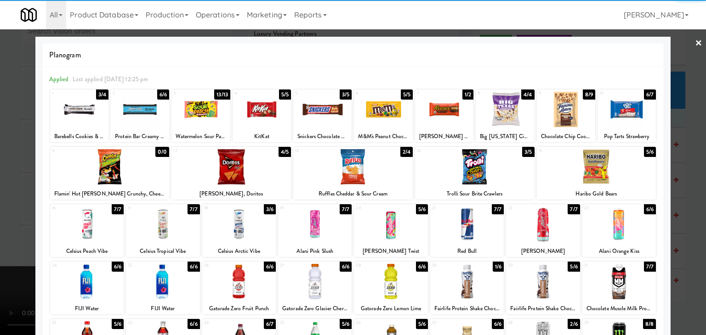
click at [312, 111] on div at bounding box center [322, 109] width 58 height 35
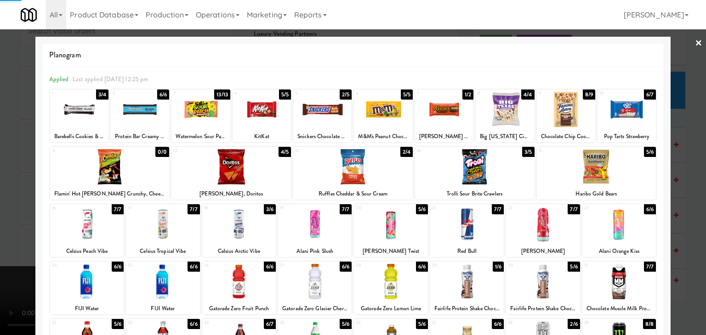
click at [0, 160] on div at bounding box center [353, 167] width 706 height 335
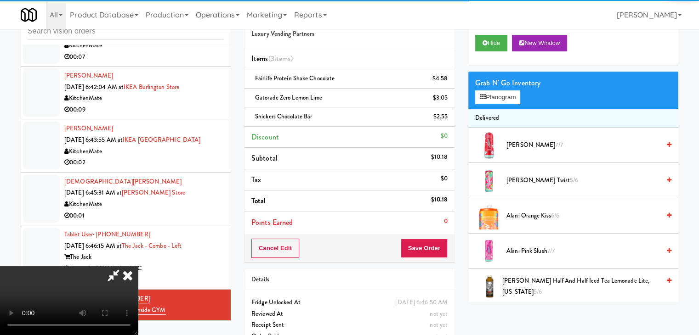
drag, startPoint x: 246, startPoint y: 180, endPoint x: 279, endPoint y: 188, distance: 34.5
click at [138, 266] on video at bounding box center [69, 300] width 138 height 69
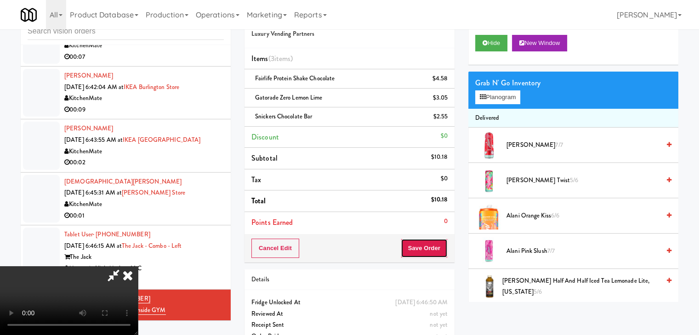
click at [425, 245] on button "Save Order" at bounding box center [424, 248] width 47 height 19
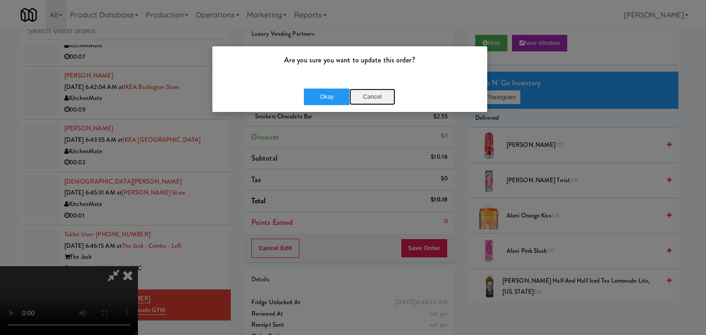
click at [371, 95] on button "Cancel" at bounding box center [372, 97] width 46 height 17
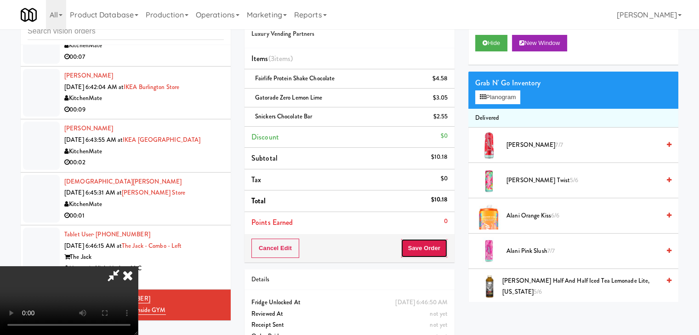
click at [427, 248] on button "Save Order" at bounding box center [424, 248] width 47 height 19
drag, startPoint x: 428, startPoint y: 248, endPoint x: 443, endPoint y: 248, distance: 14.7
click at [429, 247] on button "Save Order" at bounding box center [424, 248] width 47 height 19
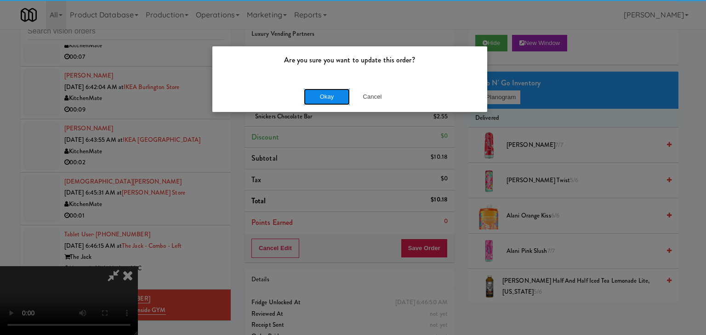
click at [319, 96] on button "Okay" at bounding box center [327, 97] width 46 height 17
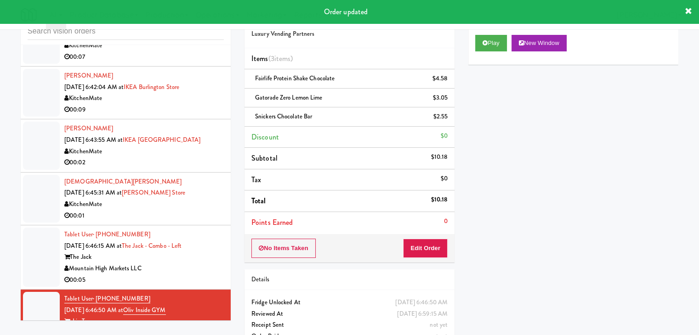
click at [180, 275] on div "00:05" at bounding box center [143, 280] width 159 height 11
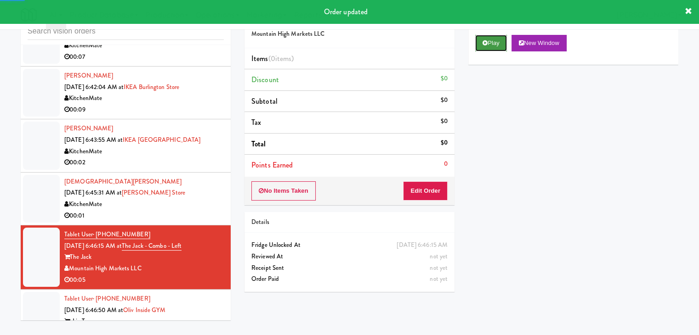
click at [490, 40] on button "Play" at bounding box center [491, 43] width 32 height 17
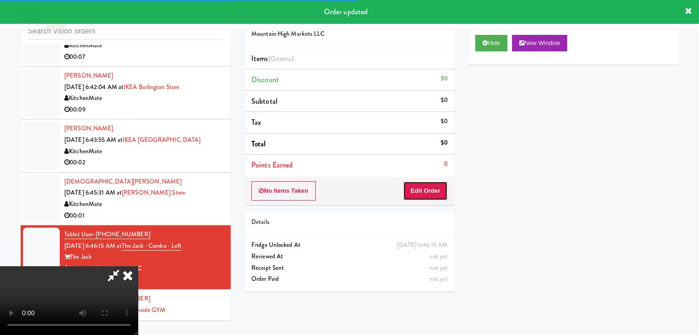
click at [418, 190] on button "Edit Order" at bounding box center [425, 190] width 45 height 19
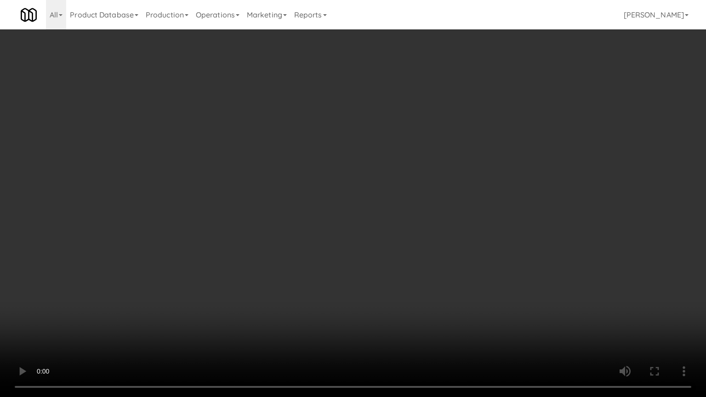
click at [401, 221] on video at bounding box center [353, 198] width 706 height 397
click at [404, 221] on video at bounding box center [353, 198] width 706 height 397
click at [388, 275] on video at bounding box center [353, 198] width 706 height 397
click at [402, 266] on video at bounding box center [353, 198] width 706 height 397
click at [404, 263] on video at bounding box center [353, 198] width 706 height 397
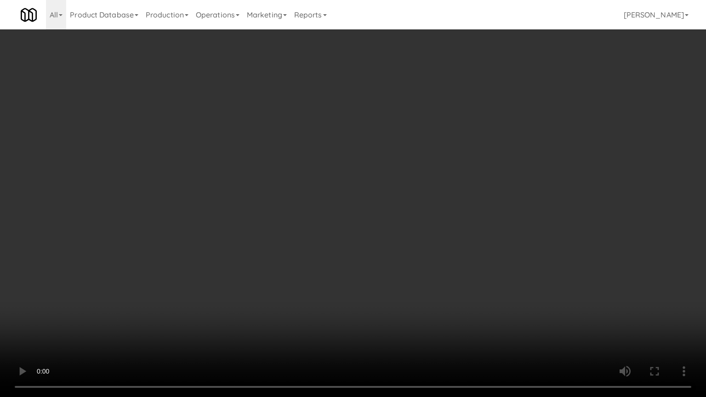
click at [404, 263] on video at bounding box center [353, 198] width 706 height 397
click at [412, 264] on video at bounding box center [353, 198] width 706 height 397
click at [414, 259] on video at bounding box center [353, 198] width 706 height 397
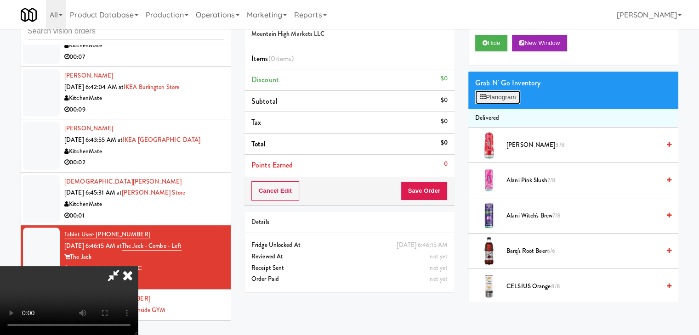
click at [504, 93] on button "Planogram" at bounding box center [497, 98] width 45 height 14
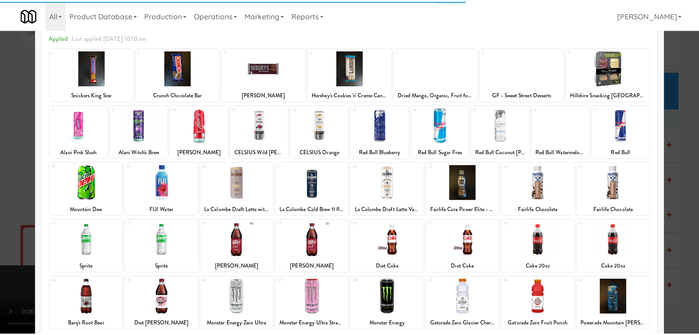
scroll to position [116, 0]
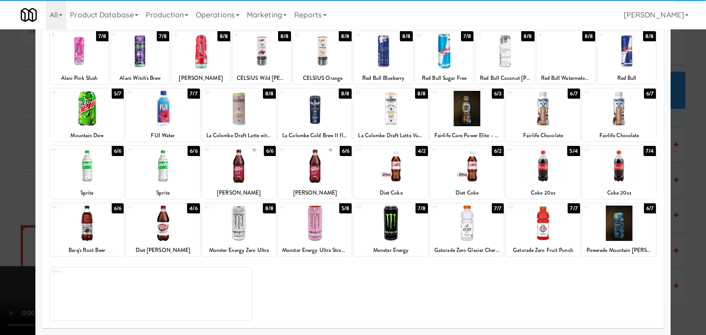
click at [93, 221] on div at bounding box center [87, 223] width 74 height 35
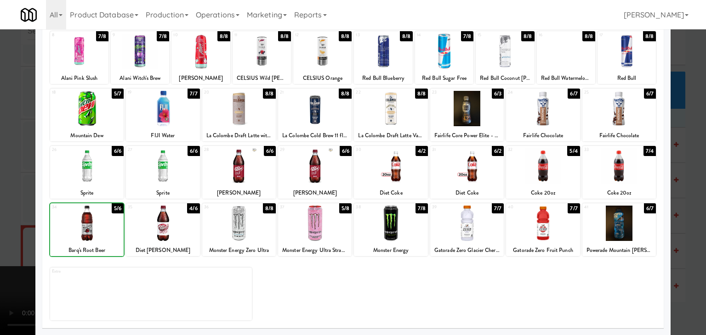
drag, startPoint x: 0, startPoint y: 229, endPoint x: 70, endPoint y: 232, distance: 69.9
click at [4, 229] on div at bounding box center [353, 167] width 706 height 335
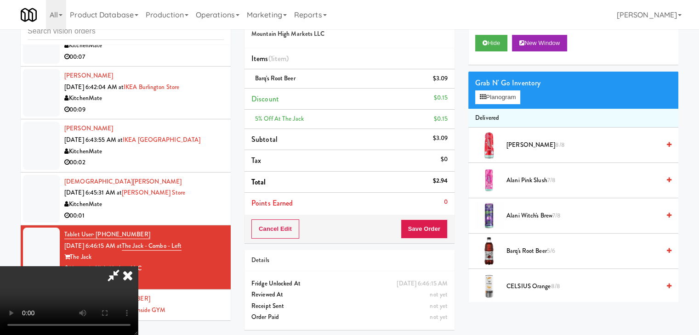
click at [138, 266] on video at bounding box center [69, 300] width 138 height 69
click at [438, 228] on button "Save Order" at bounding box center [424, 229] width 47 height 19
click at [437, 228] on button "Save Order" at bounding box center [424, 229] width 47 height 19
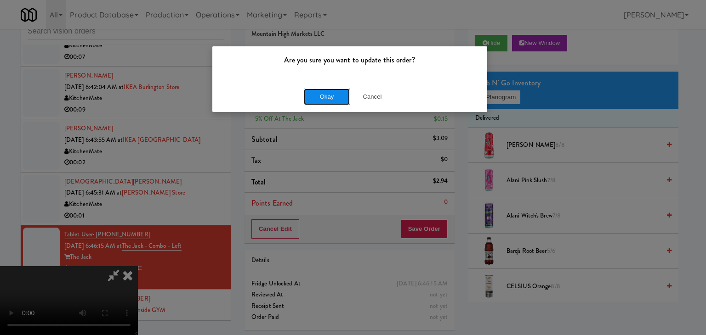
click at [334, 95] on button "Okay" at bounding box center [327, 97] width 46 height 17
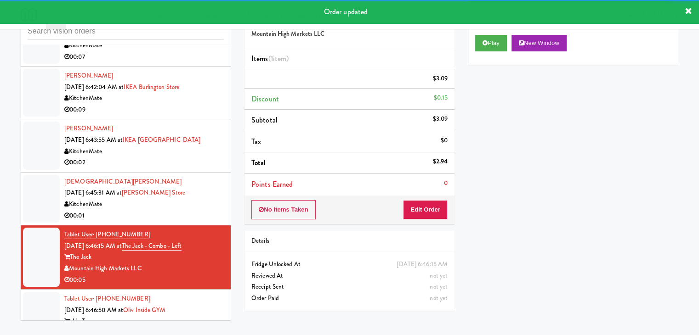
scroll to position [2150, 0]
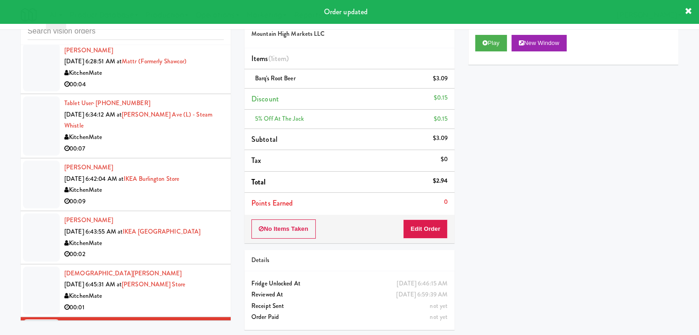
click at [210, 291] on div "KitchenMate" at bounding box center [143, 296] width 159 height 11
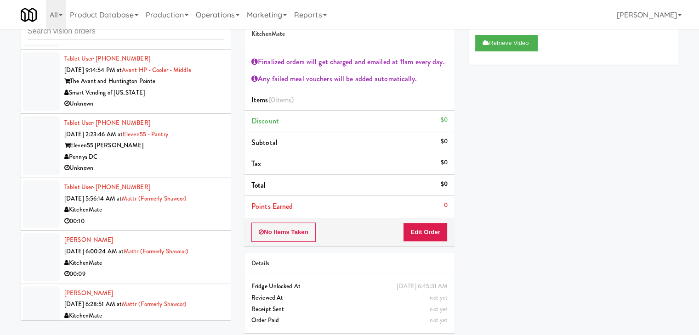
scroll to position [1861, 0]
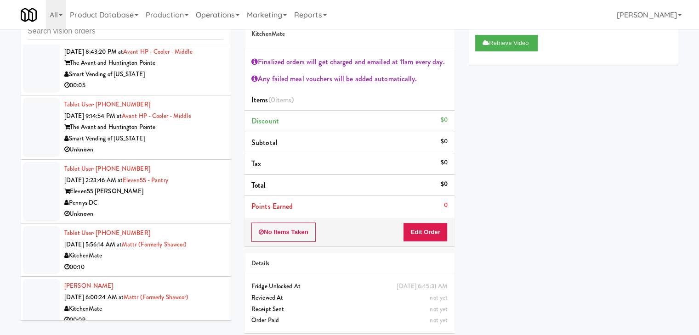
click at [182, 199] on div "Pennys DC" at bounding box center [143, 203] width 159 height 11
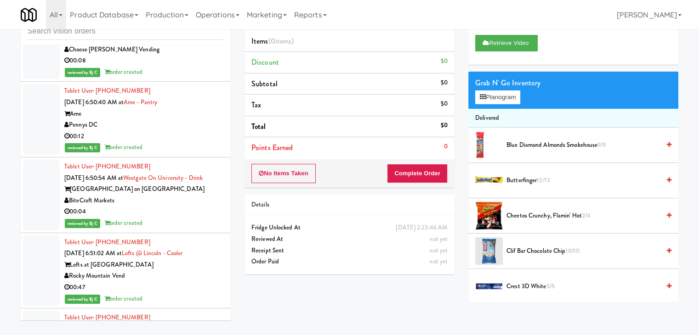
scroll to position [2964, 0]
